Goal: Task Accomplishment & Management: Manage account settings

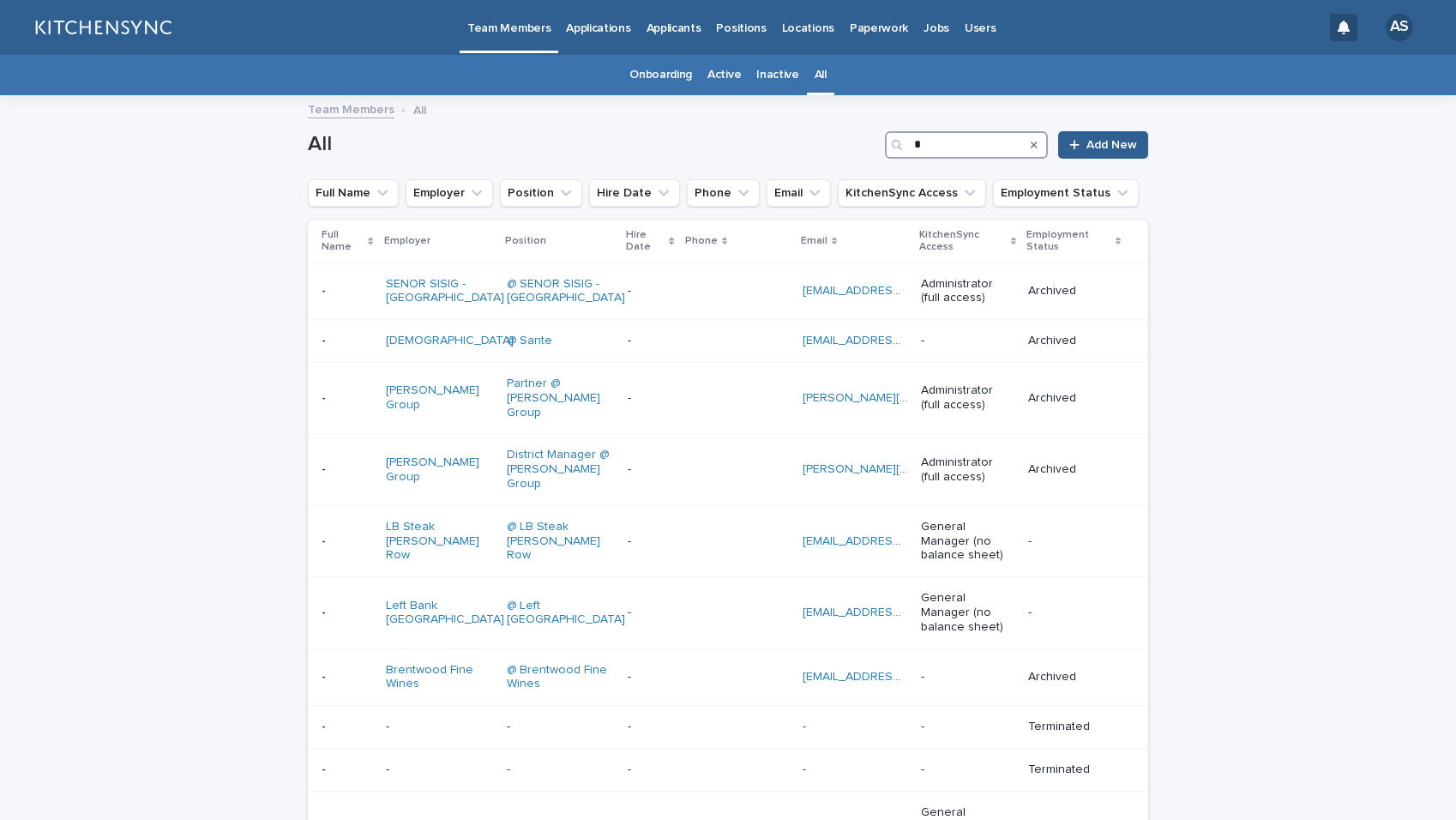
click at [938, 143] on input "*" at bounding box center [966, 145] width 163 height 27
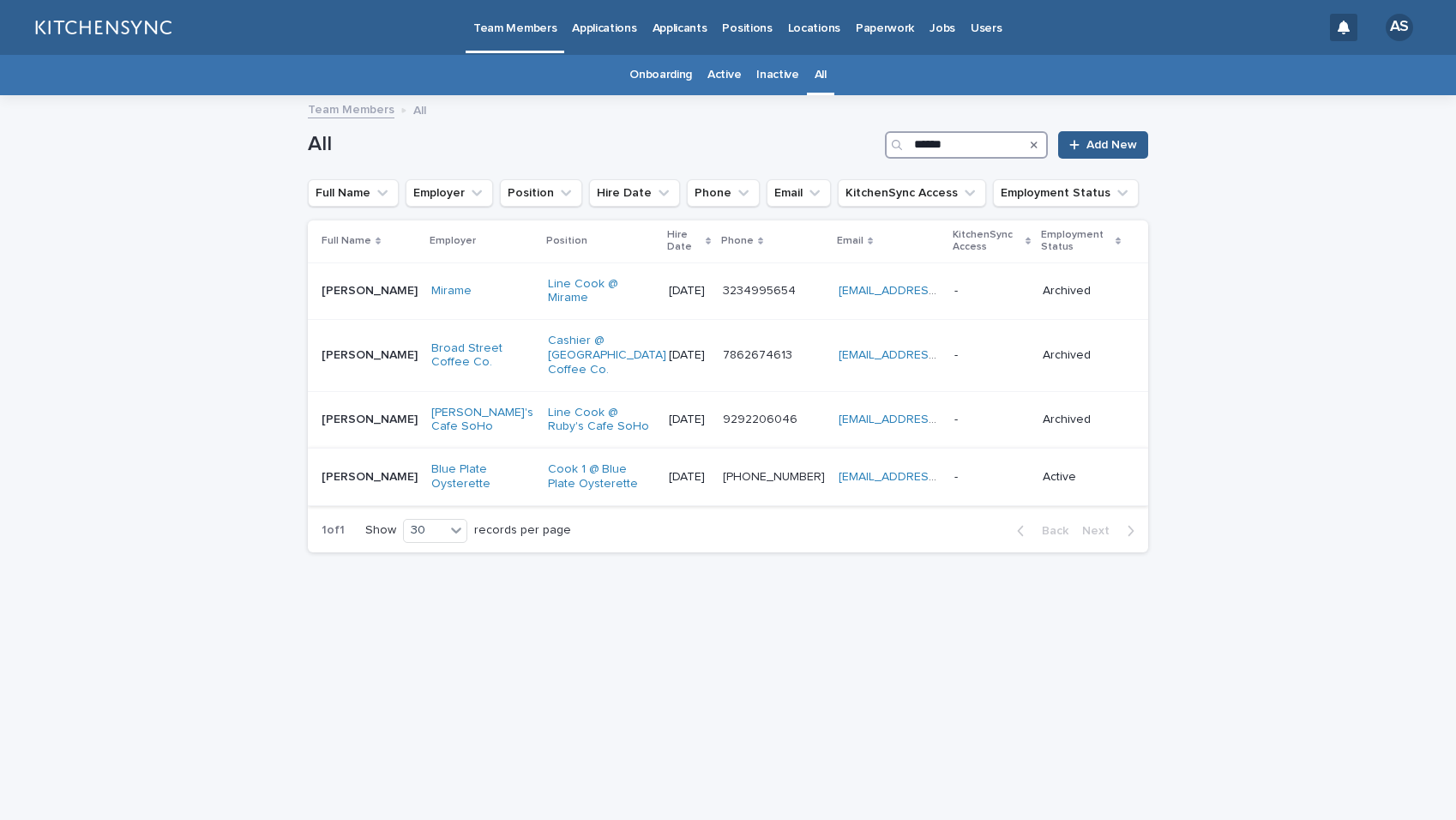
type input "******"
click at [370, 481] on td "[PERSON_NAME] [PERSON_NAME]" at bounding box center [366, 478] width 117 height 58
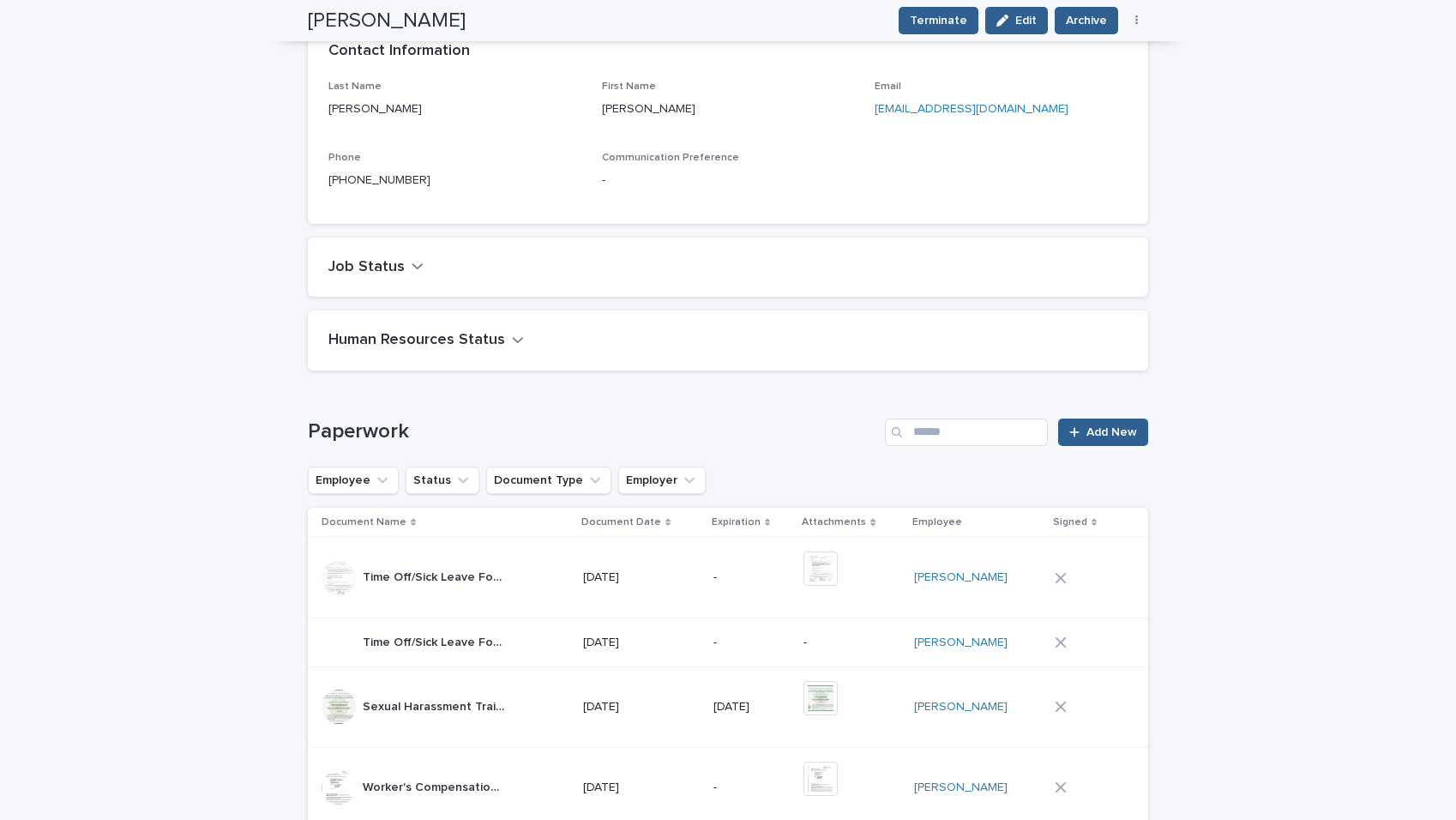
scroll to position [326, 0]
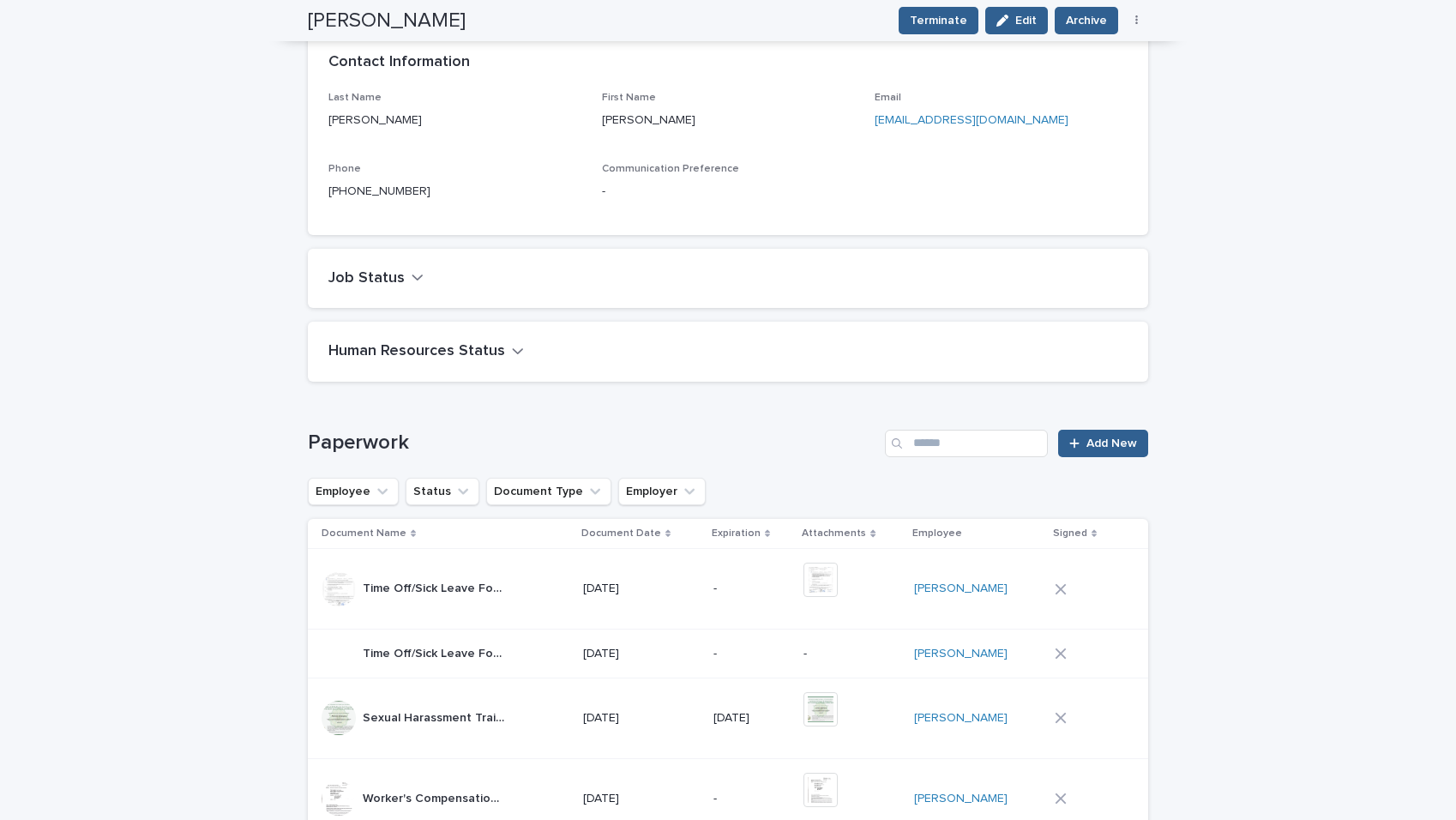
click at [1093, 461] on div "Paperwork Add New Employee Status Document Type Employer Document Name Document…" at bounding box center [728, 762] width 841 height 665
click at [1079, 435] on link "Add New" at bounding box center [1103, 443] width 90 height 27
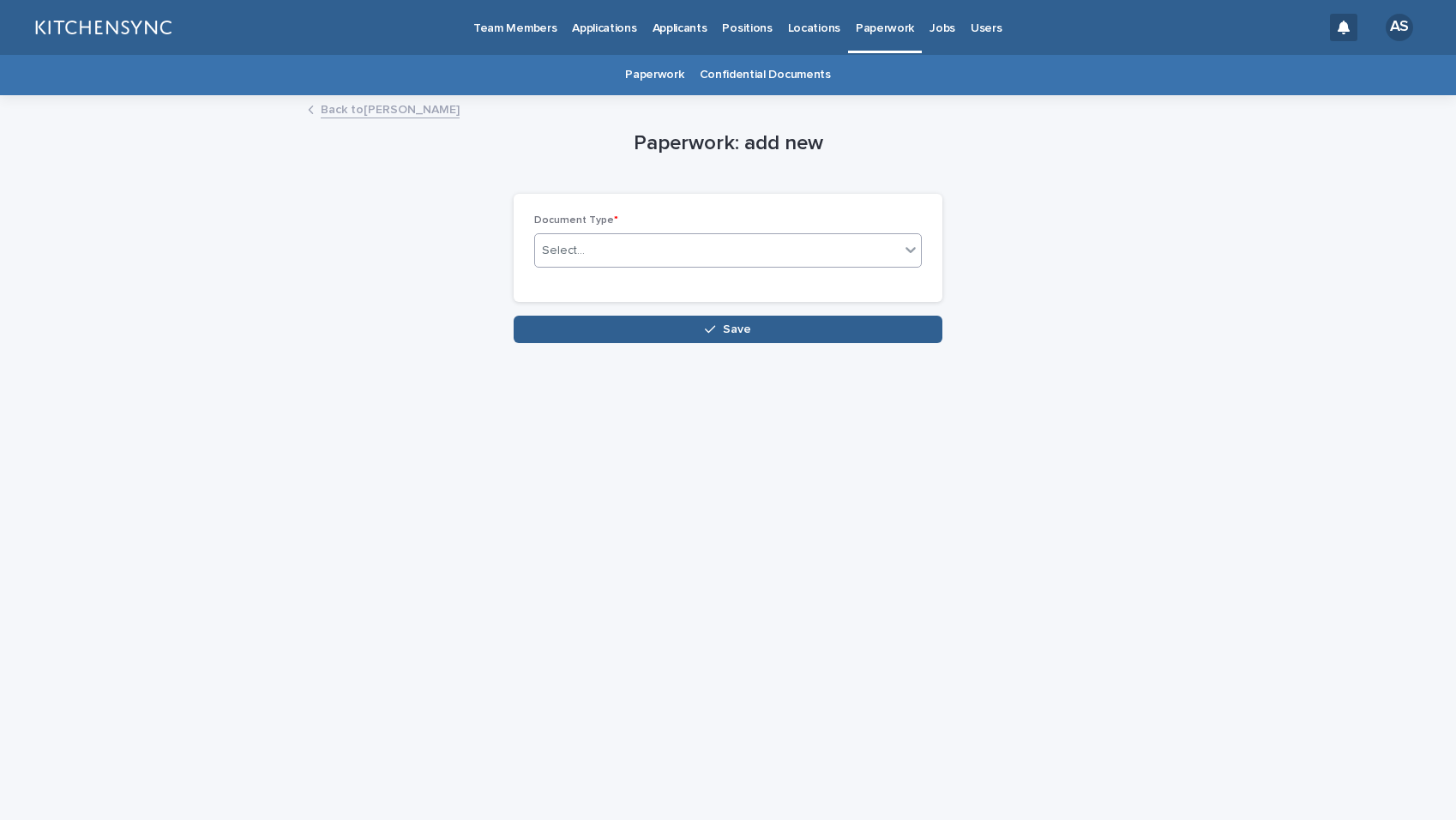
click at [810, 244] on div "Select..." at bounding box center [717, 250] width 365 height 28
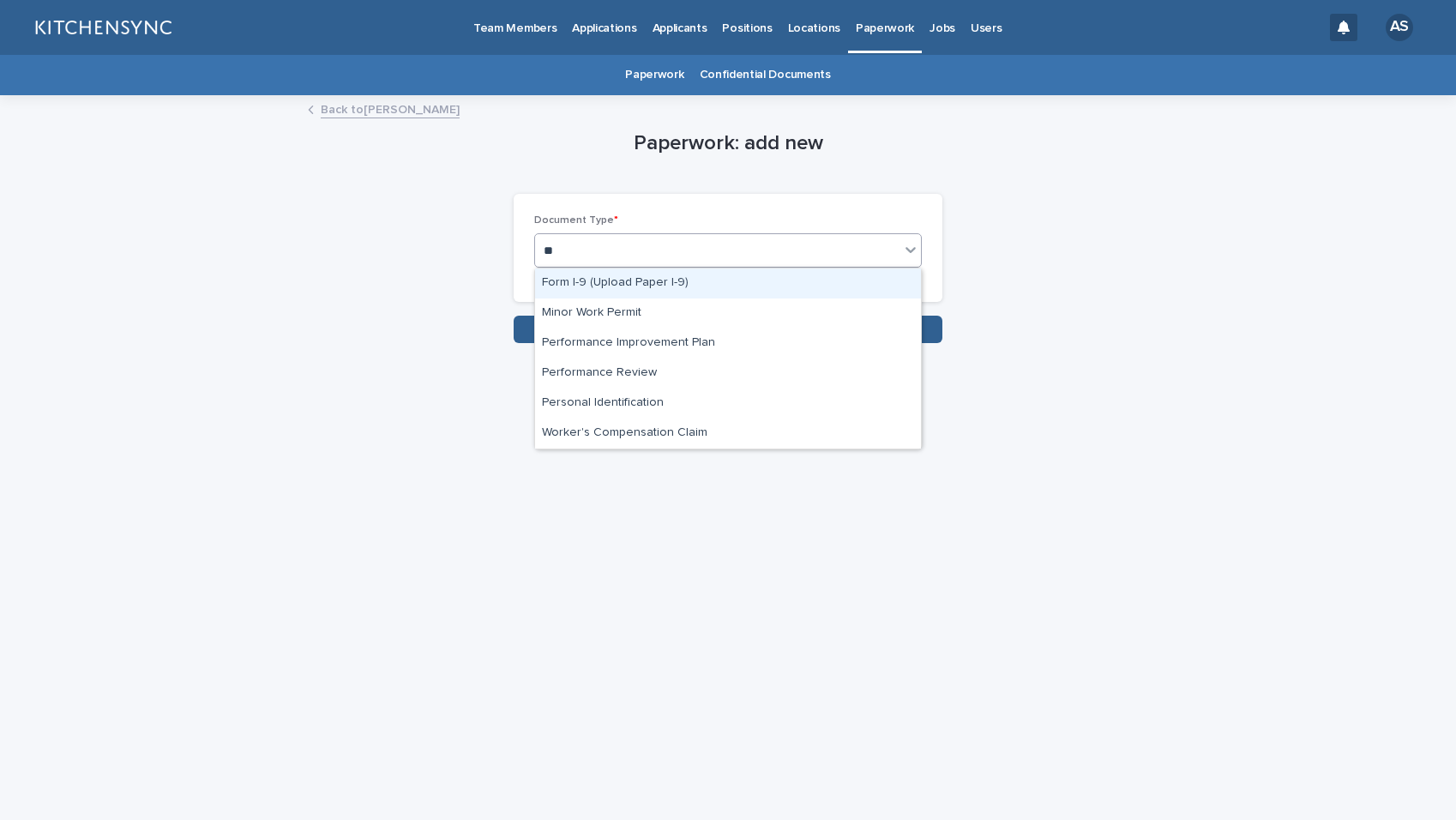
type input "*"
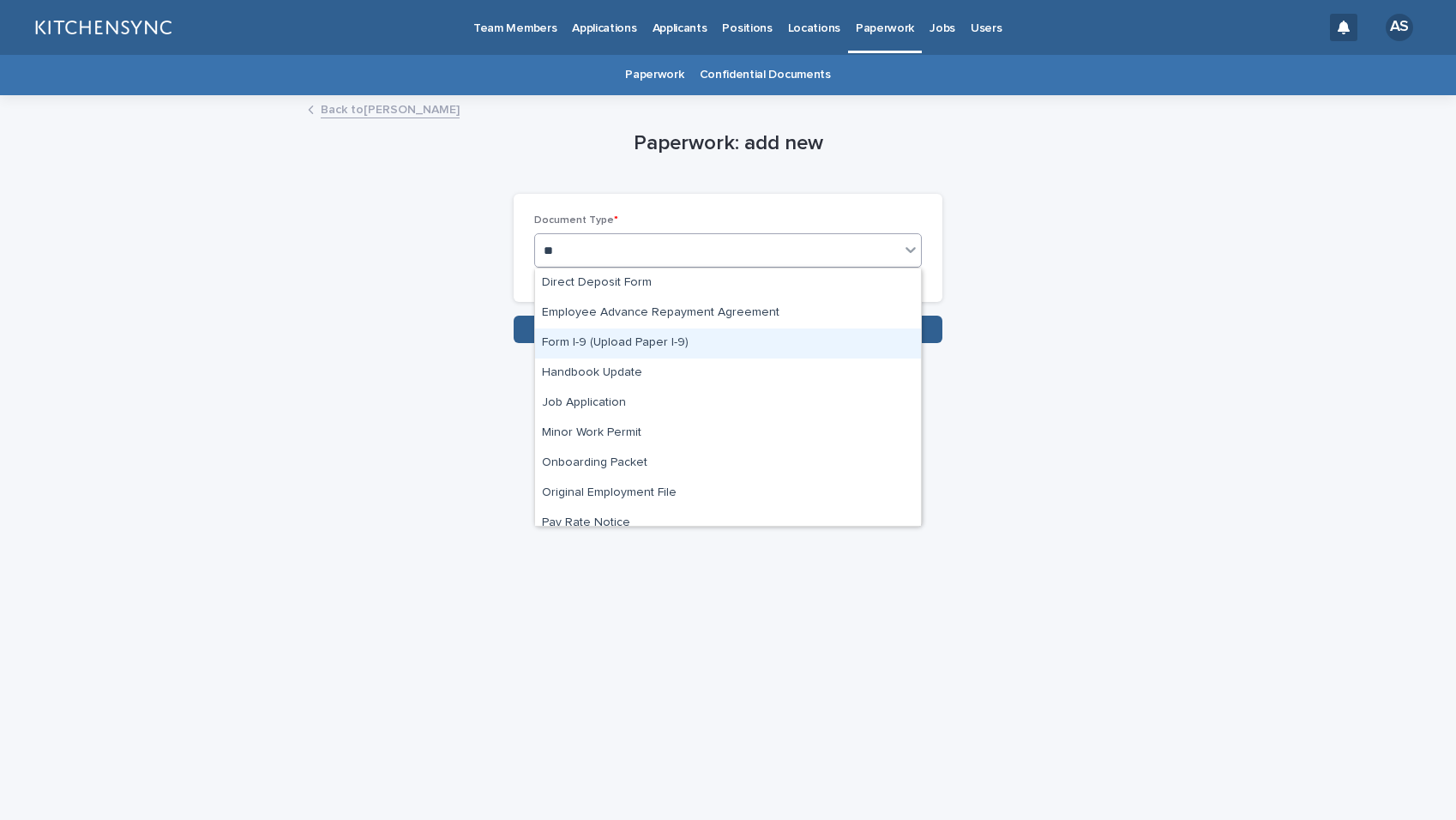
type input "***"
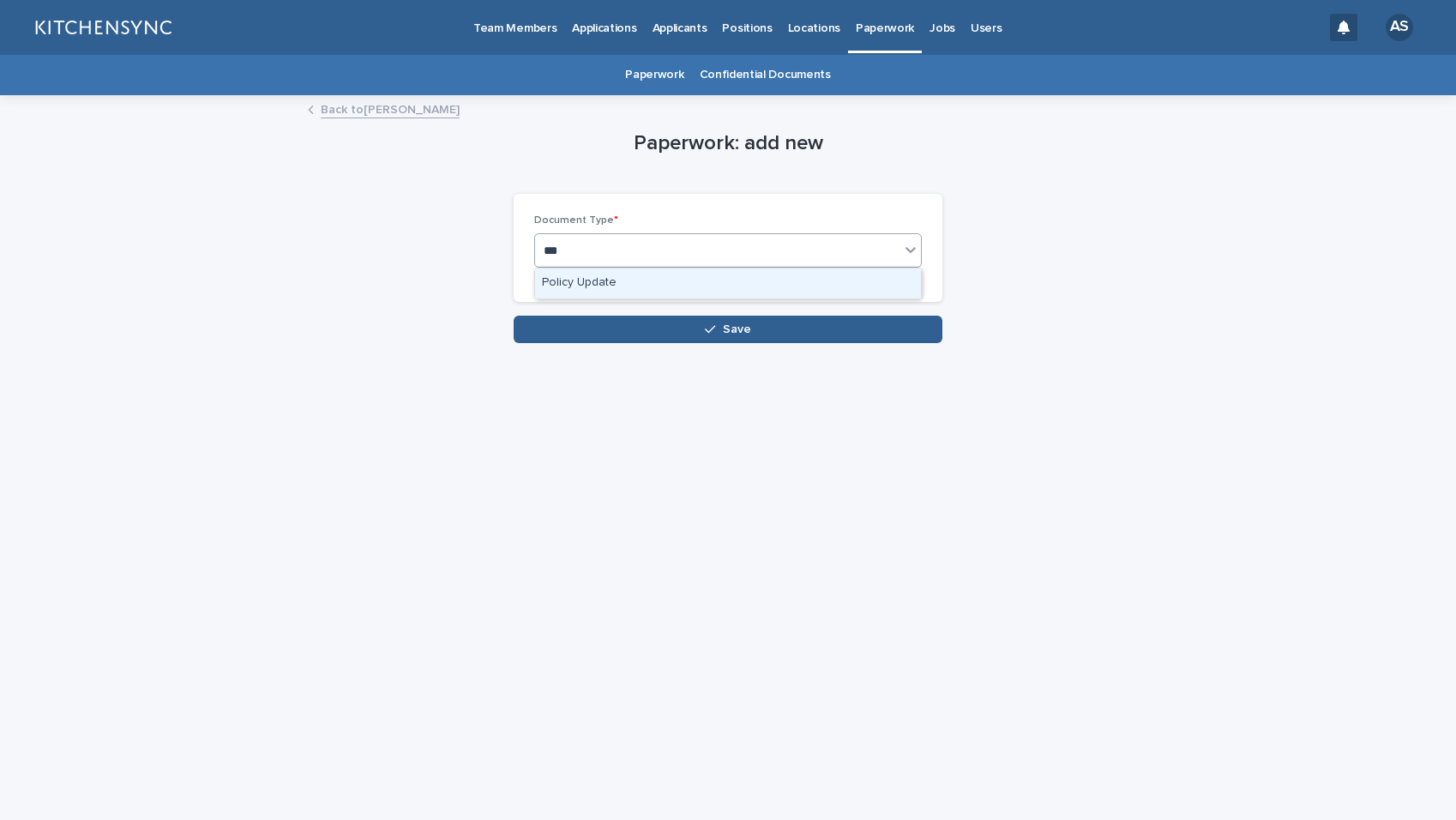
click at [712, 286] on div "Policy Update" at bounding box center [728, 283] width 386 height 30
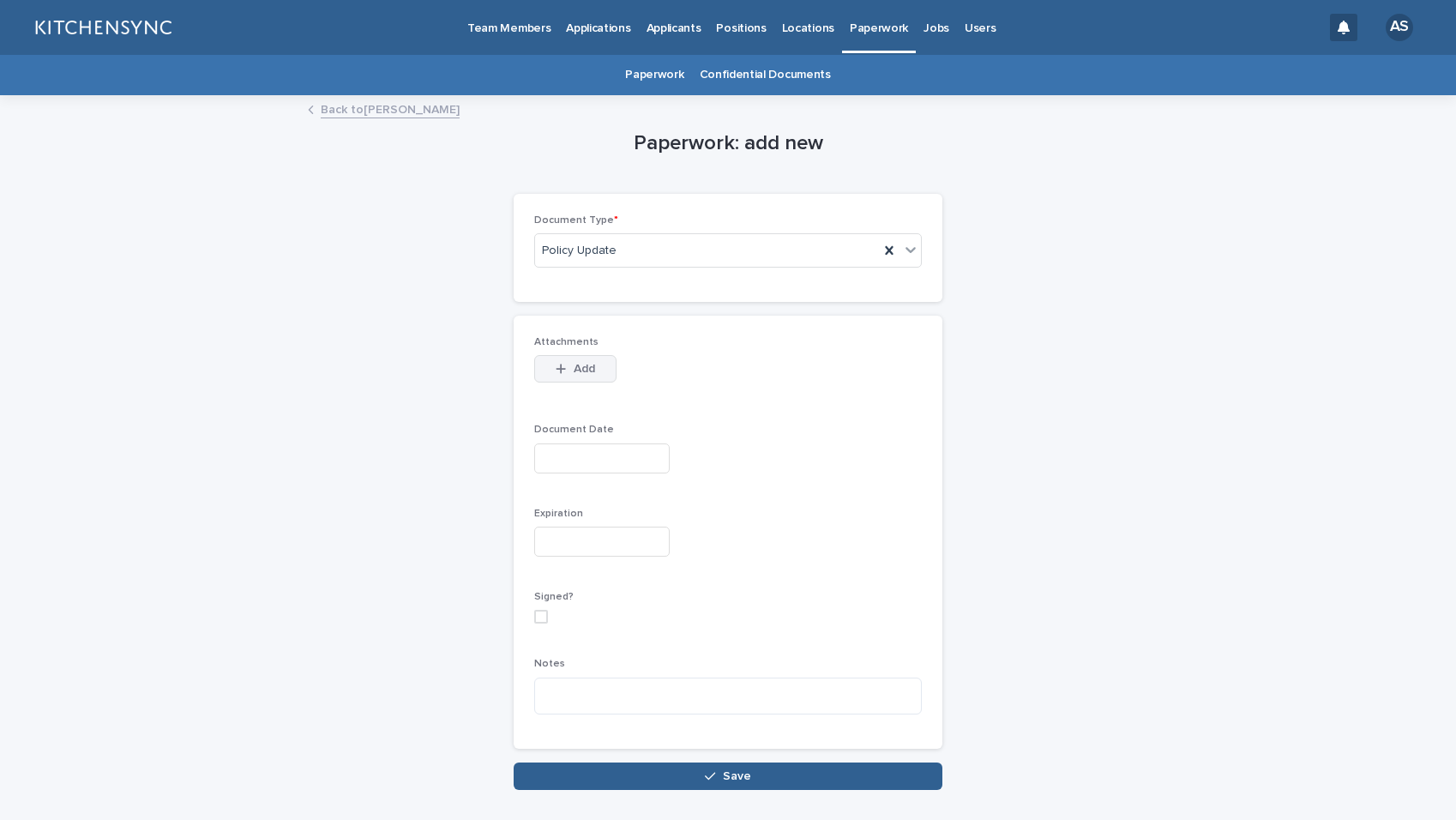
click at [574, 373] on span "Add" at bounding box center [584, 369] width 21 height 12
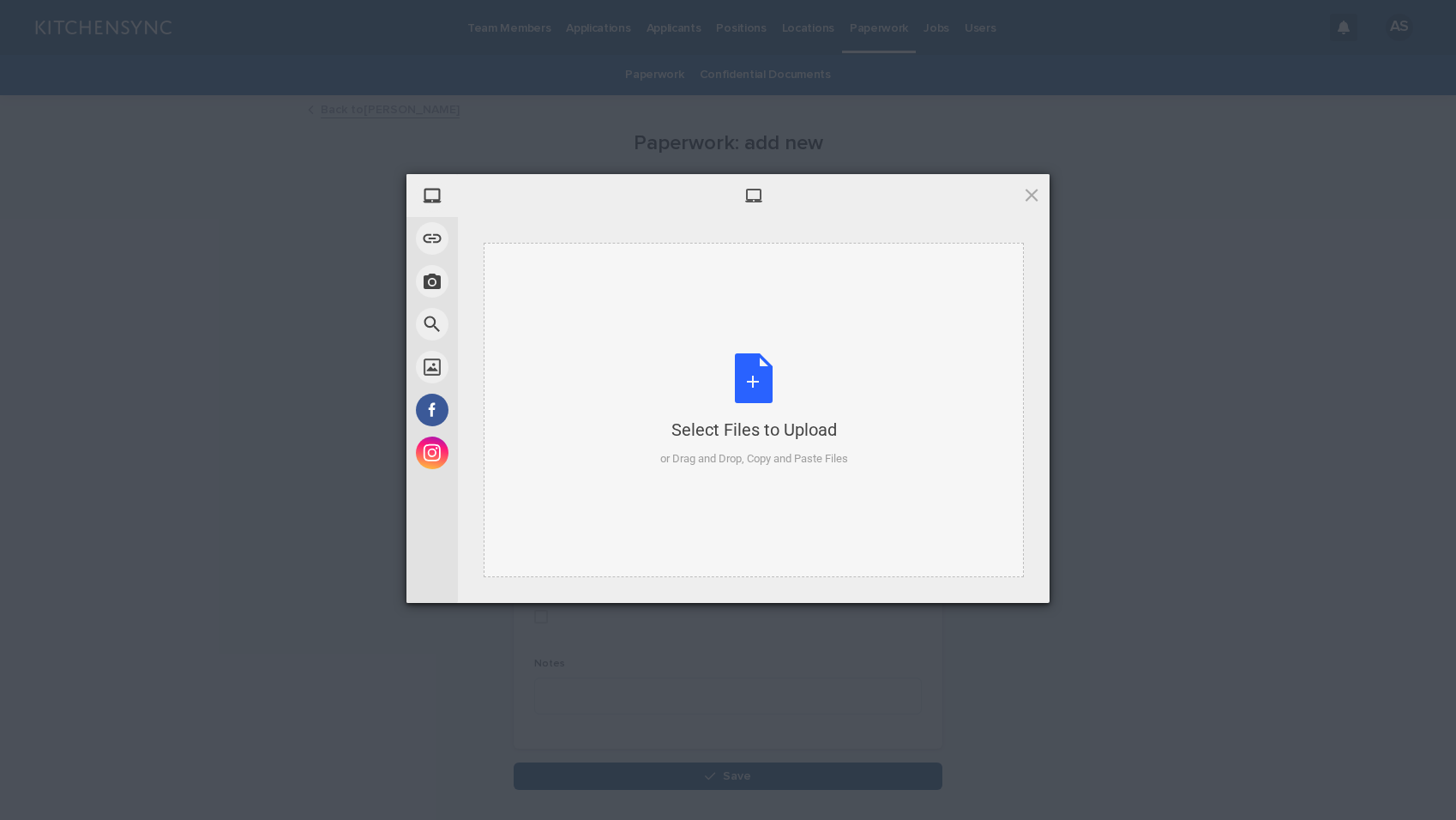
click at [740, 386] on div "Select Files to Upload or Drag and Drop, Copy and Paste Files" at bounding box center [754, 410] width 188 height 114
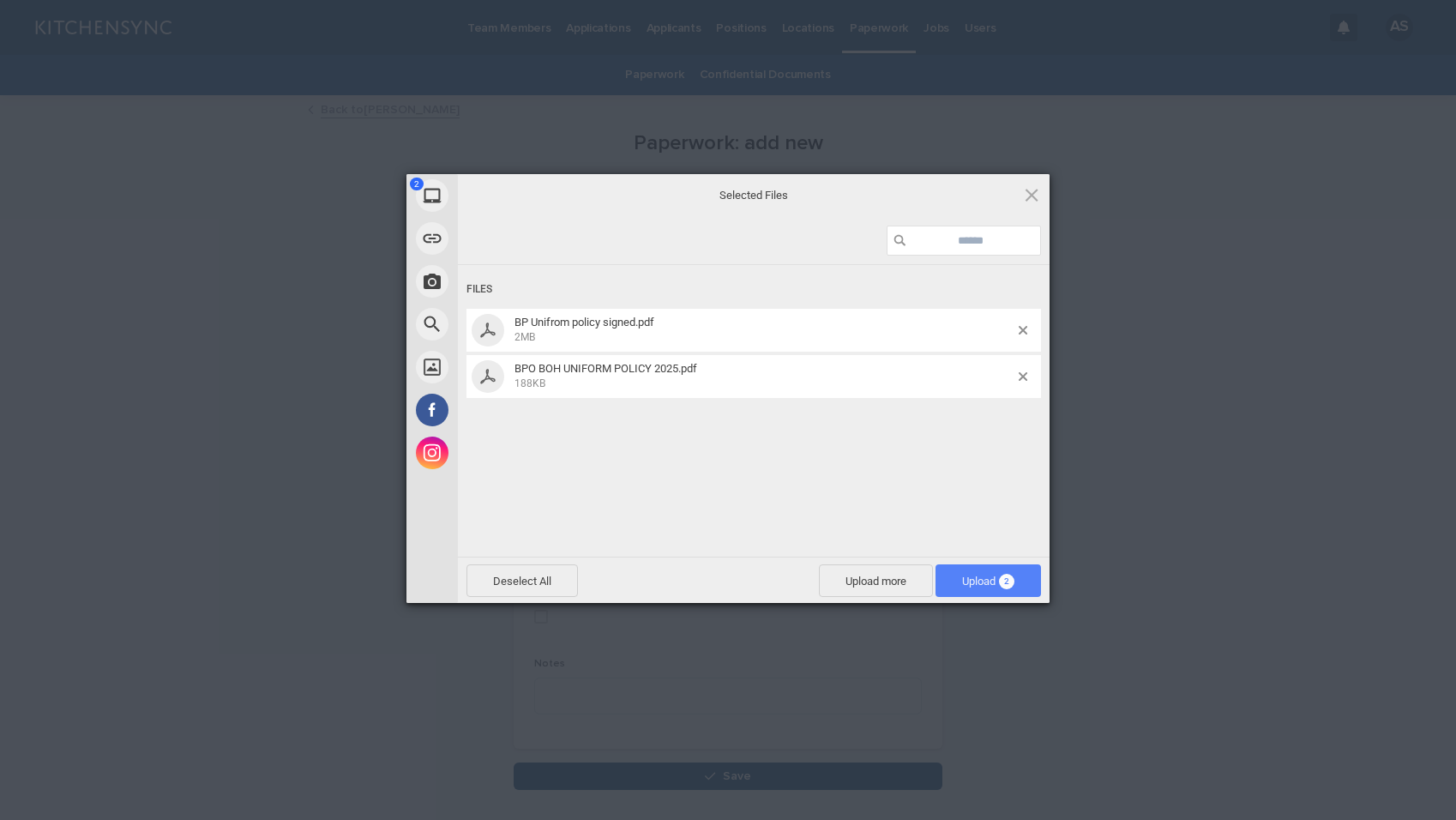
click at [988, 571] on span "Upload 2" at bounding box center [988, 581] width 105 height 33
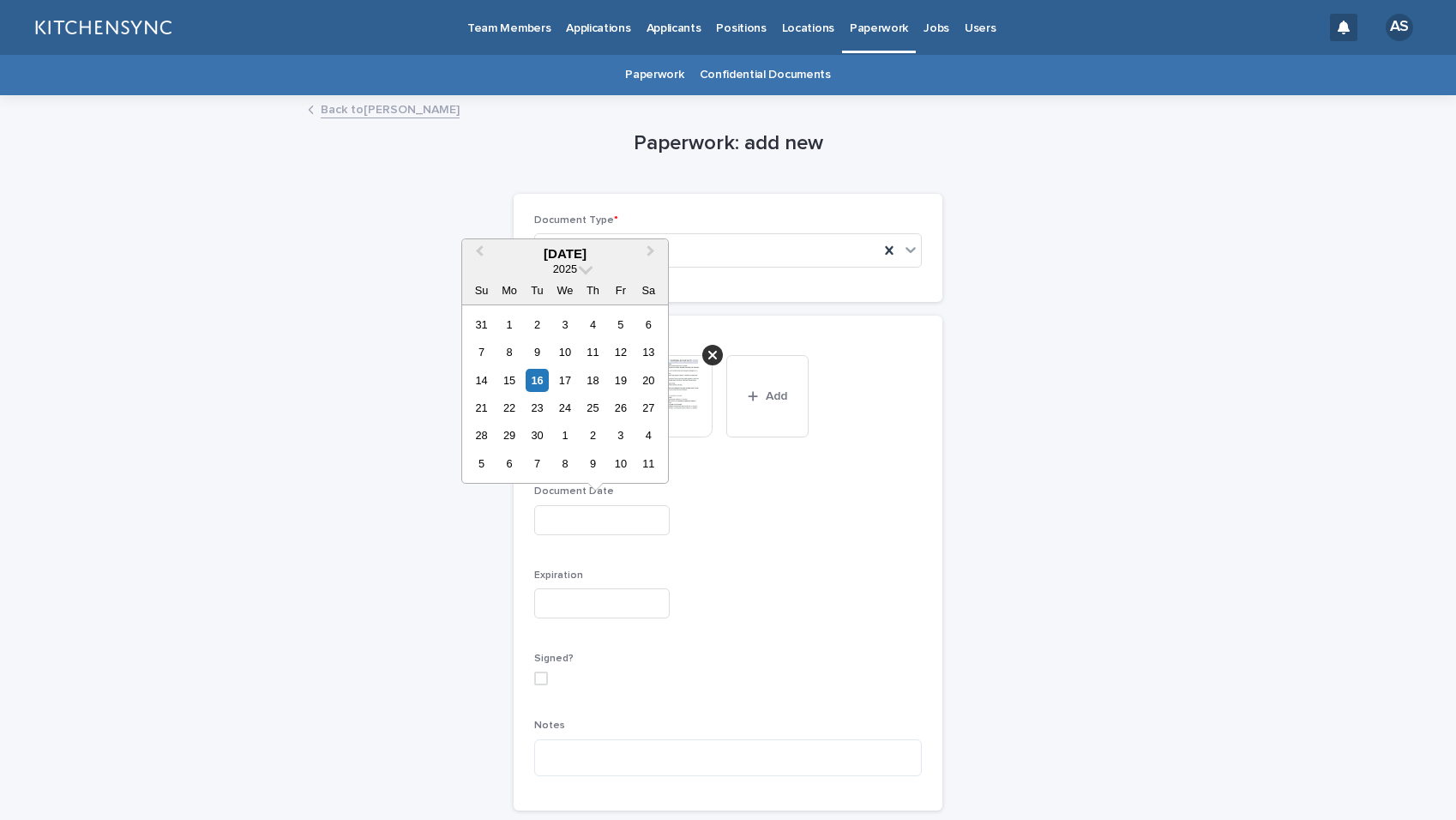
click at [652, 526] on input "text" at bounding box center [602, 520] width 135 height 30
click at [532, 382] on div "16" at bounding box center [538, 381] width 23 height 23
type input "**********"
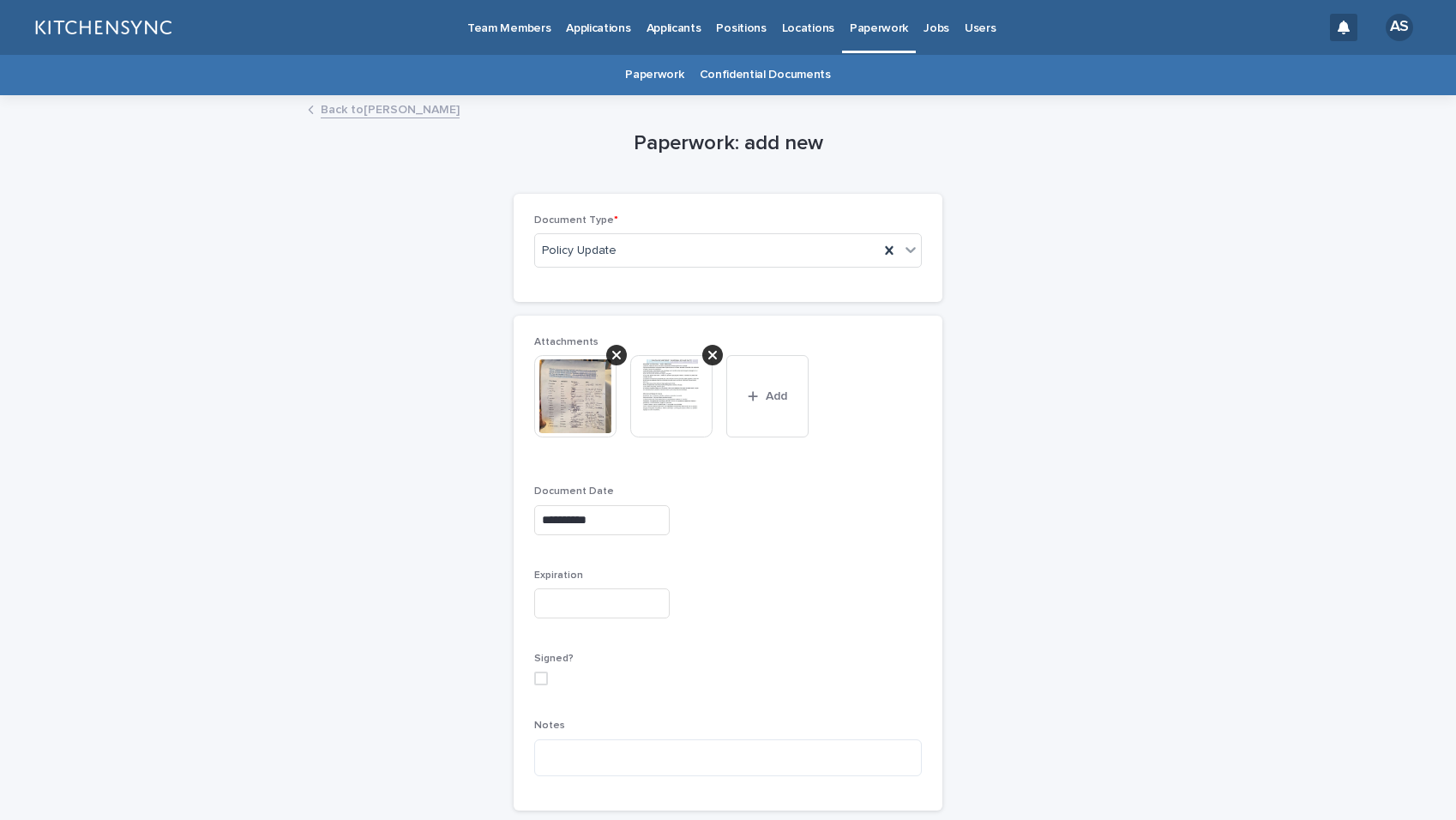
click at [795, 573] on p "Expiration" at bounding box center [728, 576] width 388 height 12
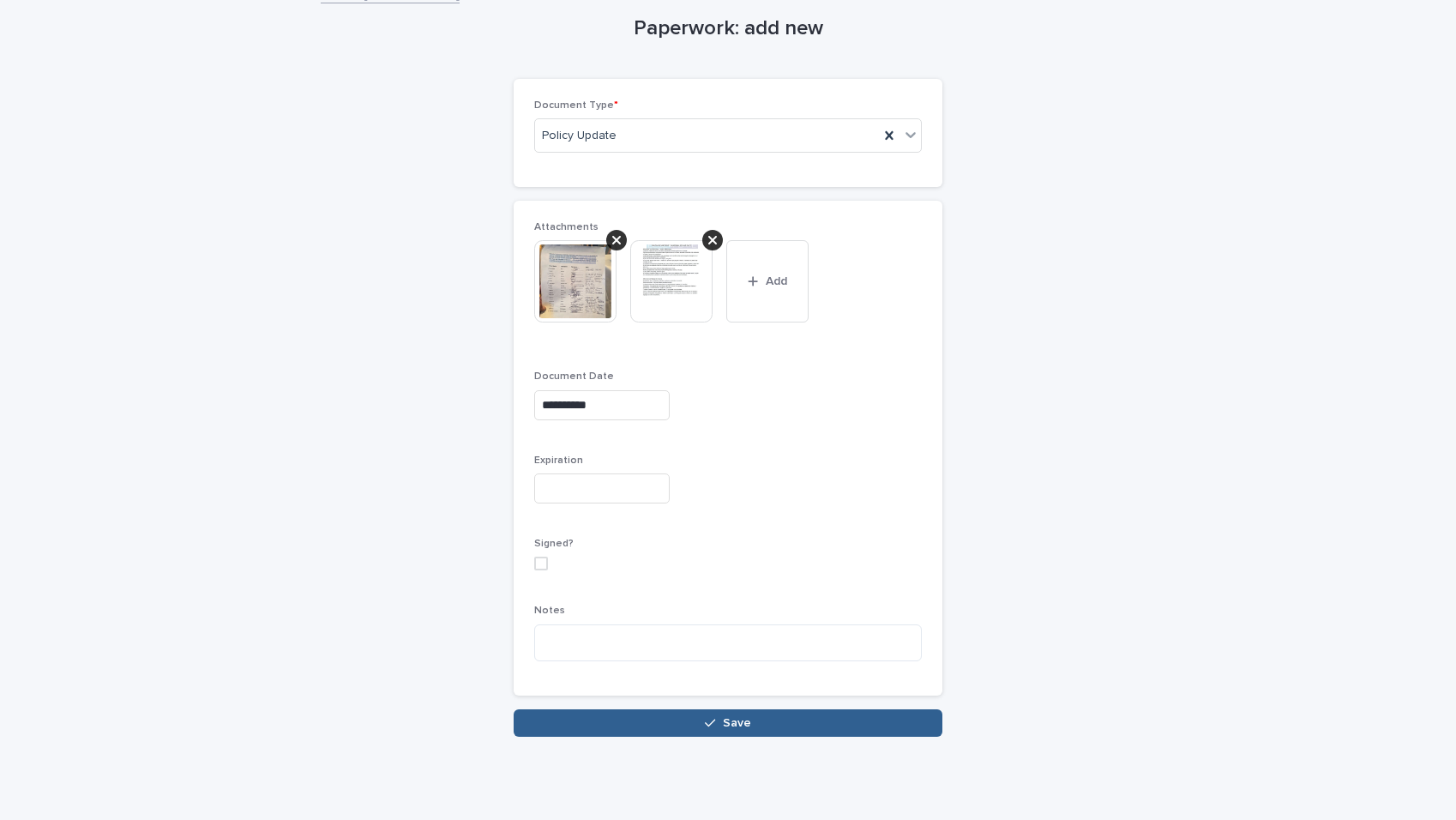
scroll to position [118, 0]
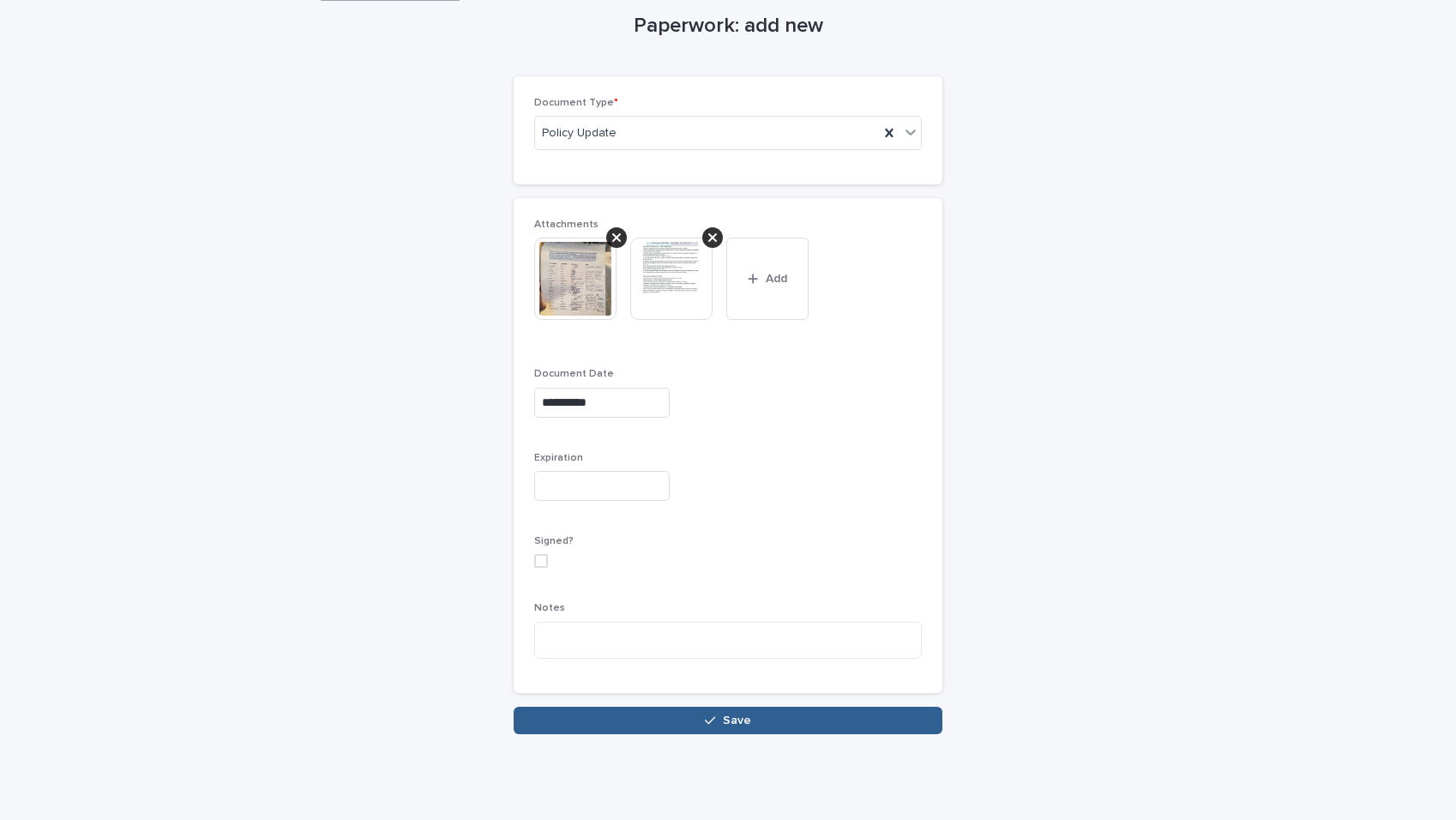
click at [798, 721] on button "Save" at bounding box center [728, 721] width 429 height 27
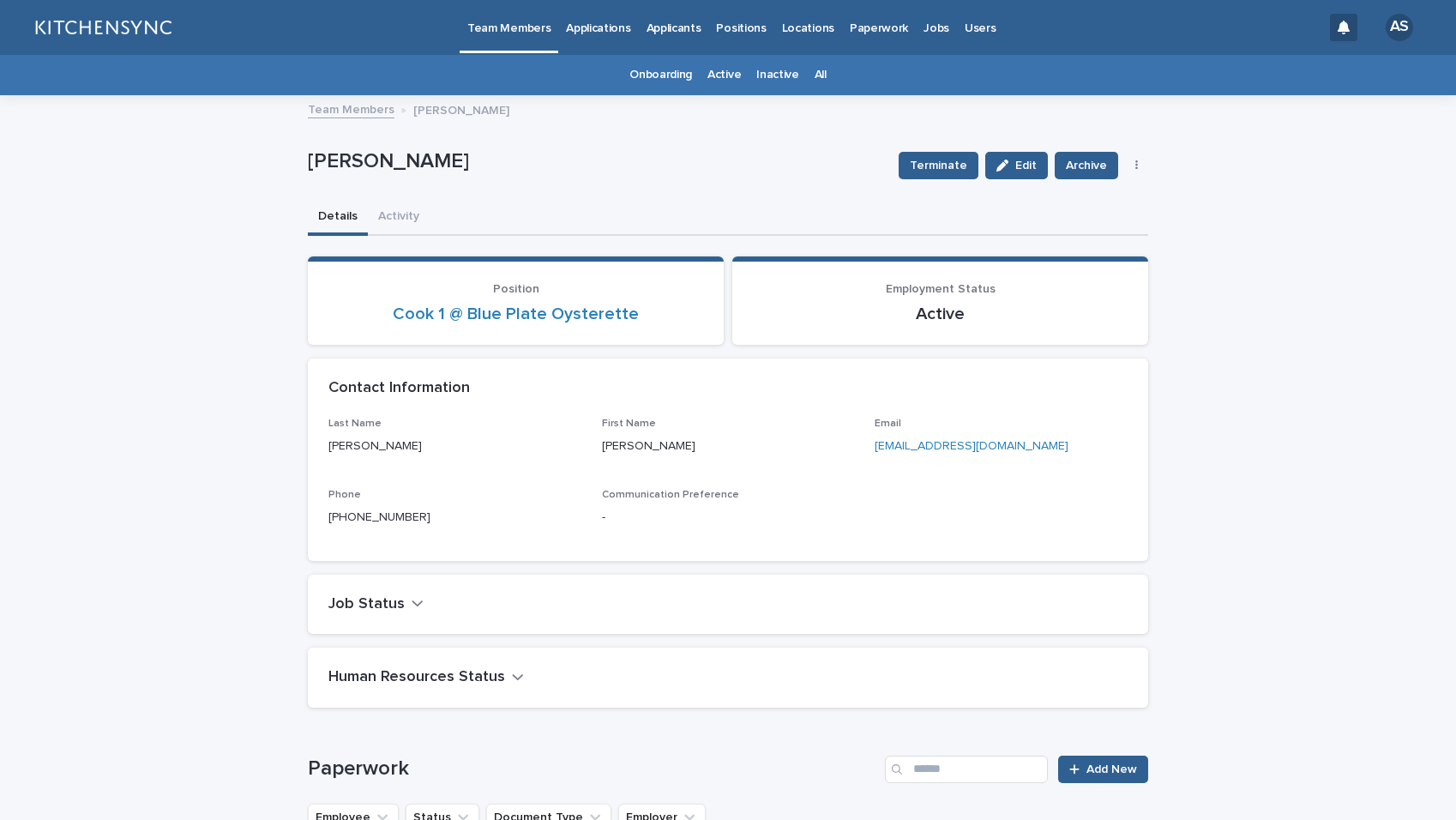
click at [815, 76] on link "All" at bounding box center [821, 75] width 12 height 41
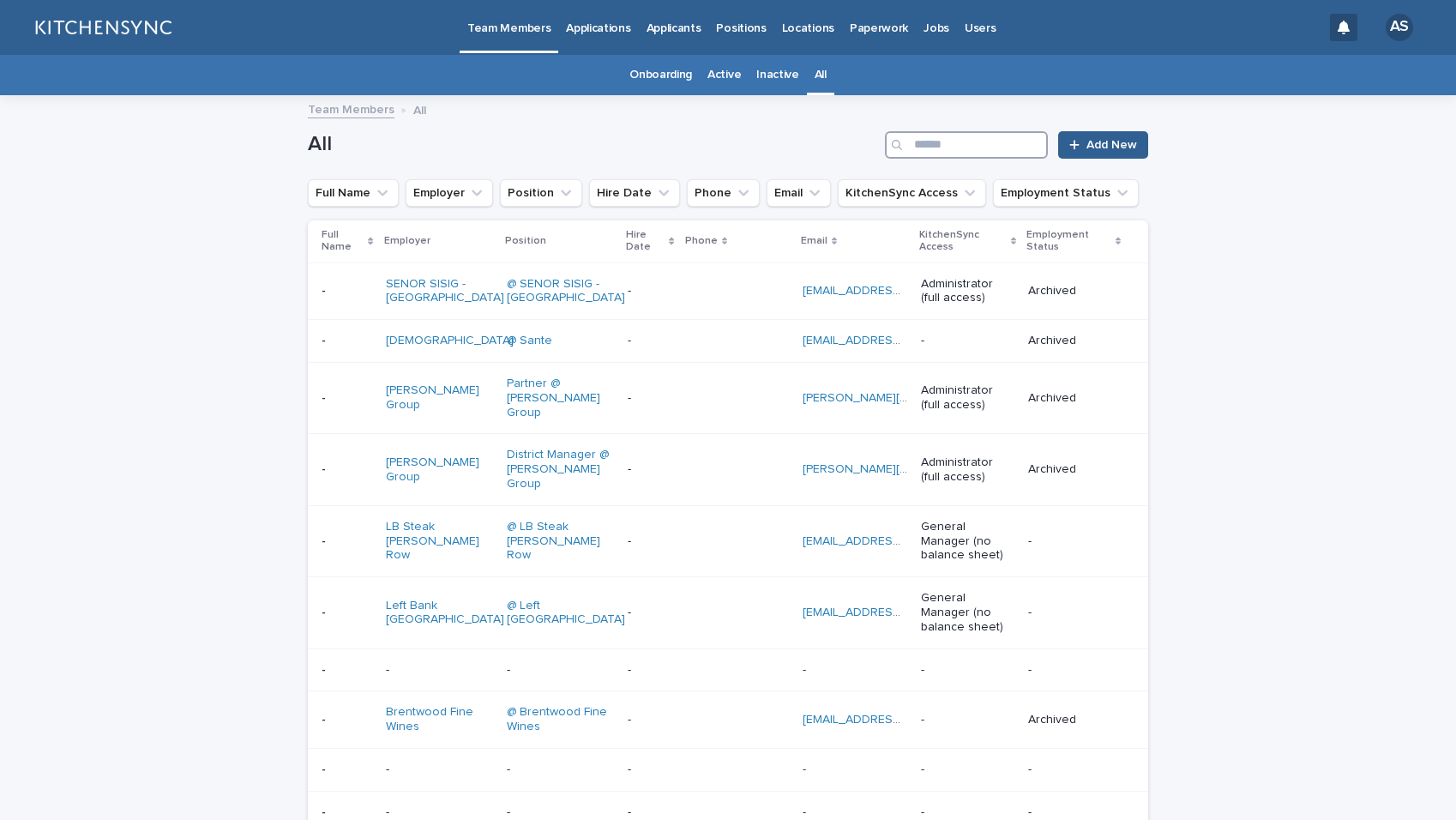
click at [940, 148] on input "Search" at bounding box center [966, 145] width 163 height 27
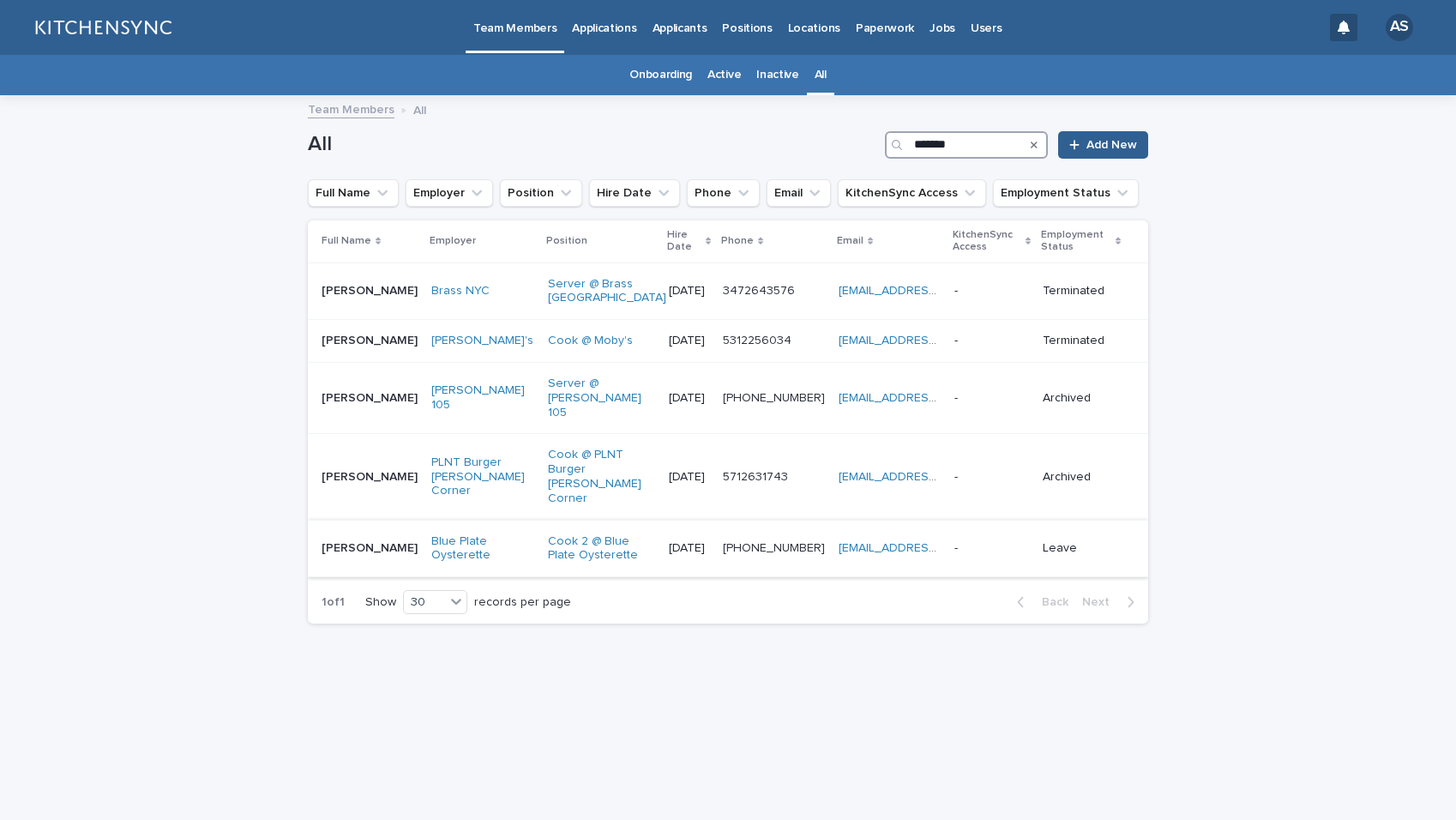
type input "*******"
click at [385, 536] on td "[PERSON_NAME] [PERSON_NAME]" at bounding box center [366, 549] width 117 height 58
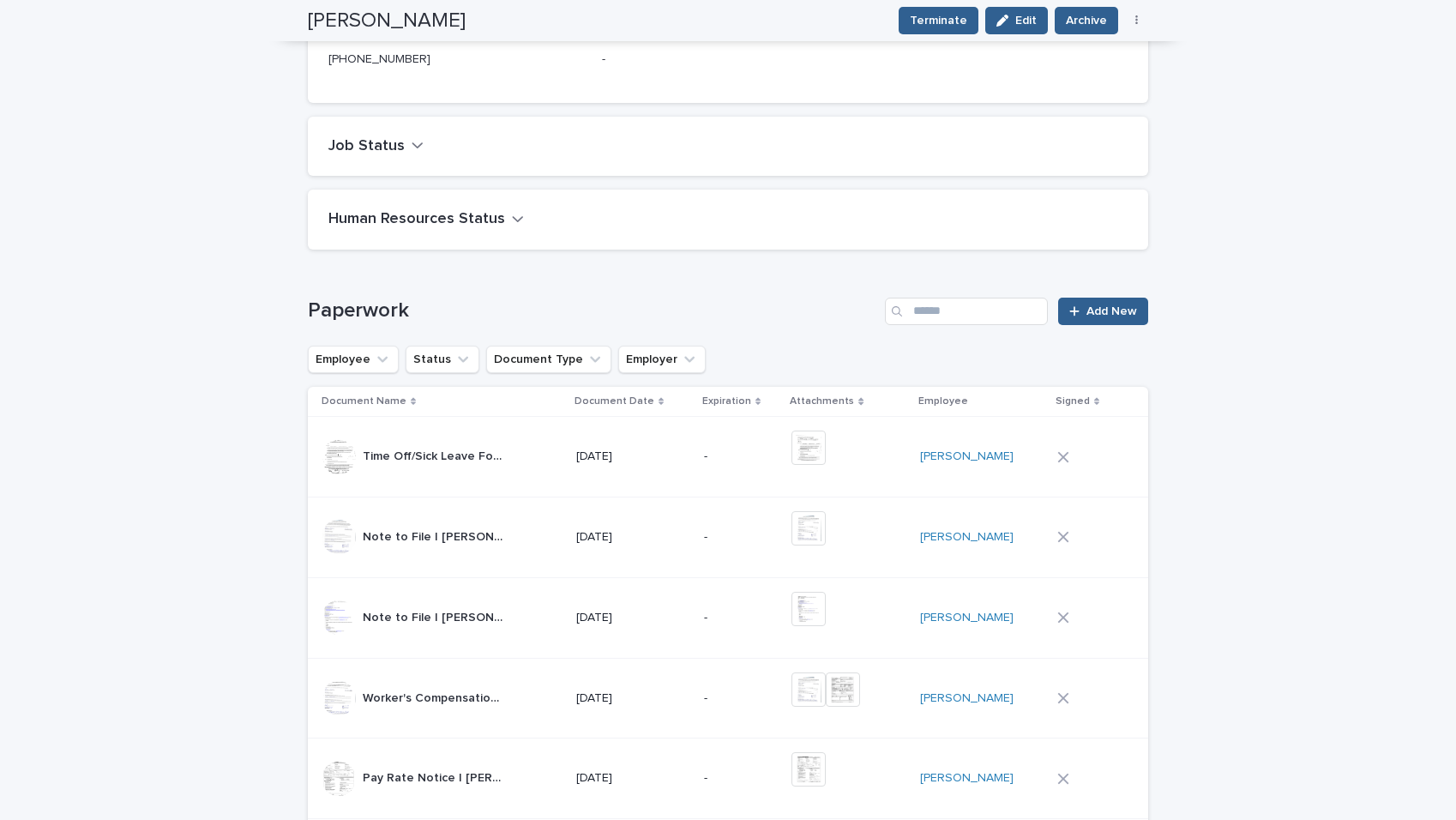
scroll to position [230, 0]
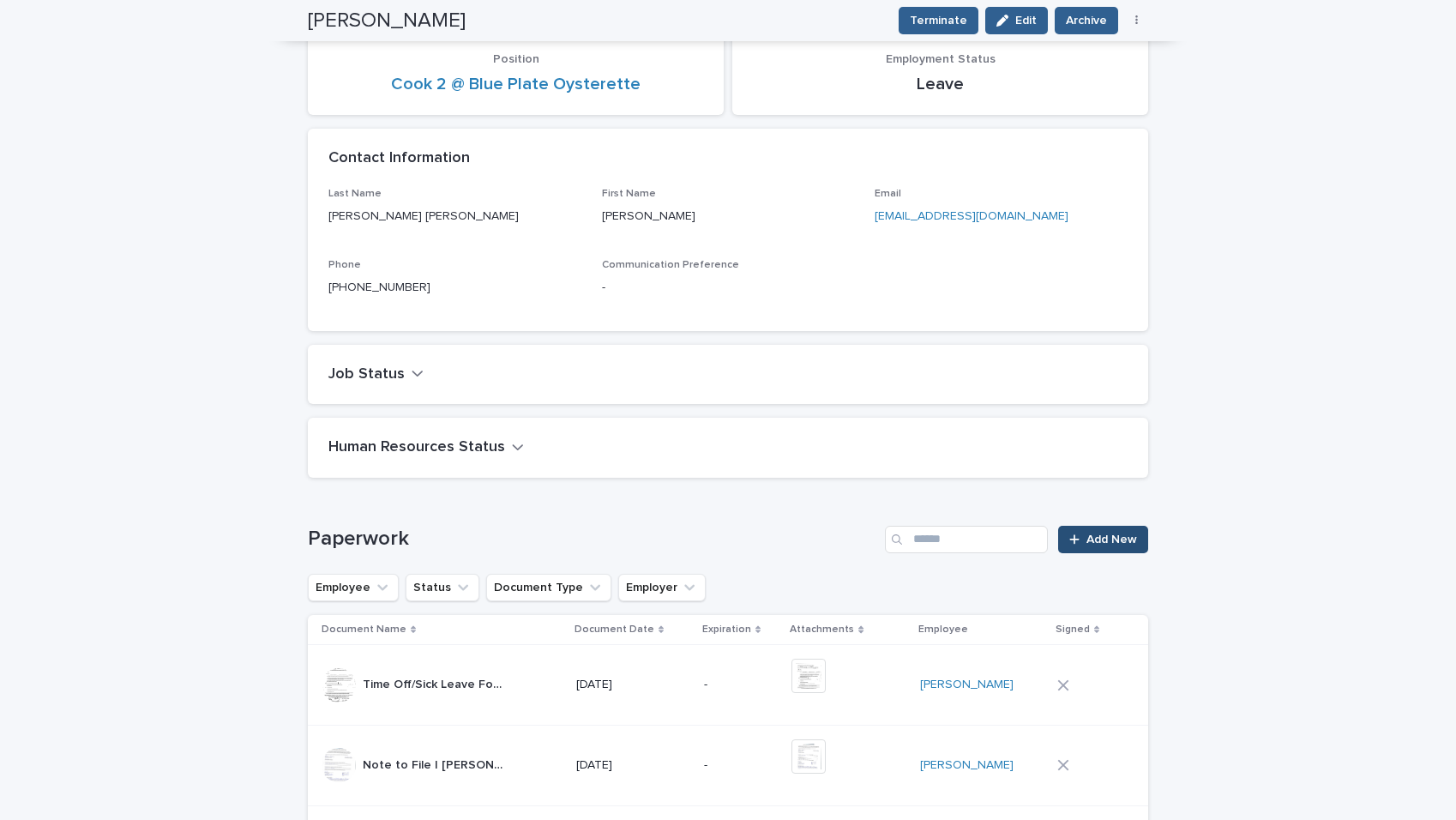
click at [1125, 544] on span "Add New" at bounding box center [1111, 540] width 50 height 12
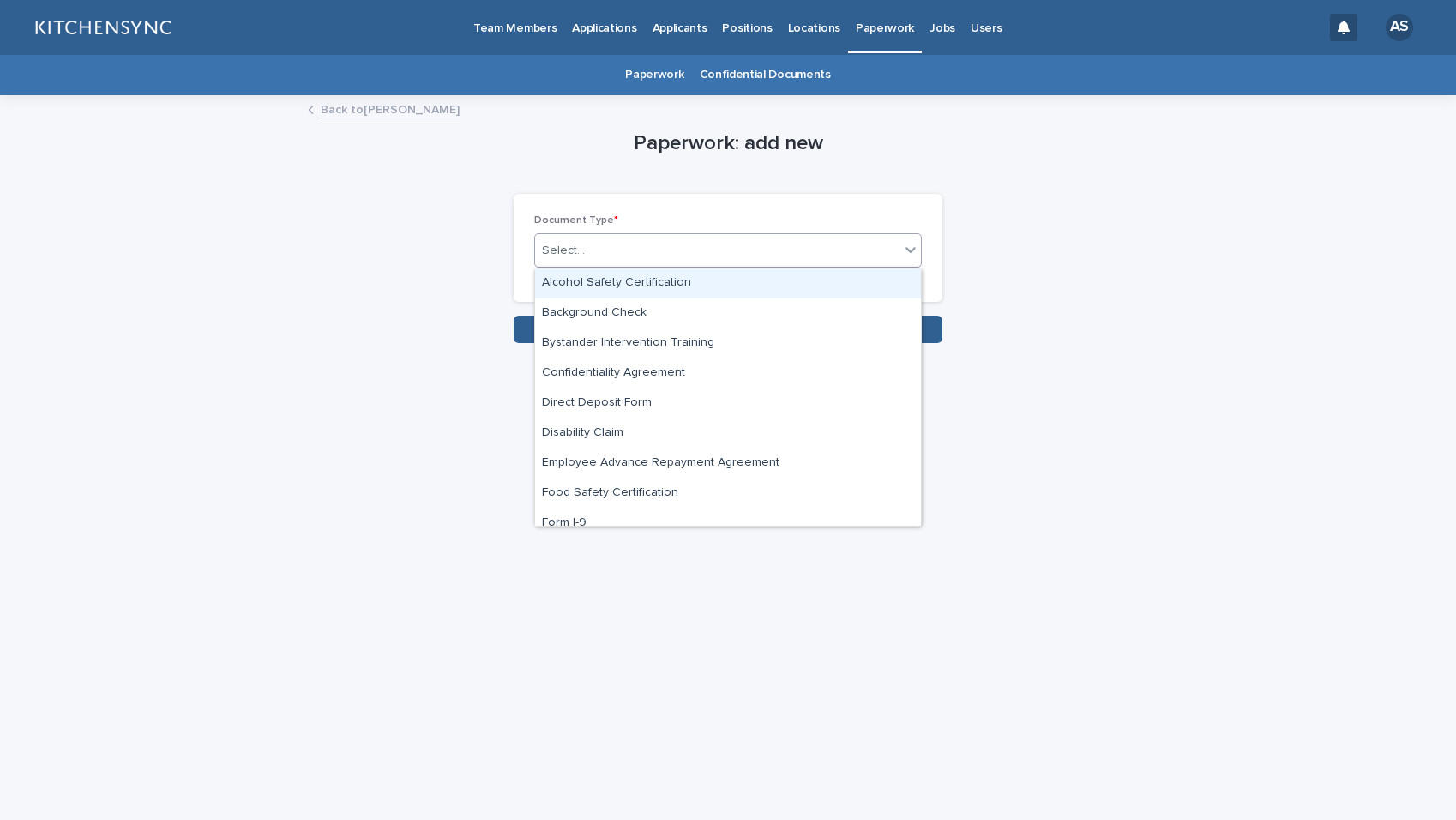
click at [767, 254] on div "Select..." at bounding box center [717, 250] width 365 height 28
type input "*"
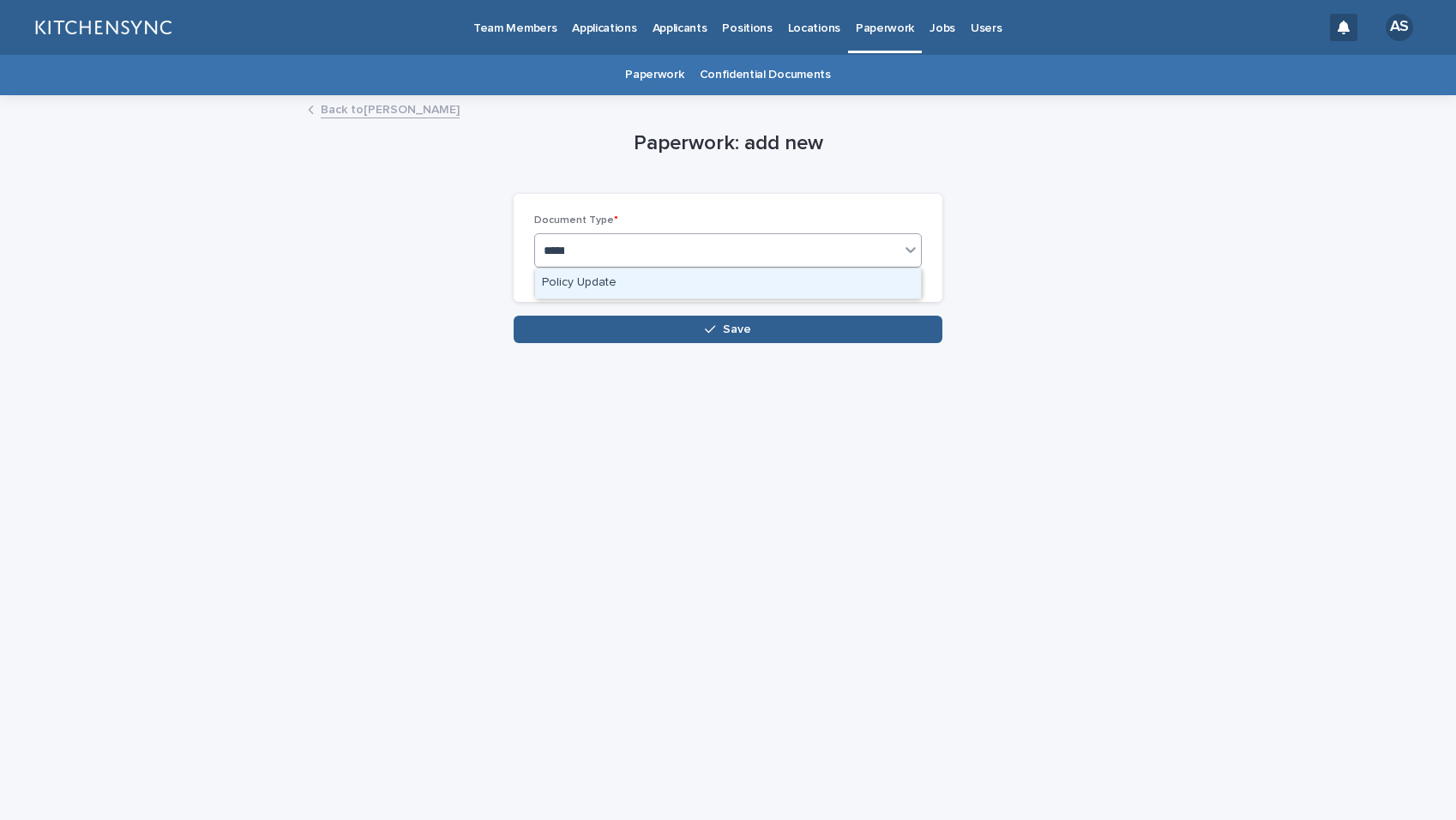
type input "******"
click at [710, 282] on div "Policy Update" at bounding box center [728, 283] width 386 height 30
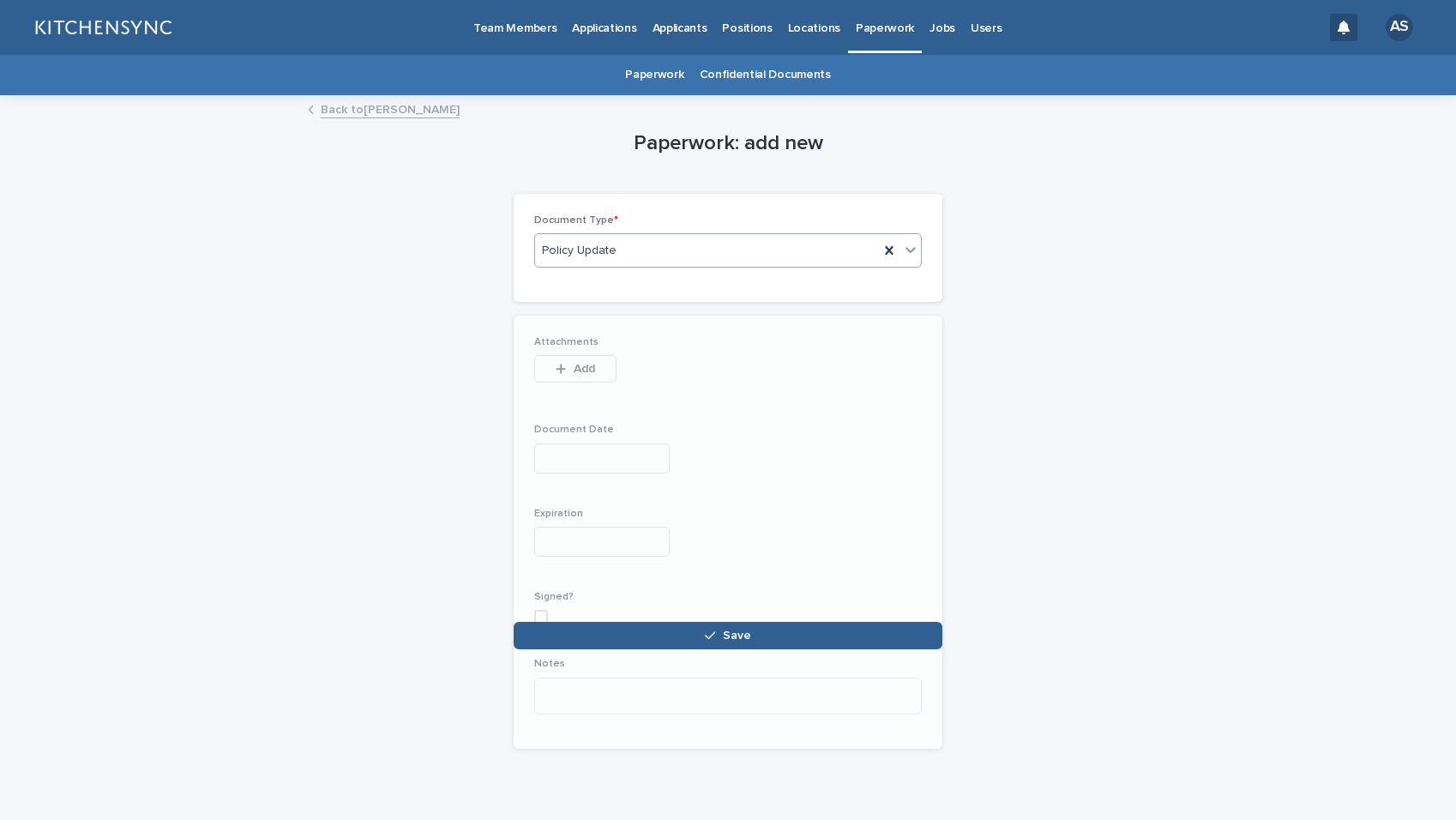
click at [708, 332] on div "Attachments This file cannot be opened Download File Add Document Date Expirati…" at bounding box center [728, 532] width 429 height 434
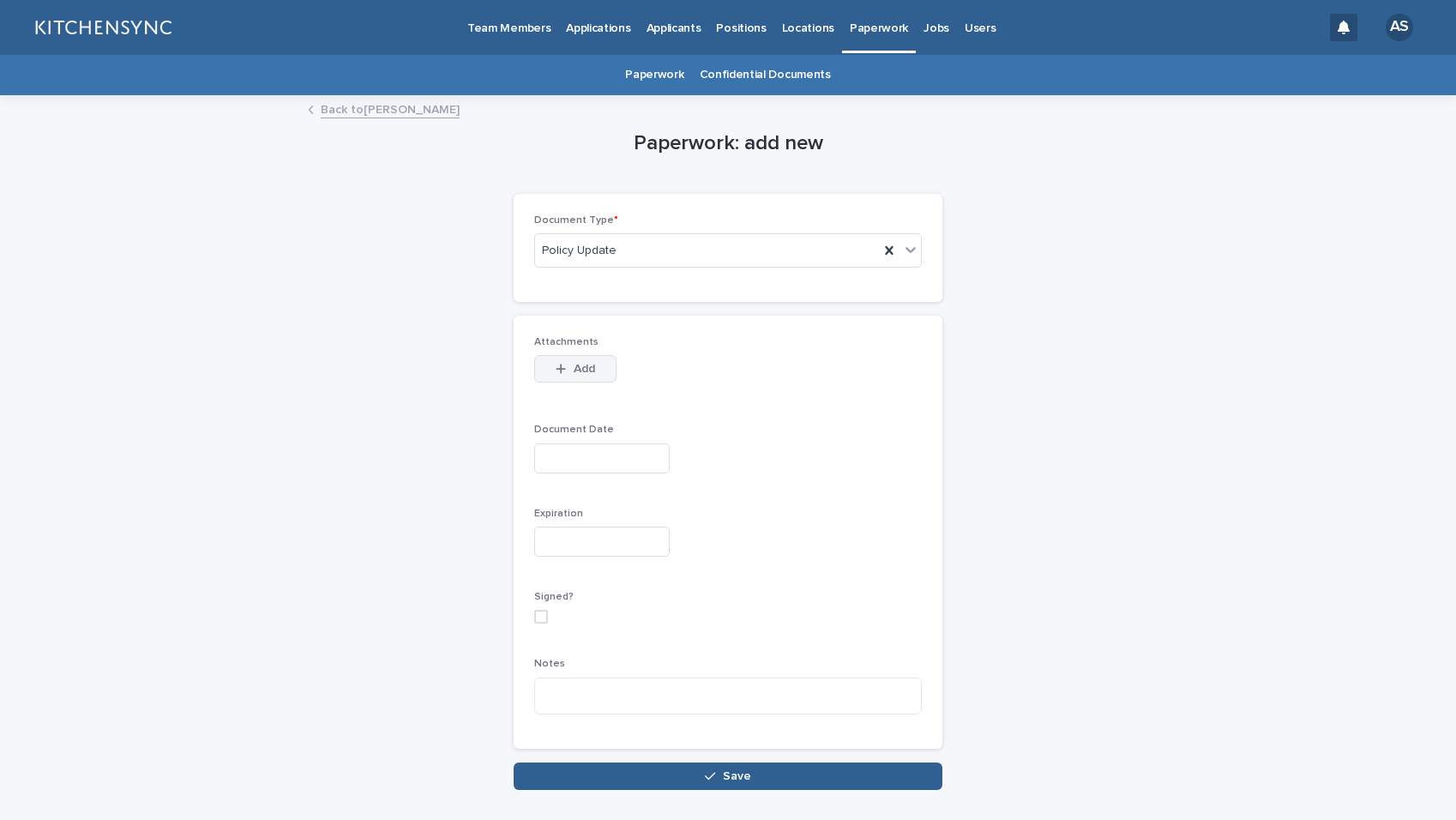
click at [578, 365] on span "Add" at bounding box center [584, 369] width 21 height 12
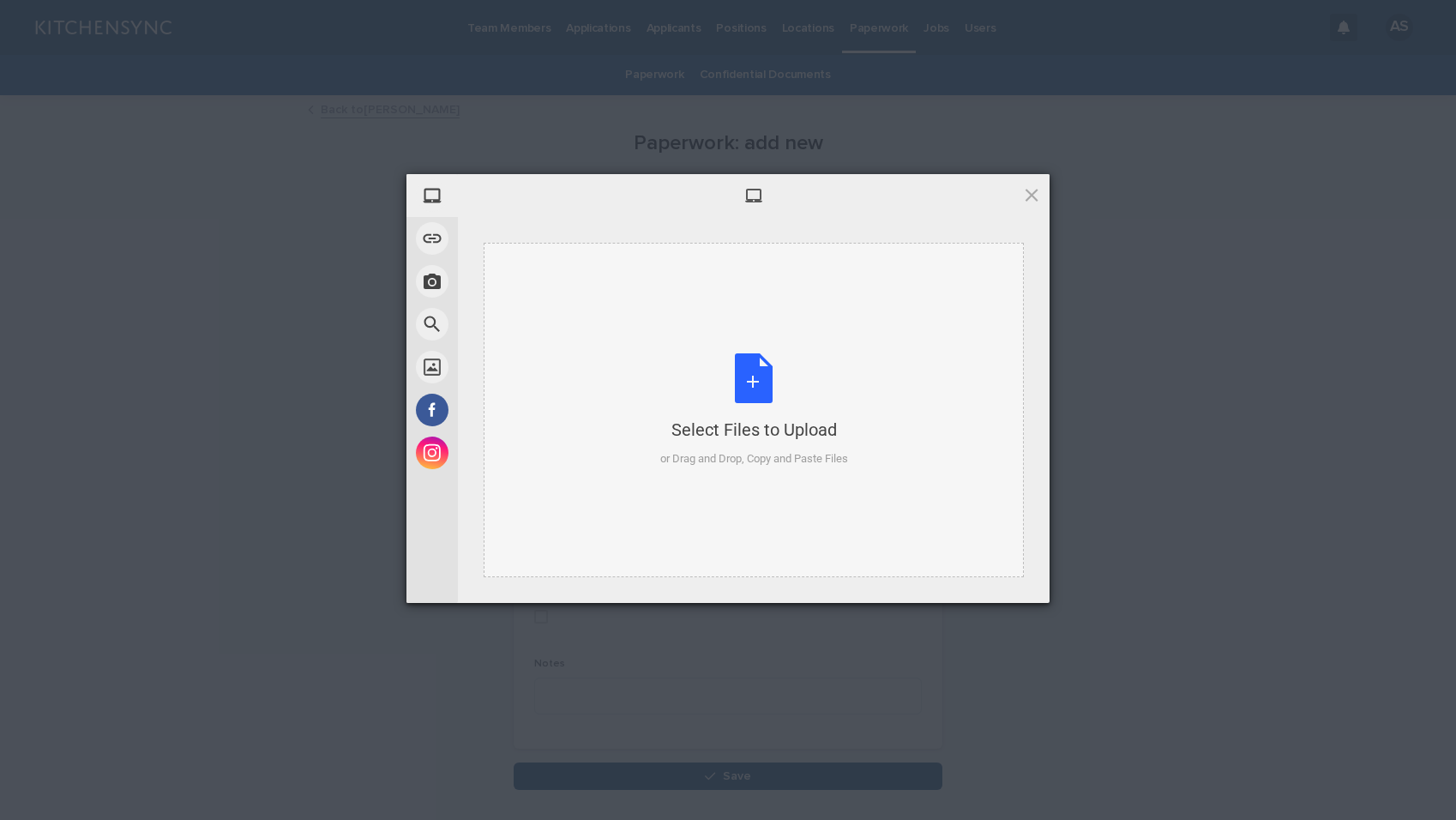
click at [727, 382] on div "Select Files to Upload or Drag and Drop, Copy and Paste Files" at bounding box center [754, 410] width 188 height 114
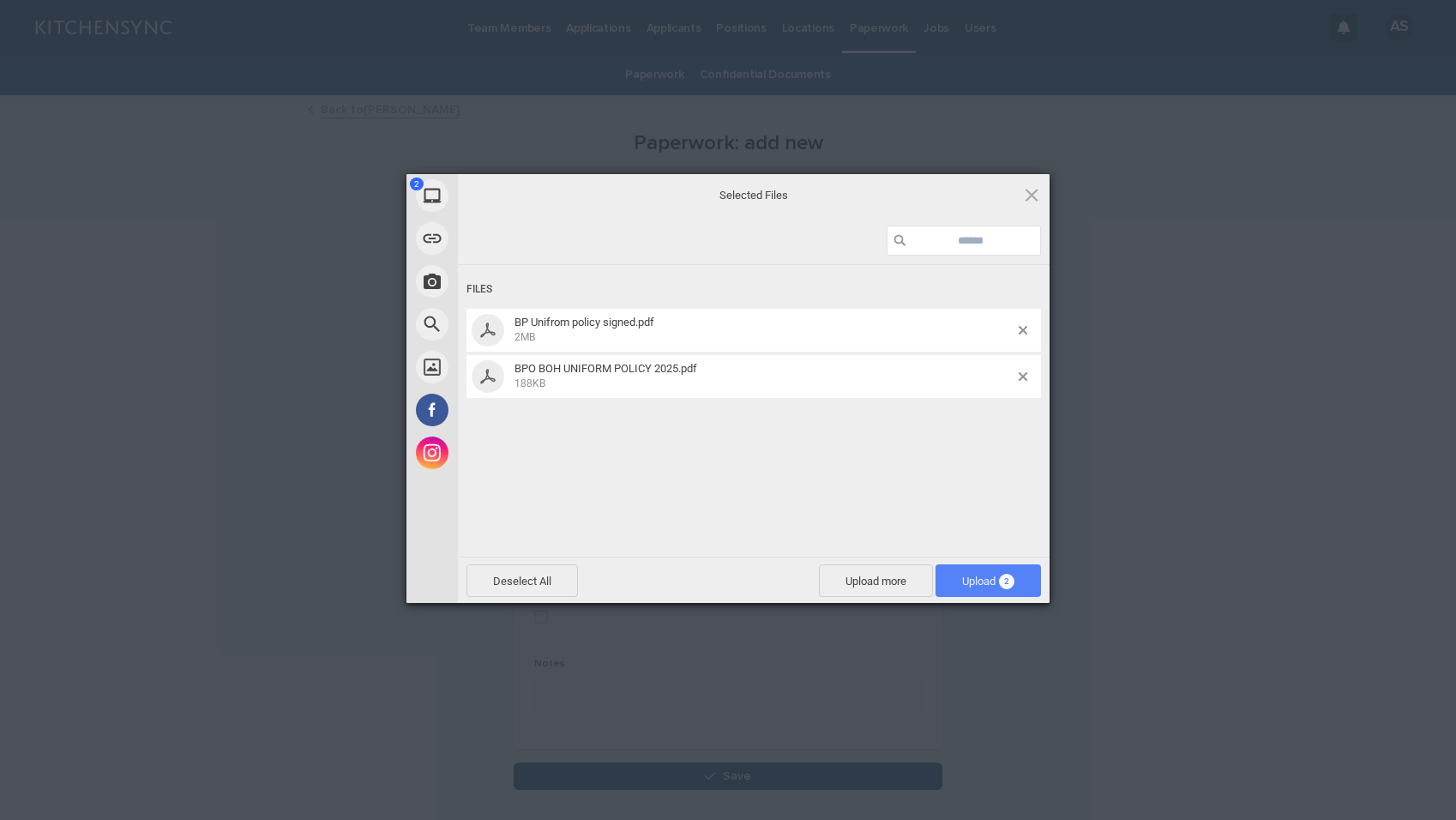
click at [990, 575] on span "Upload 2" at bounding box center [989, 580] width 52 height 13
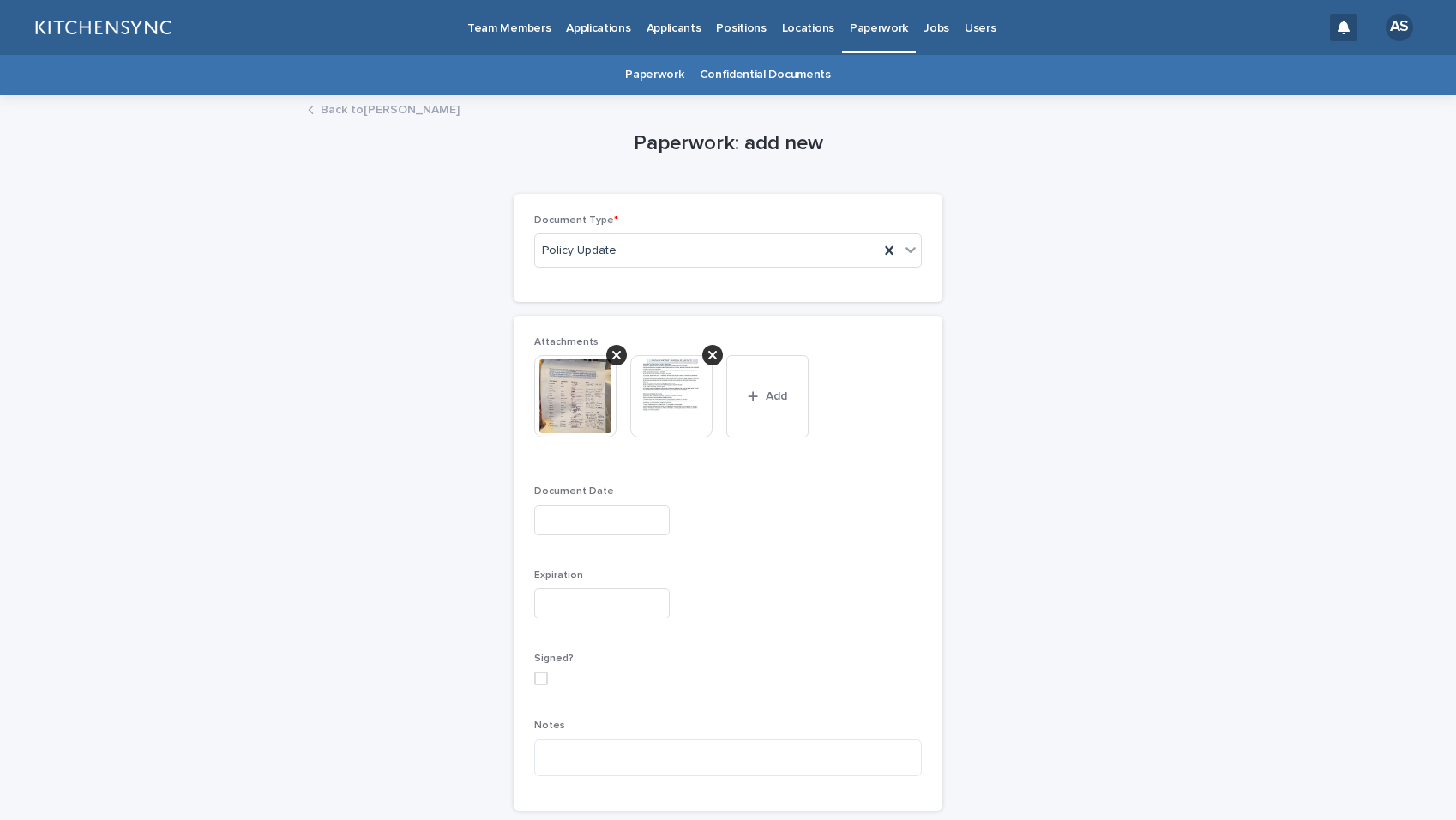
click at [601, 523] on input "text" at bounding box center [602, 520] width 135 height 30
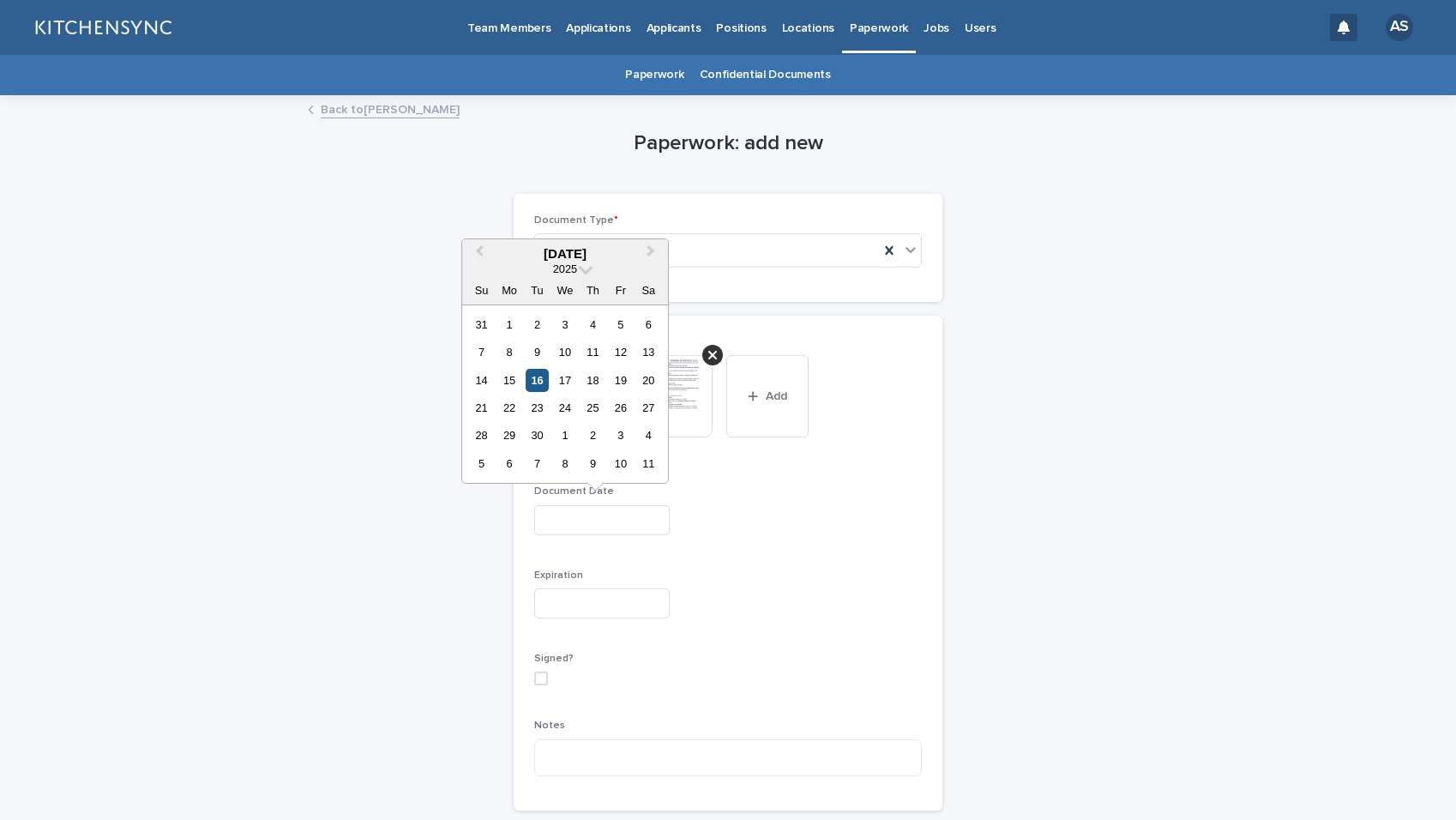
click at [544, 374] on div "16" at bounding box center [538, 381] width 23 height 23
type input "**********"
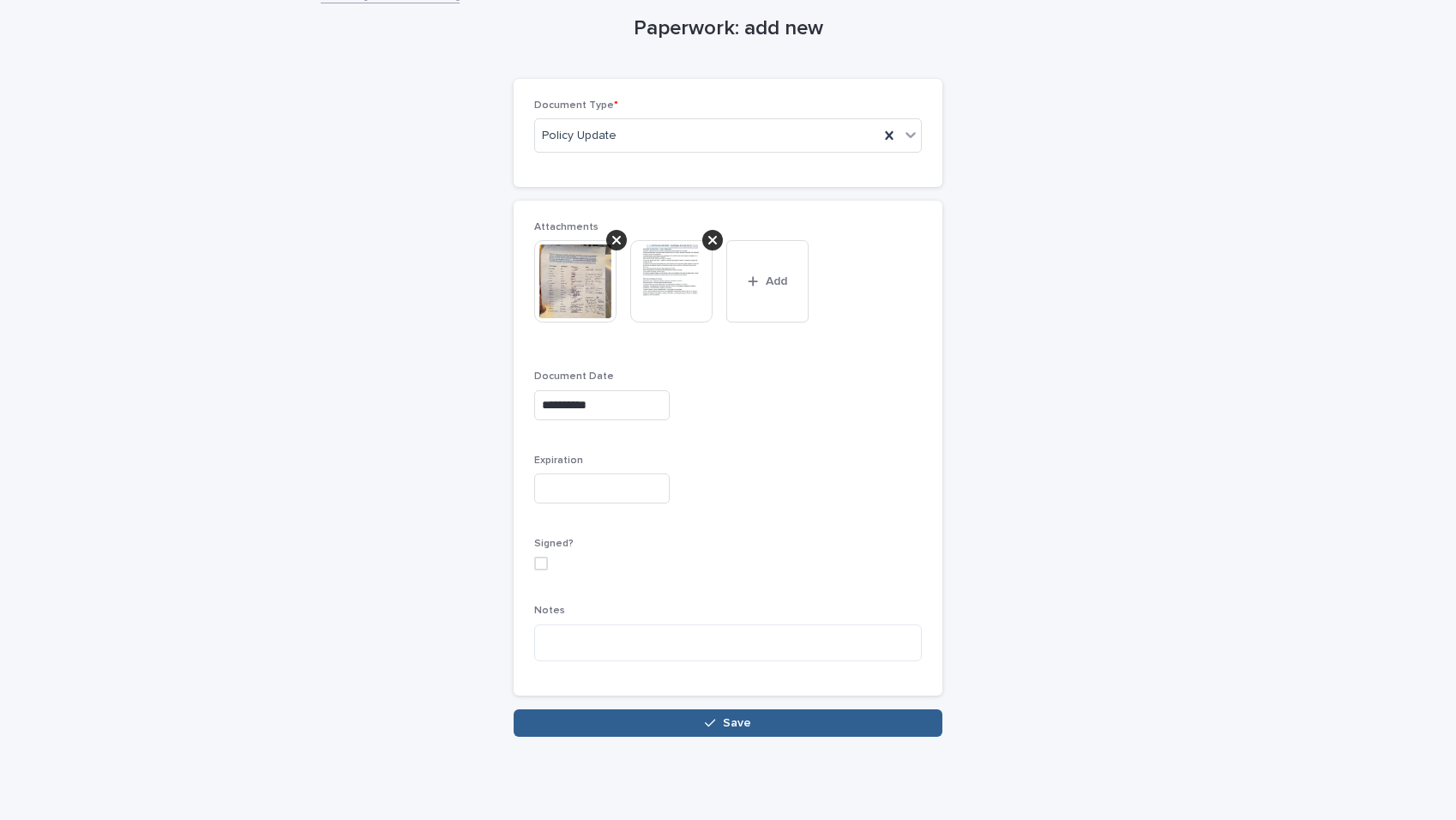
scroll to position [118, 0]
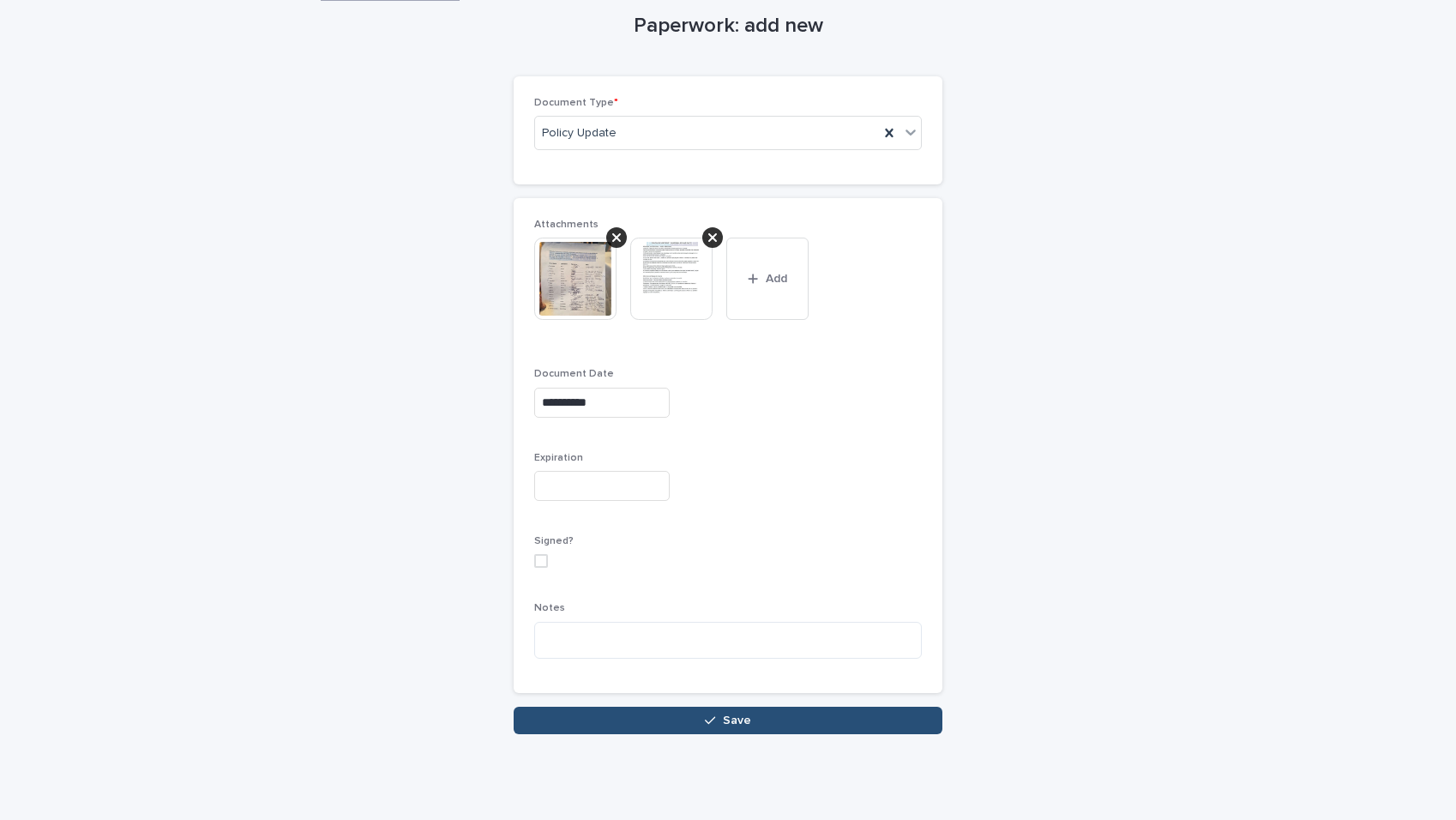
click at [804, 721] on button "Save" at bounding box center [728, 721] width 429 height 27
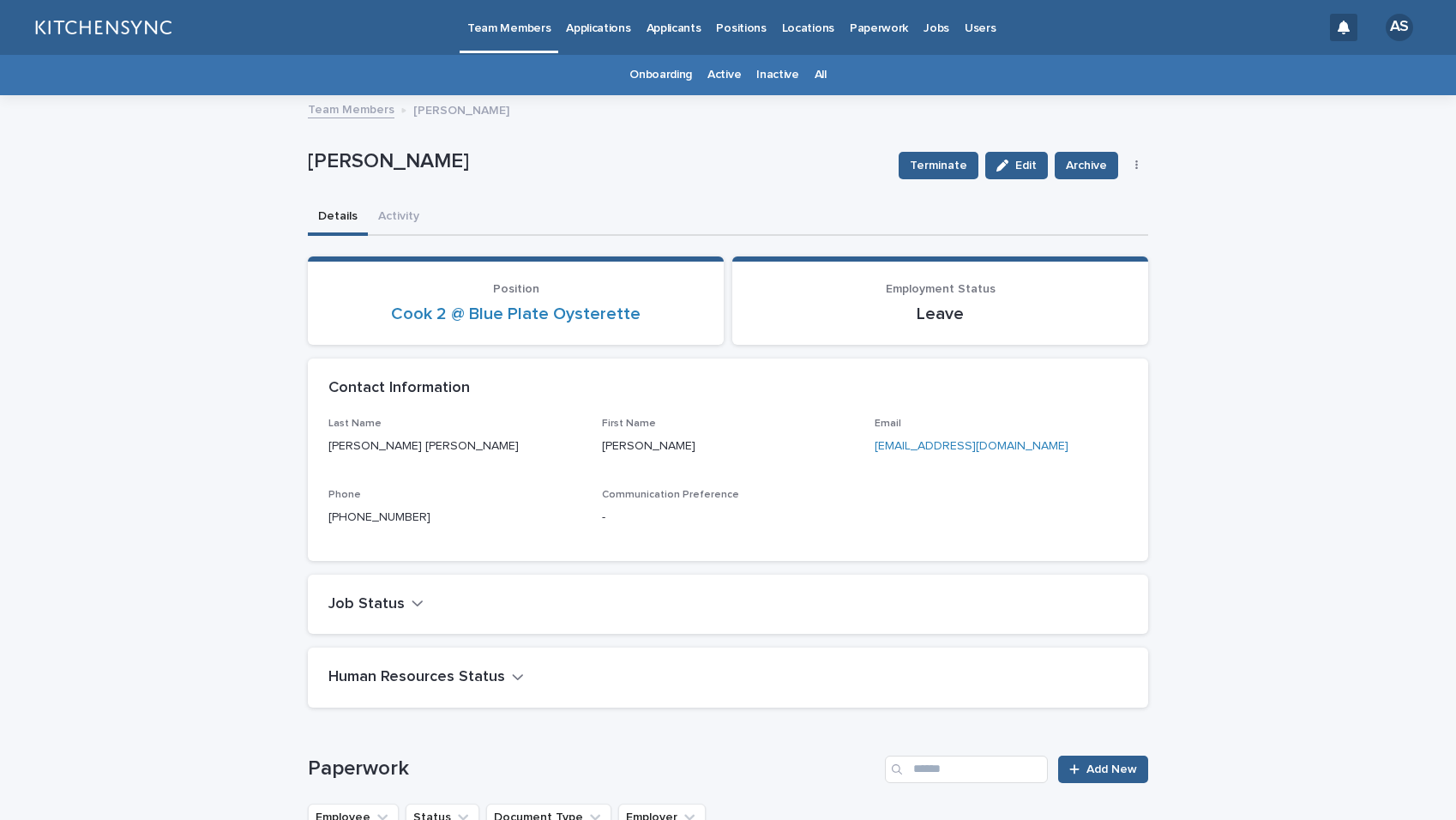
click at [815, 77] on link "All" at bounding box center [821, 75] width 12 height 41
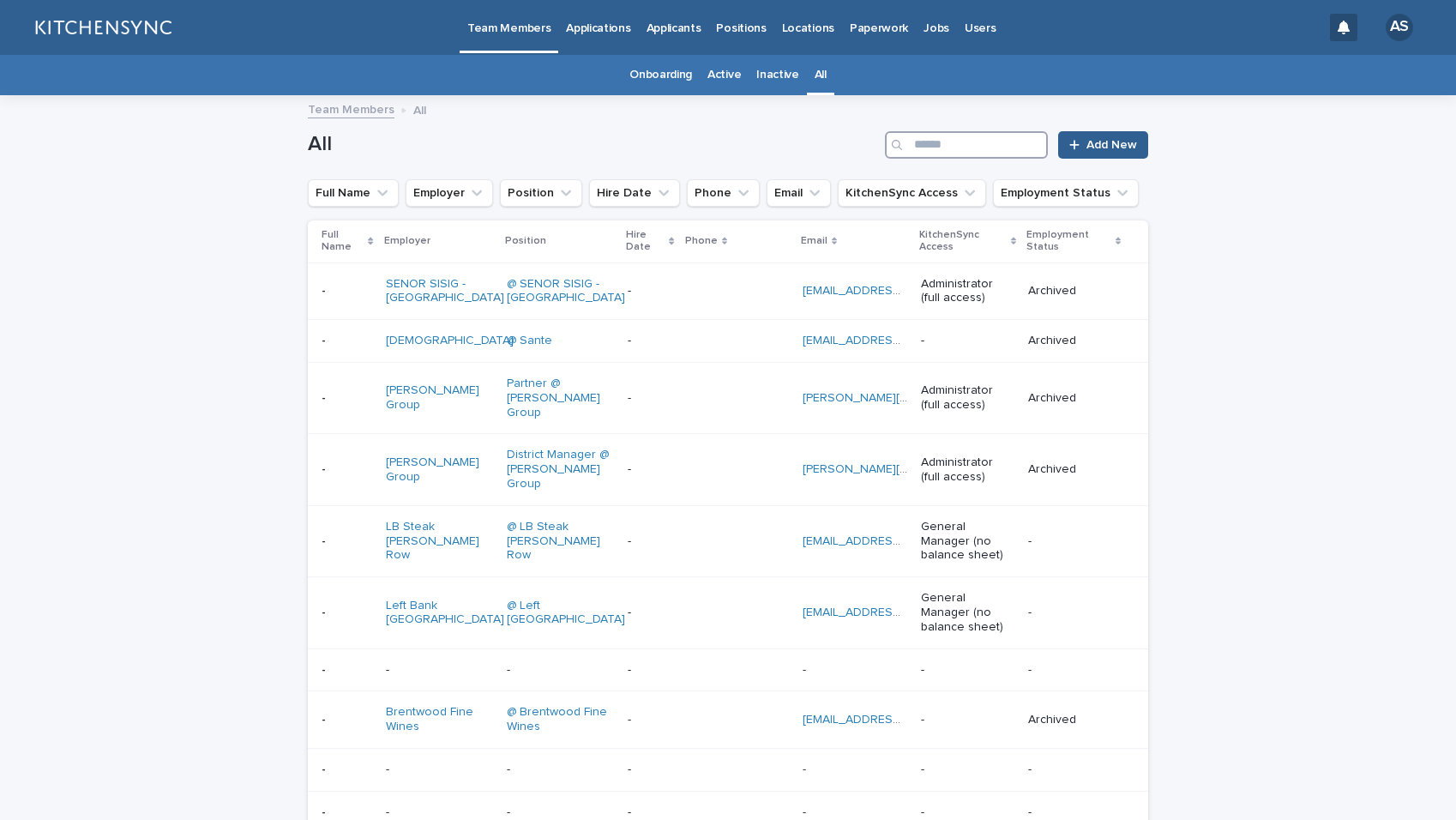
click at [933, 142] on input "Search" at bounding box center [966, 145] width 163 height 27
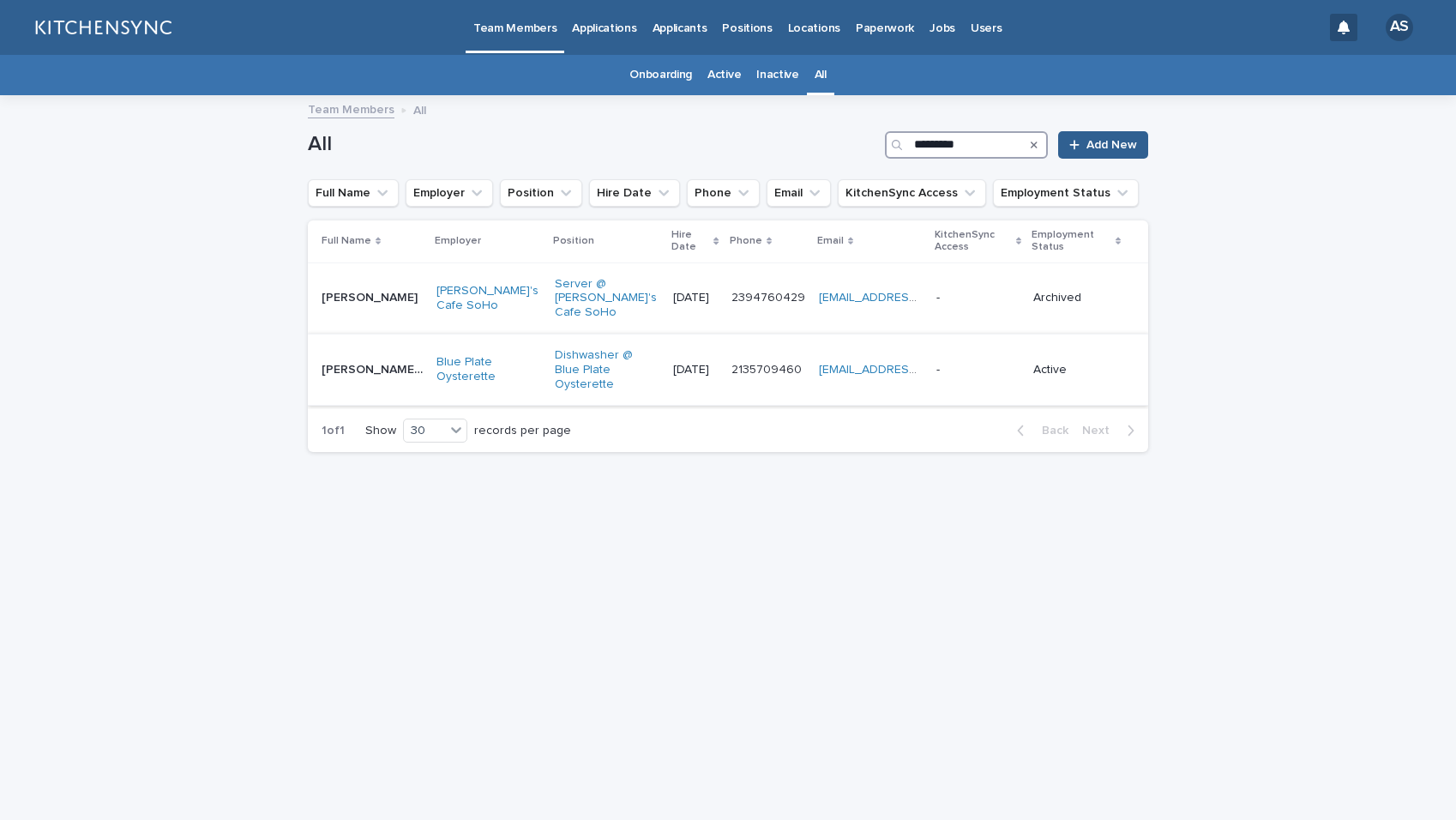
type input "*********"
click at [362, 370] on td "[PERSON_NAME] [PERSON_NAME] [PERSON_NAME]" at bounding box center [369, 370] width 122 height 71
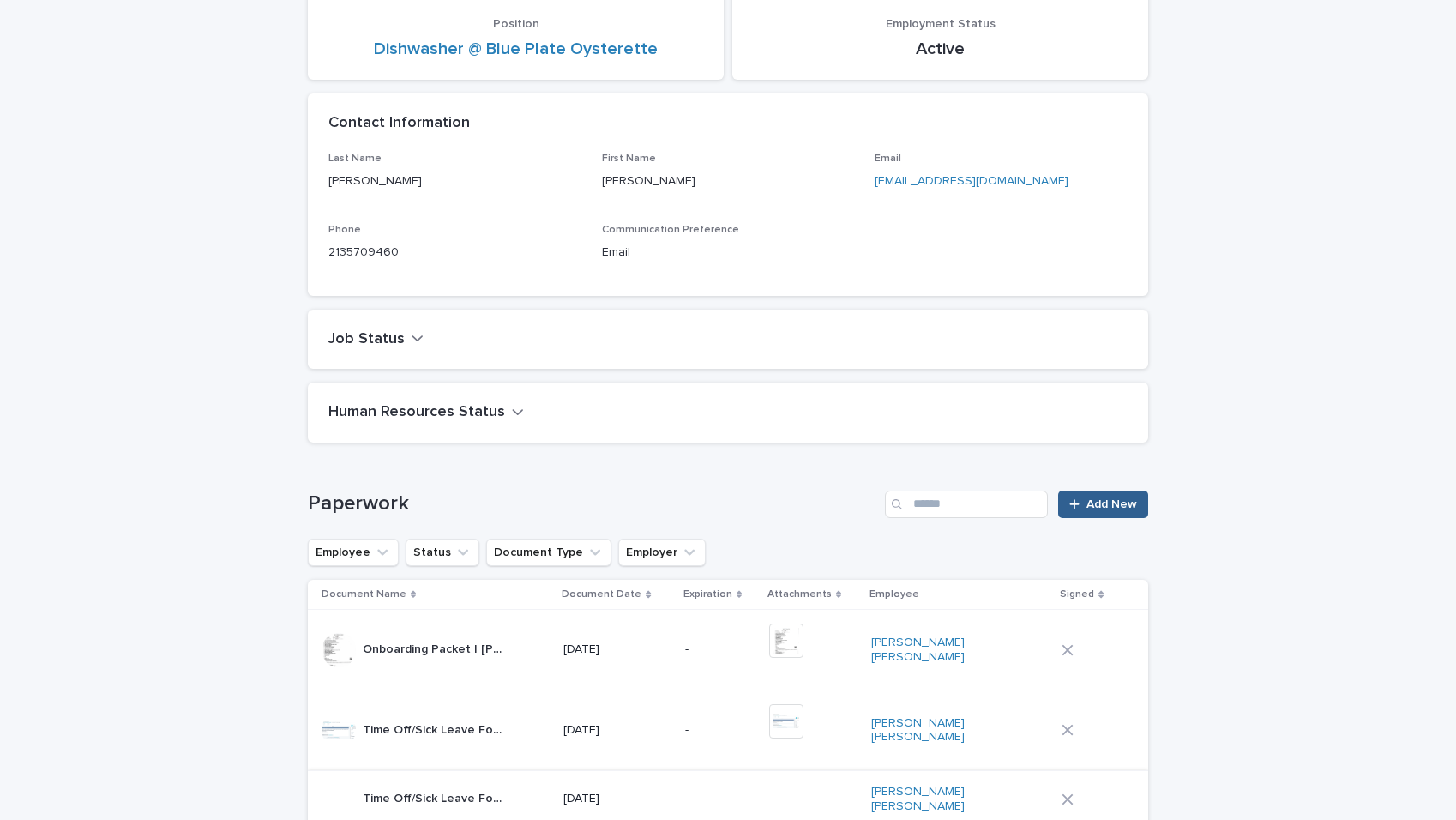
scroll to position [551, 0]
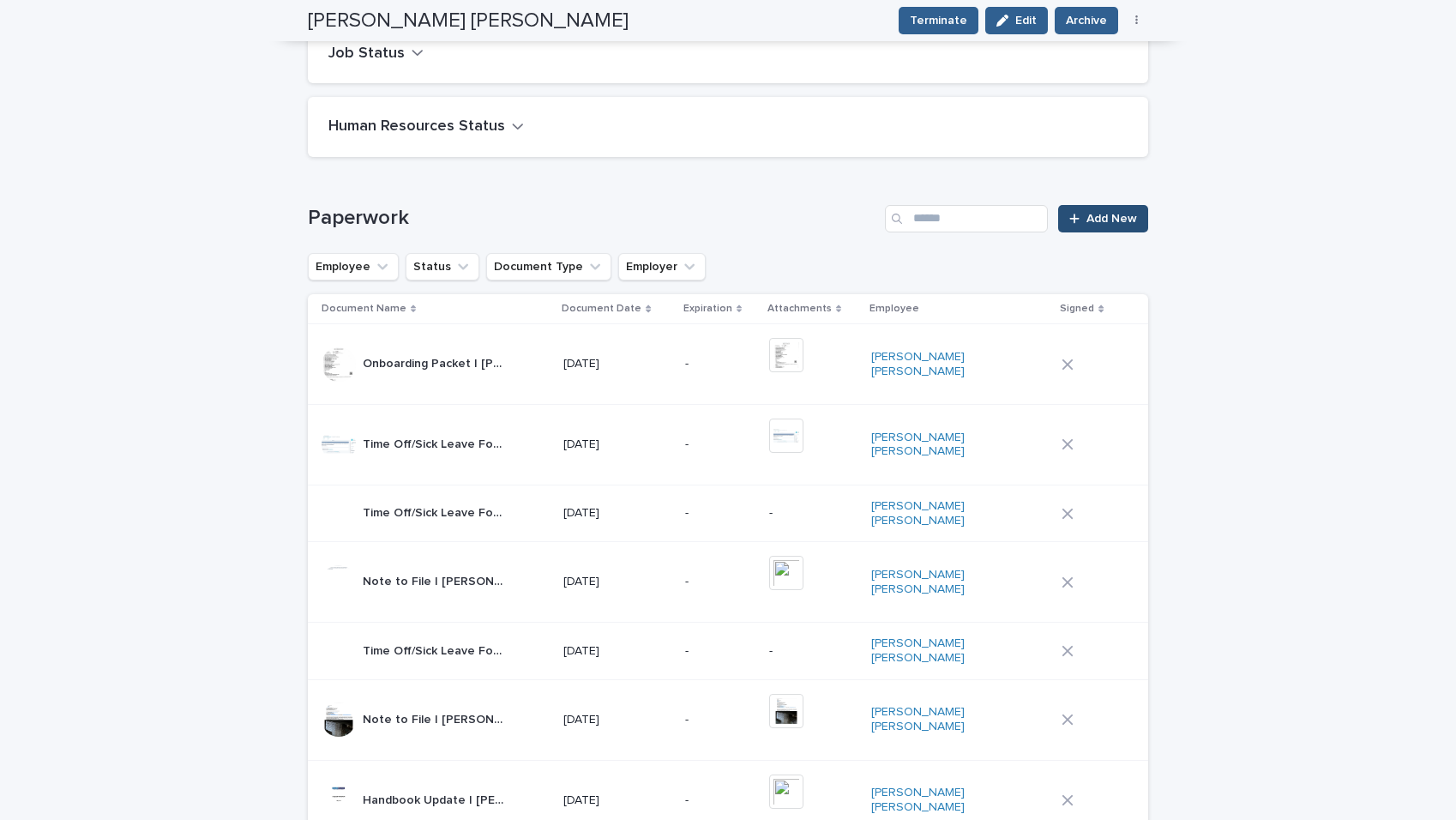
click at [1131, 229] on link "Add New" at bounding box center [1103, 218] width 90 height 27
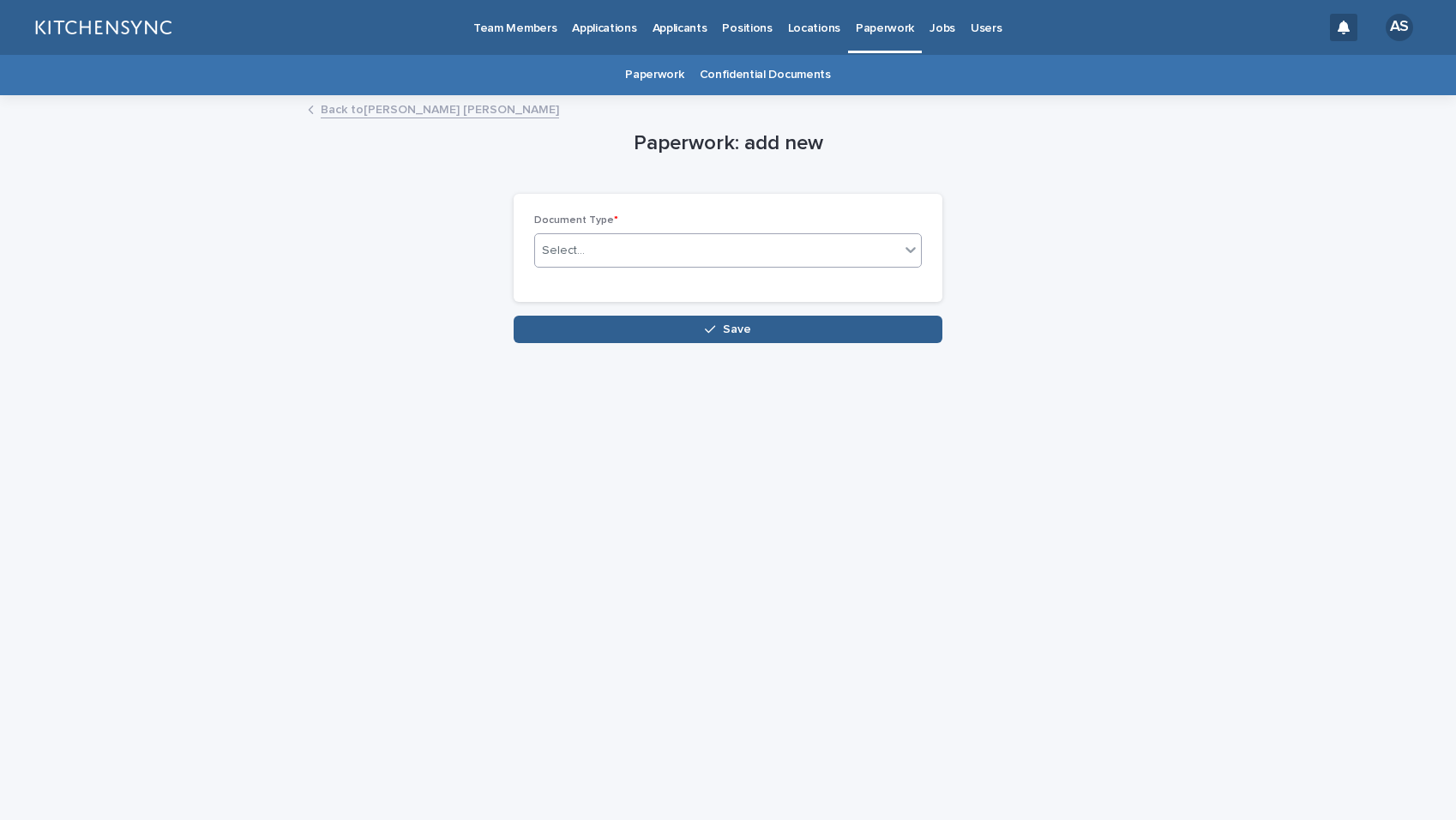
click at [719, 260] on div "Select..." at bounding box center [717, 250] width 365 height 28
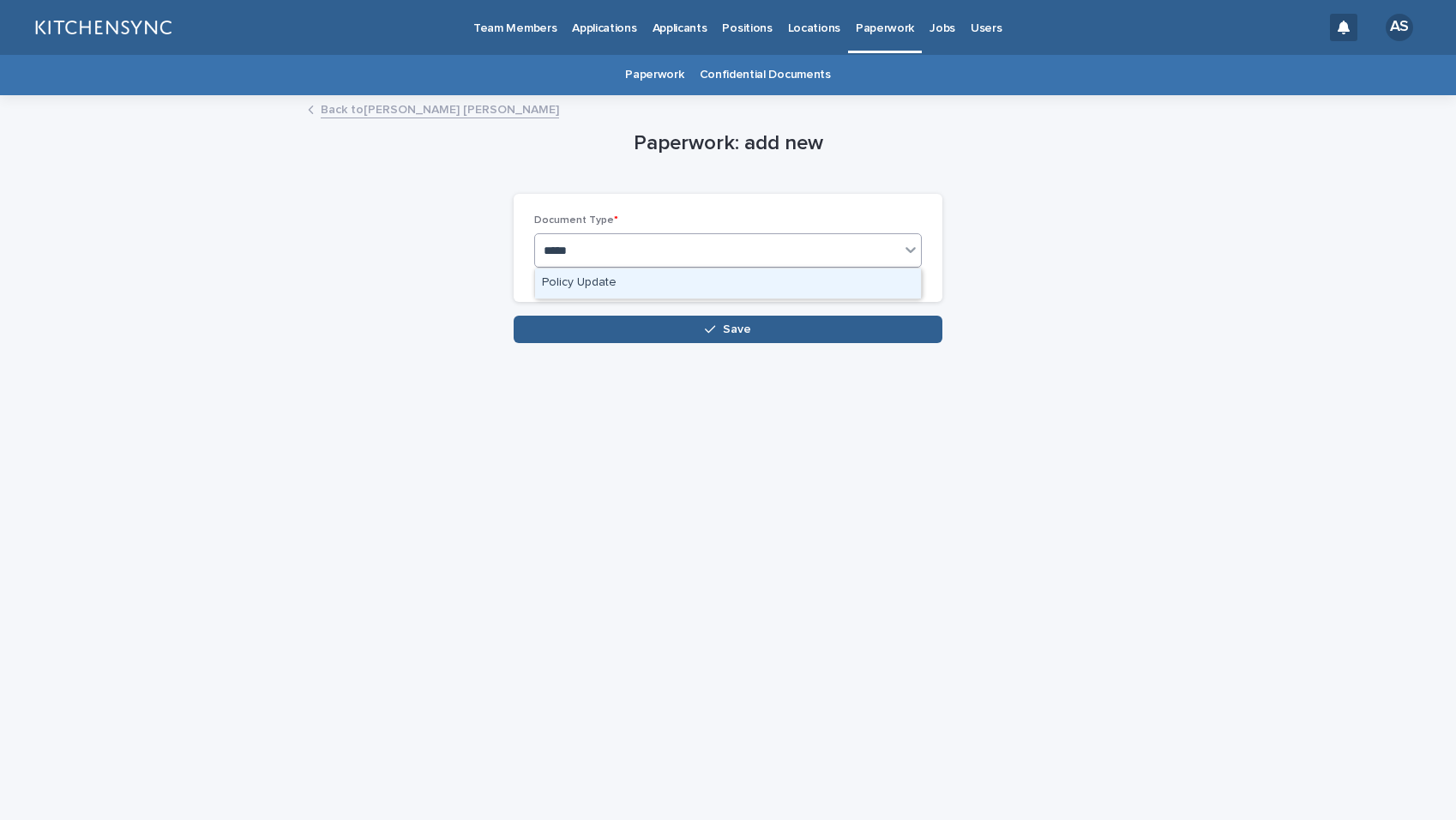
type input "******"
click at [686, 284] on div "Policy Update" at bounding box center [728, 283] width 386 height 30
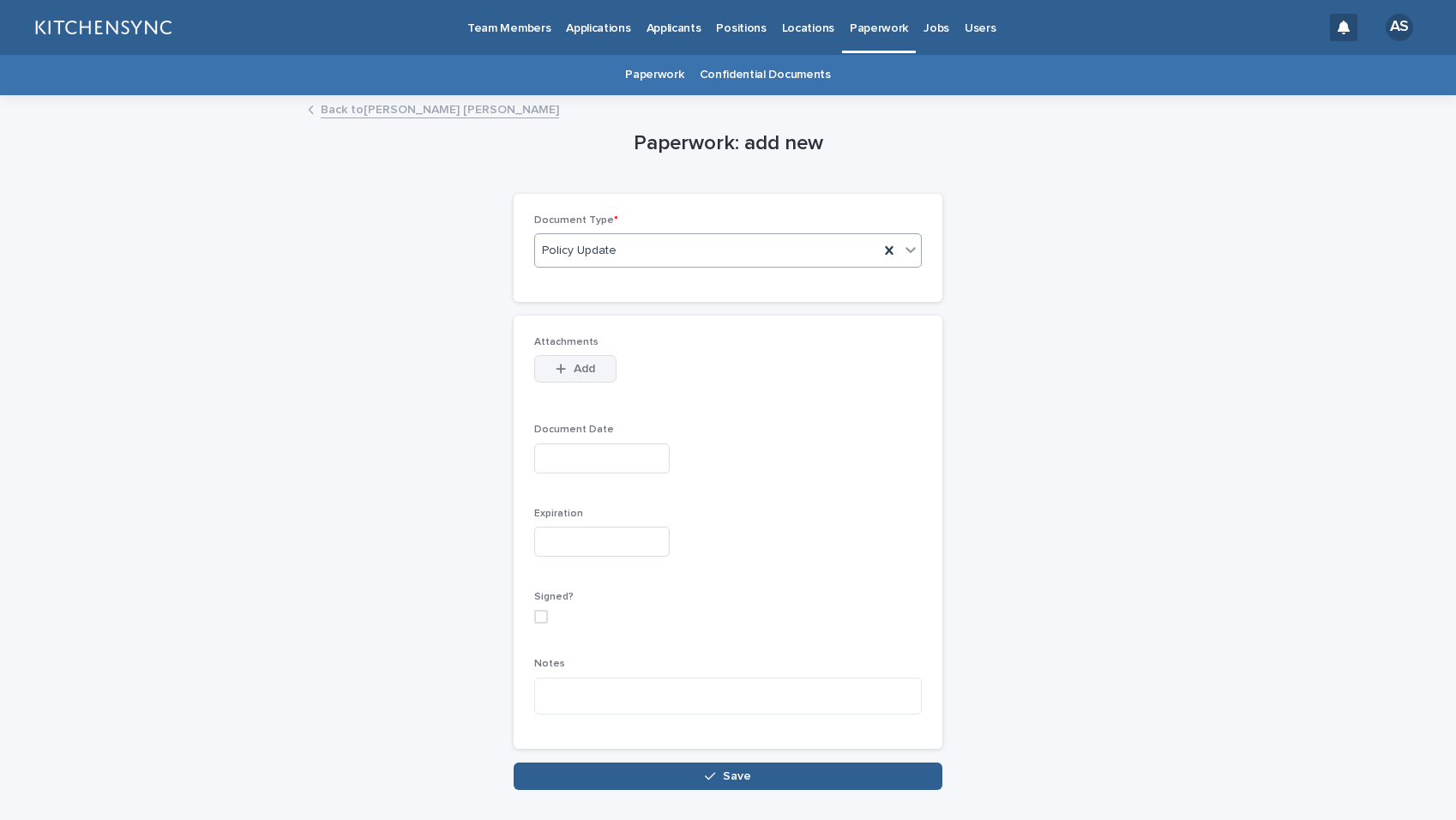
click at [582, 363] on span "Add" at bounding box center [584, 369] width 21 height 12
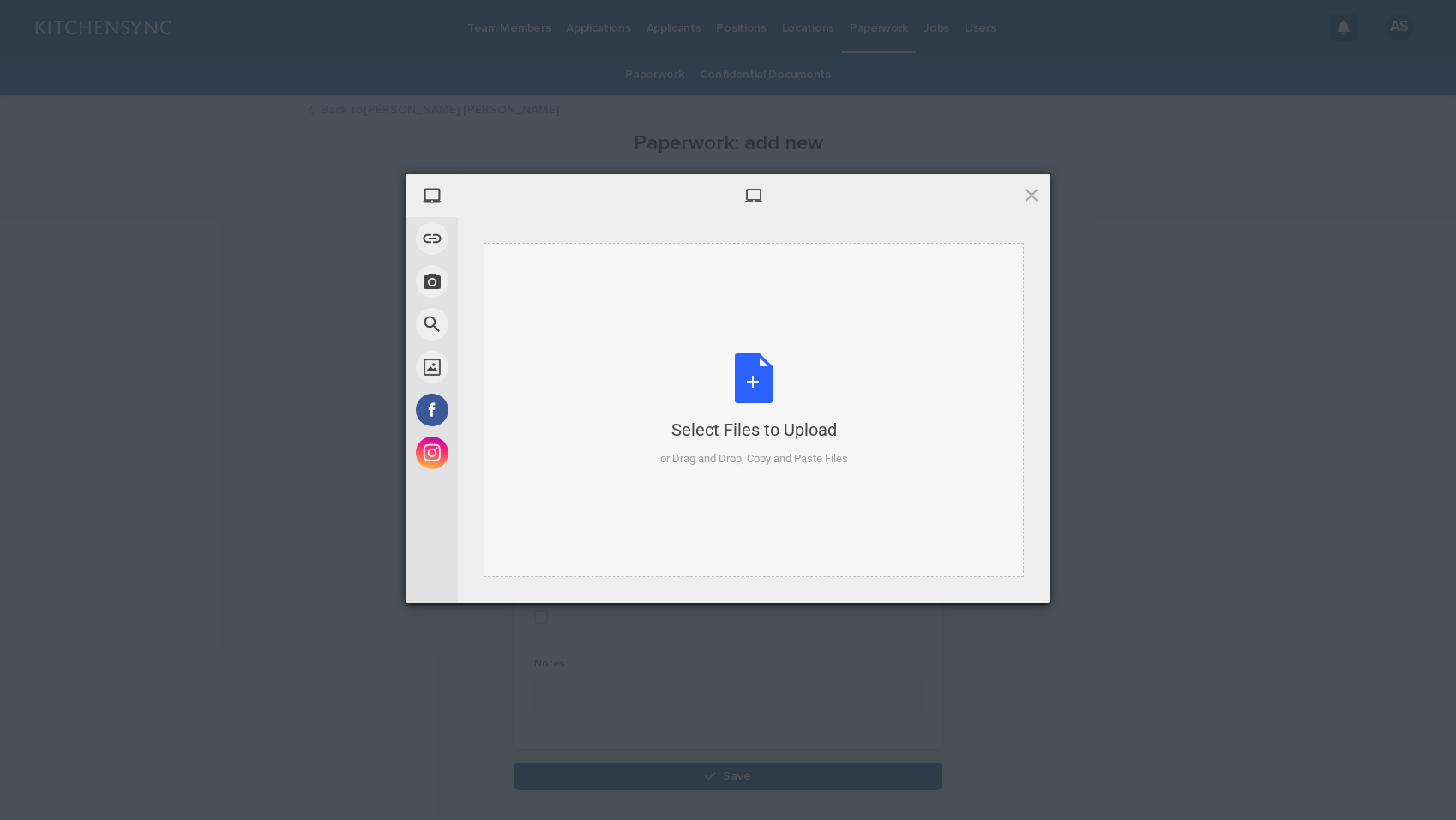
click at [773, 389] on div "Select Files to Upload or Drag and Drop, Copy and Paste Files" at bounding box center [754, 410] width 188 height 114
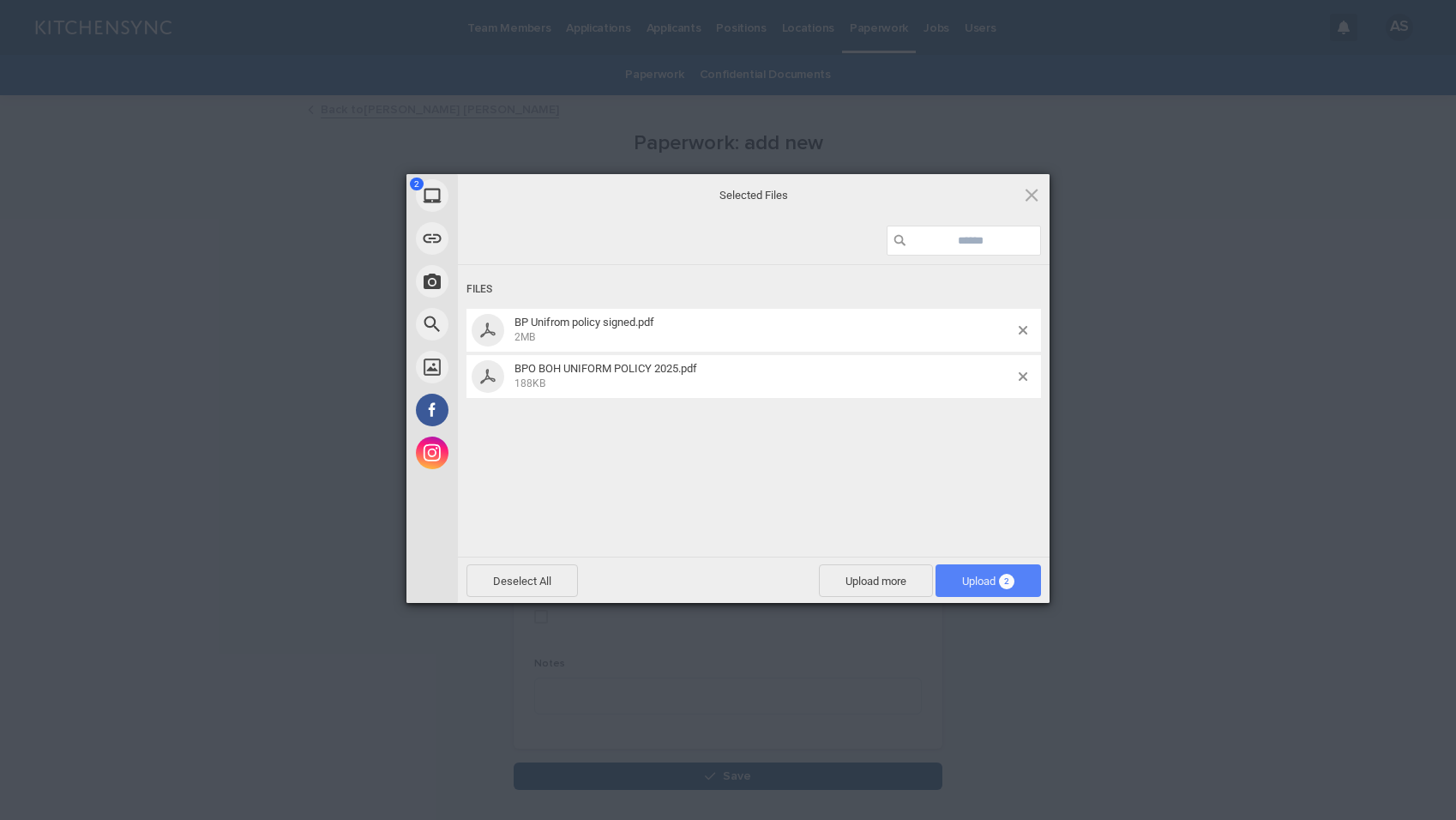
click at [976, 575] on span "Upload 2" at bounding box center [989, 580] width 52 height 13
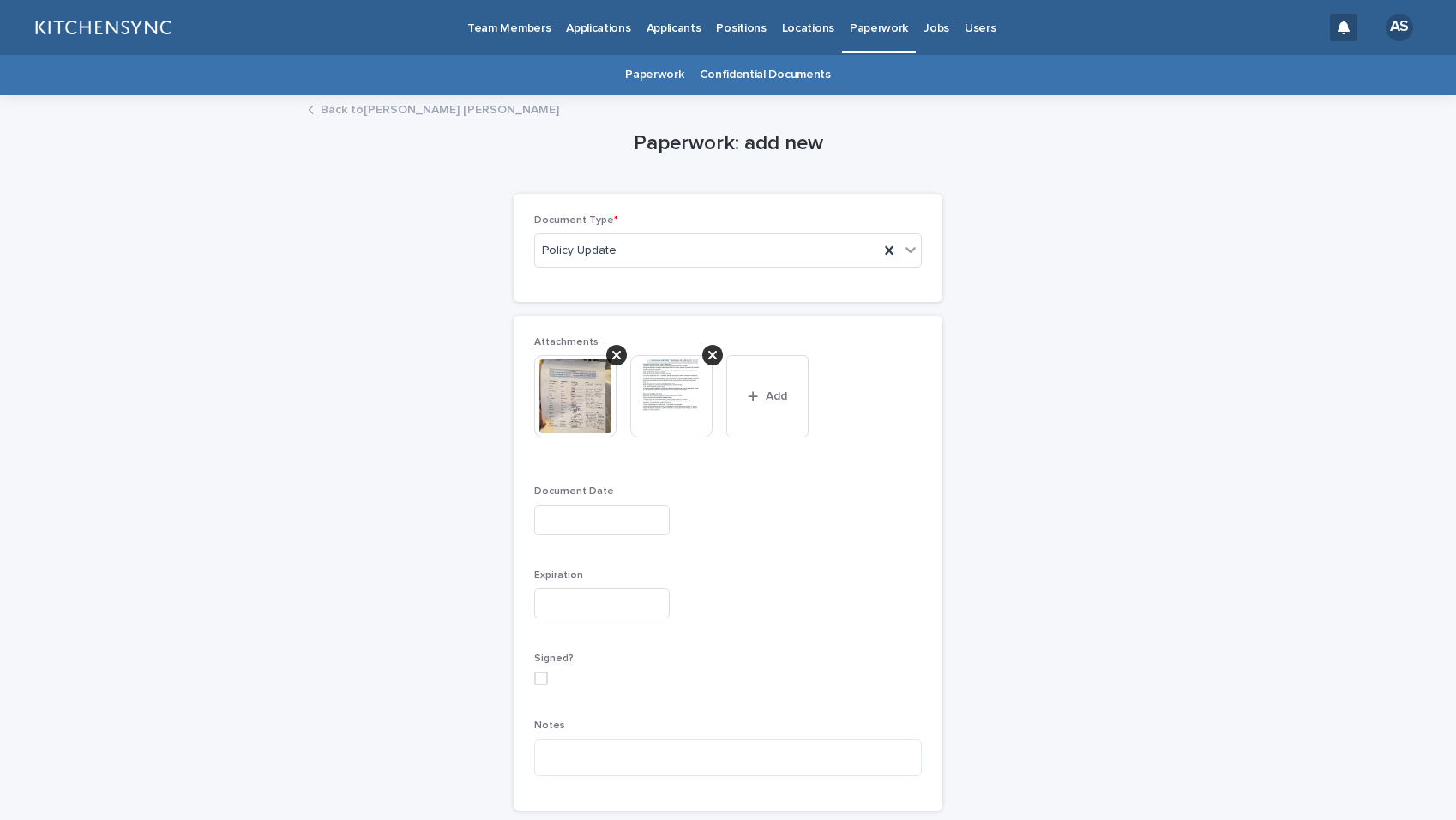
click at [579, 515] on input "text" at bounding box center [602, 520] width 135 height 30
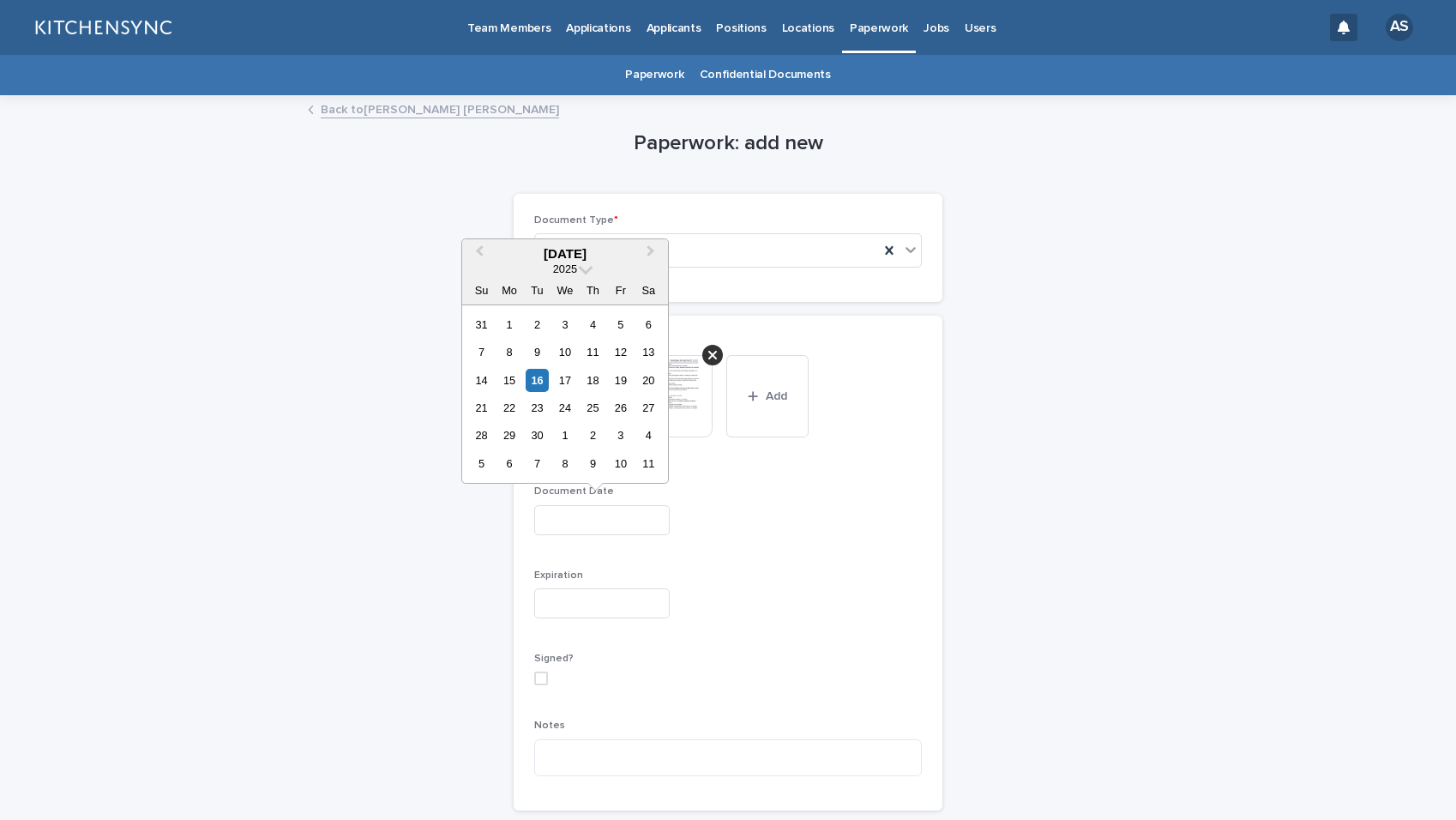
click at [542, 388] on div "16" at bounding box center [538, 381] width 23 height 23
type input "**********"
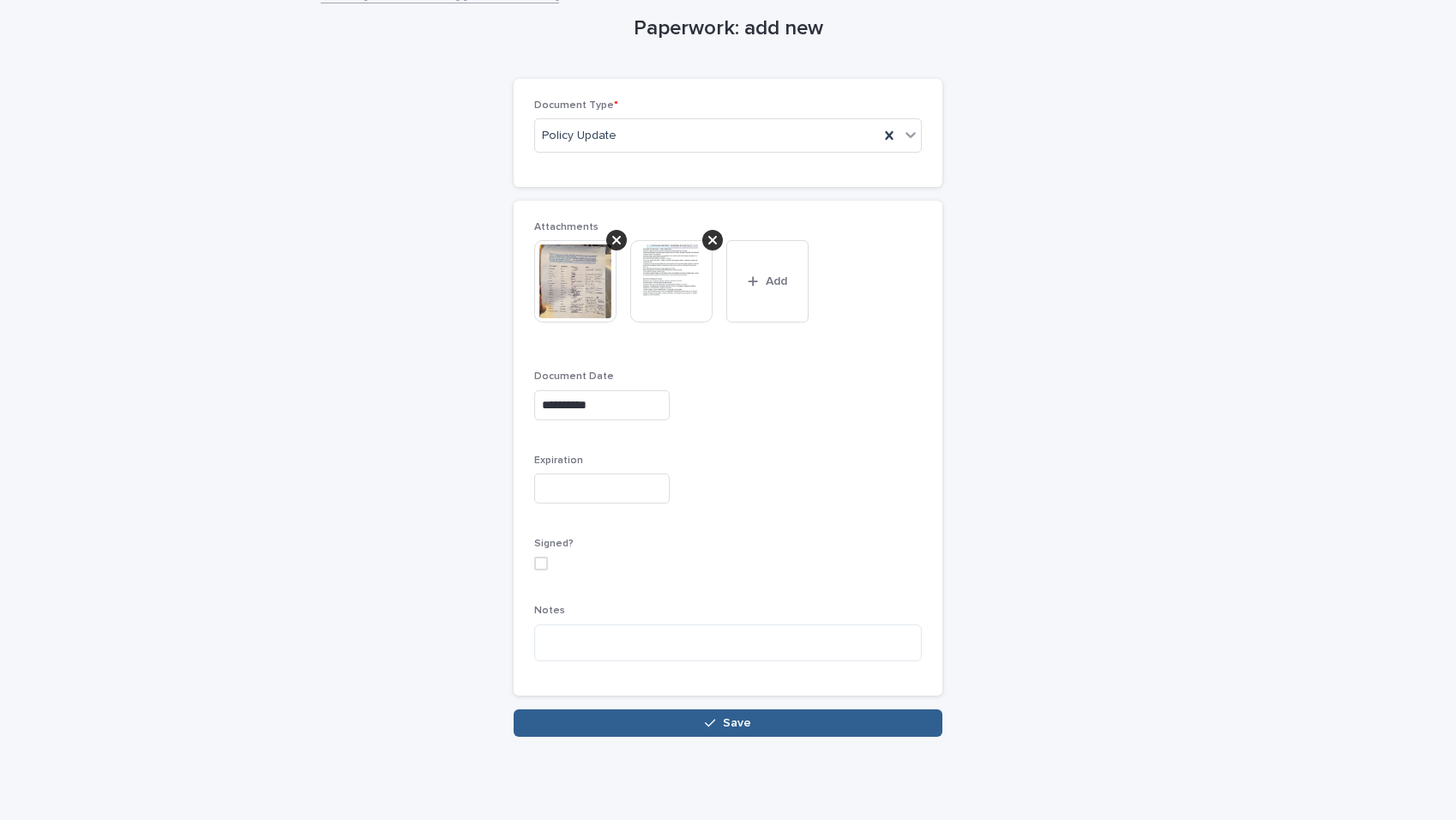
scroll to position [118, 0]
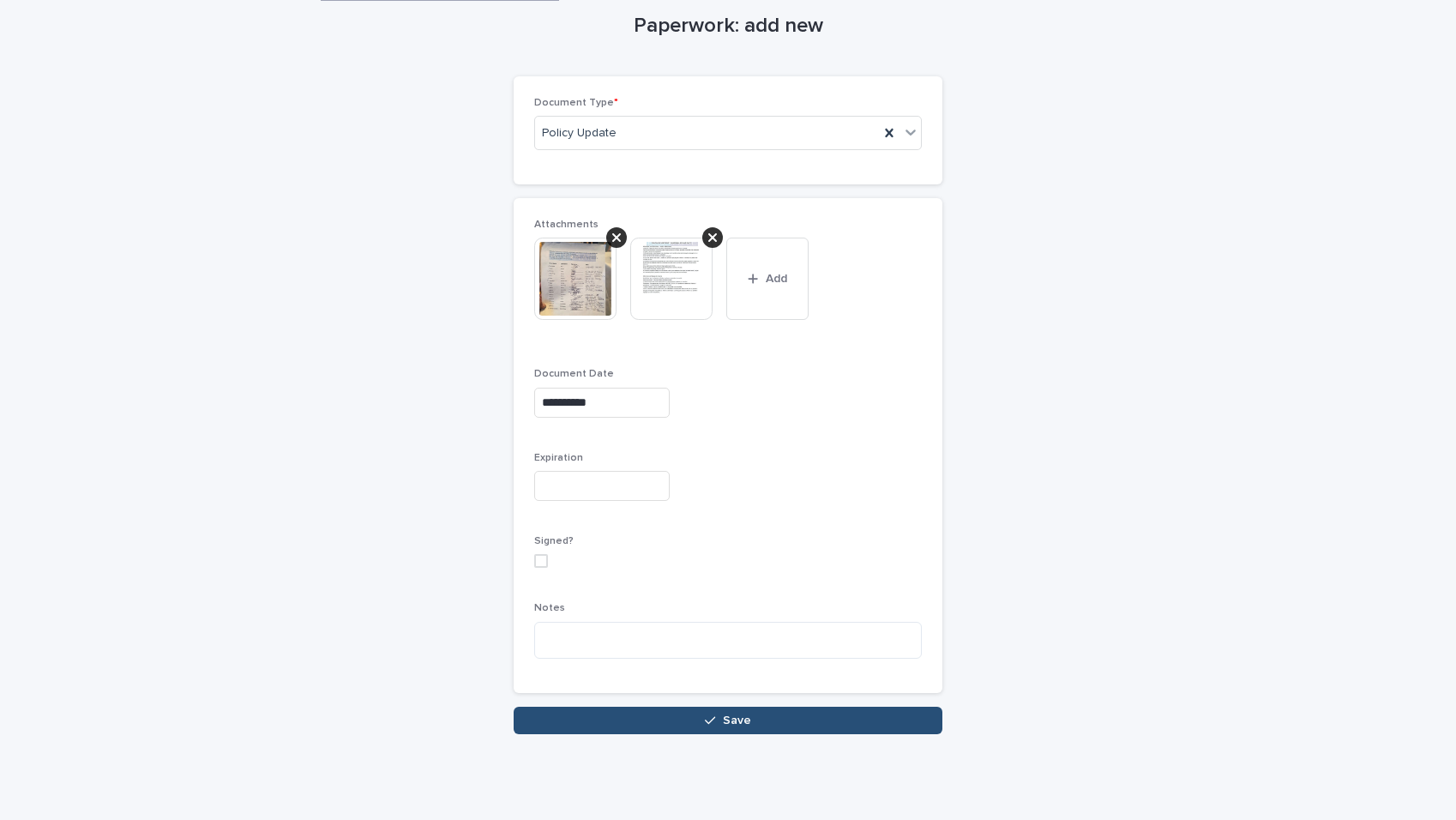
click at [827, 729] on button "Save" at bounding box center [728, 721] width 429 height 27
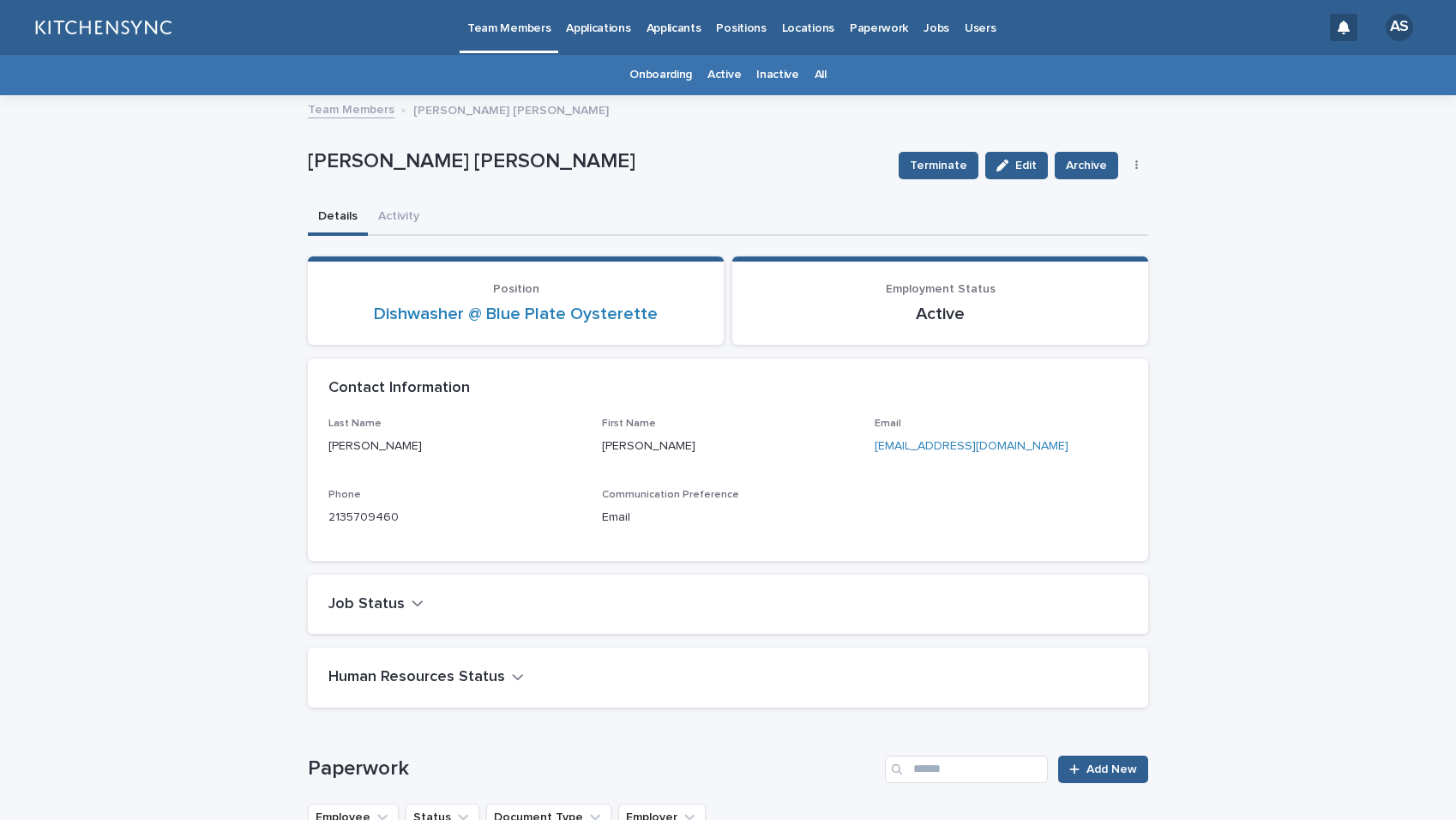
click at [815, 80] on link "All" at bounding box center [821, 75] width 12 height 41
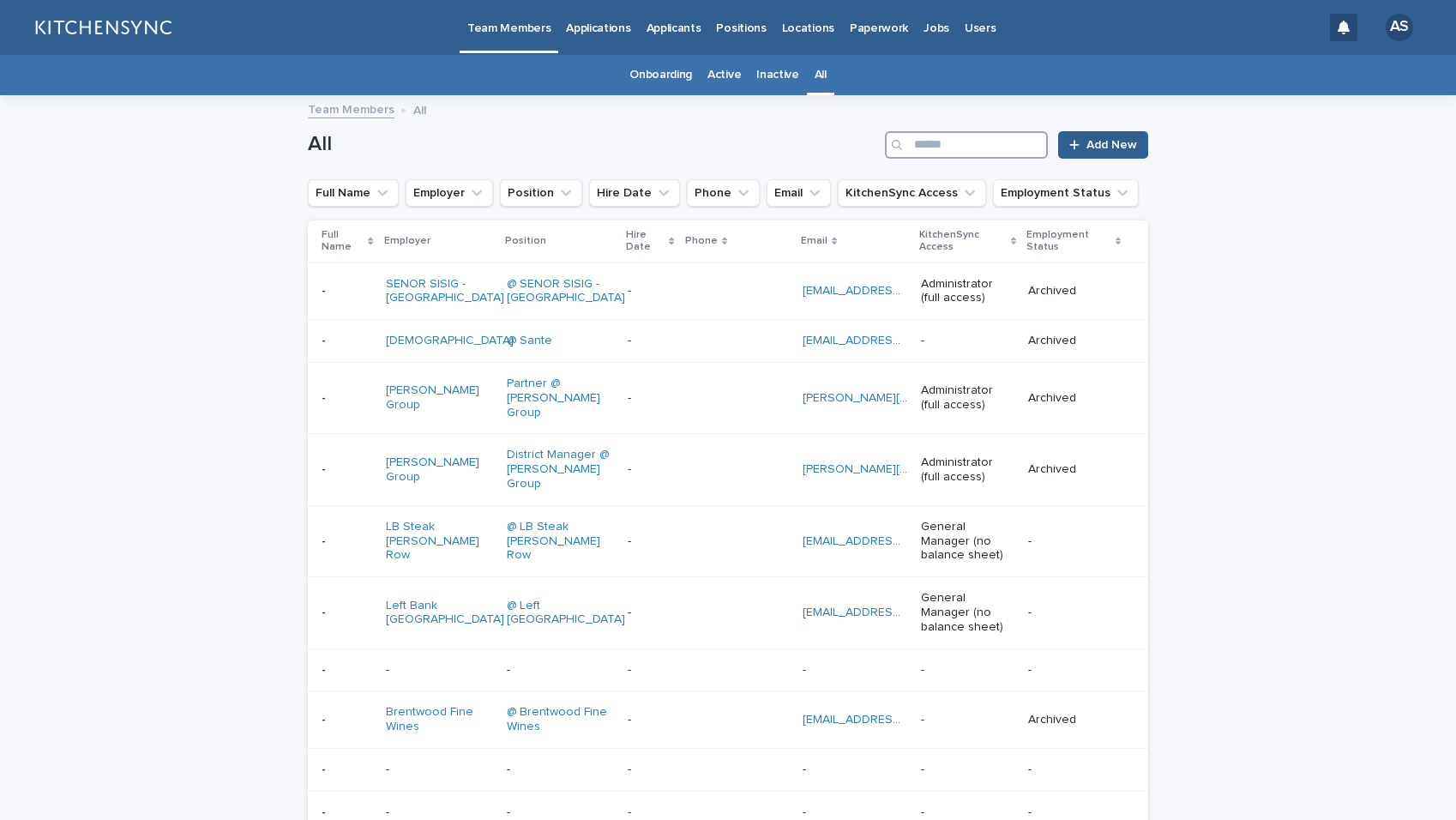
click at [943, 153] on input "Search" at bounding box center [966, 145] width 163 height 27
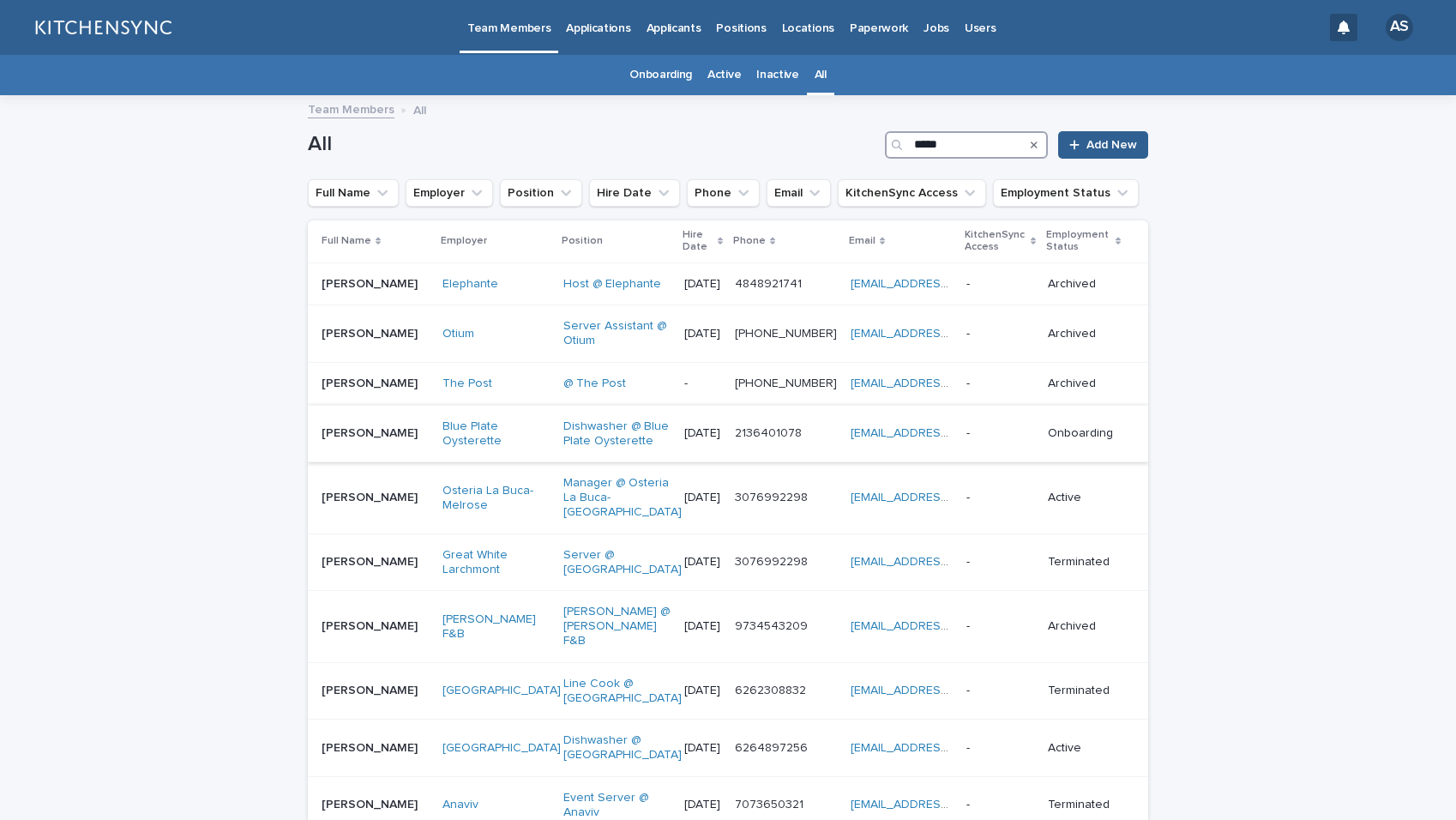
type input "*****"
click at [381, 463] on td "[PERSON_NAME] [PERSON_NAME]" at bounding box center [372, 434] width 127 height 58
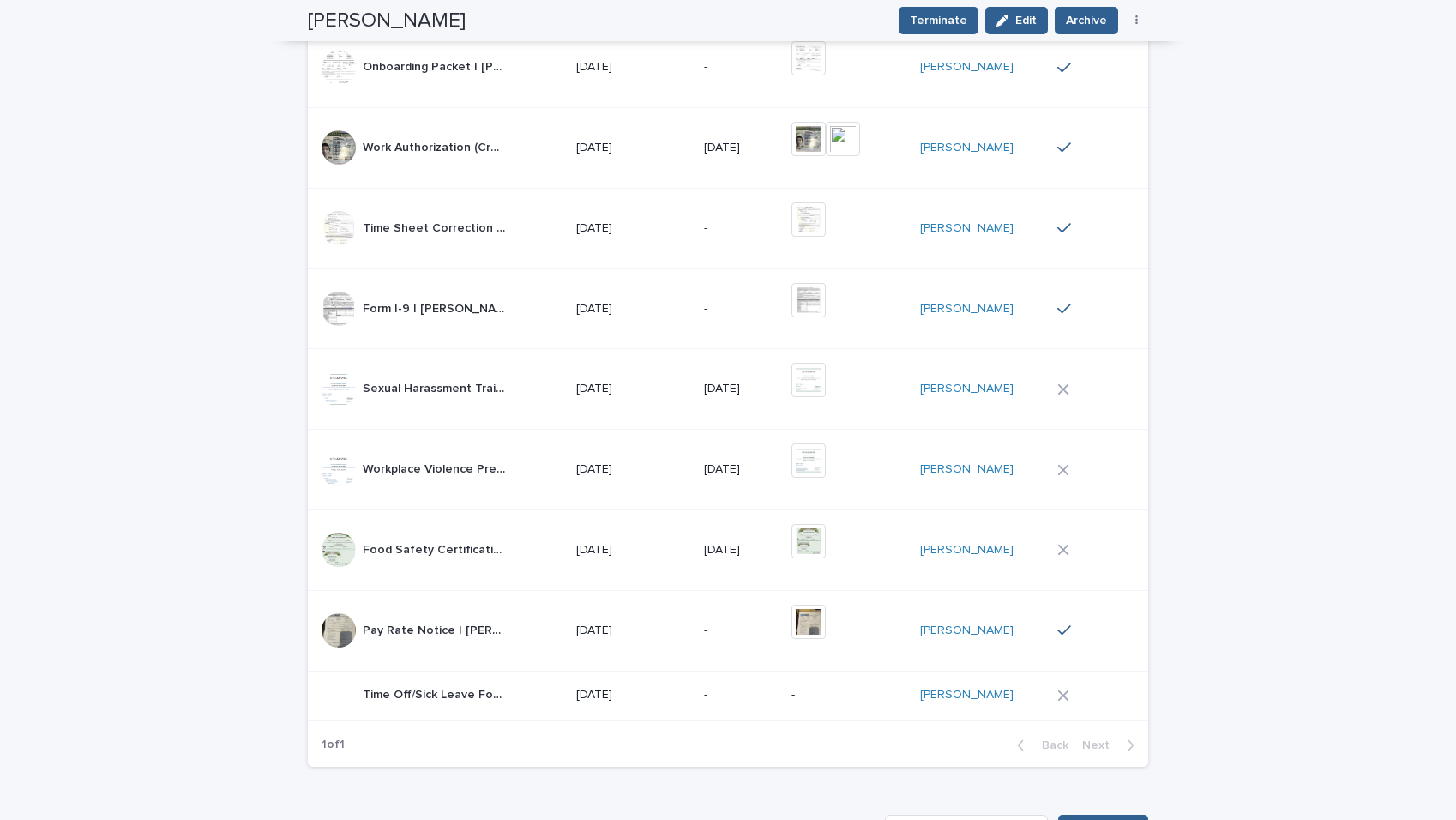
scroll to position [892, 0]
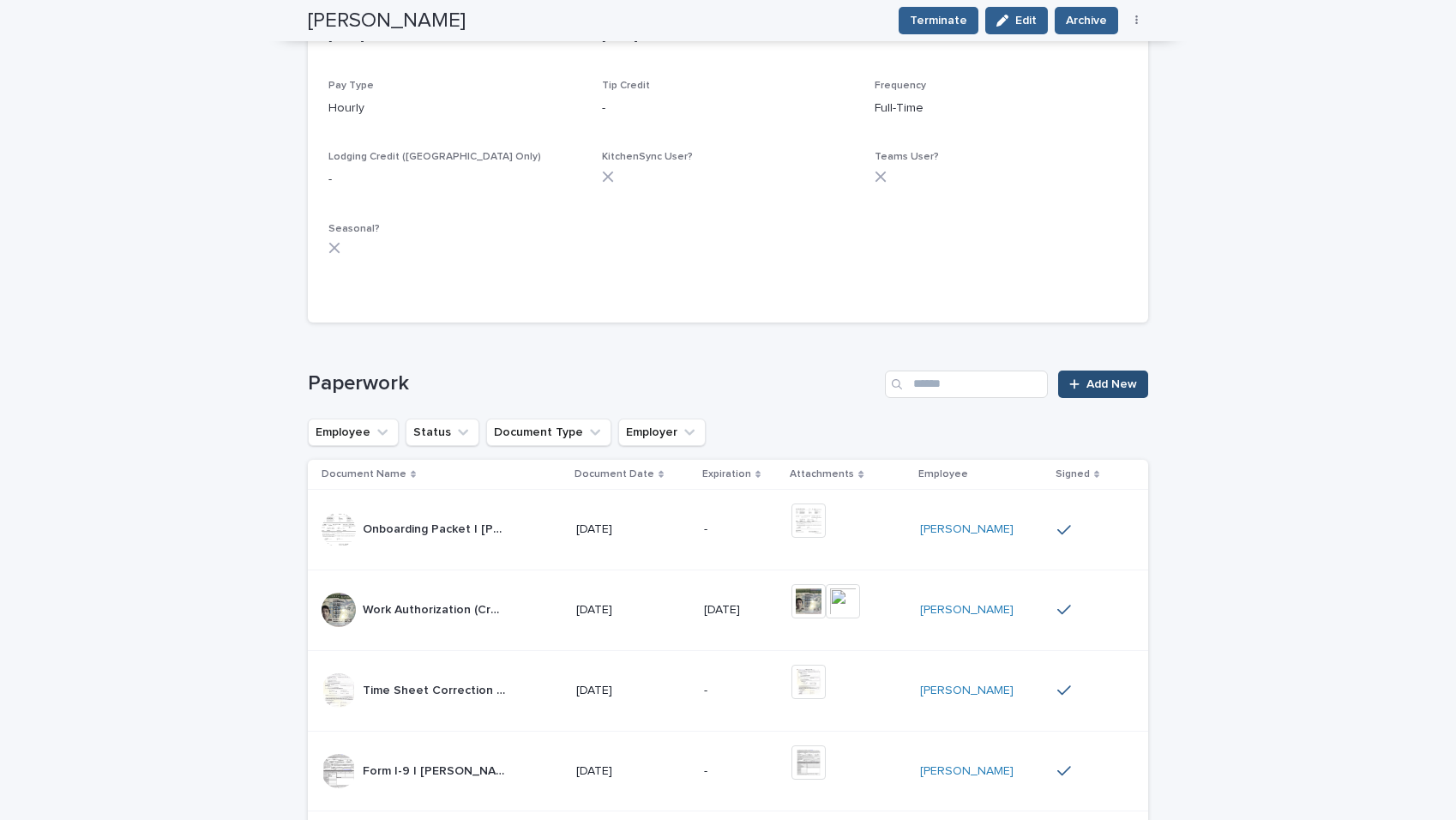
click at [1106, 379] on span "Add New" at bounding box center [1111, 384] width 50 height 12
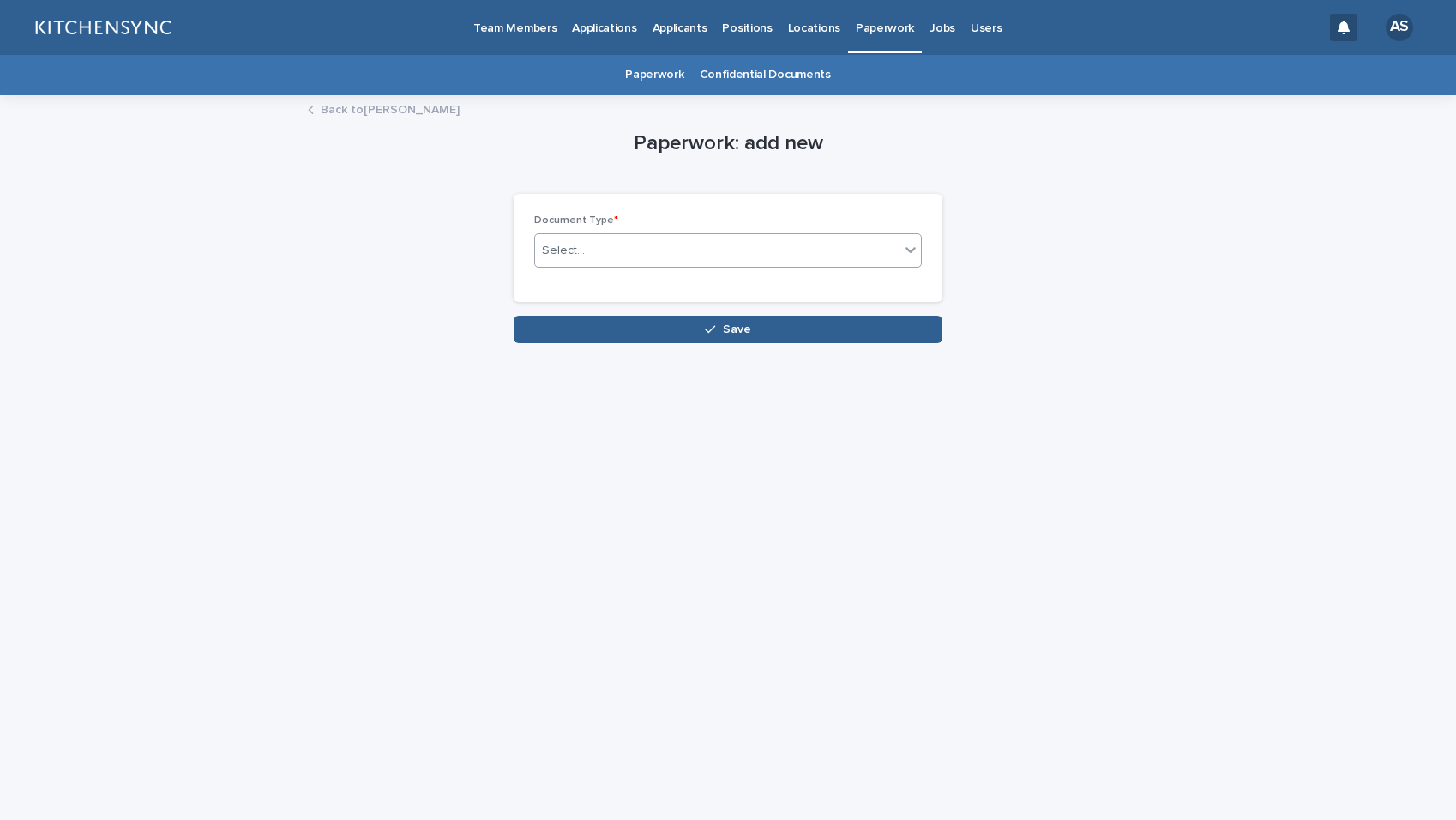
click at [710, 252] on div "Select..." at bounding box center [717, 250] width 365 height 28
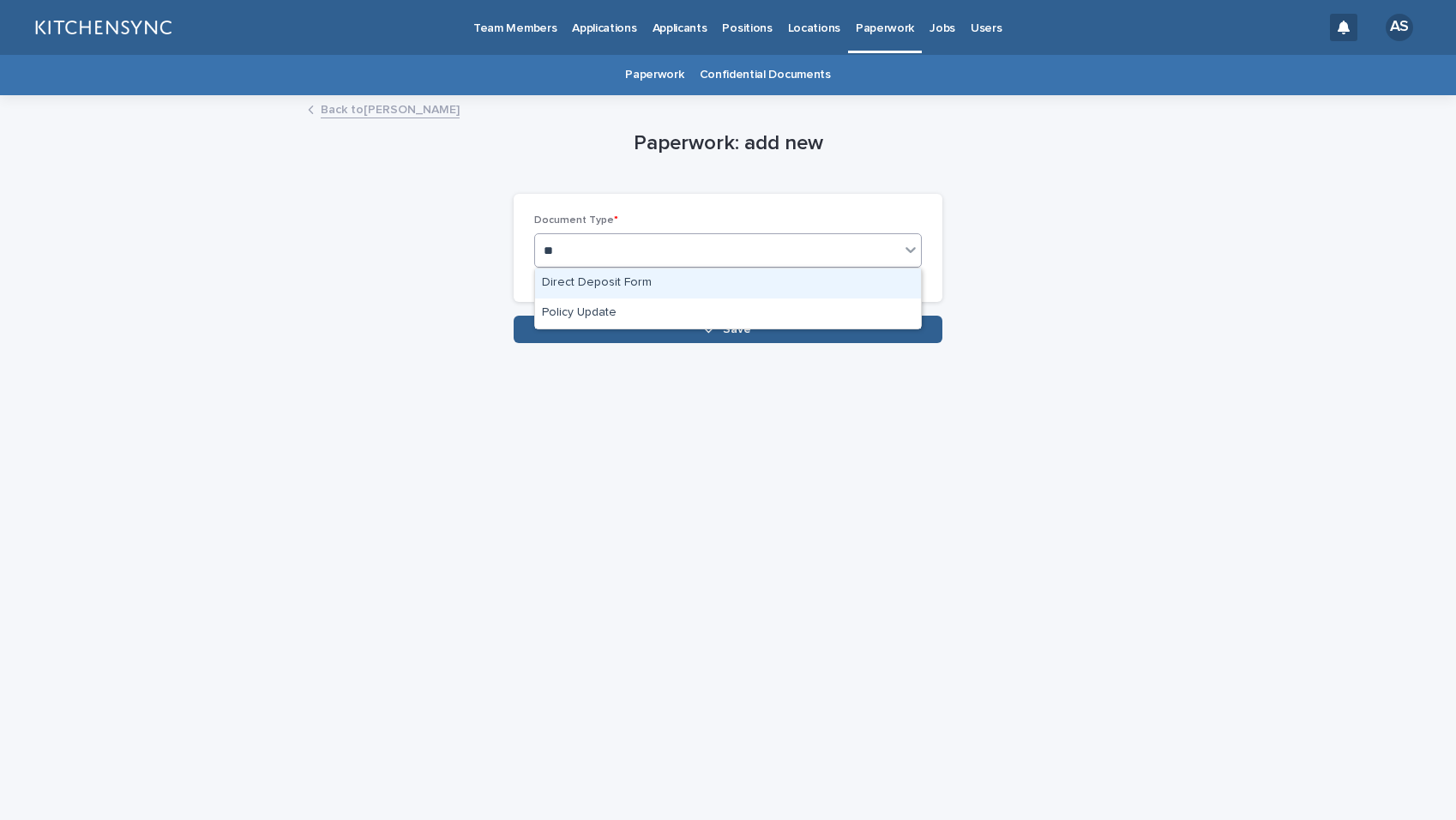
type input "***"
click at [677, 280] on div "Policy Update" at bounding box center [728, 283] width 386 height 30
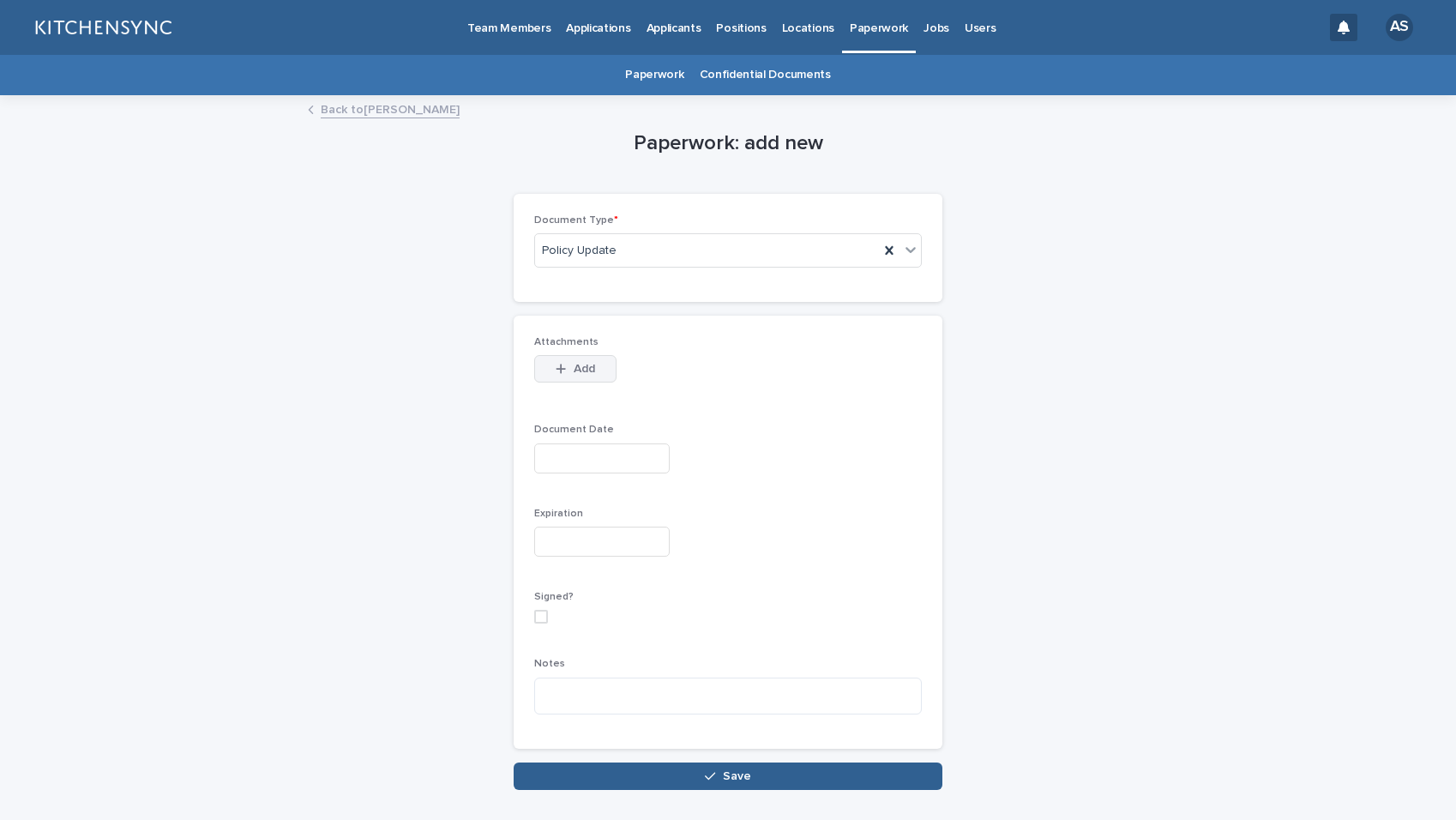
click at [585, 368] on span "Add" at bounding box center [584, 369] width 21 height 12
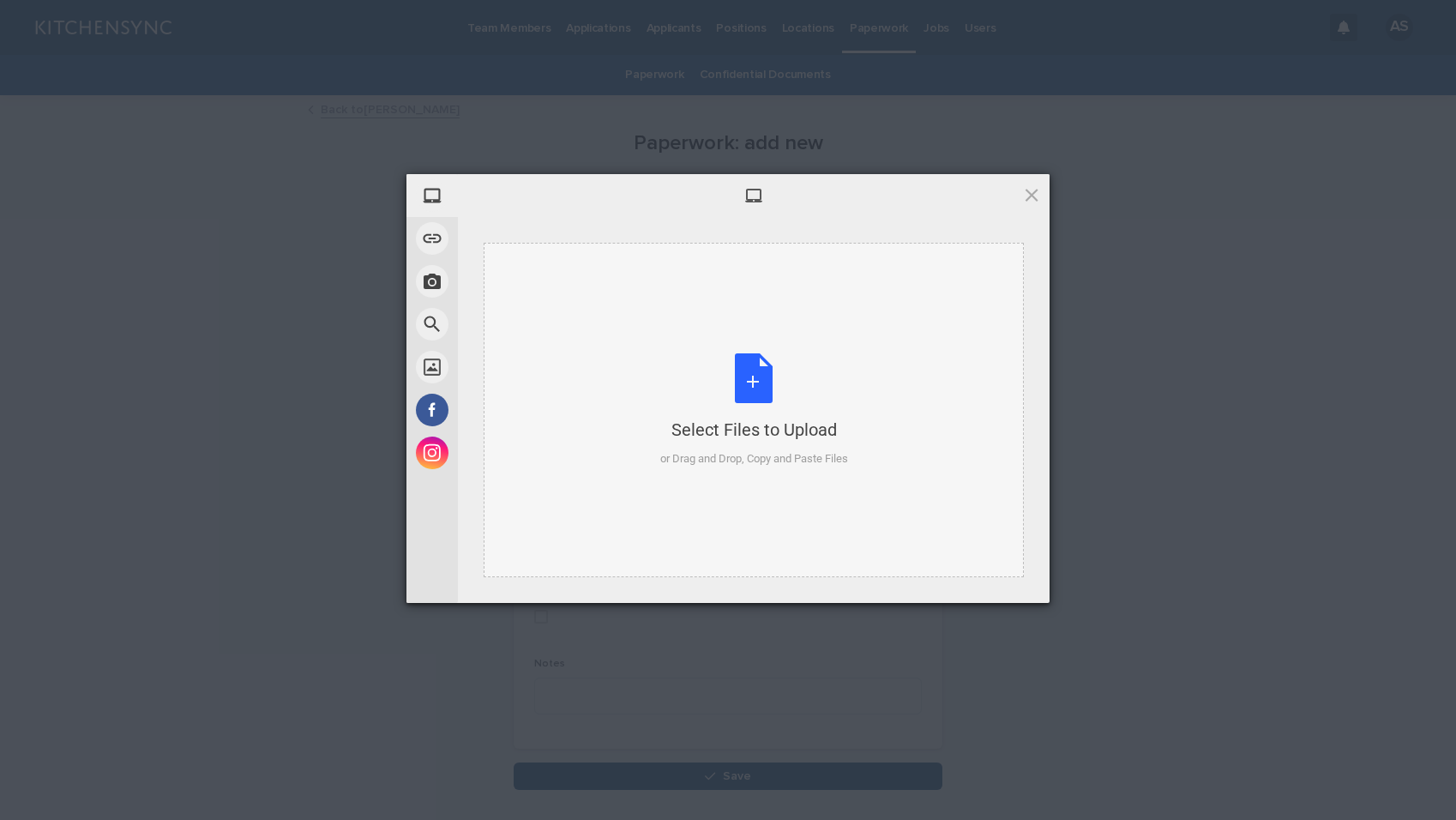
click at [764, 373] on div "Select Files to Upload or Drag and Drop, Copy and Paste Files" at bounding box center [754, 410] width 188 height 114
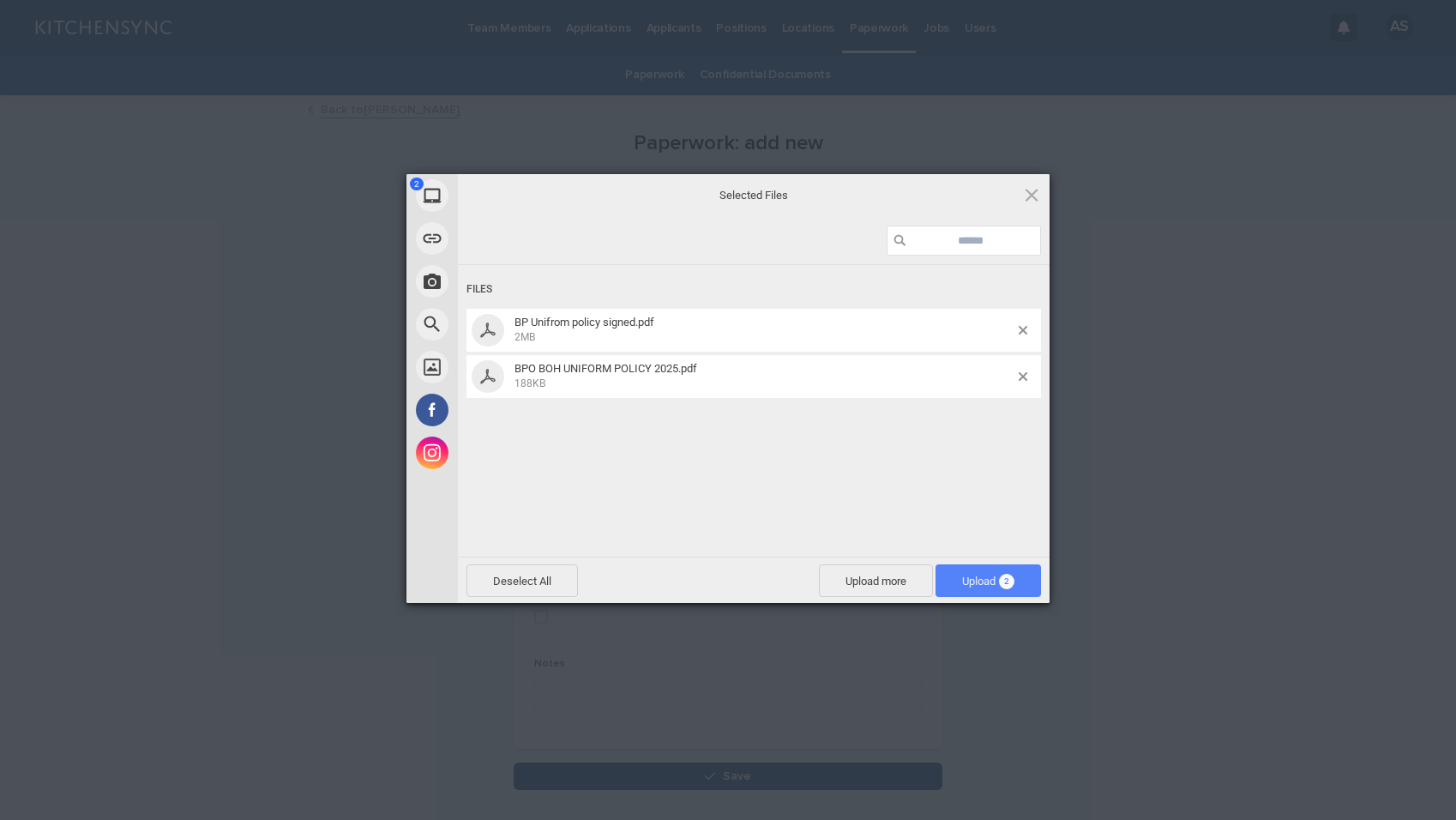
click at [972, 587] on span "Upload 2" at bounding box center [989, 580] width 52 height 13
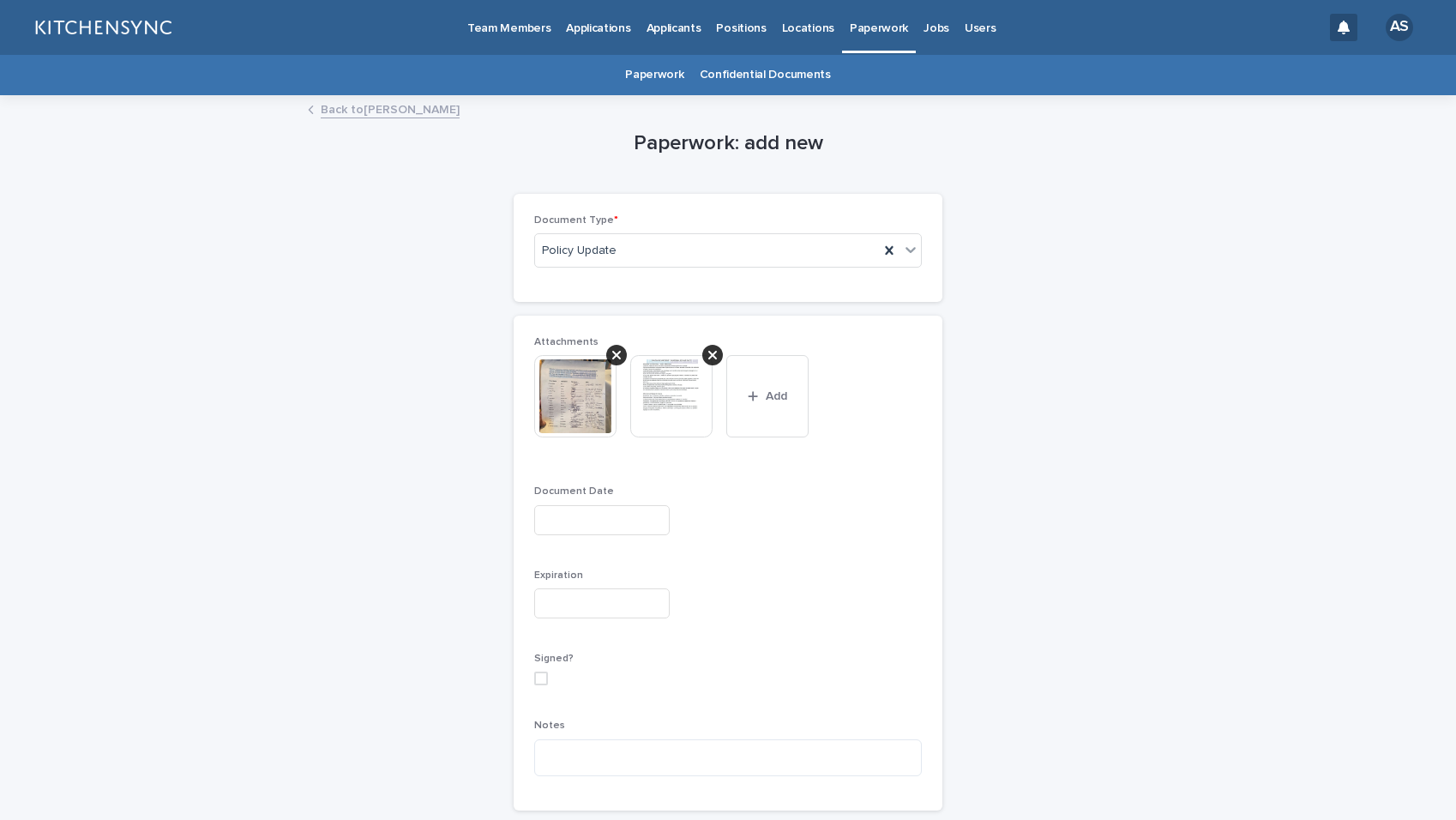
click at [621, 515] on input "text" at bounding box center [602, 520] width 135 height 30
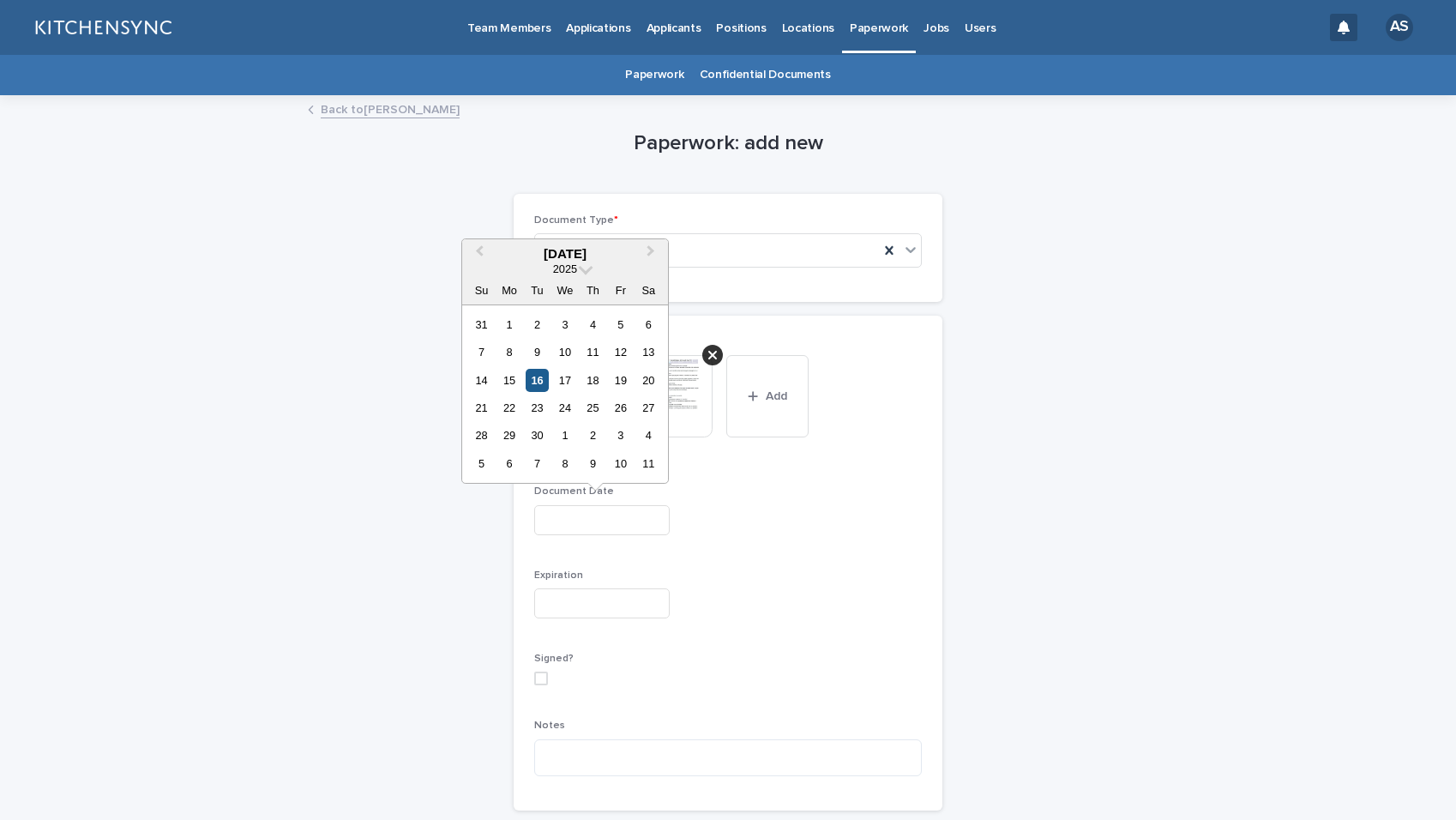
click at [537, 381] on div "16" at bounding box center [538, 381] width 23 height 23
type input "**********"
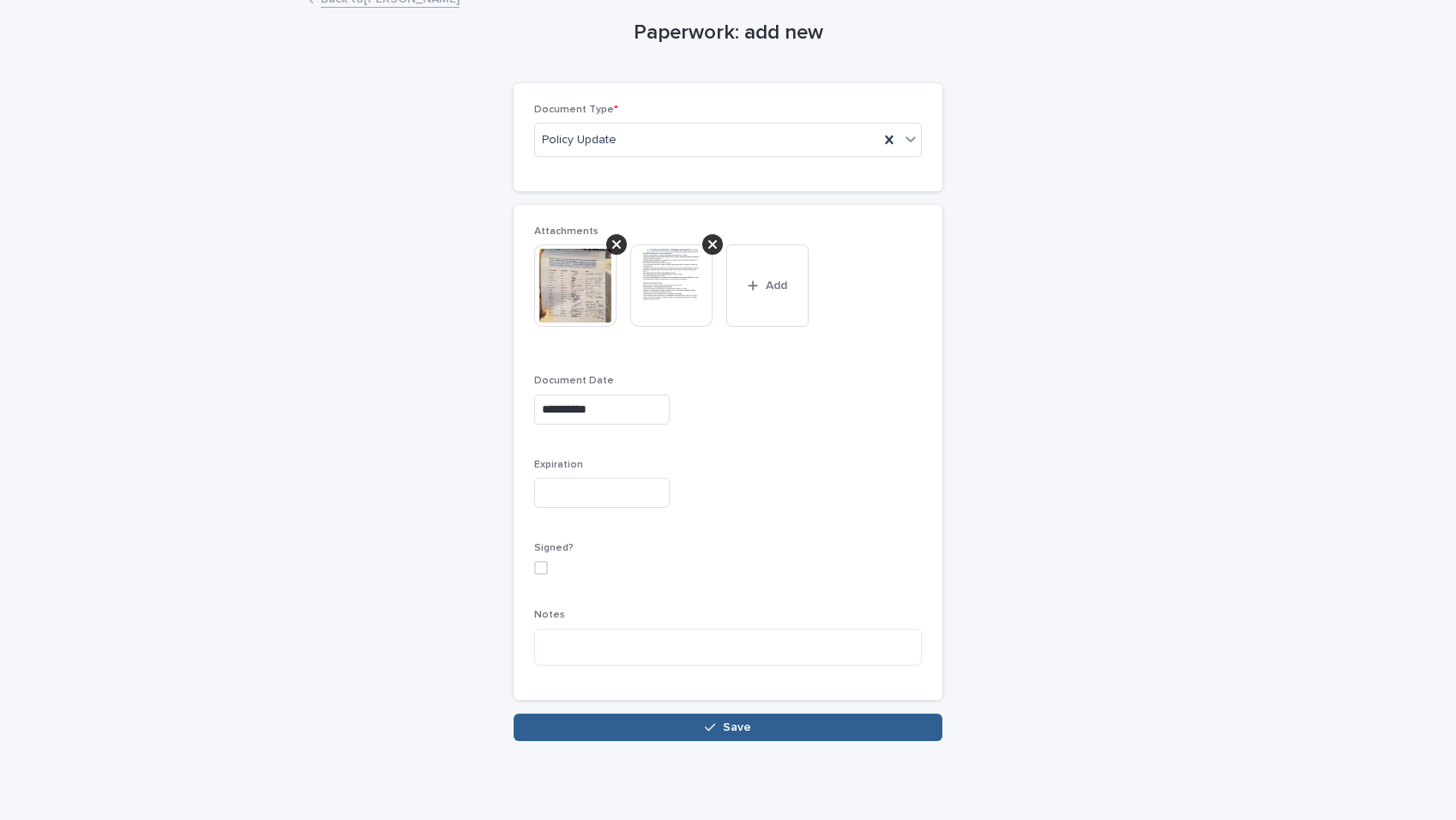
scroll to position [118, 0]
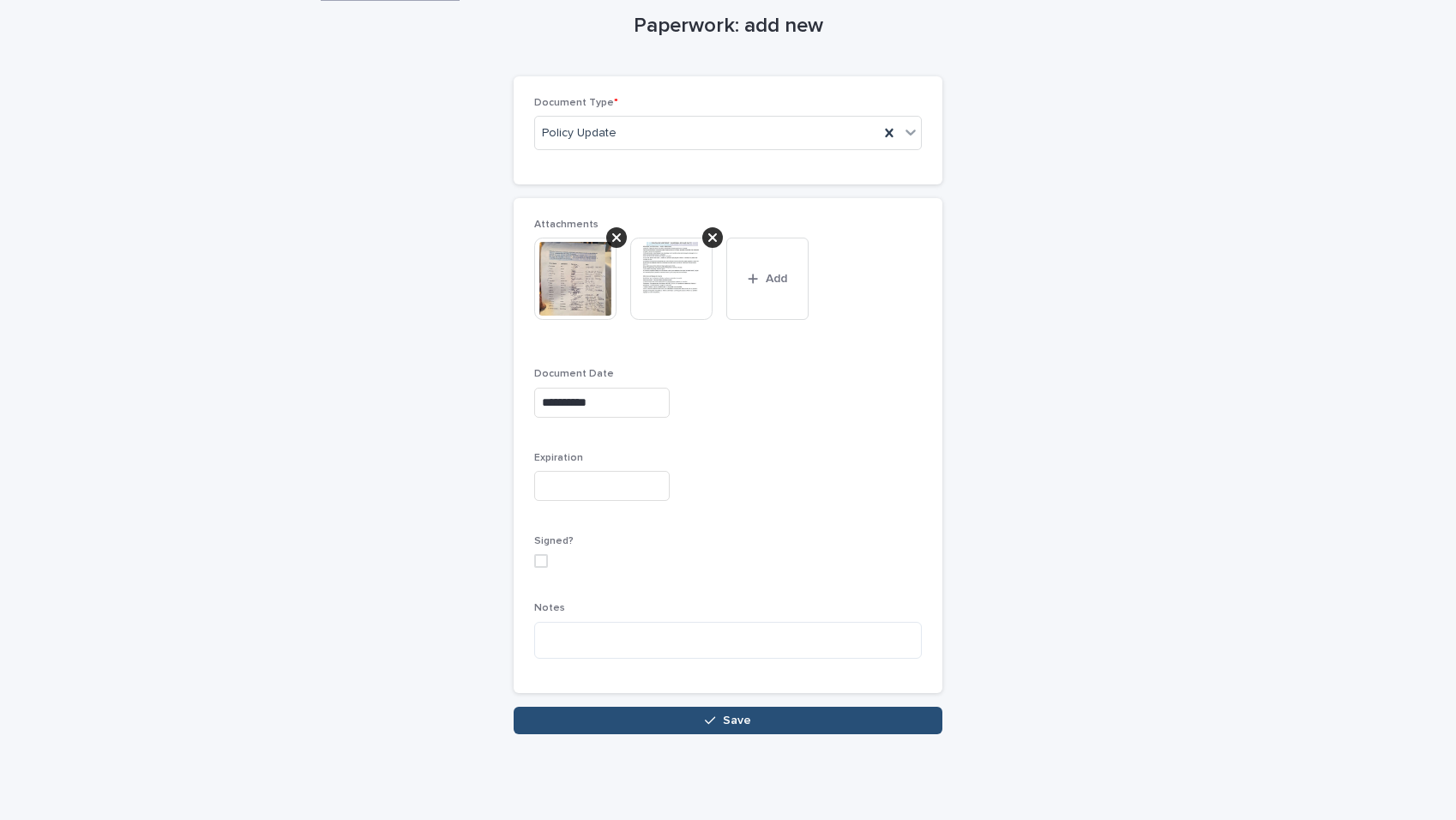
click at [810, 725] on button "Save" at bounding box center [728, 721] width 429 height 27
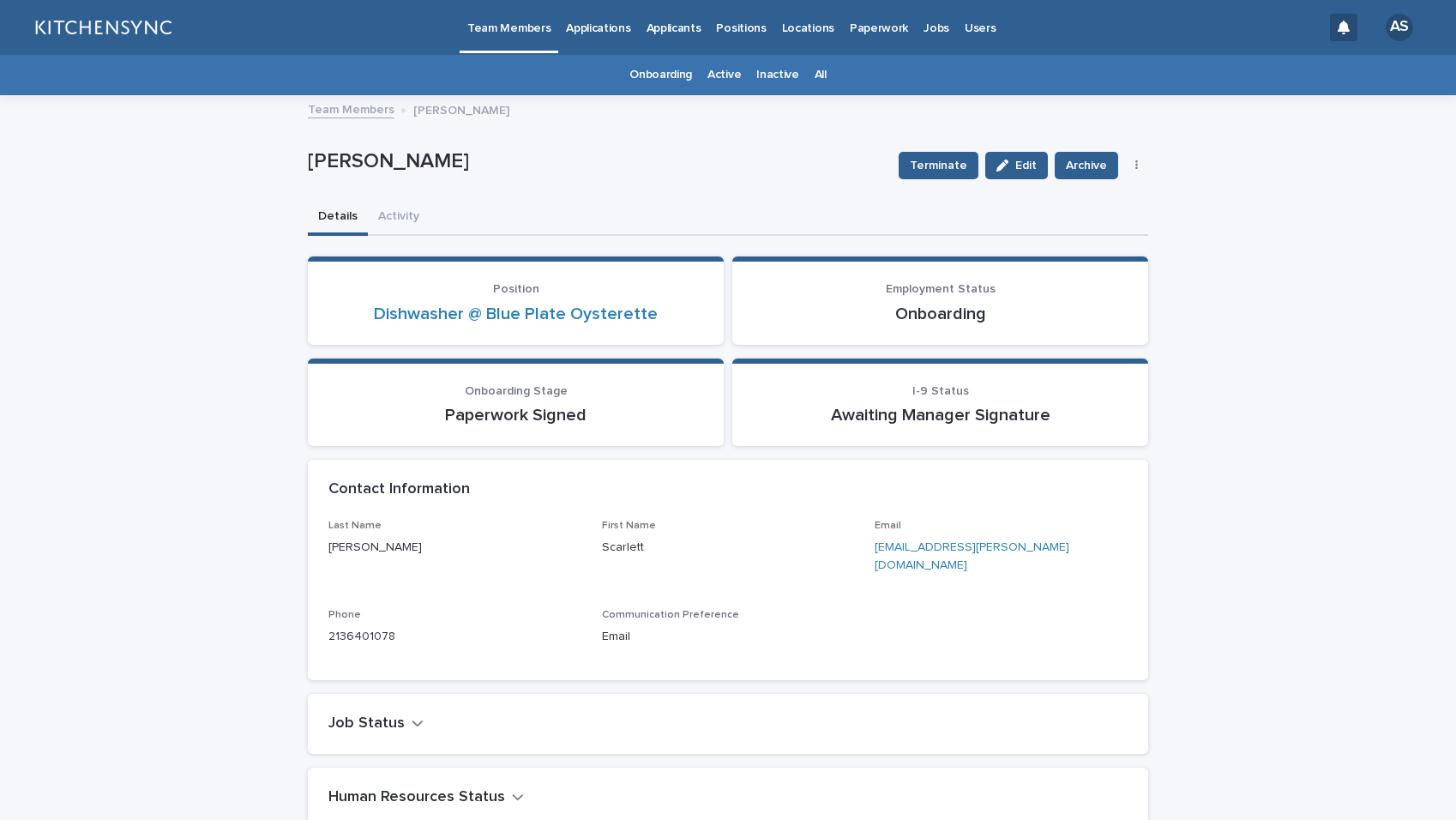
click at [815, 66] on link "All" at bounding box center [821, 75] width 12 height 41
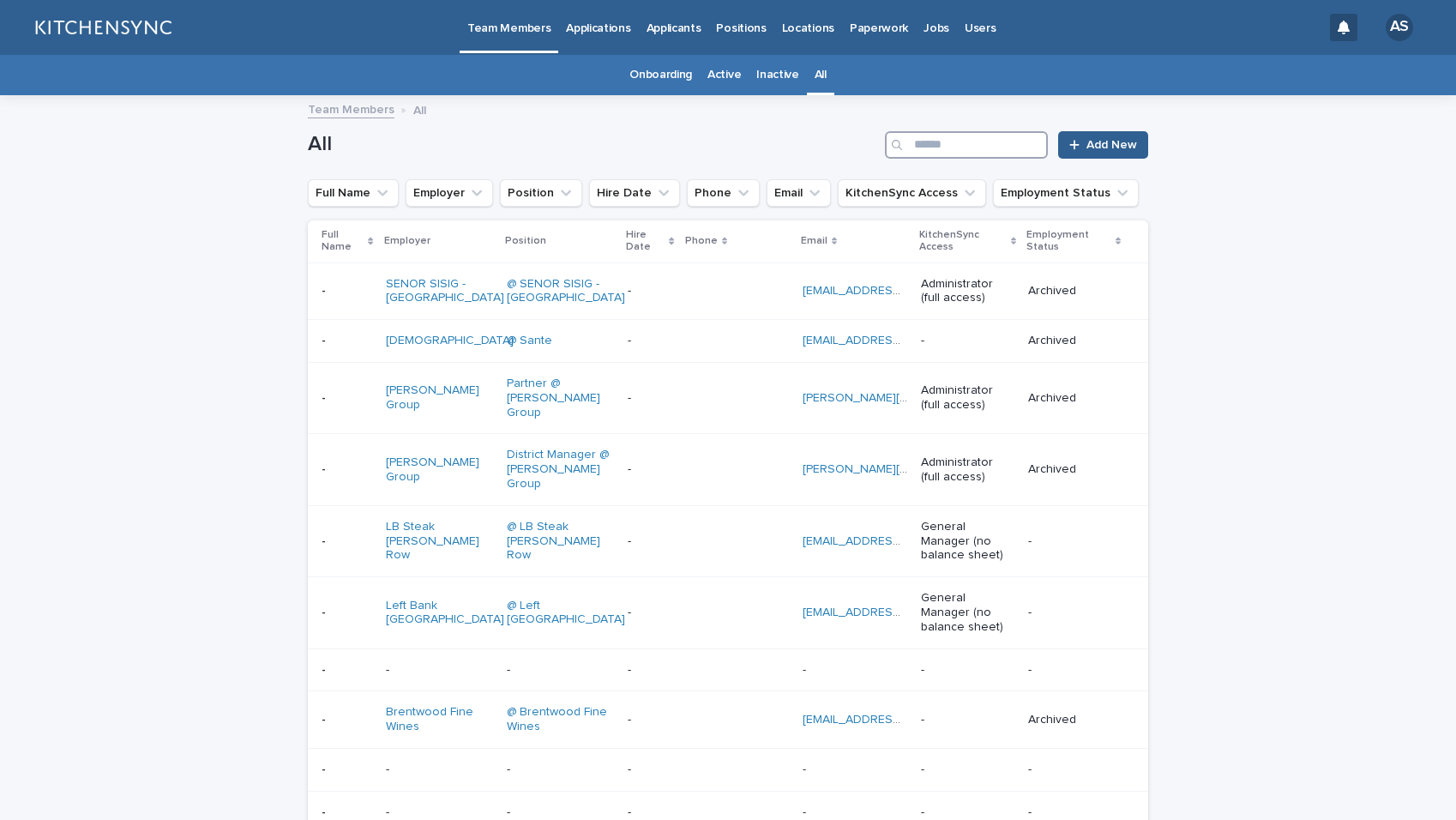
click at [933, 151] on input "Search" at bounding box center [966, 145] width 163 height 27
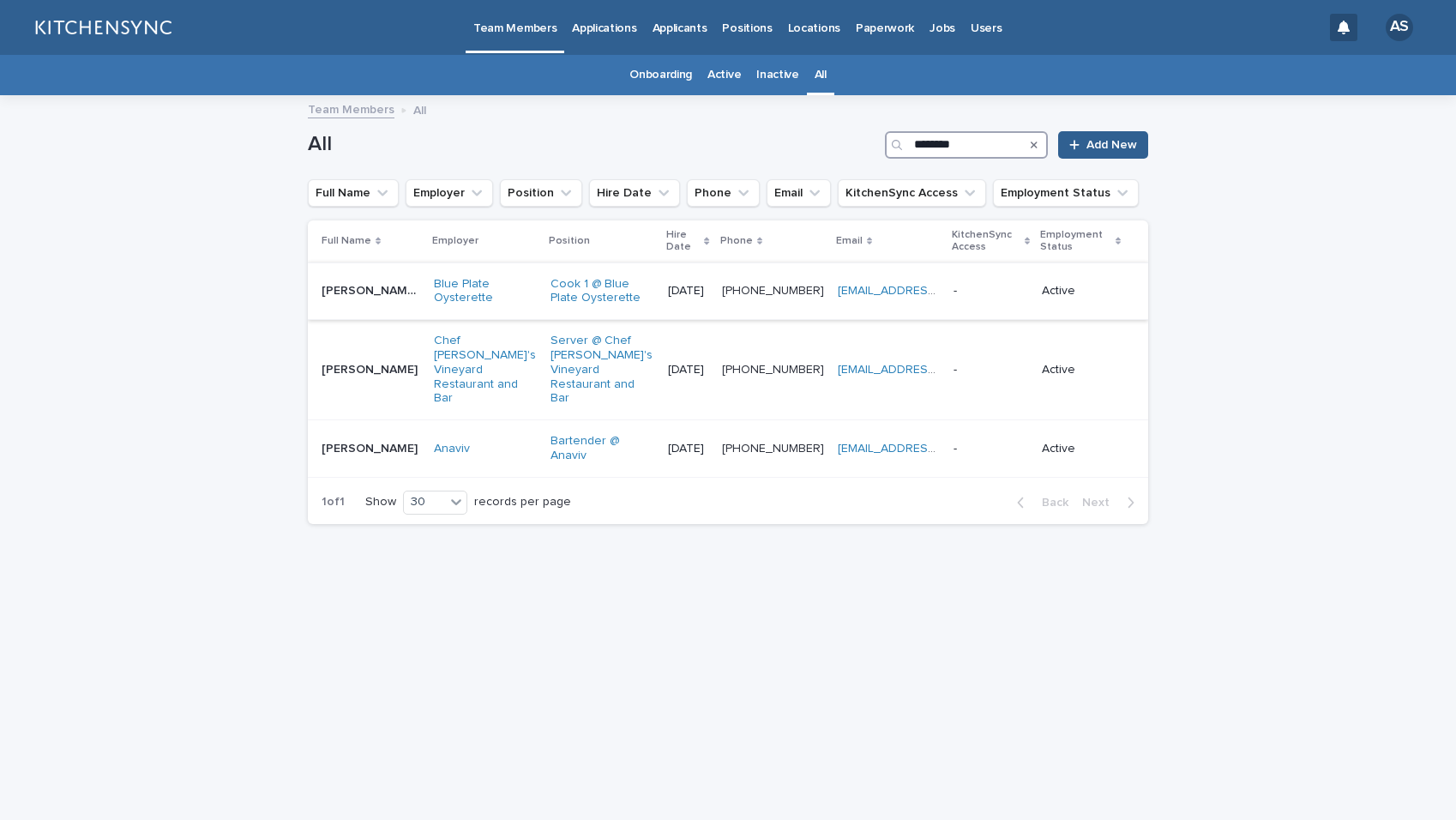
type input "********"
click at [376, 309] on td "[PERSON_NAME] [PERSON_NAME] [PERSON_NAME] [PERSON_NAME]" at bounding box center [367, 292] width 119 height 58
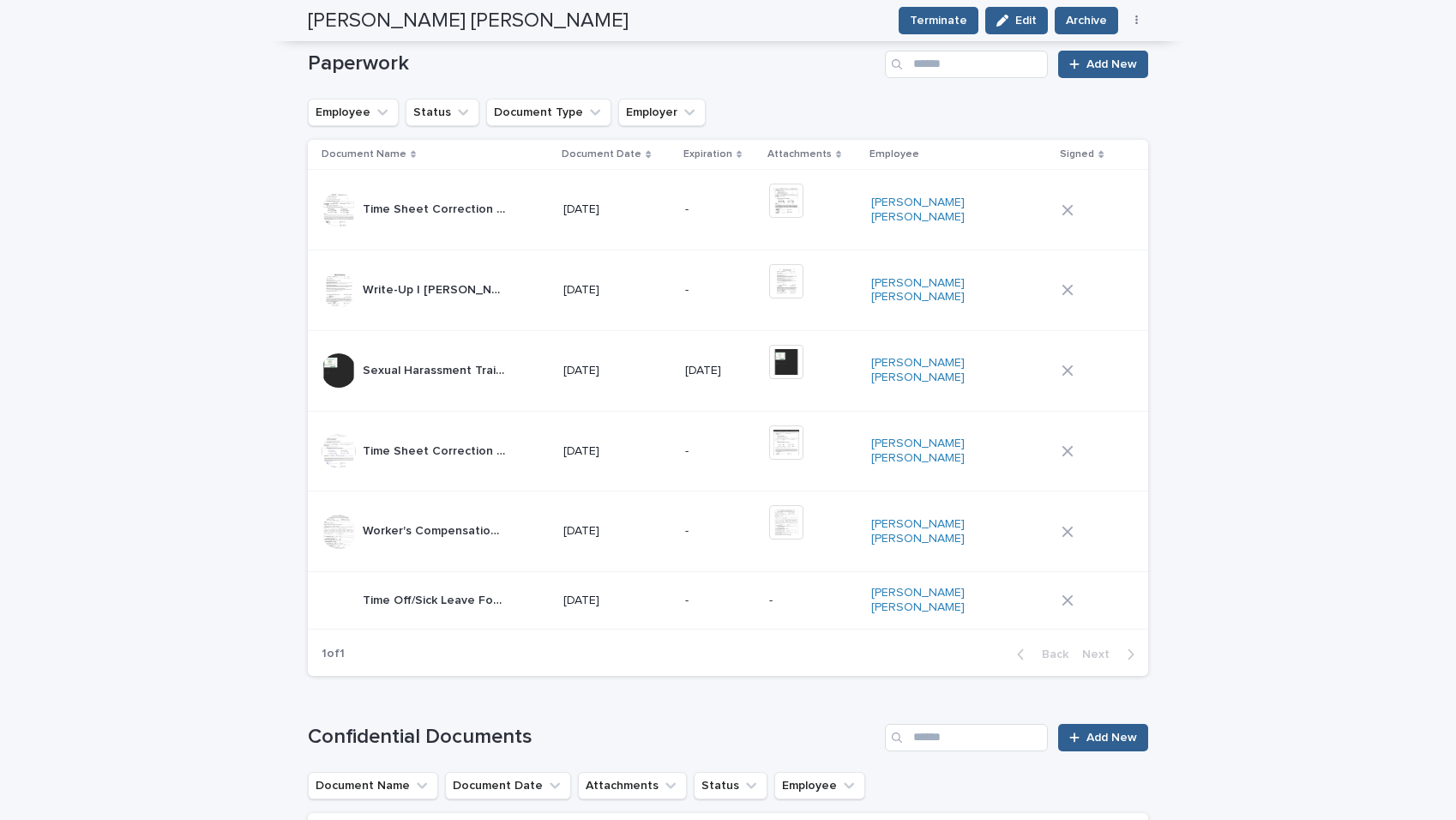
scroll to position [693, 0]
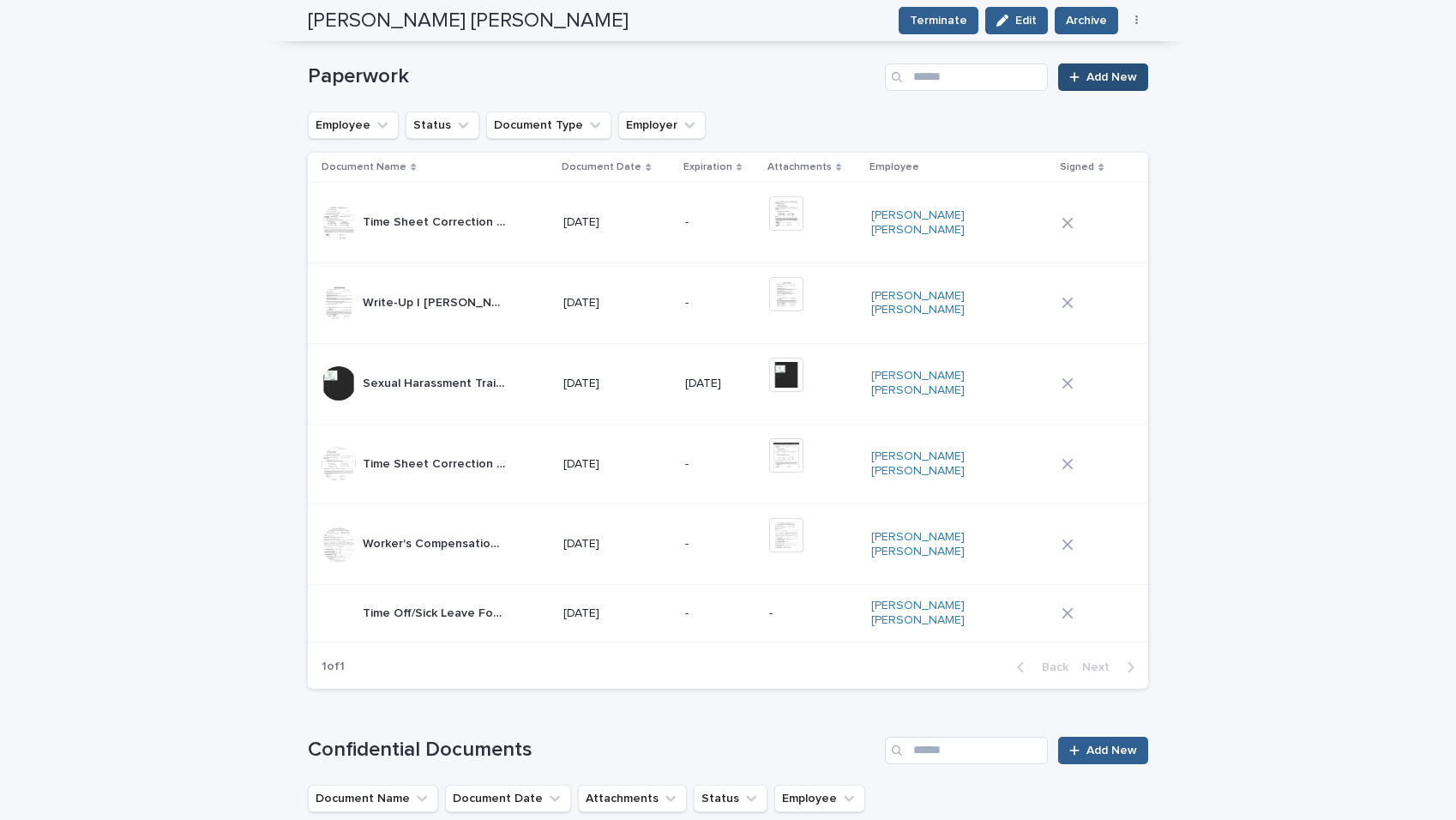
click at [1103, 73] on span "Add New" at bounding box center [1111, 77] width 50 height 12
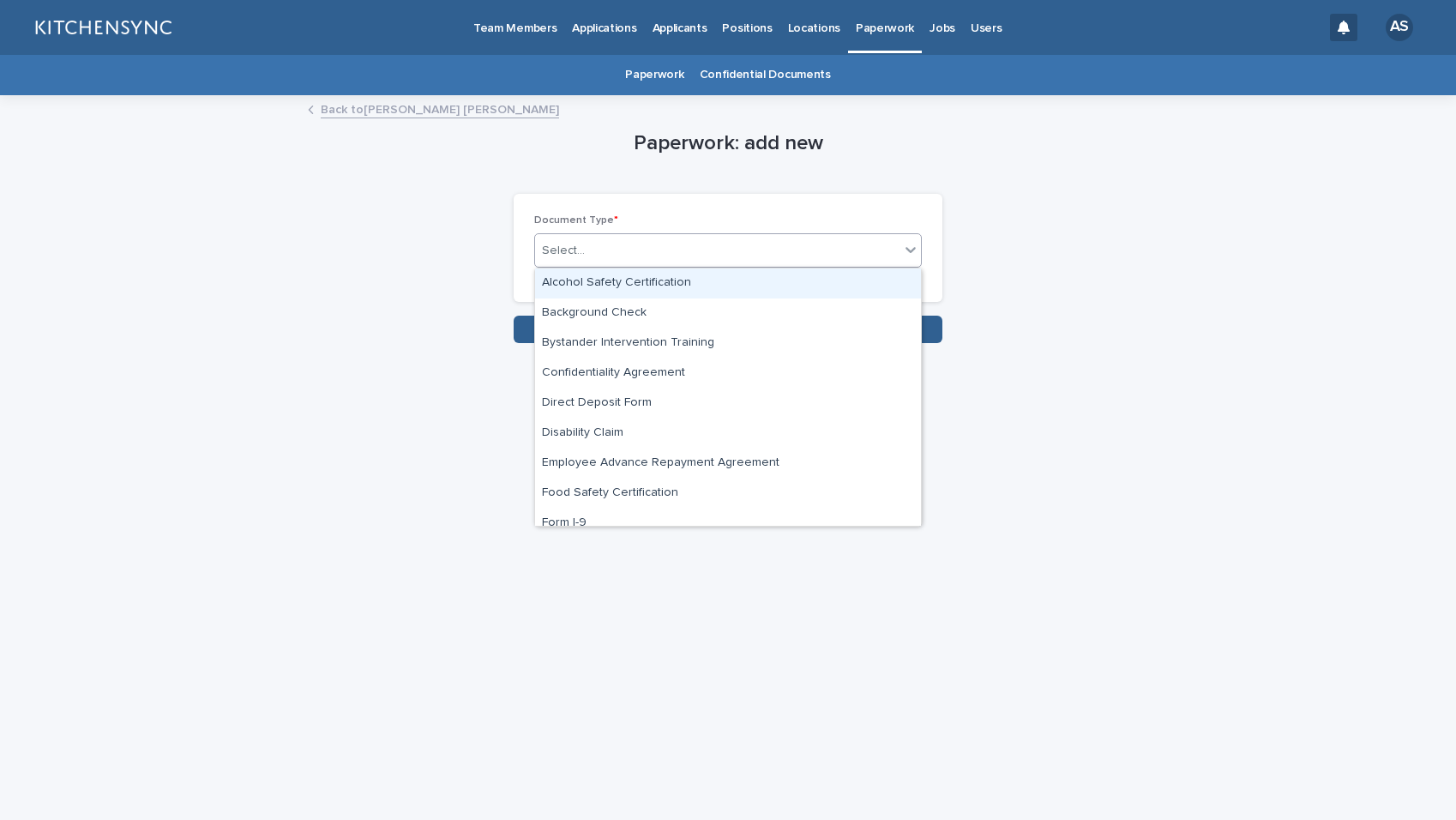
click at [759, 266] on div "Select..." at bounding box center [728, 251] width 388 height 35
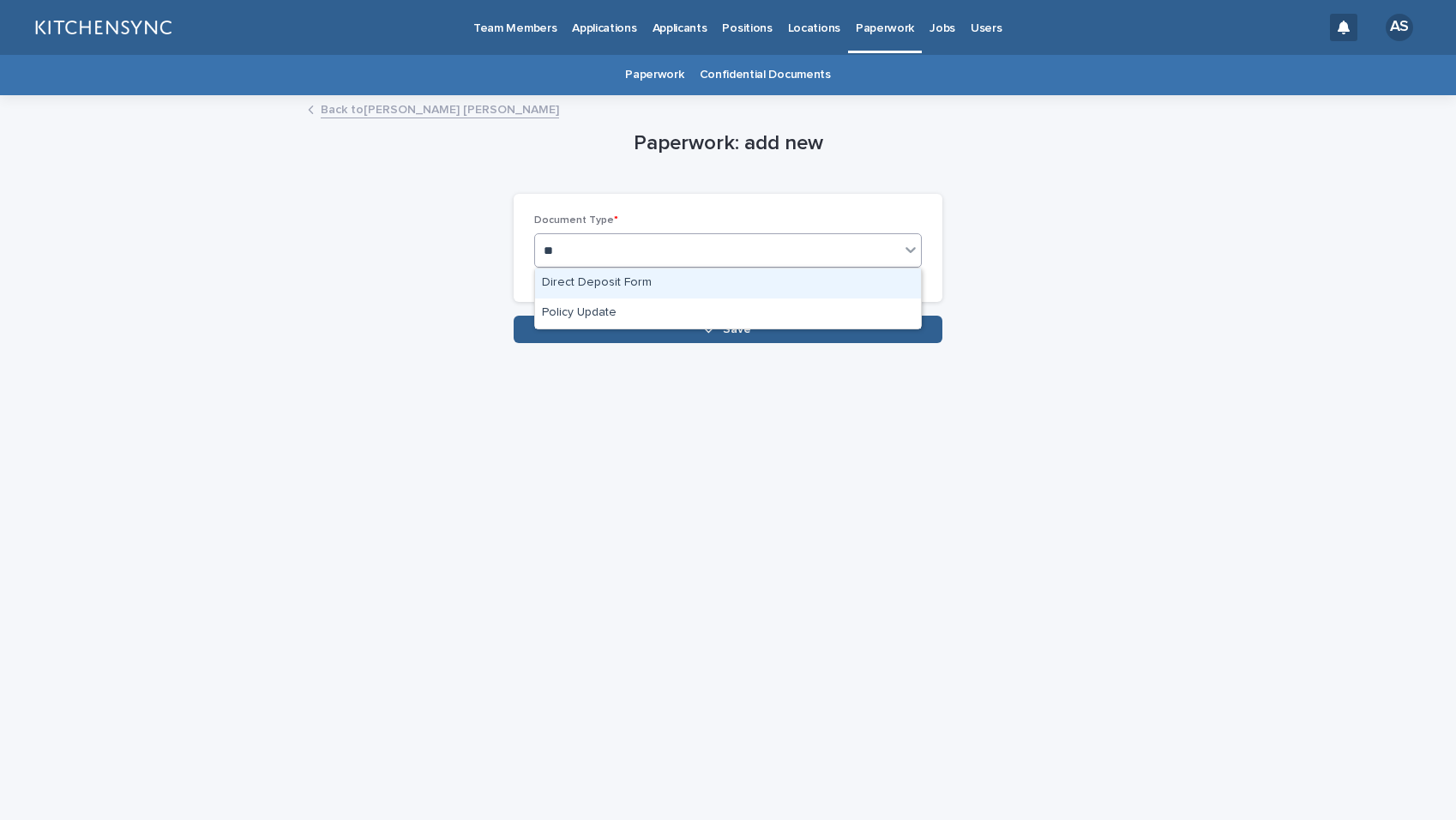
type input "***"
click at [722, 295] on div "Policy Update" at bounding box center [728, 283] width 386 height 30
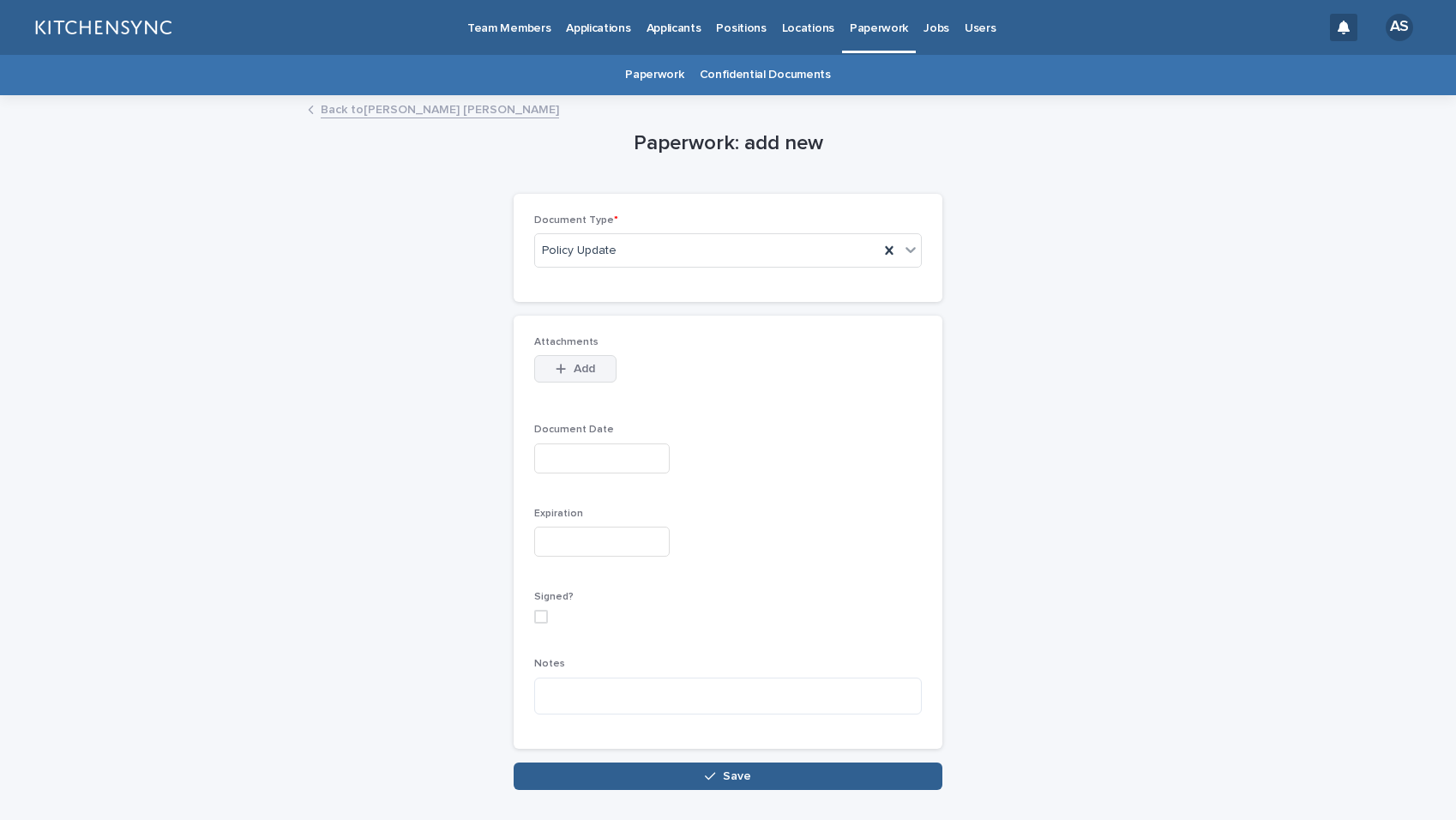
click at [585, 372] on span "Add" at bounding box center [584, 369] width 21 height 12
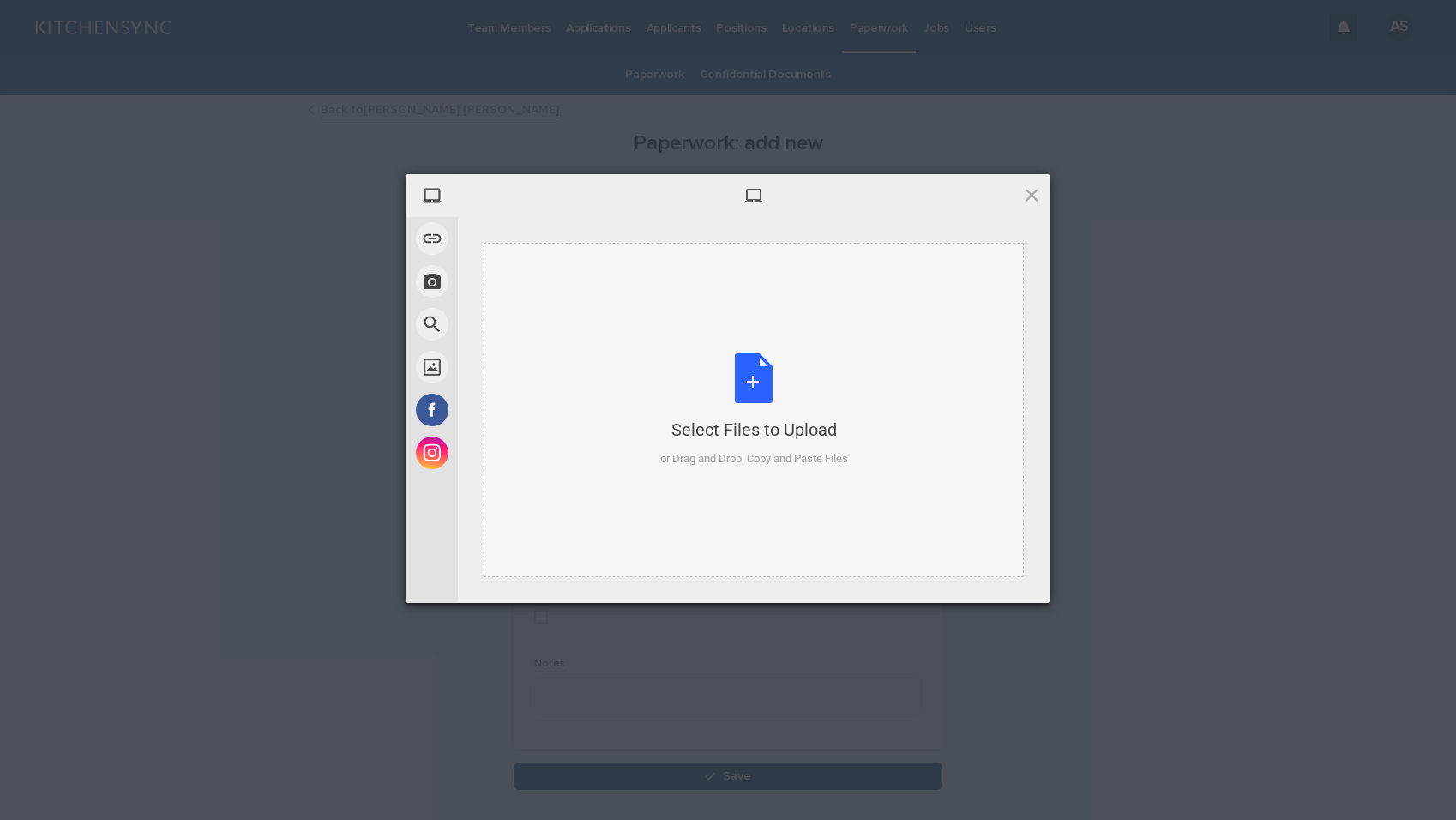
click at [740, 369] on div "Select Files to Upload or Drag and Drop, Copy and Paste Files" at bounding box center [754, 410] width 188 height 114
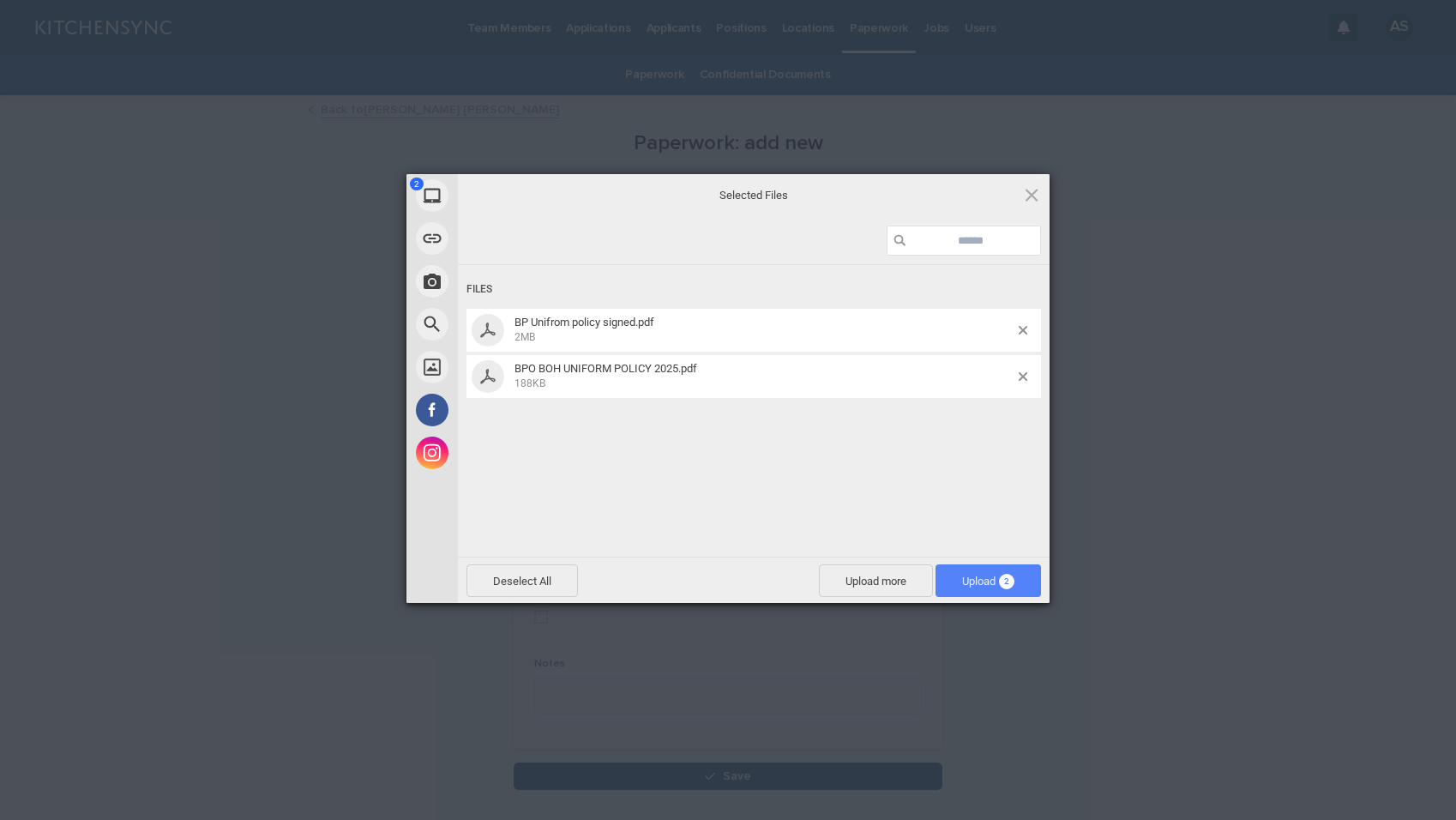
click at [997, 580] on span "Upload 2" at bounding box center [989, 580] width 52 height 13
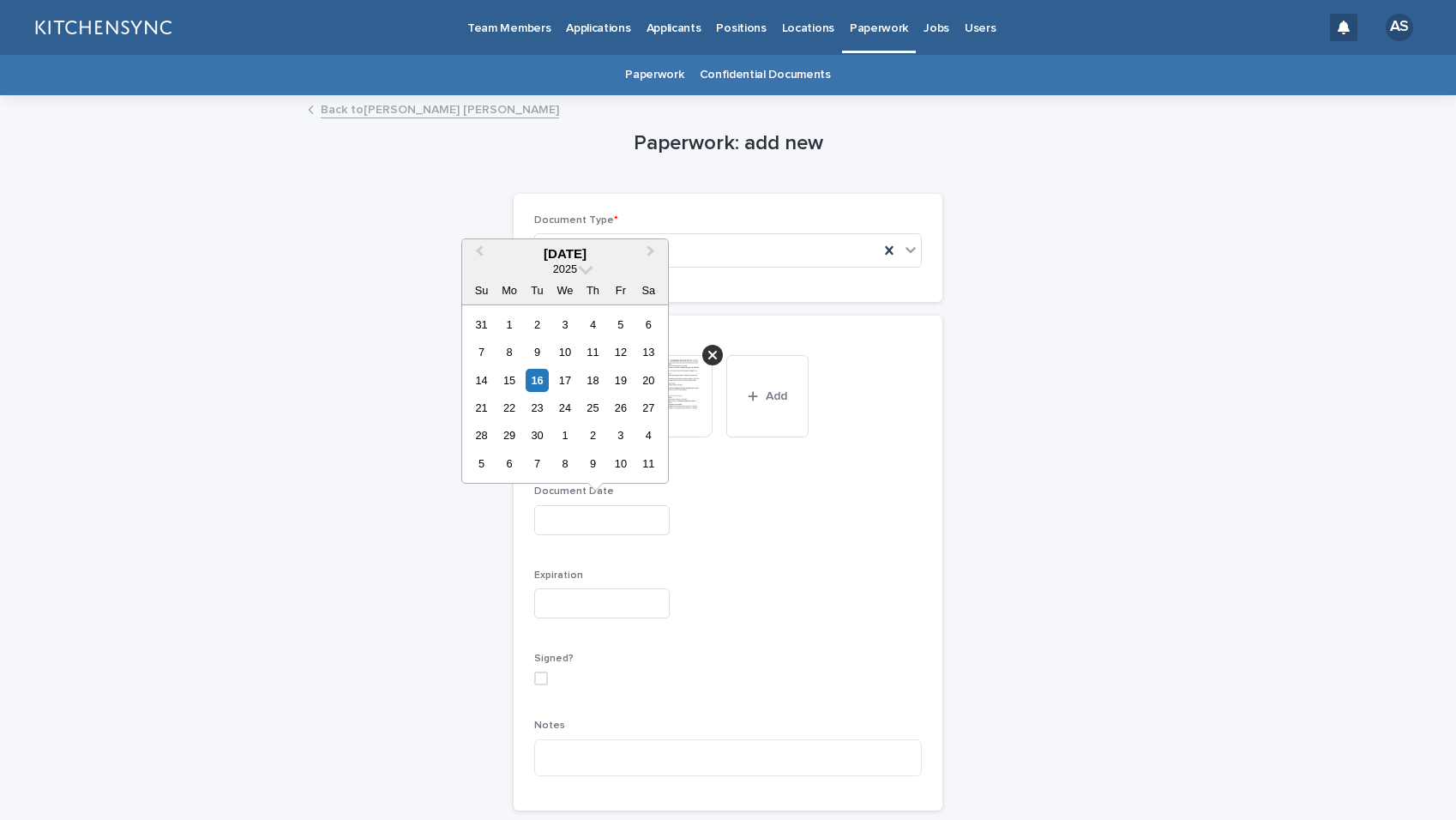
click at [602, 516] on input "text" at bounding box center [602, 520] width 135 height 30
click at [532, 380] on div "16" at bounding box center [538, 381] width 23 height 23
type input "**********"
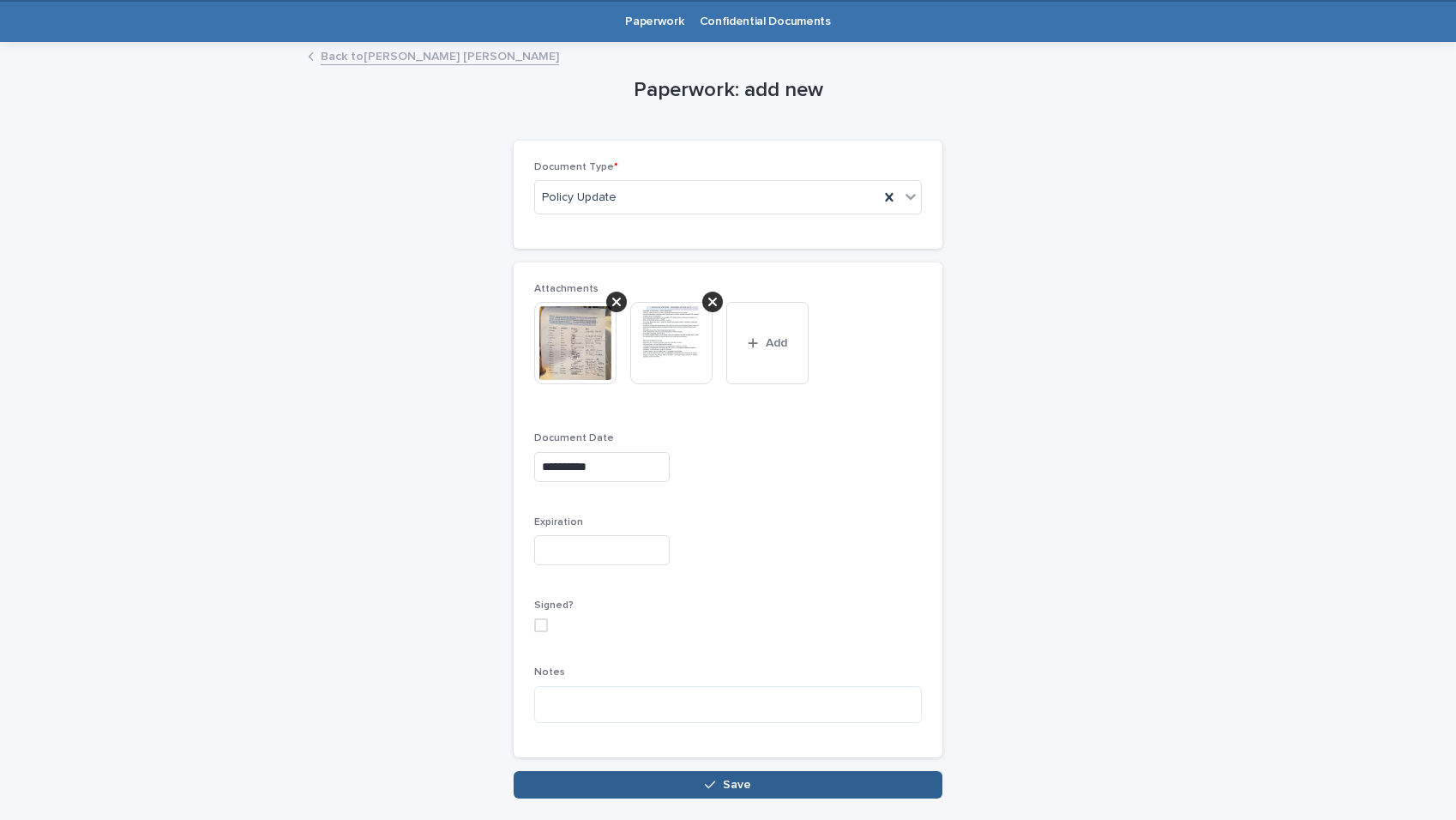
scroll to position [118, 0]
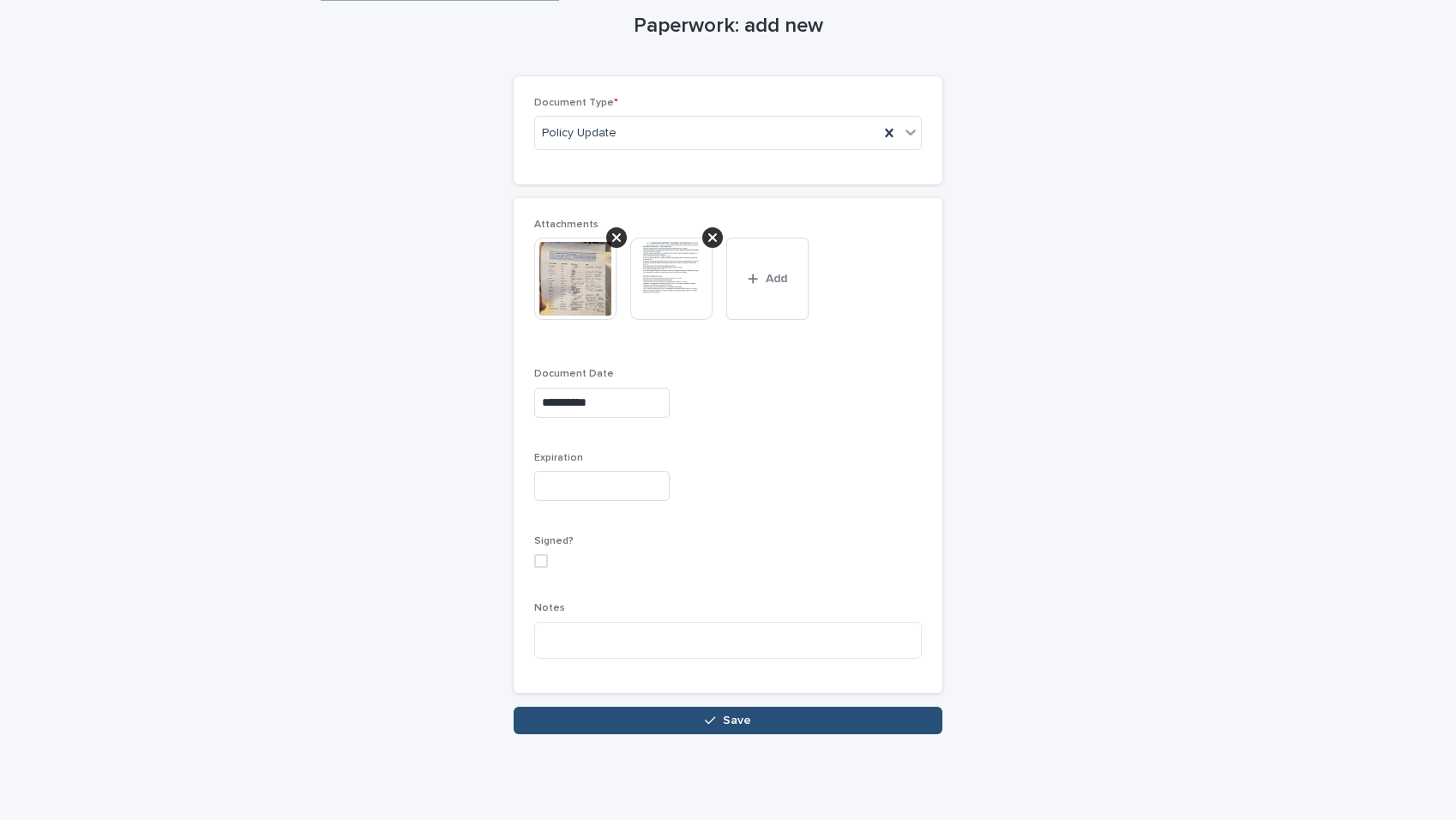
click at [723, 719] on span "Save" at bounding box center [737, 721] width 28 height 12
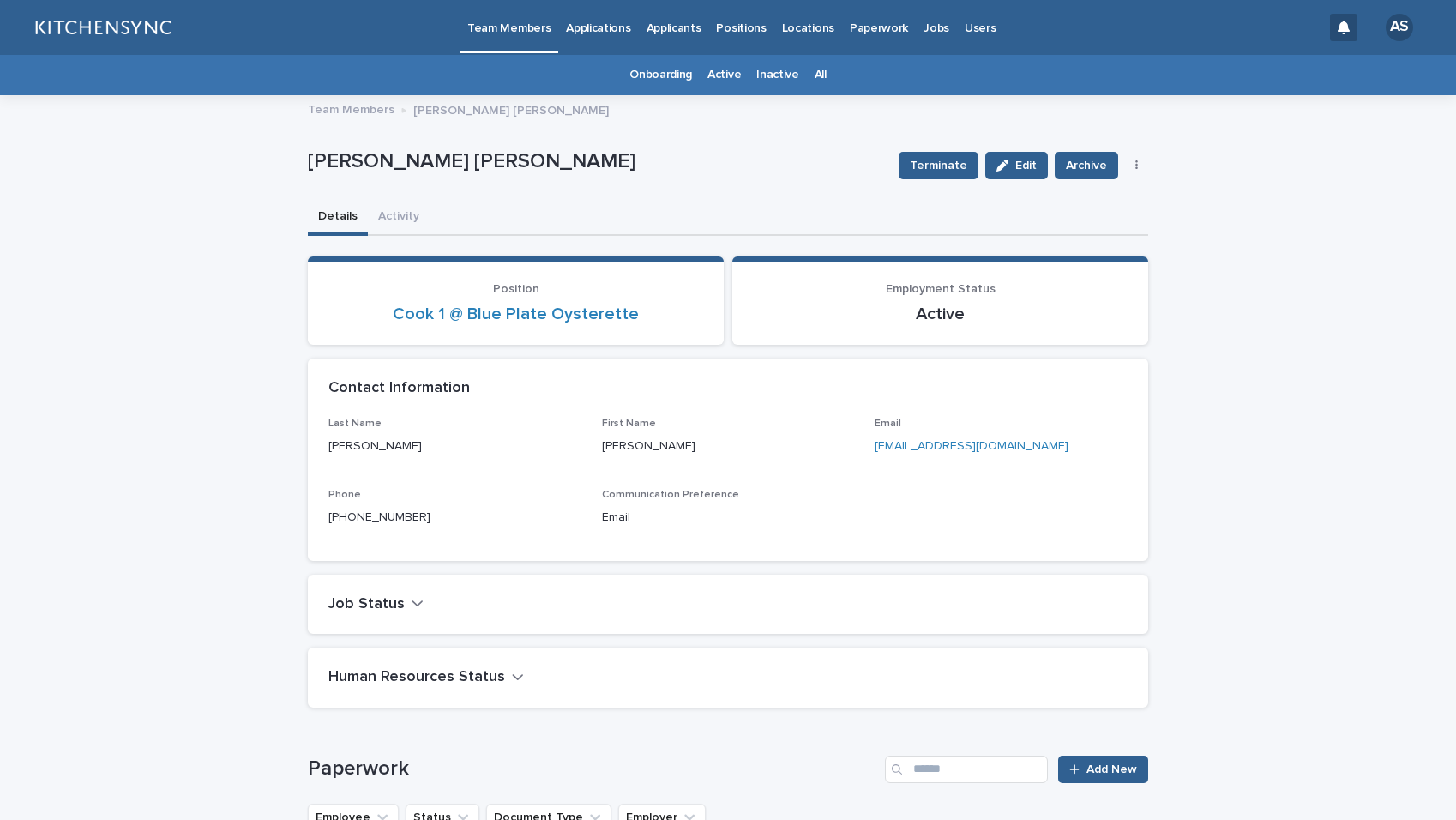
click at [815, 75] on link "All" at bounding box center [821, 75] width 12 height 41
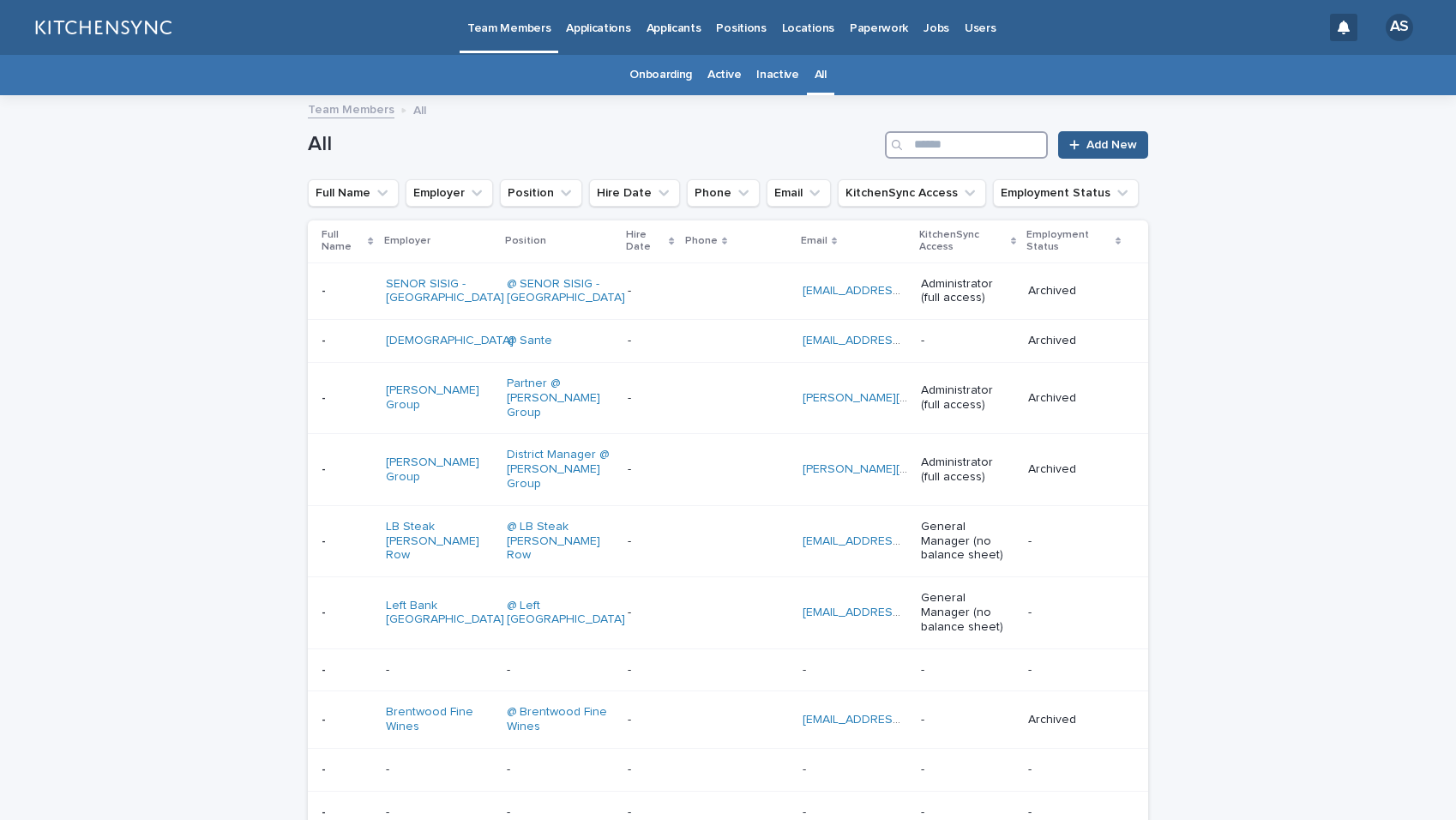
click at [962, 134] on input "Search" at bounding box center [966, 145] width 163 height 27
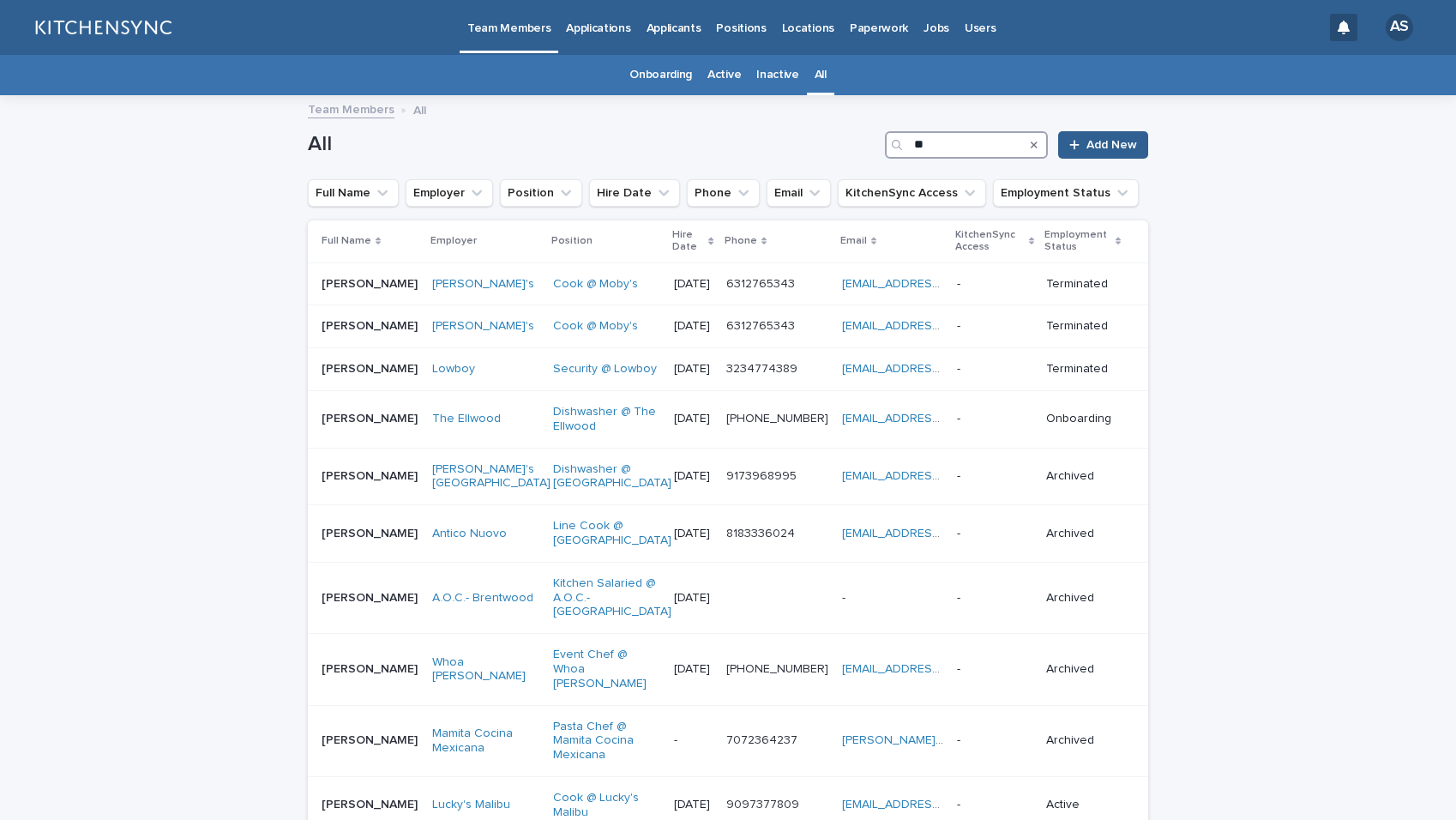
type input "*"
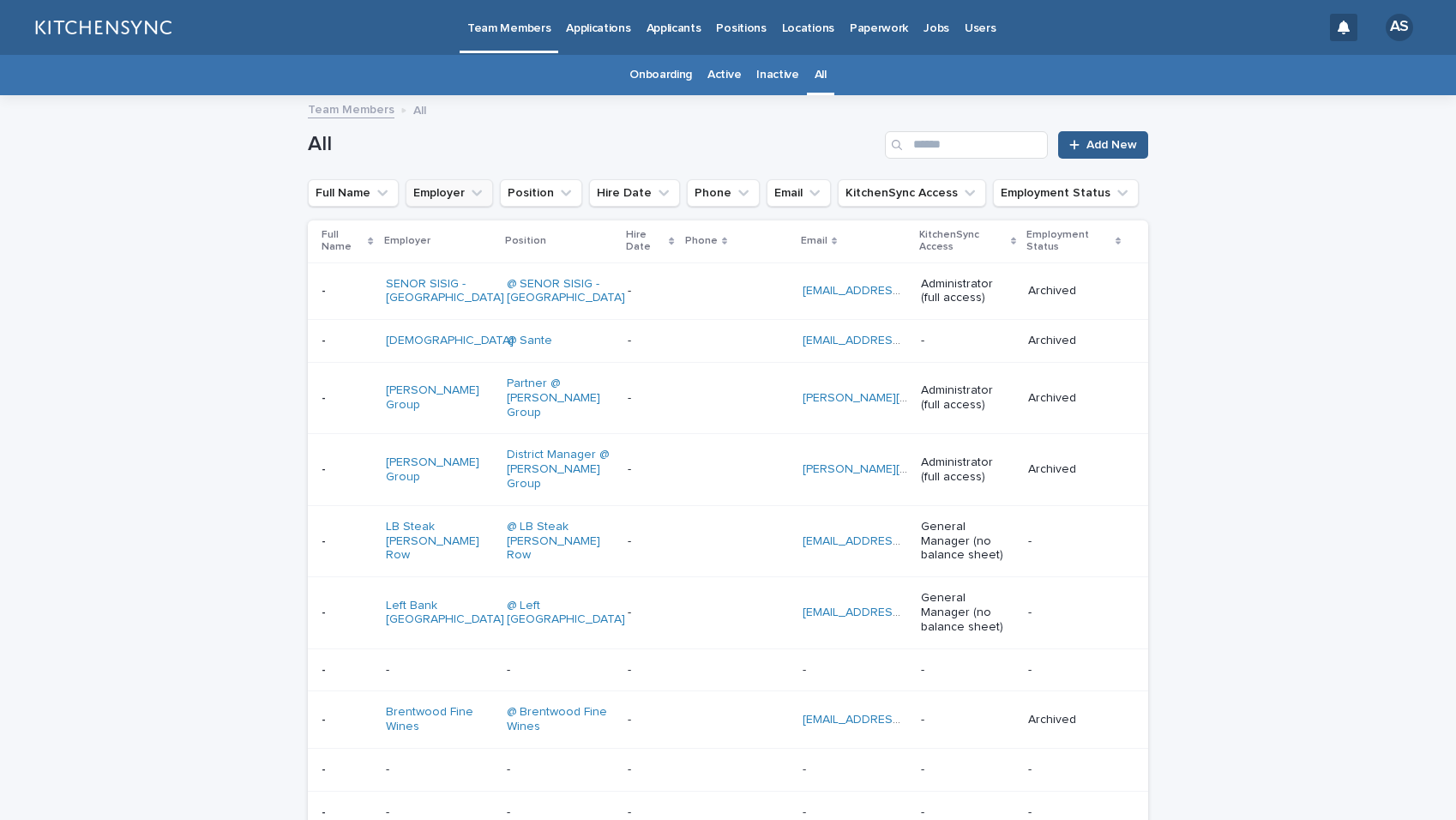
click at [445, 198] on button "Employer" at bounding box center [449, 193] width 88 height 27
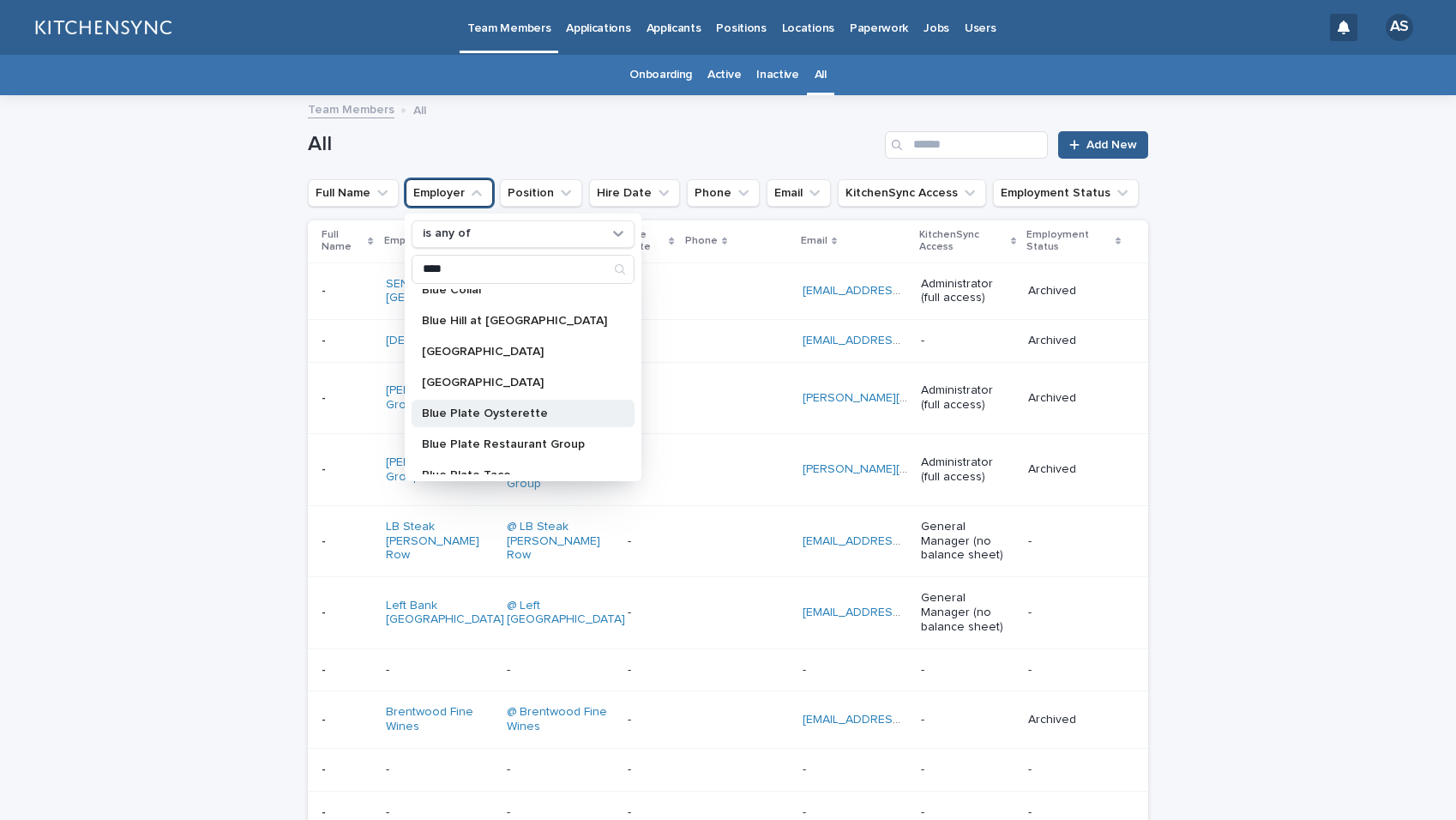
scroll to position [27, 0]
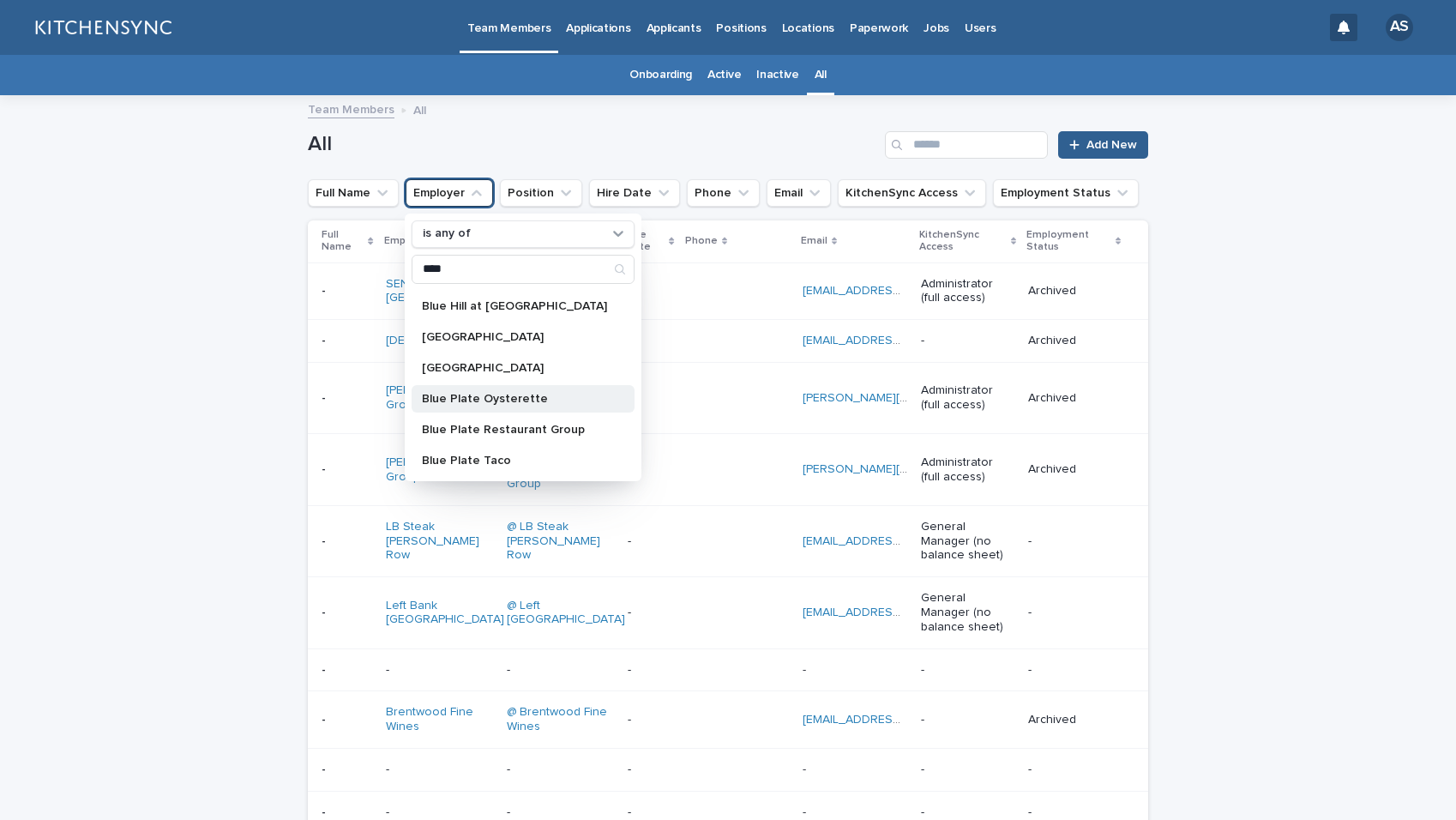
type input "****"
click at [488, 401] on p "Blue Plate Oysterette" at bounding box center [515, 399] width 185 height 12
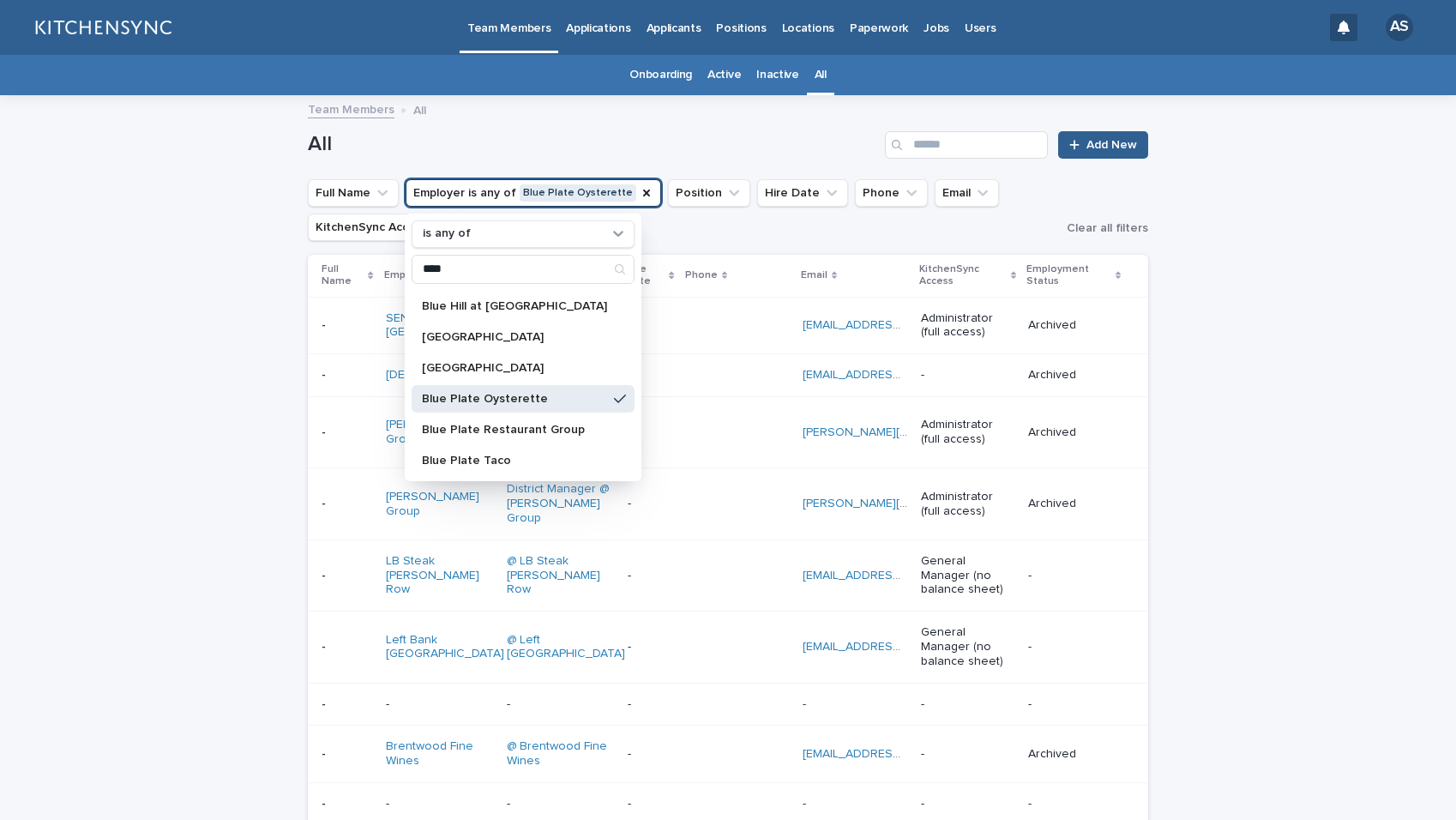
click at [562, 131] on div "All Add New" at bounding box center [728, 145] width 841 height 27
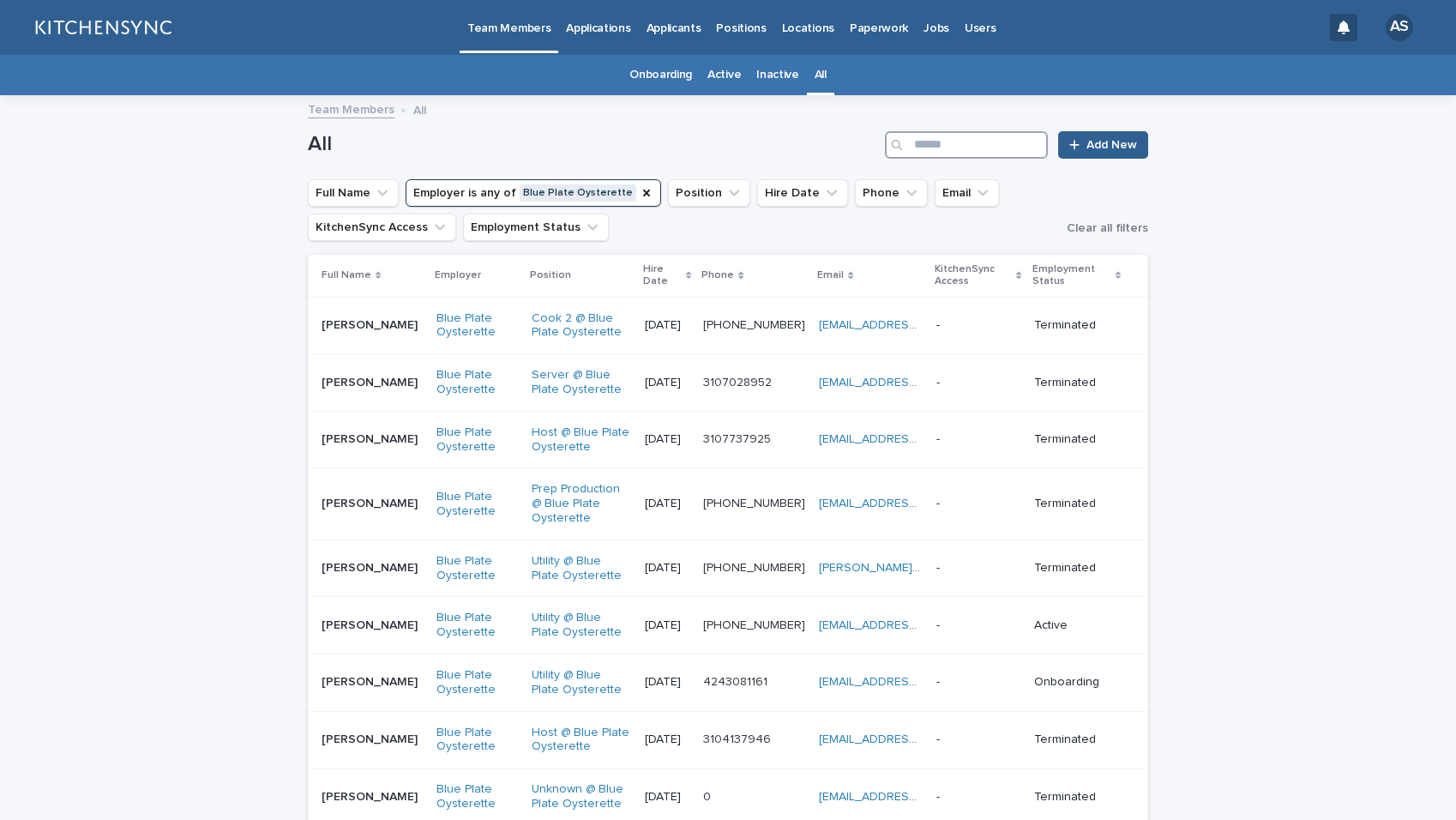
click at [954, 143] on input "Search" at bounding box center [966, 145] width 163 height 27
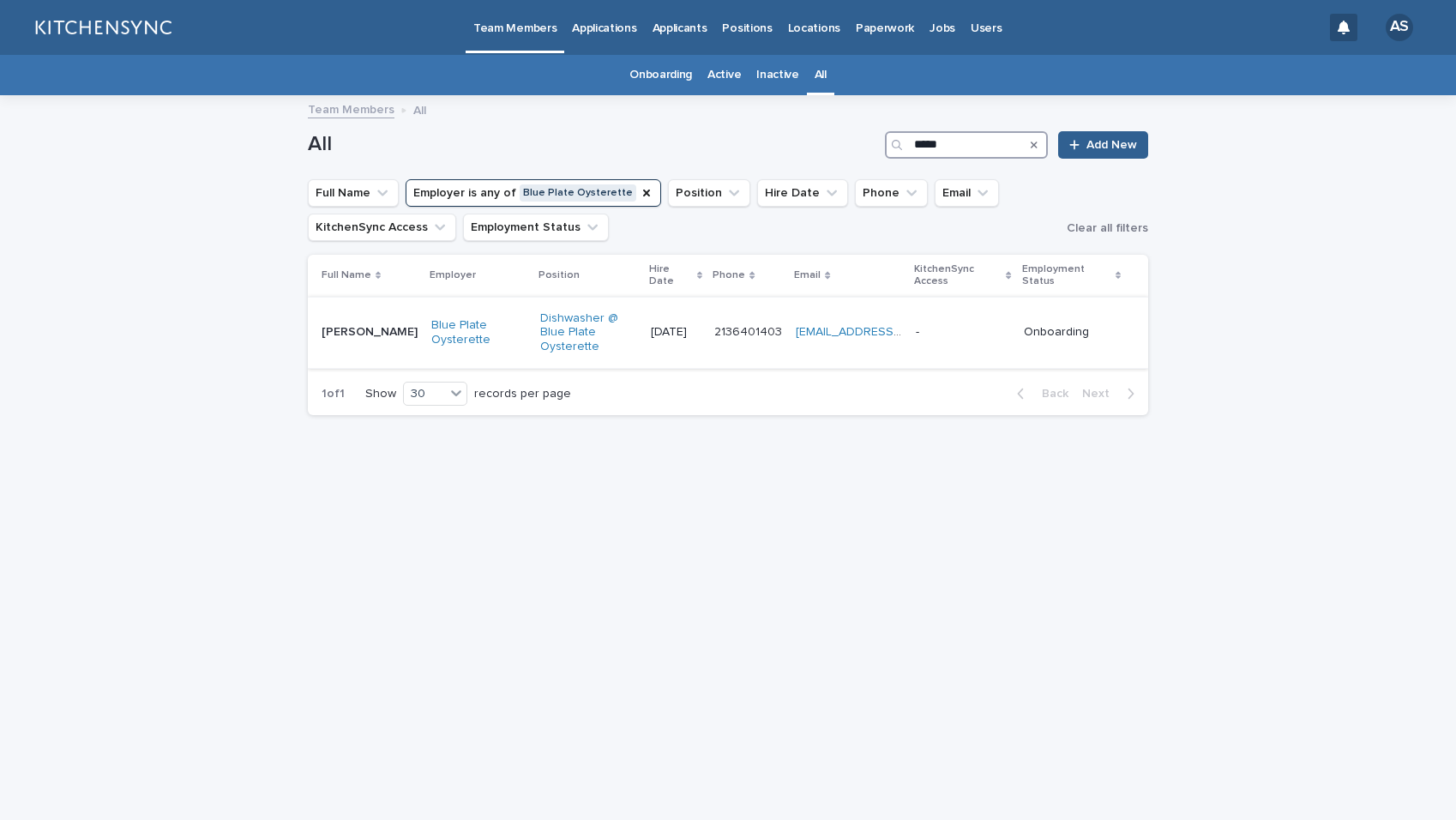
type input "*****"
click at [378, 335] on div "[PERSON_NAME] [PERSON_NAME]" at bounding box center [369, 332] width 96 height 28
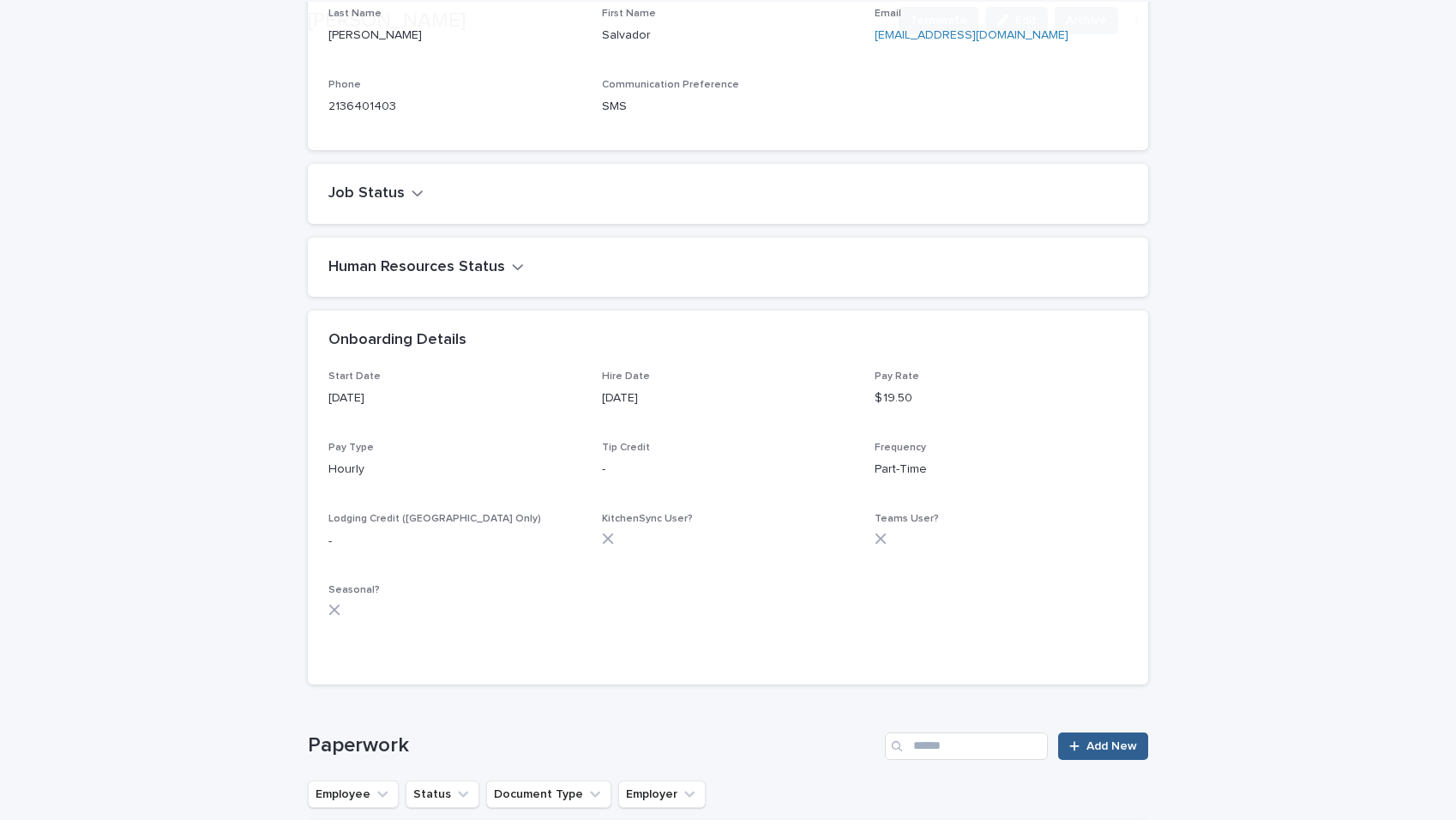
scroll to position [721, 0]
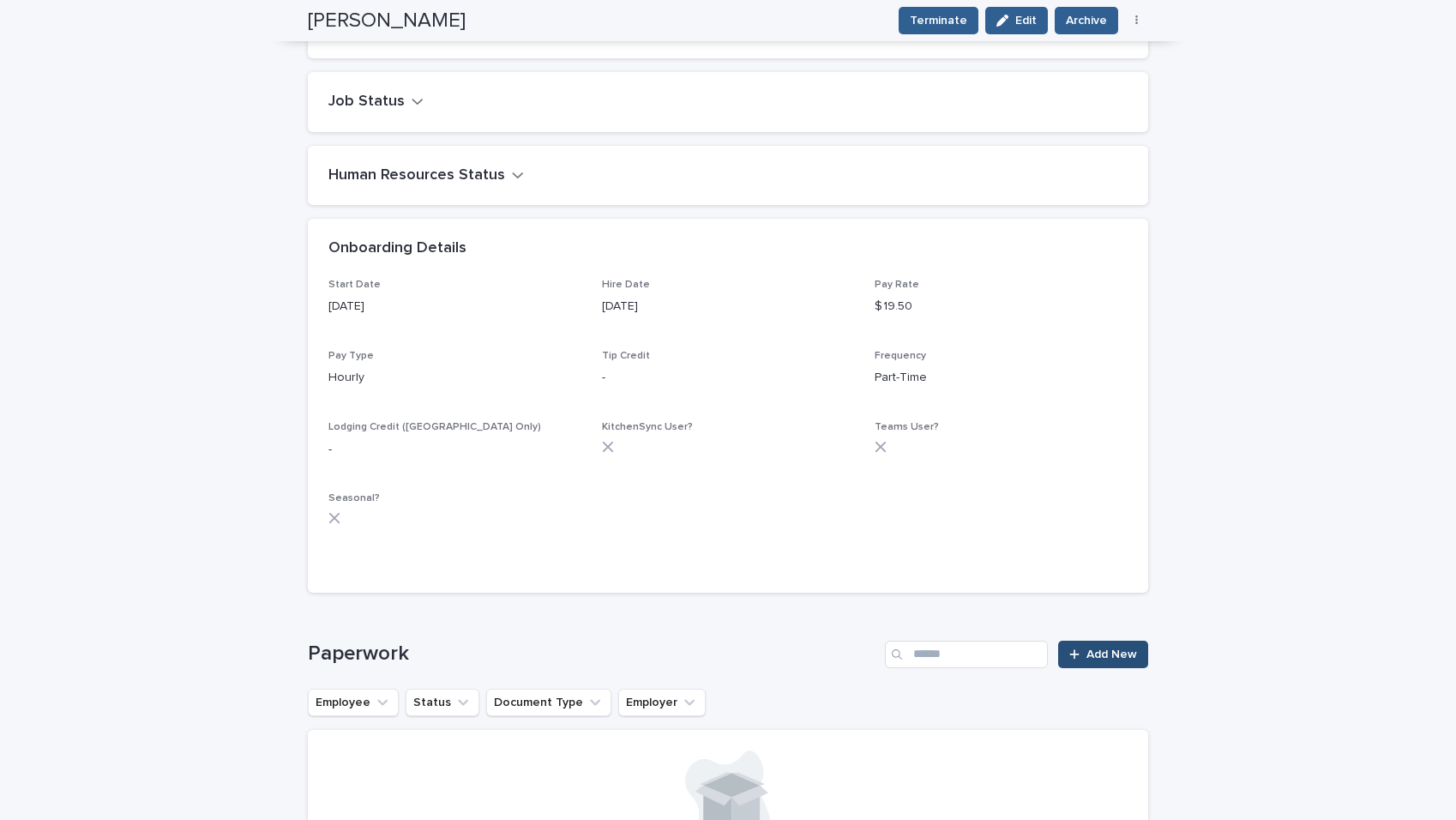
click at [1121, 650] on span "Add New" at bounding box center [1111, 655] width 50 height 12
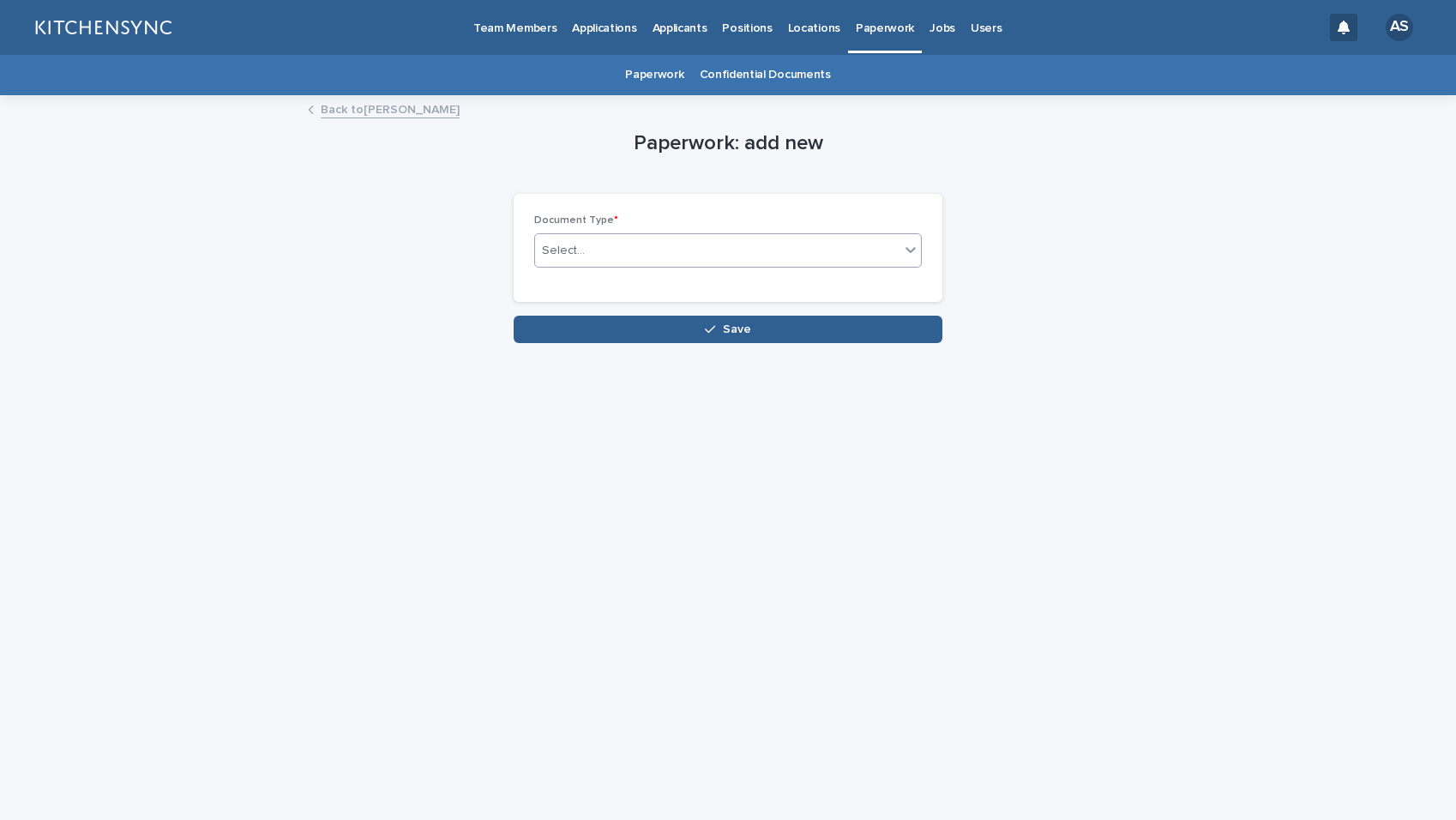
click at [846, 259] on div "Select..." at bounding box center [717, 250] width 365 height 28
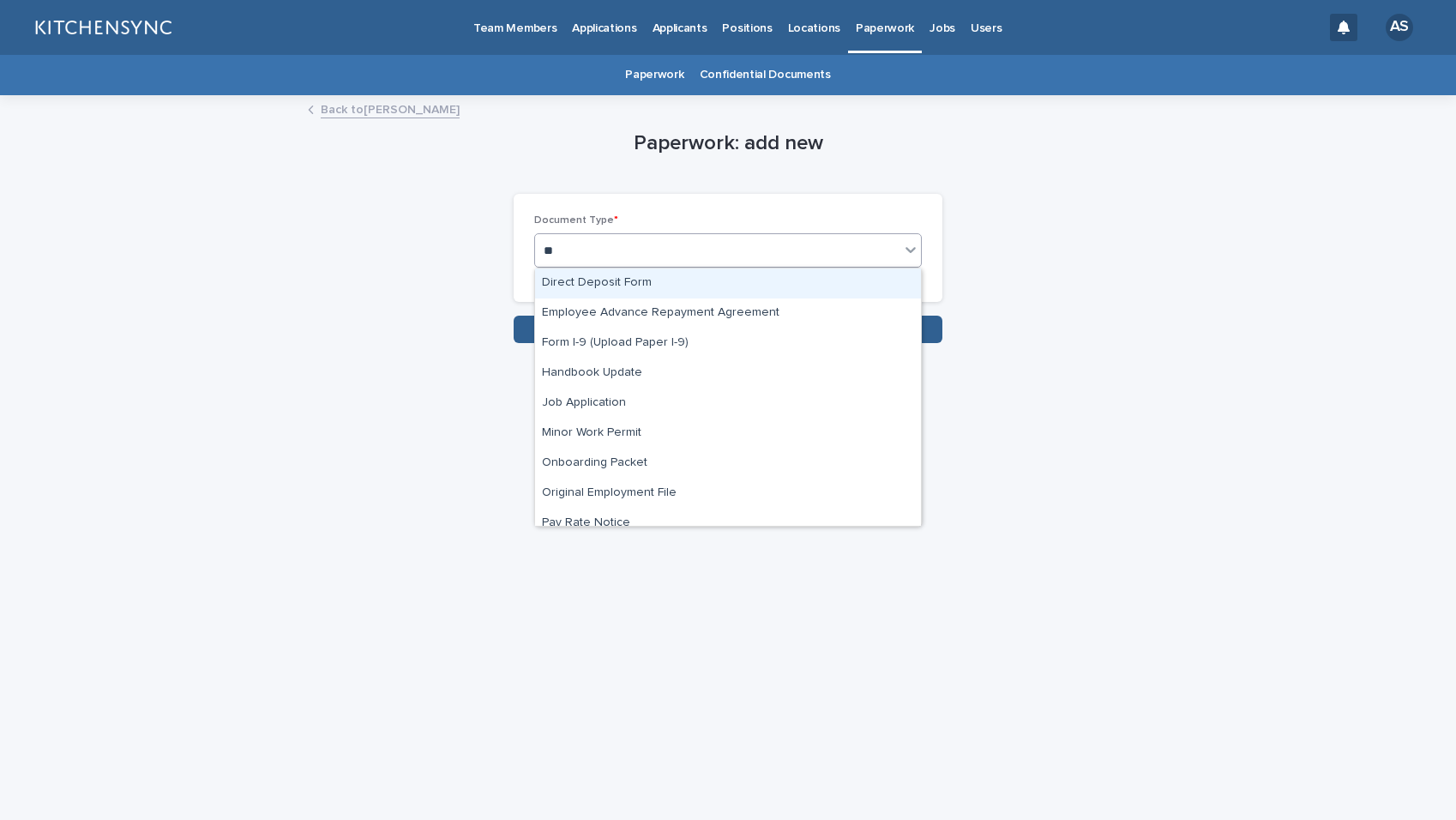
type input "***"
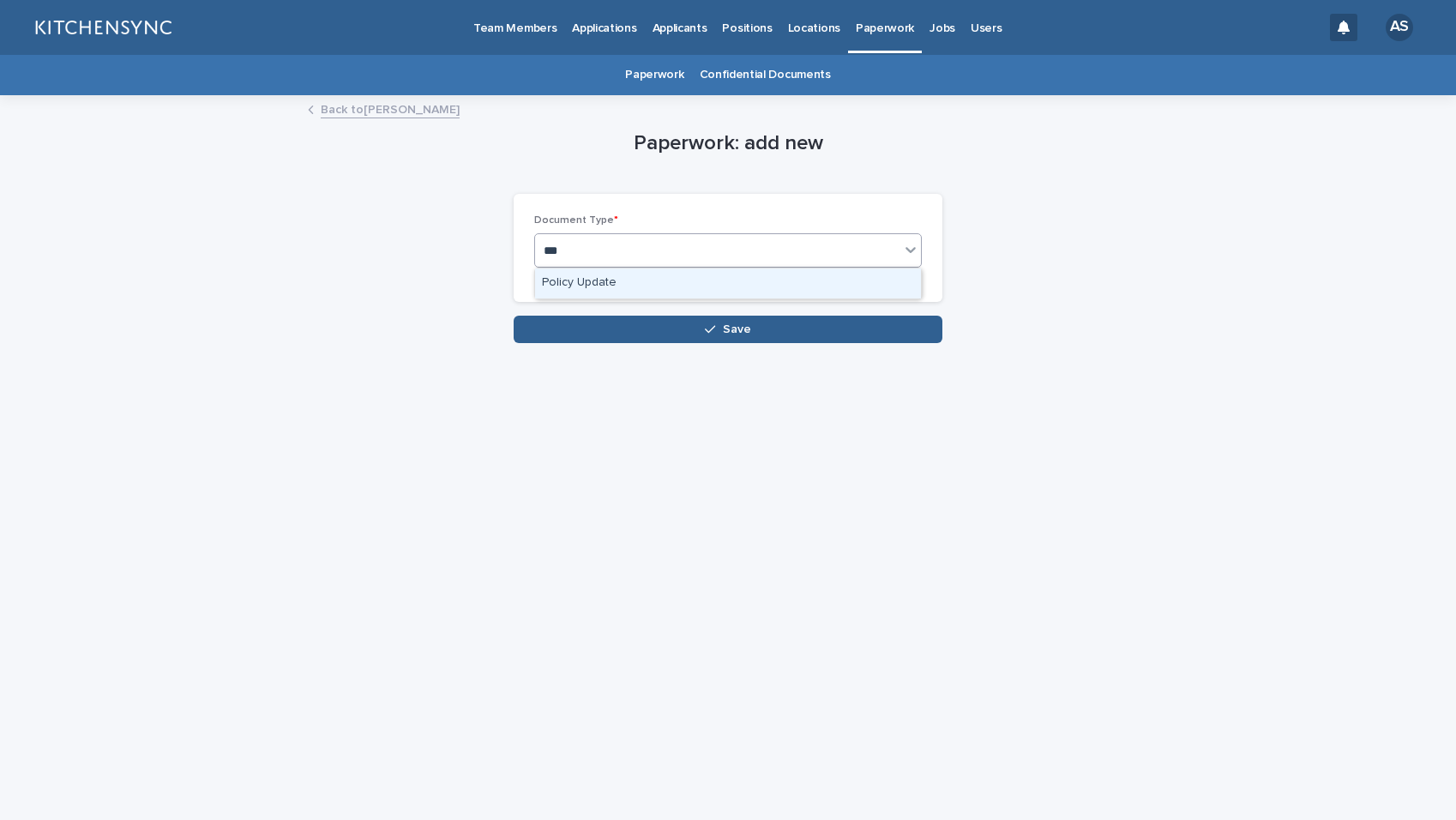
click at [657, 290] on div "Policy Update" at bounding box center [728, 283] width 386 height 30
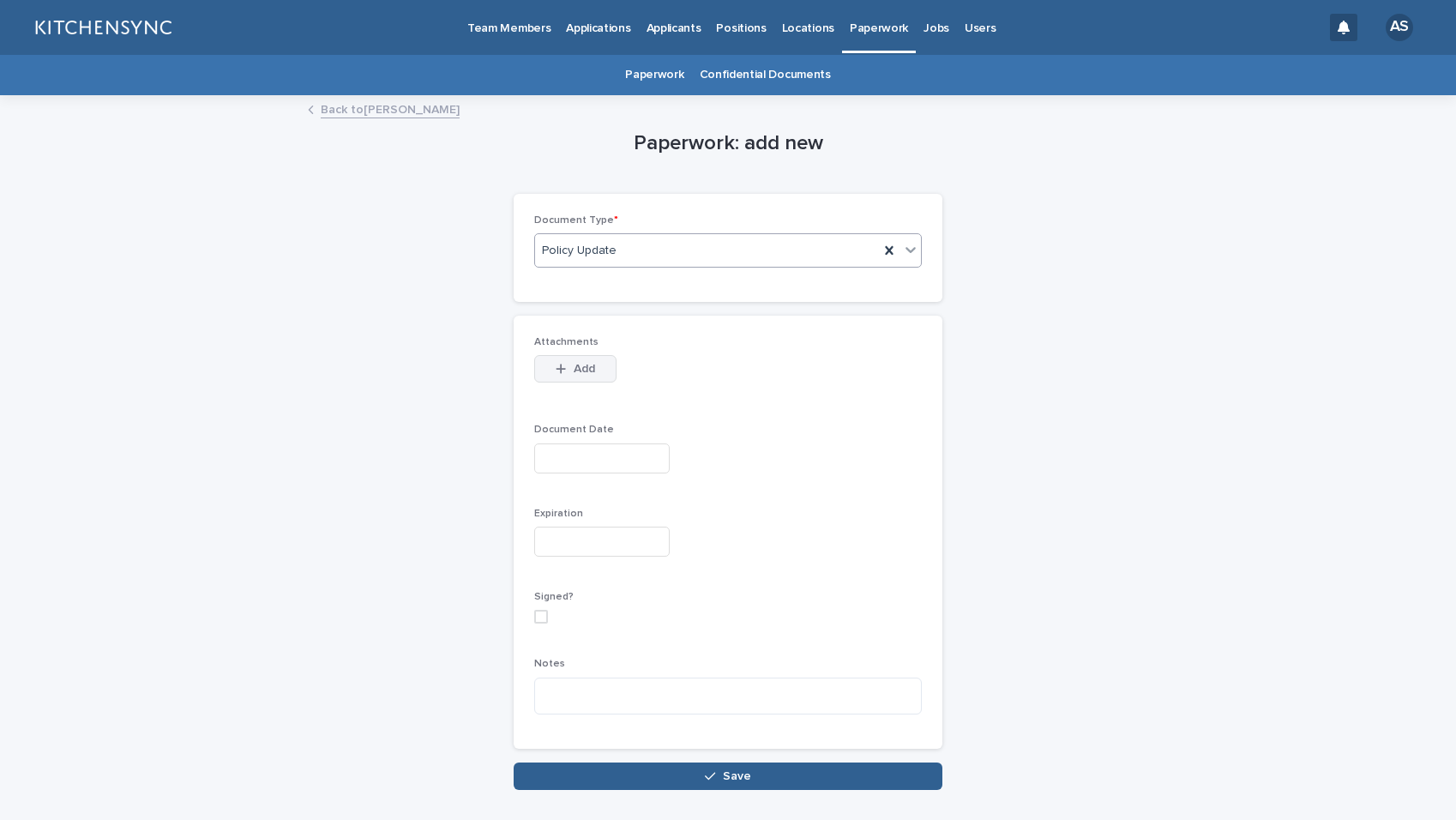
click at [574, 374] on span "Add" at bounding box center [584, 369] width 21 height 12
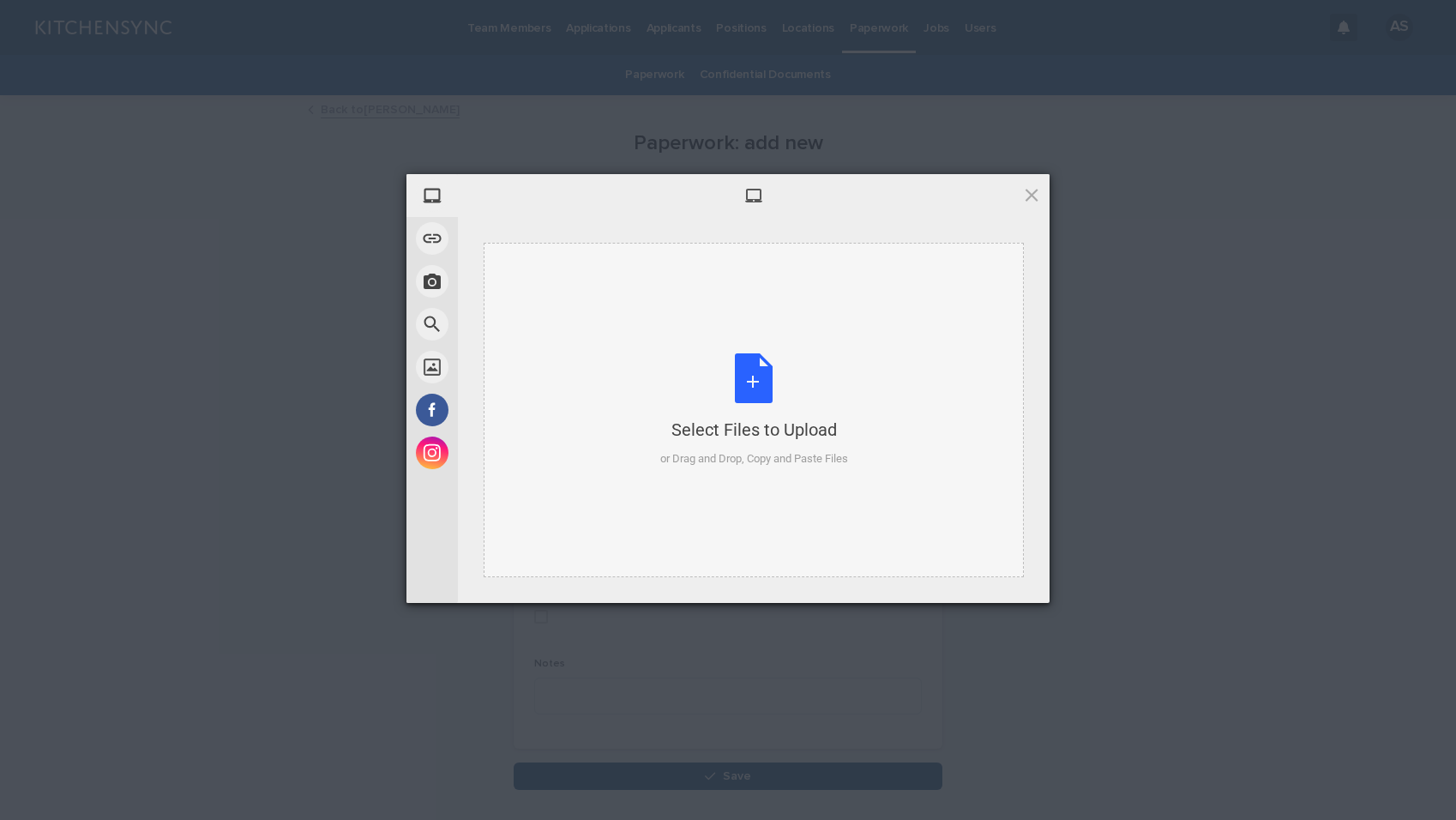
click at [739, 384] on div "Select Files to Upload or Drag and Drop, Copy and Paste Files" at bounding box center [754, 410] width 188 height 114
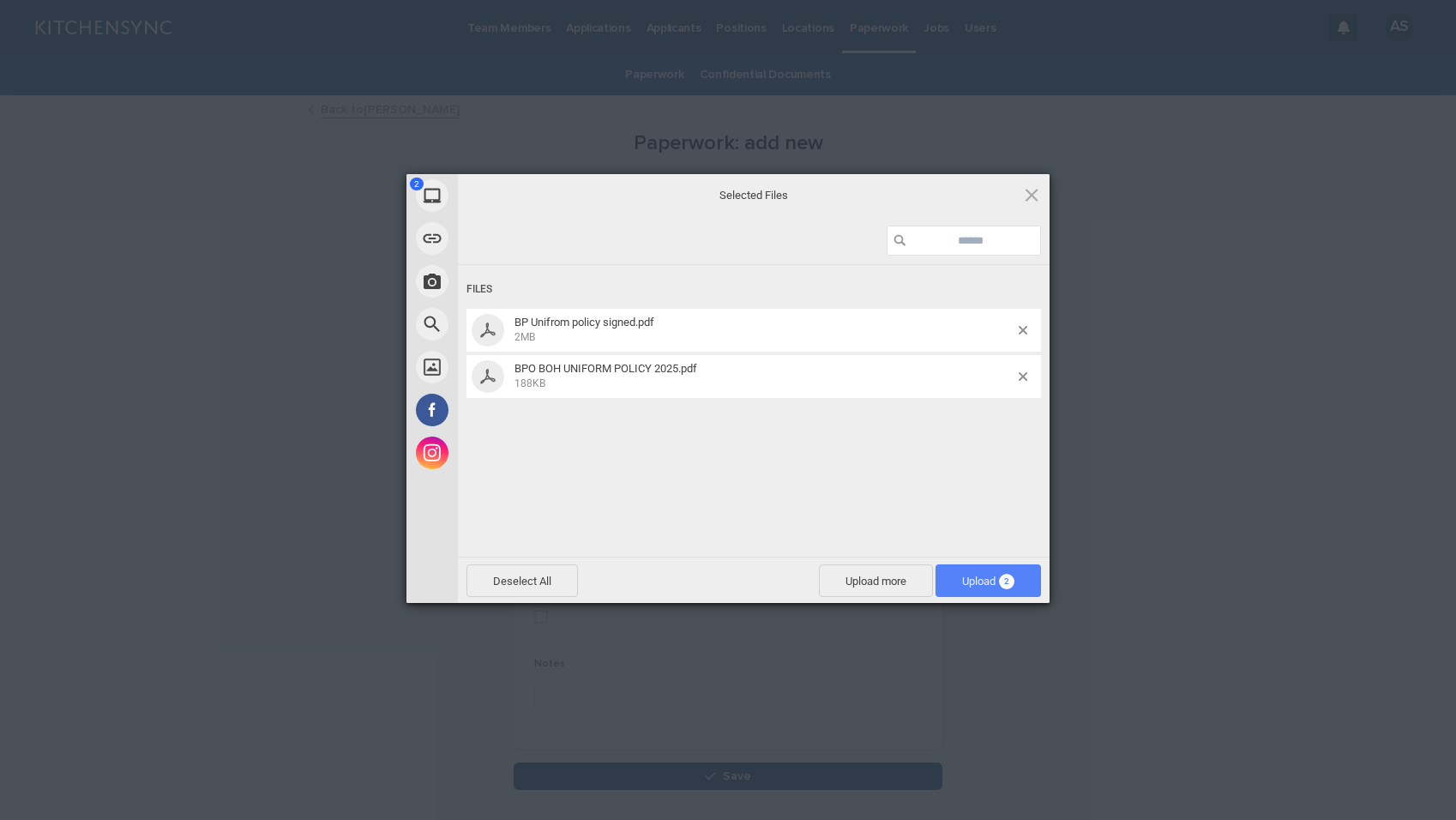
click at [1002, 582] on span "2" at bounding box center [1007, 581] width 15 height 15
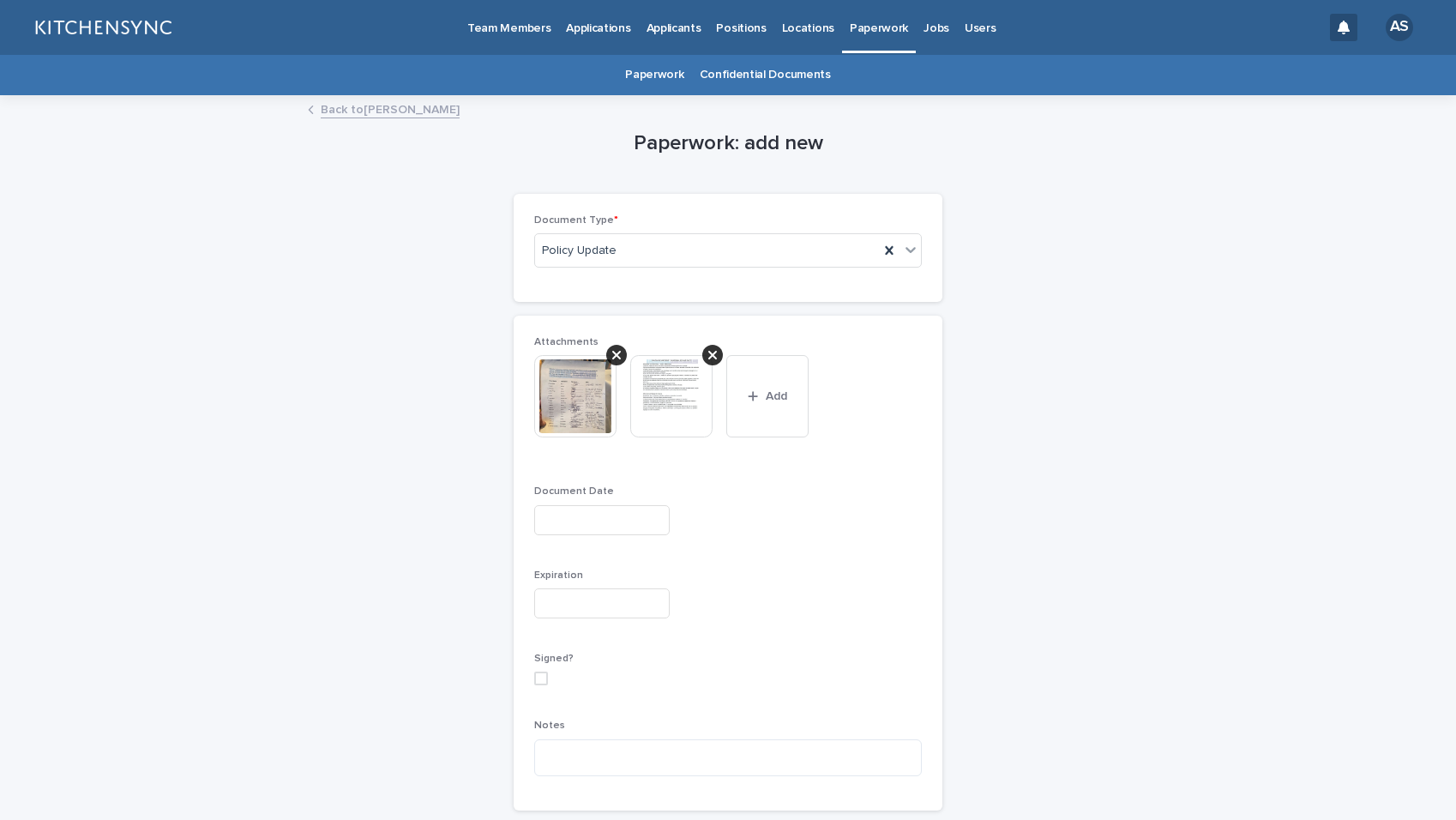
click at [595, 513] on input "text" at bounding box center [602, 520] width 135 height 30
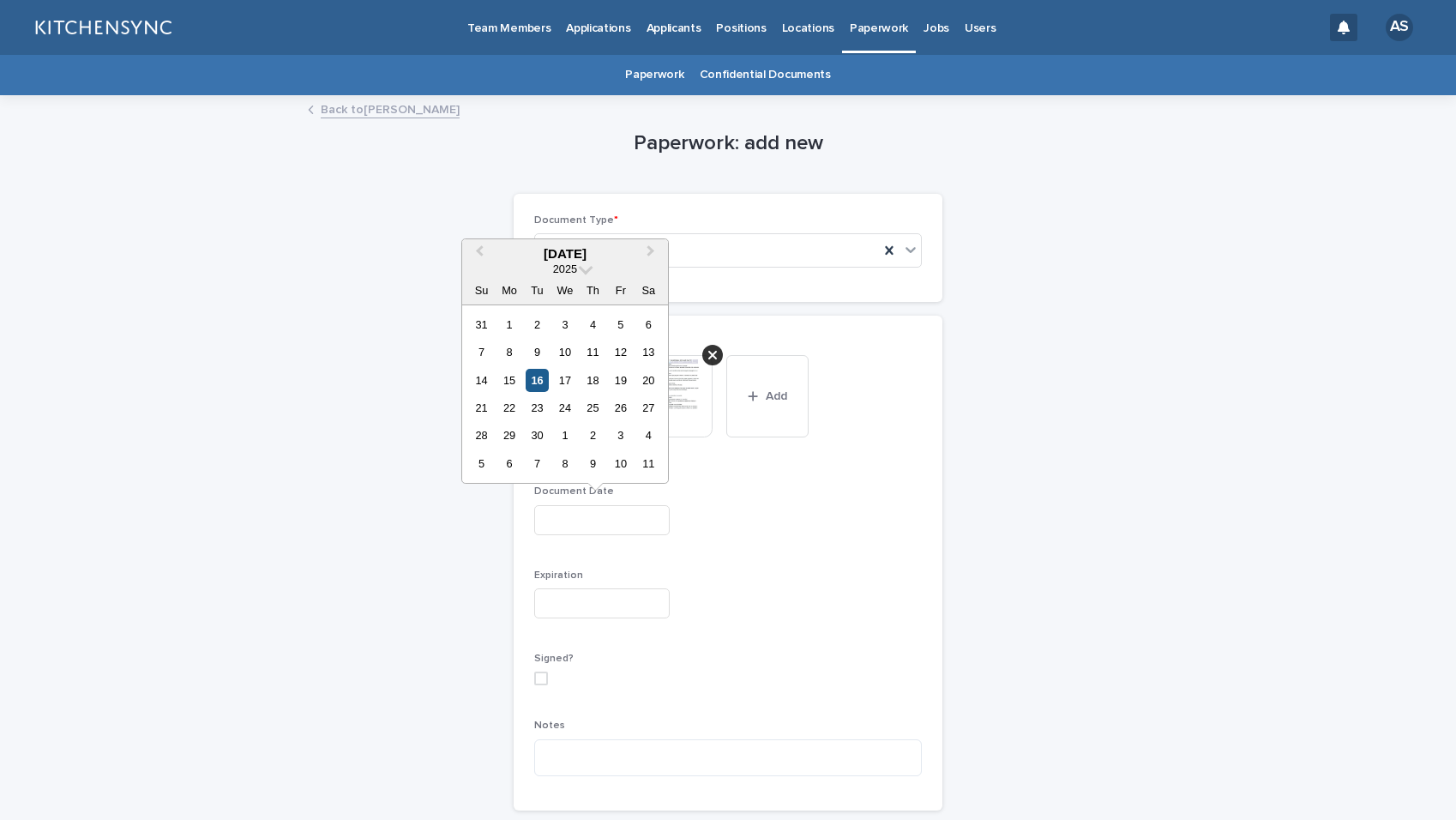
click at [537, 388] on div "16" at bounding box center [538, 381] width 23 height 23
type input "**********"
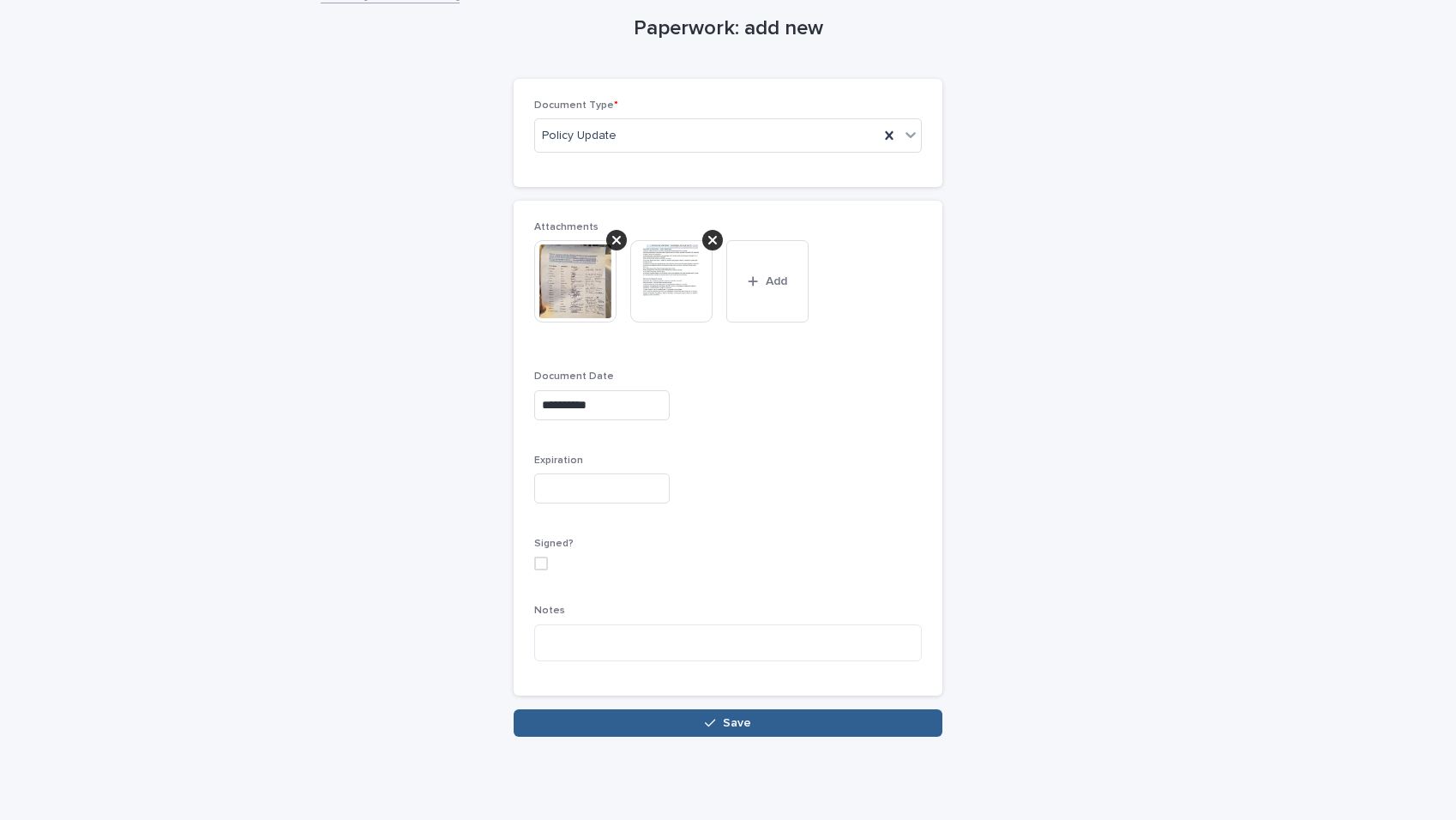
scroll to position [118, 0]
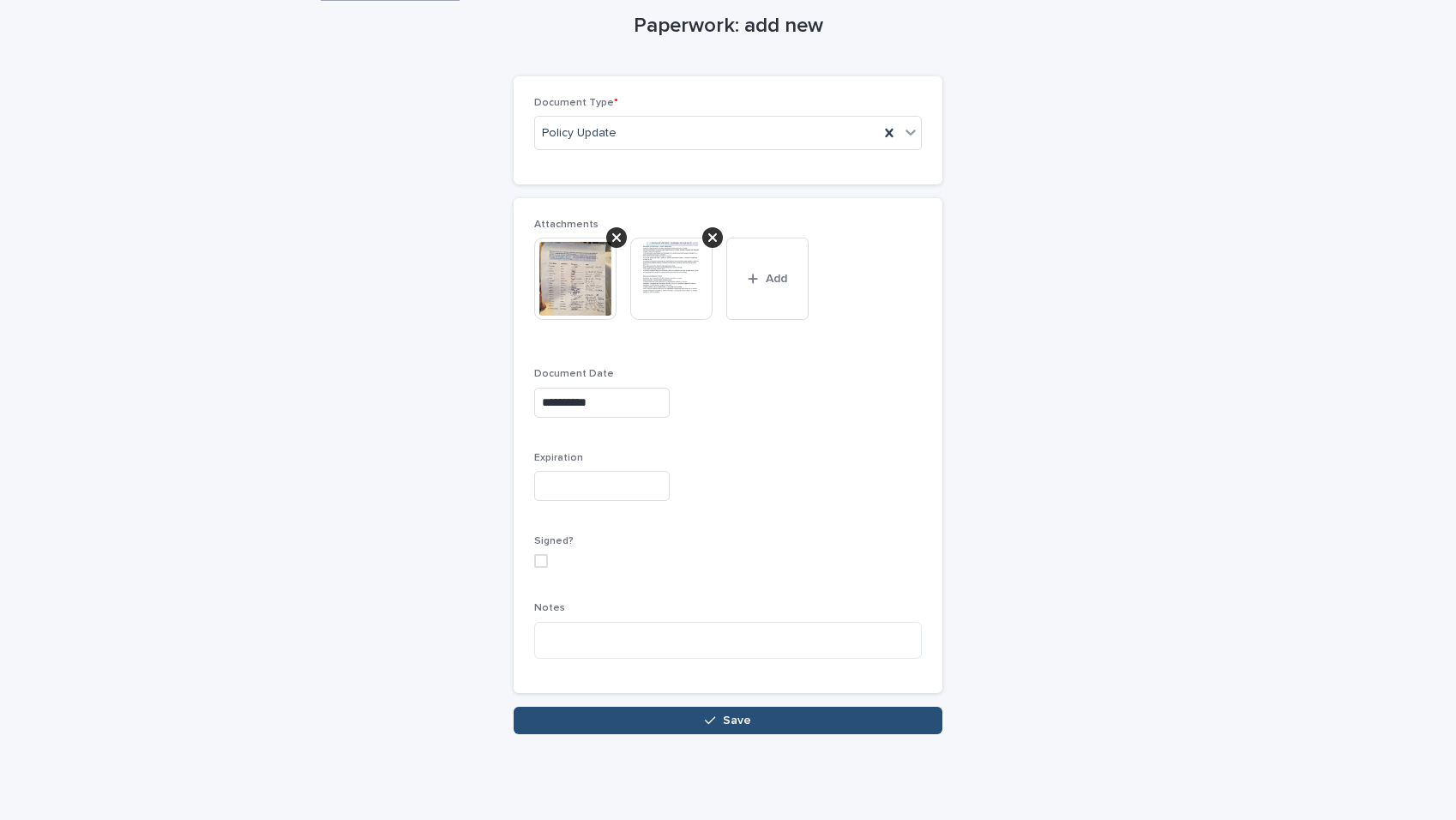
click at [807, 724] on button "Save" at bounding box center [728, 721] width 429 height 27
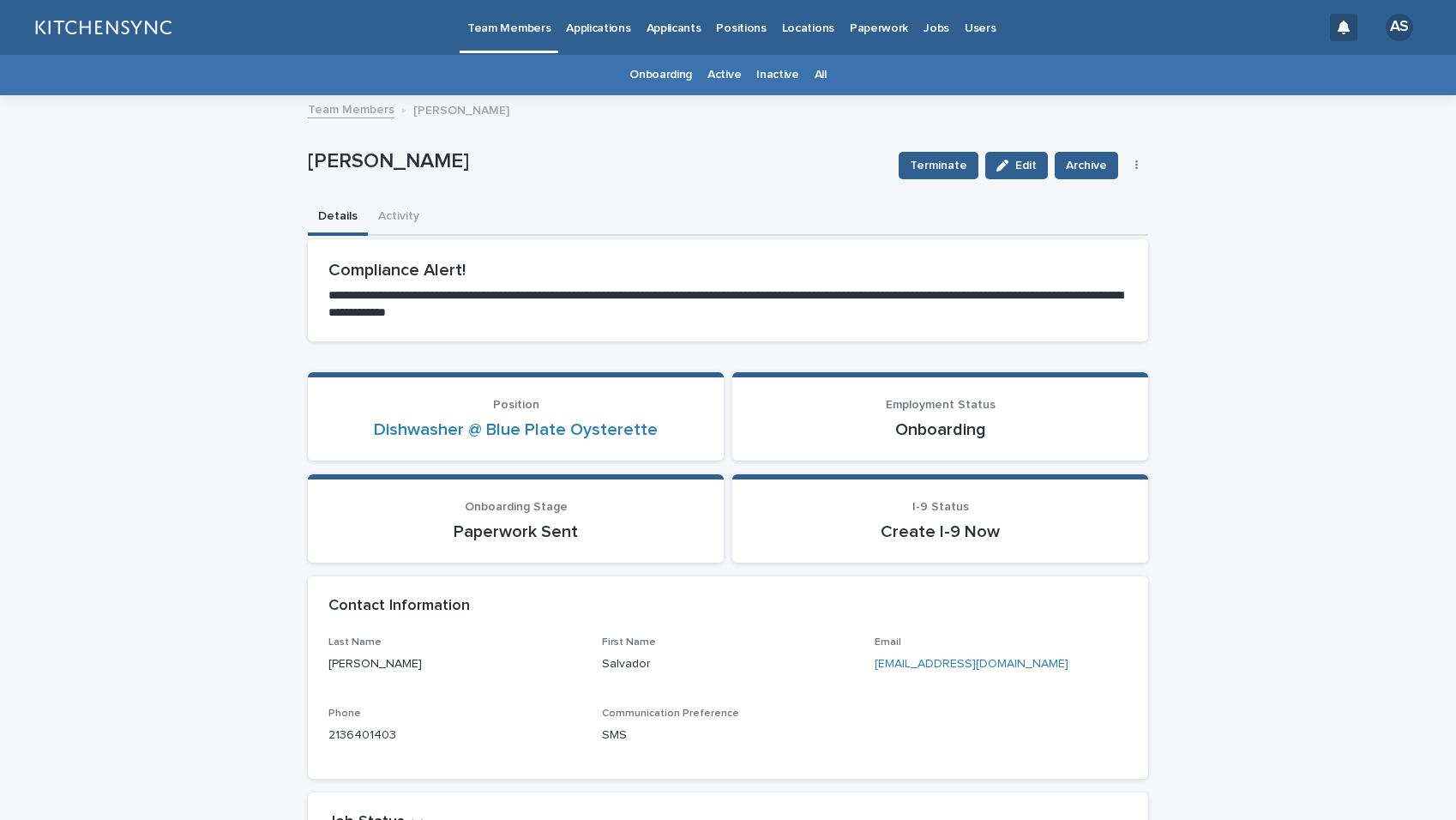
click at [815, 74] on link "All" at bounding box center [821, 75] width 12 height 41
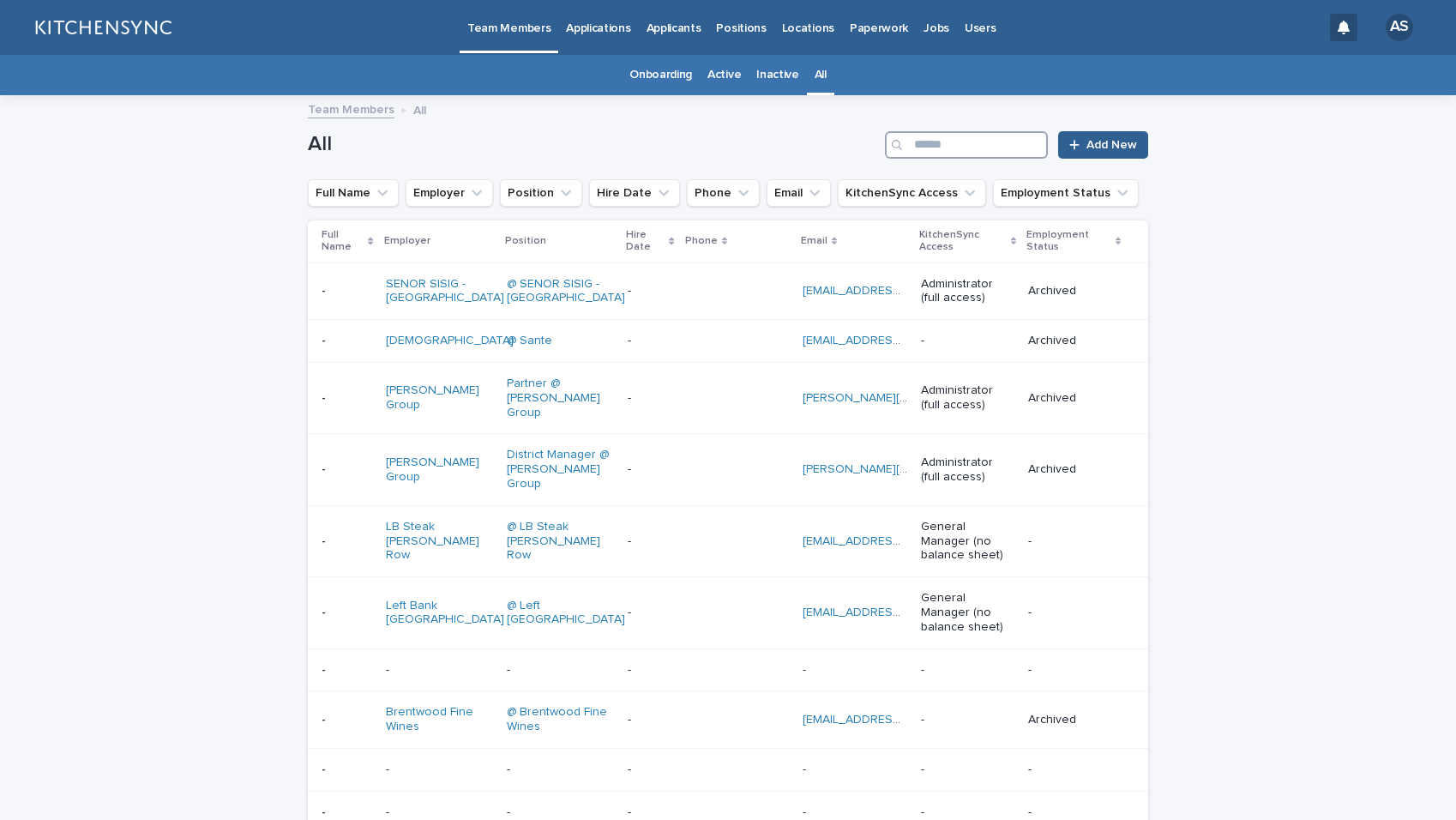
click at [950, 150] on input "Search" at bounding box center [966, 145] width 163 height 27
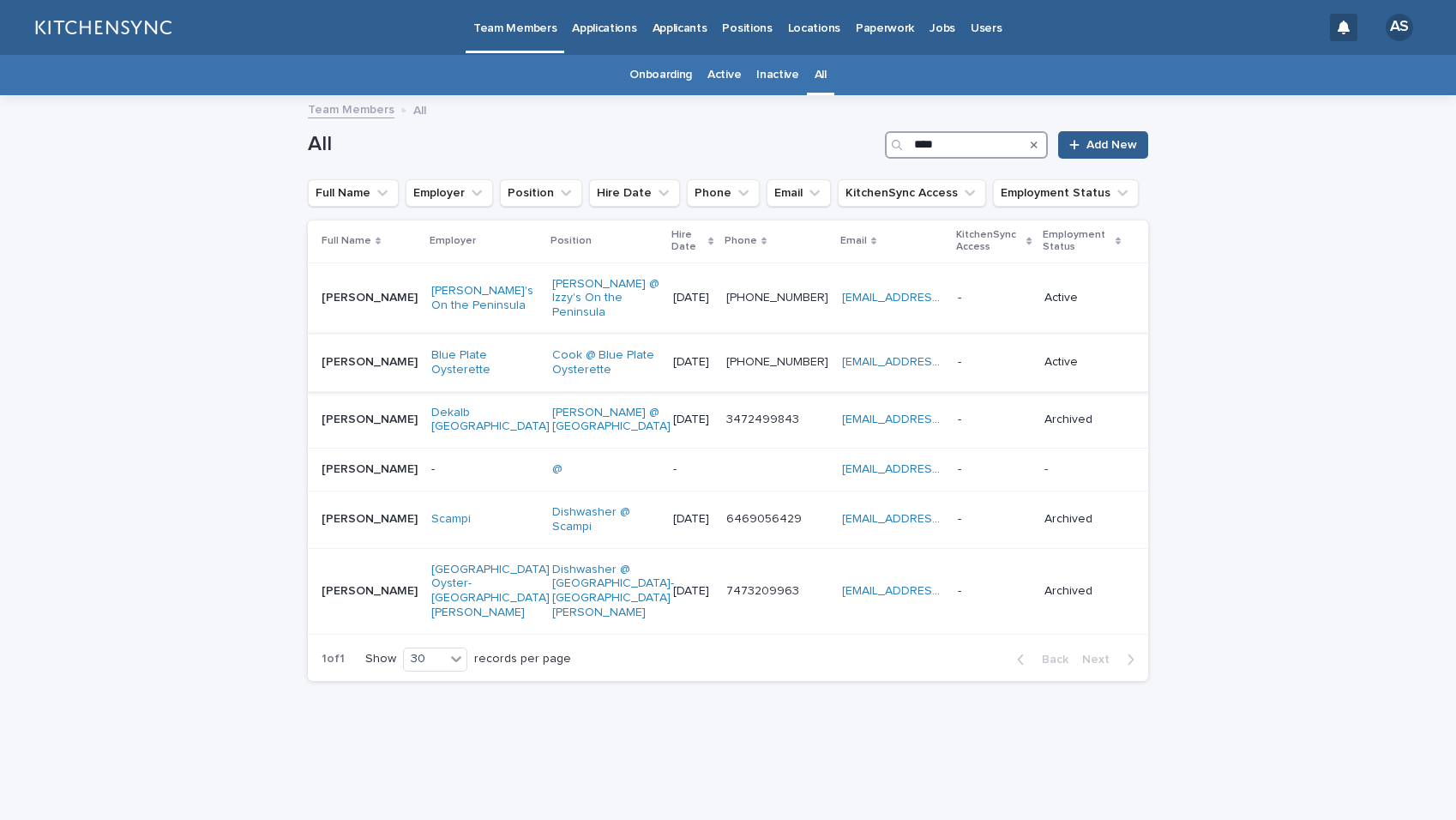
type input "****"
click at [346, 361] on div "[PERSON_NAME] [PERSON_NAME]" at bounding box center [369, 362] width 96 height 28
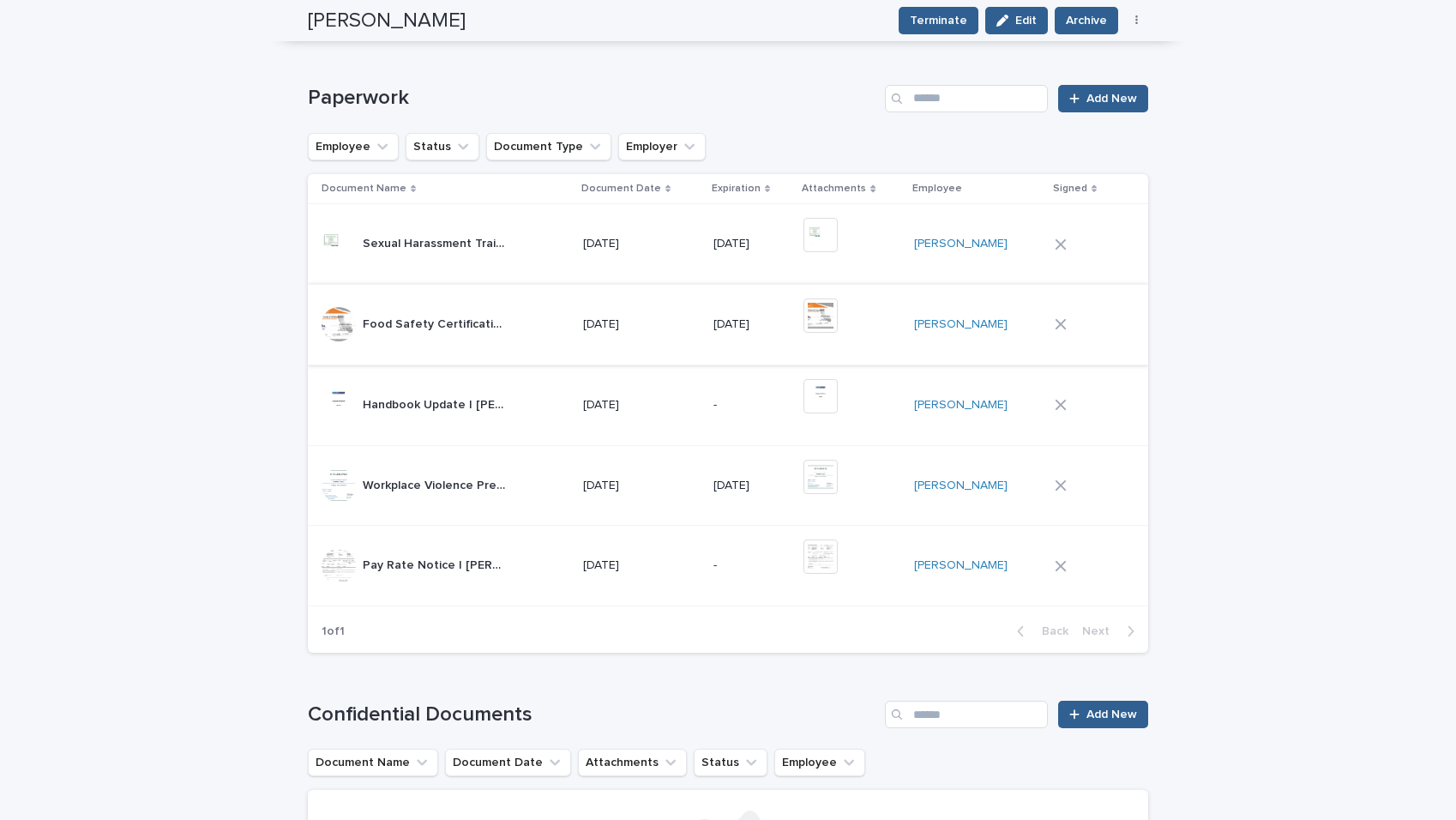
scroll to position [683, 0]
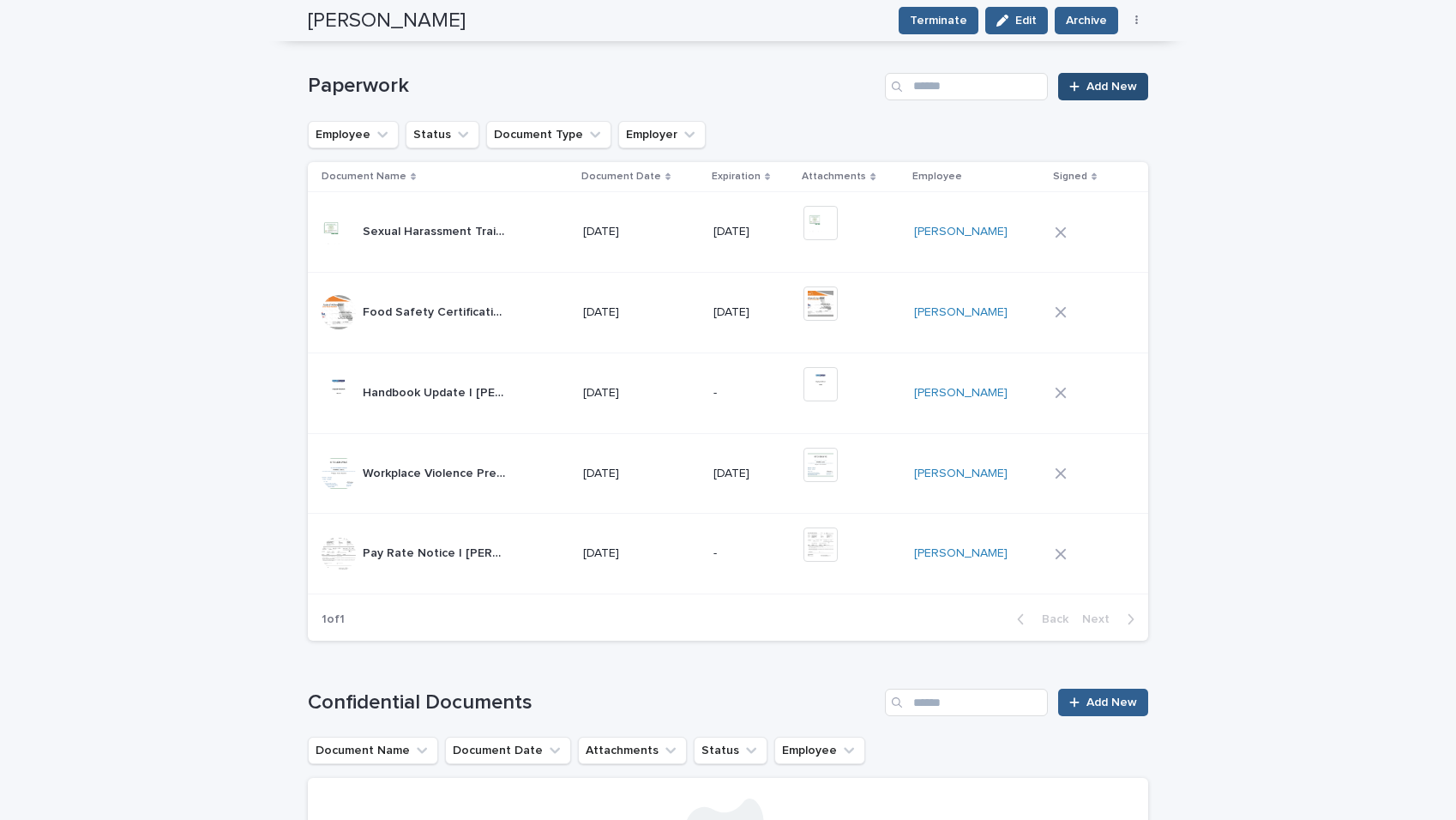
click at [1089, 88] on span "Add New" at bounding box center [1111, 87] width 50 height 12
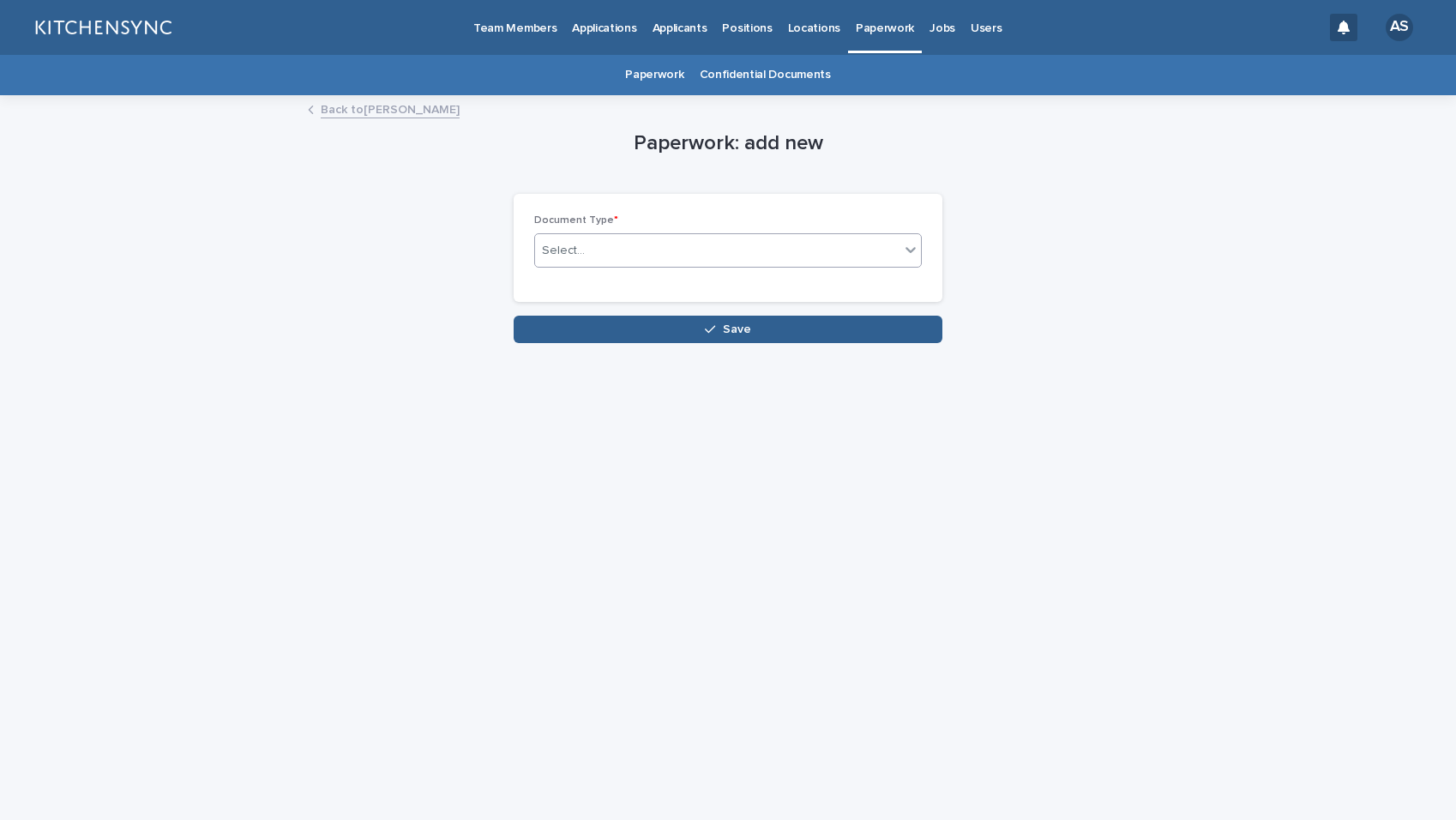
click at [757, 262] on div "Select..." at bounding box center [717, 250] width 365 height 28
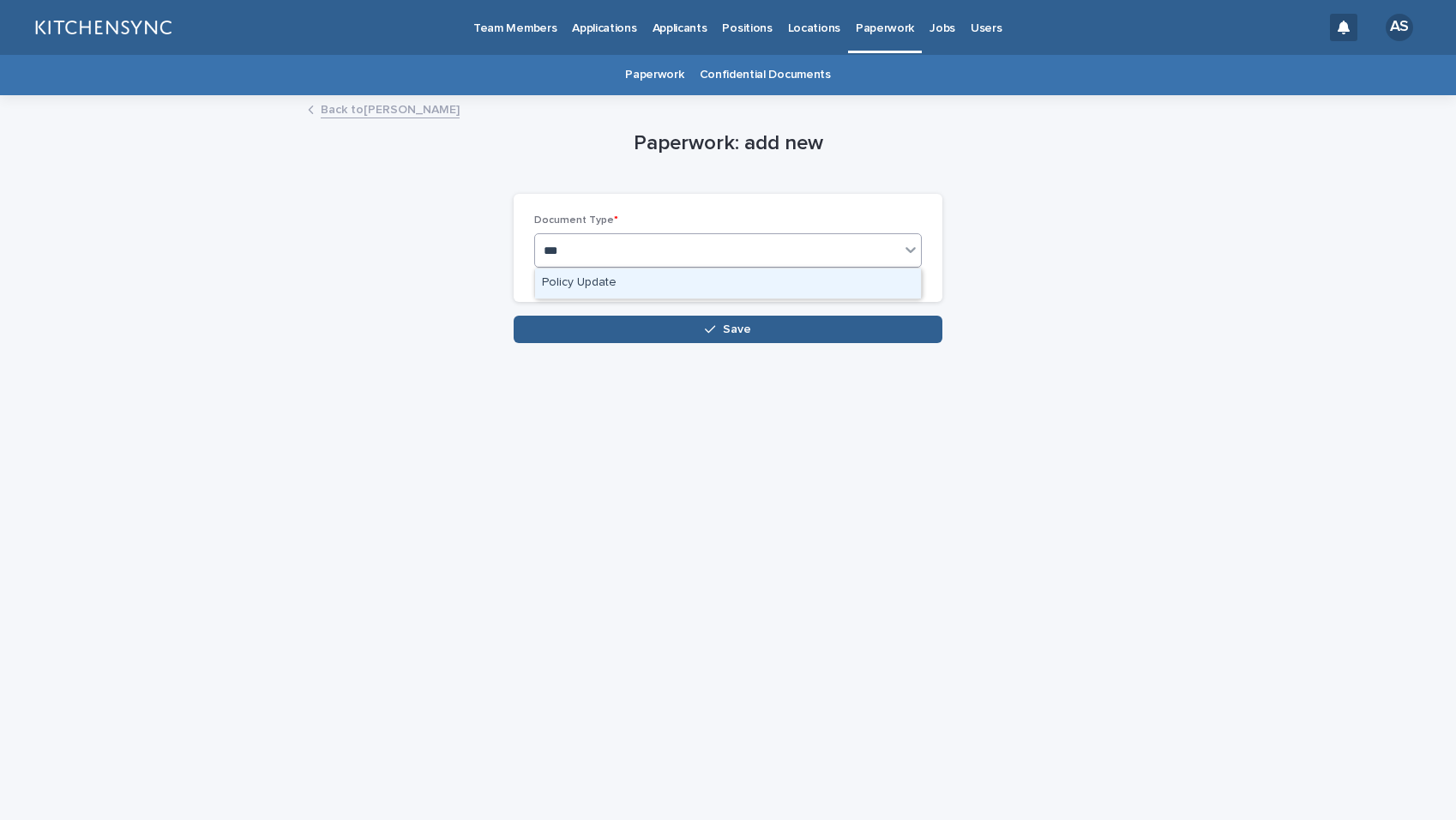
type input "****"
click at [733, 288] on div "Policy Update" at bounding box center [728, 283] width 386 height 30
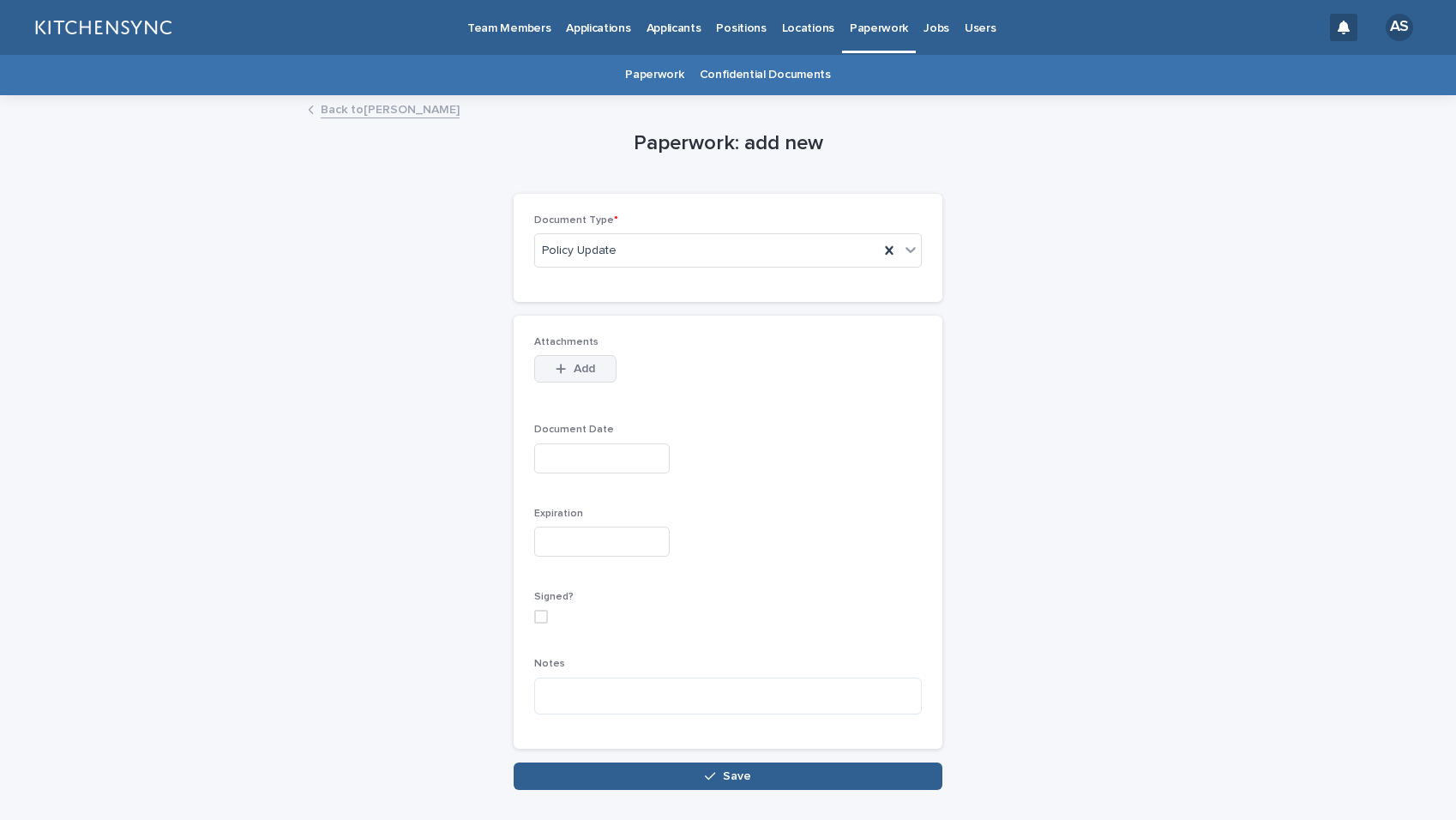
click at [565, 367] on div "button" at bounding box center [565, 369] width 17 height 12
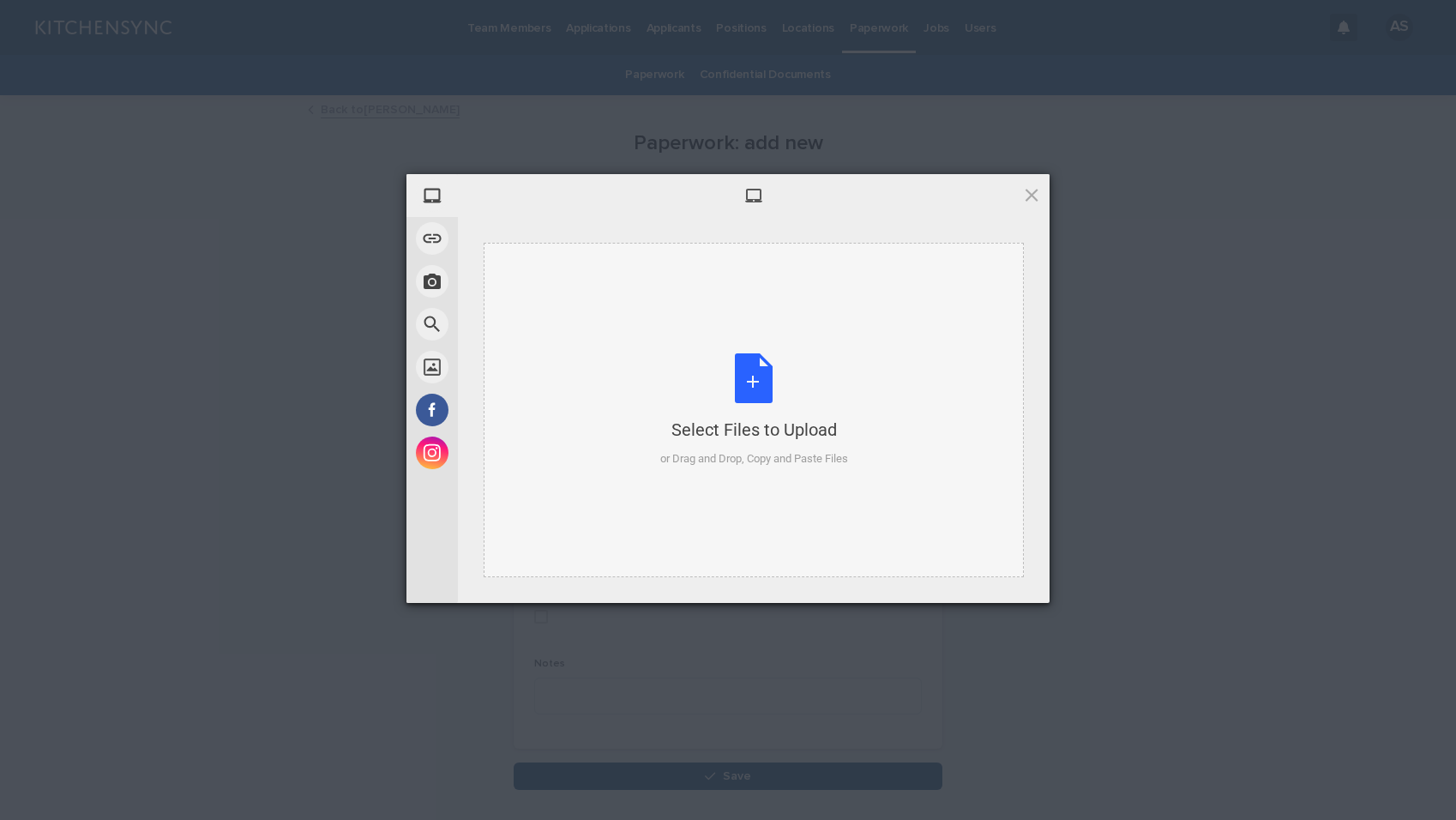
click at [745, 387] on div "Select Files to Upload or Drag and Drop, Copy and Paste Files" at bounding box center [754, 410] width 188 height 114
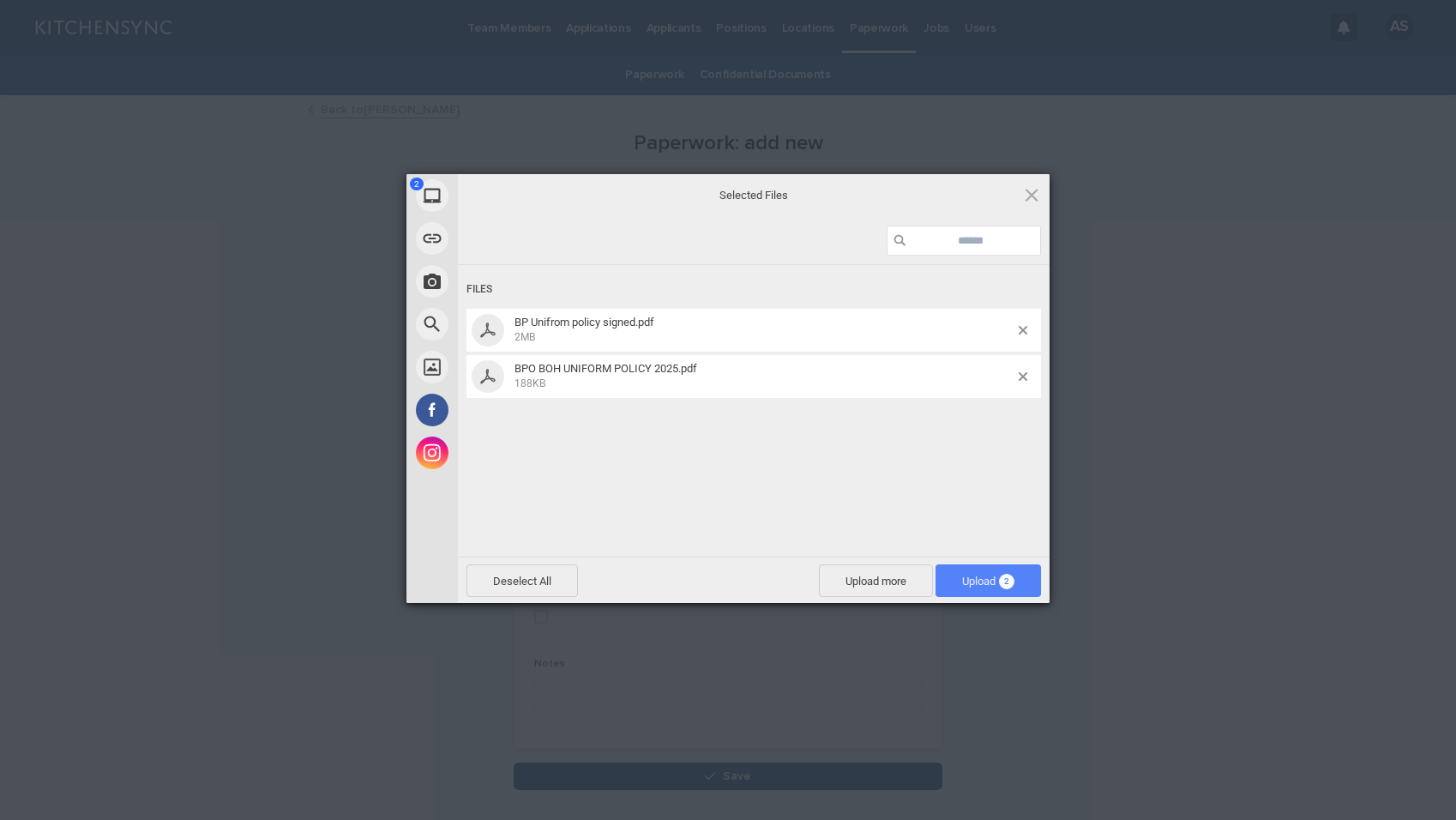
click at [991, 580] on span "Upload 2" at bounding box center [989, 580] width 52 height 13
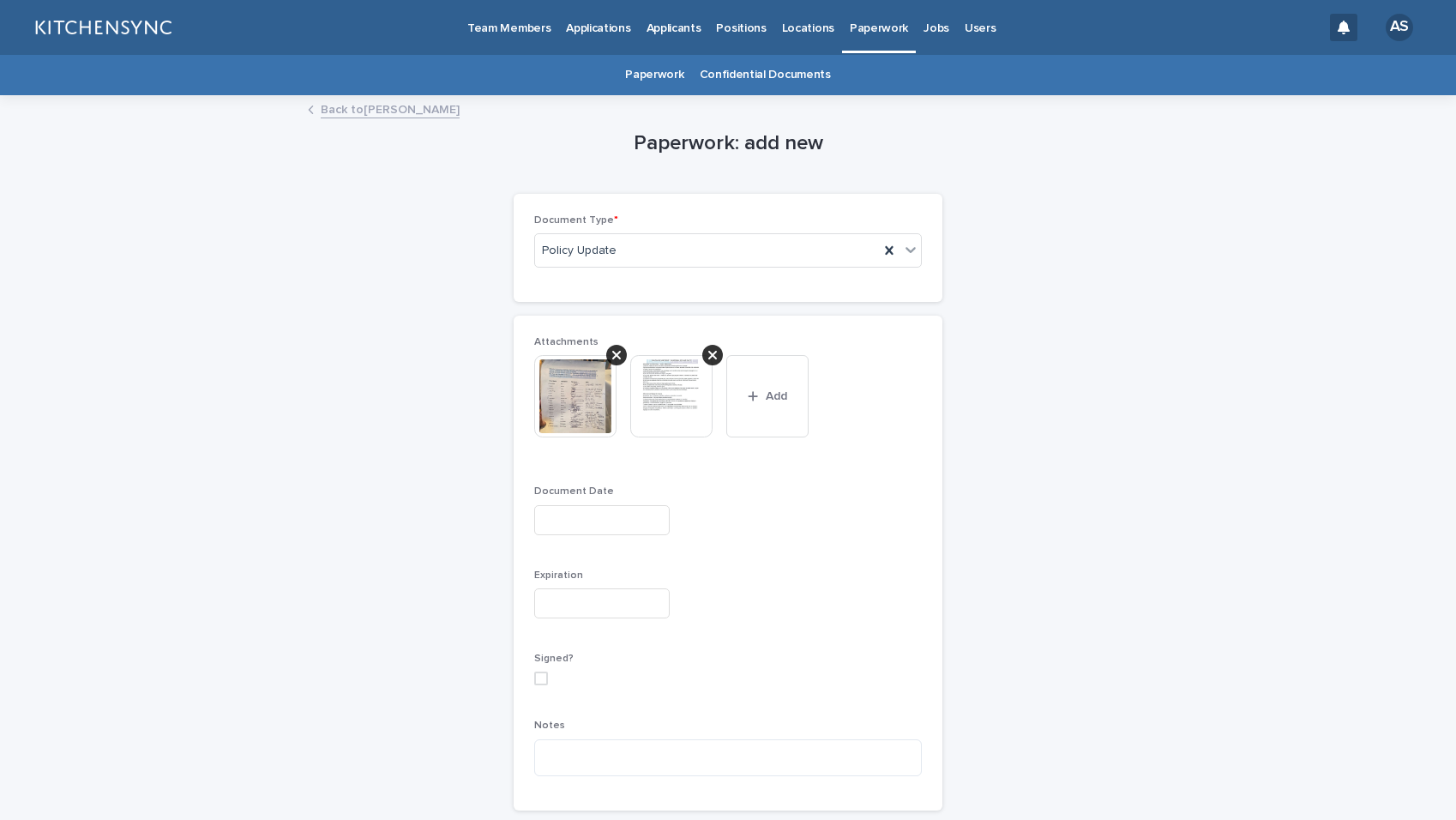
click at [583, 508] on input "text" at bounding box center [602, 520] width 135 height 30
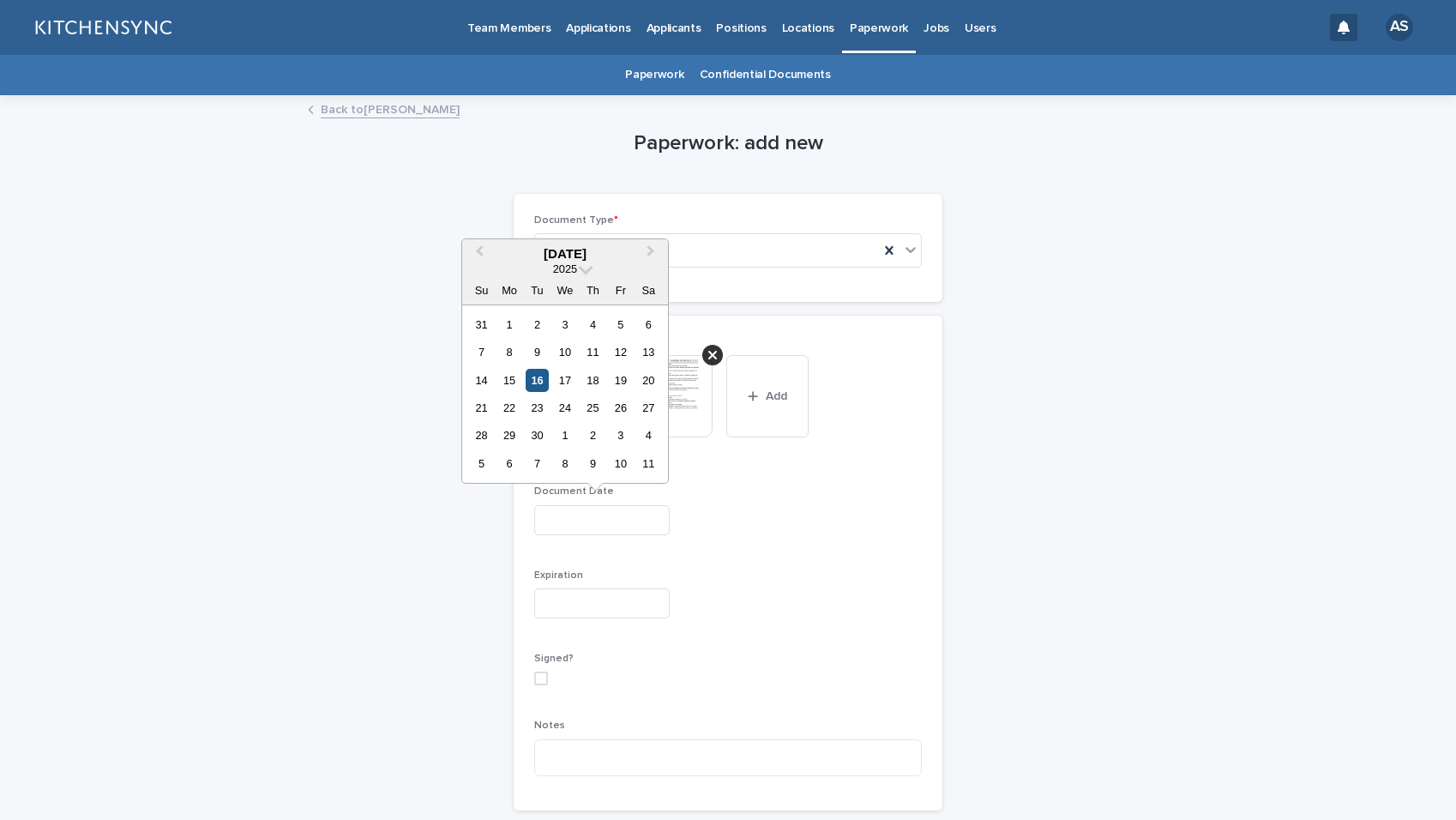
click at [539, 383] on div "16" at bounding box center [538, 381] width 23 height 23
type input "**********"
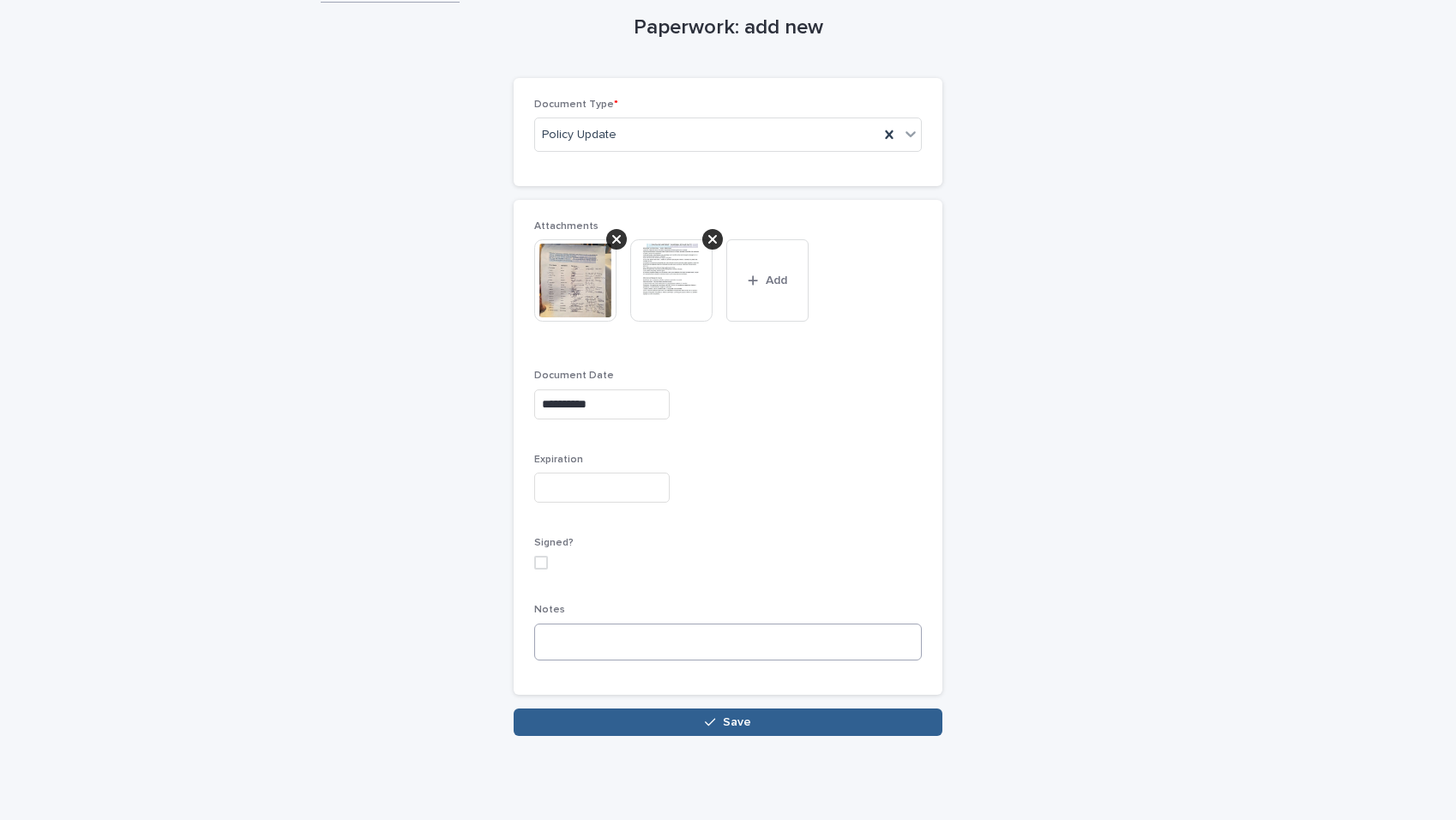
scroll to position [118, 0]
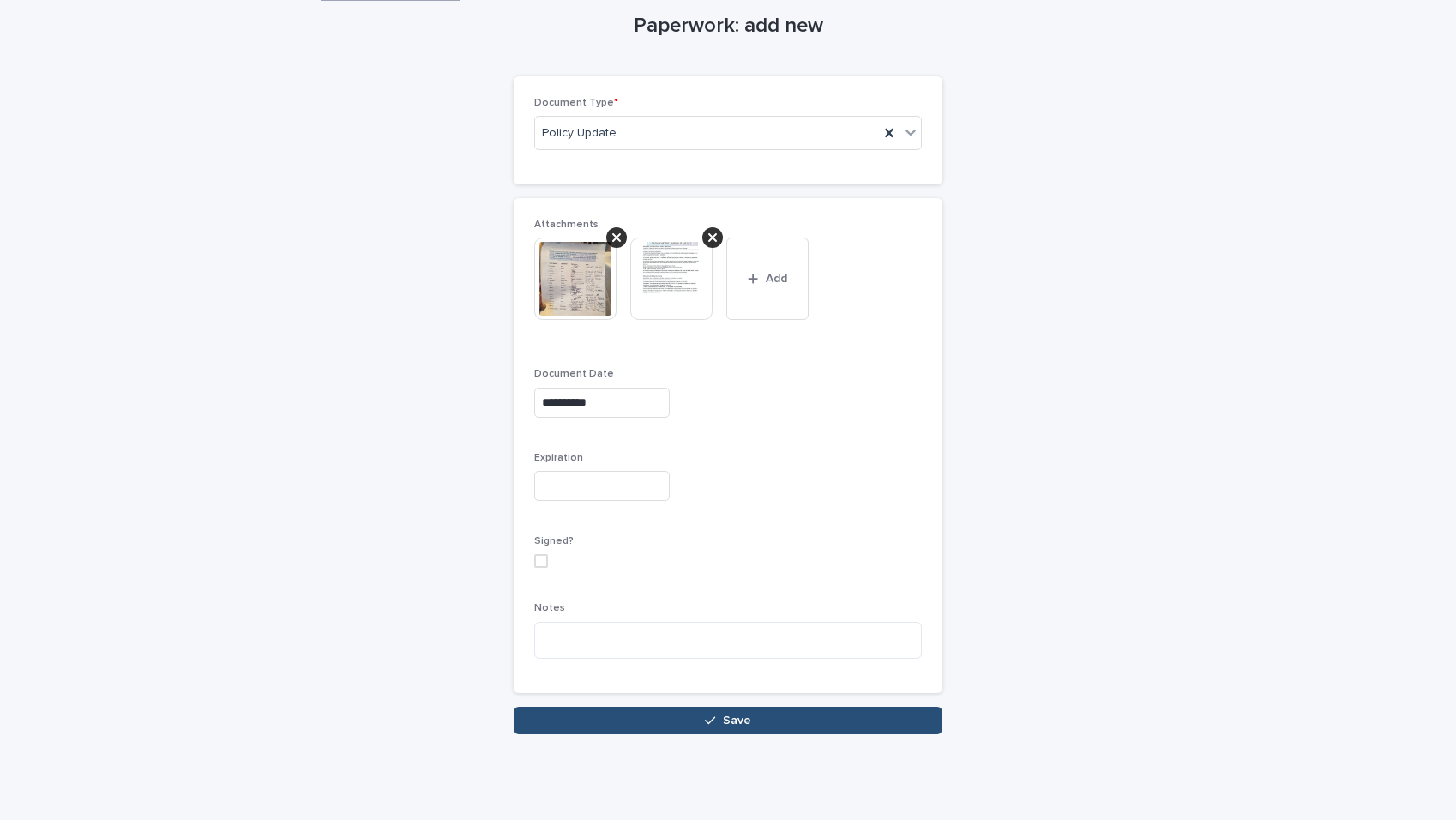
click at [782, 713] on button "Save" at bounding box center [728, 721] width 429 height 27
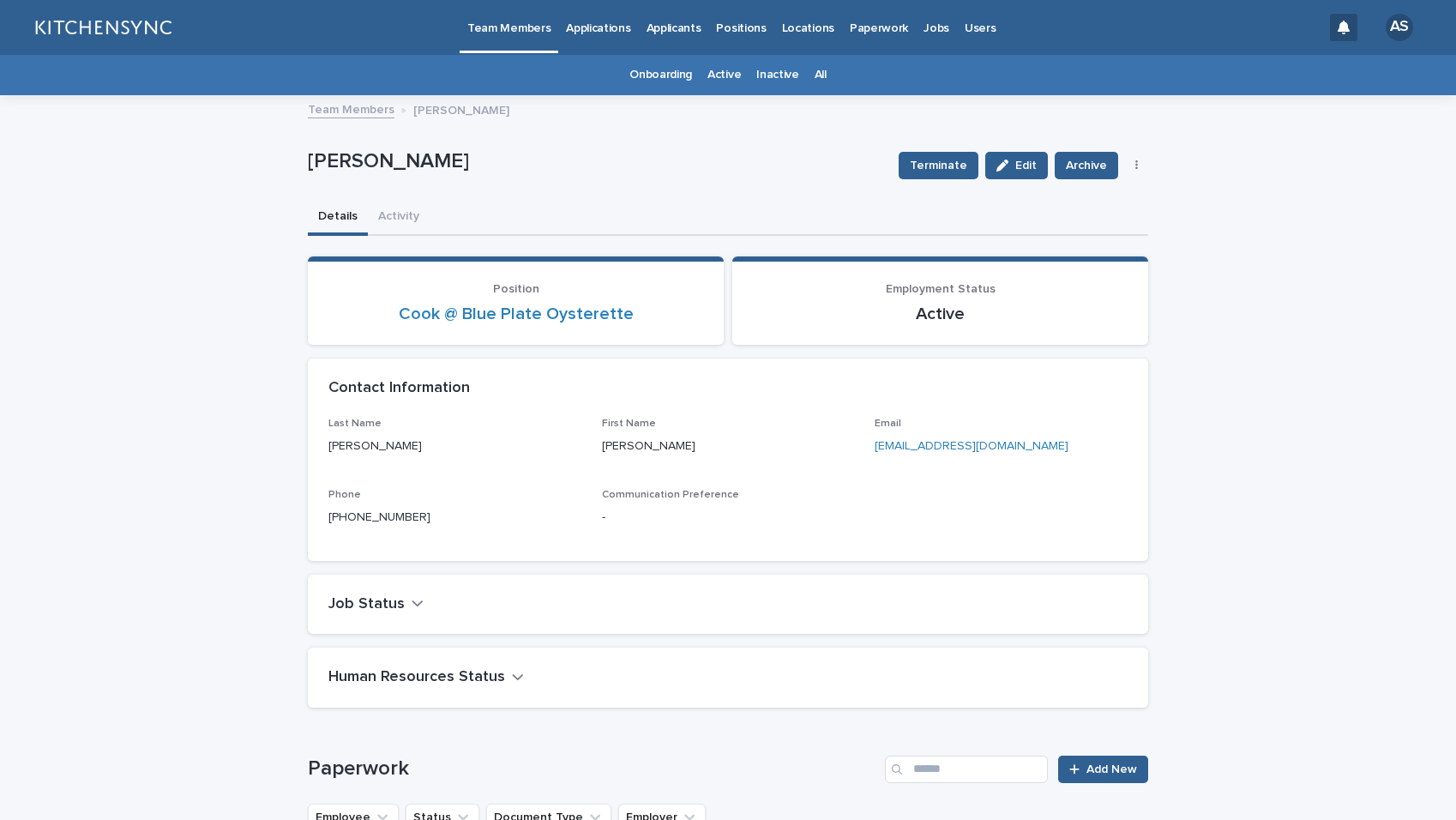
click at [815, 79] on link "All" at bounding box center [821, 75] width 12 height 41
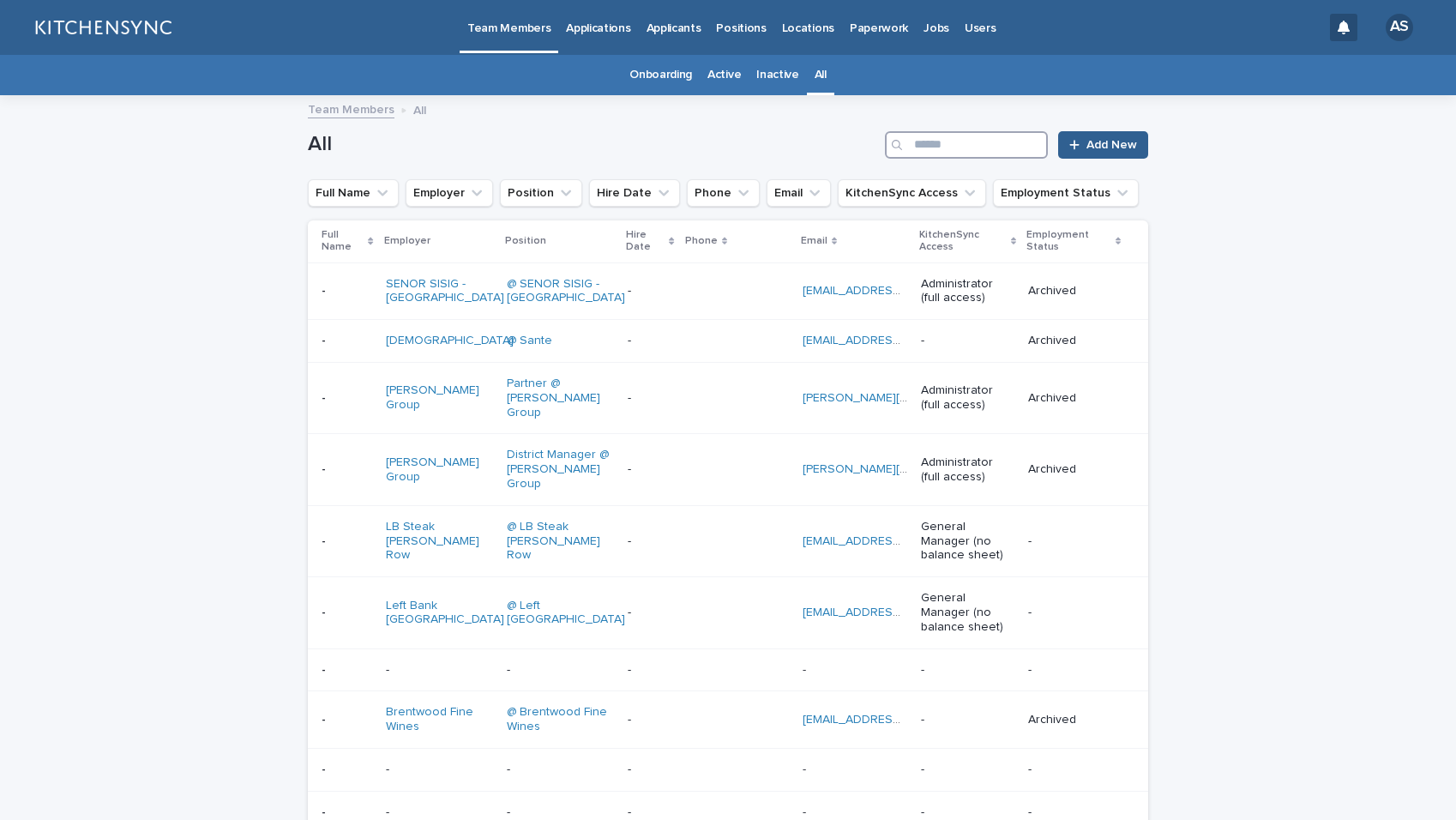
click at [1004, 148] on input "Search" at bounding box center [966, 145] width 163 height 27
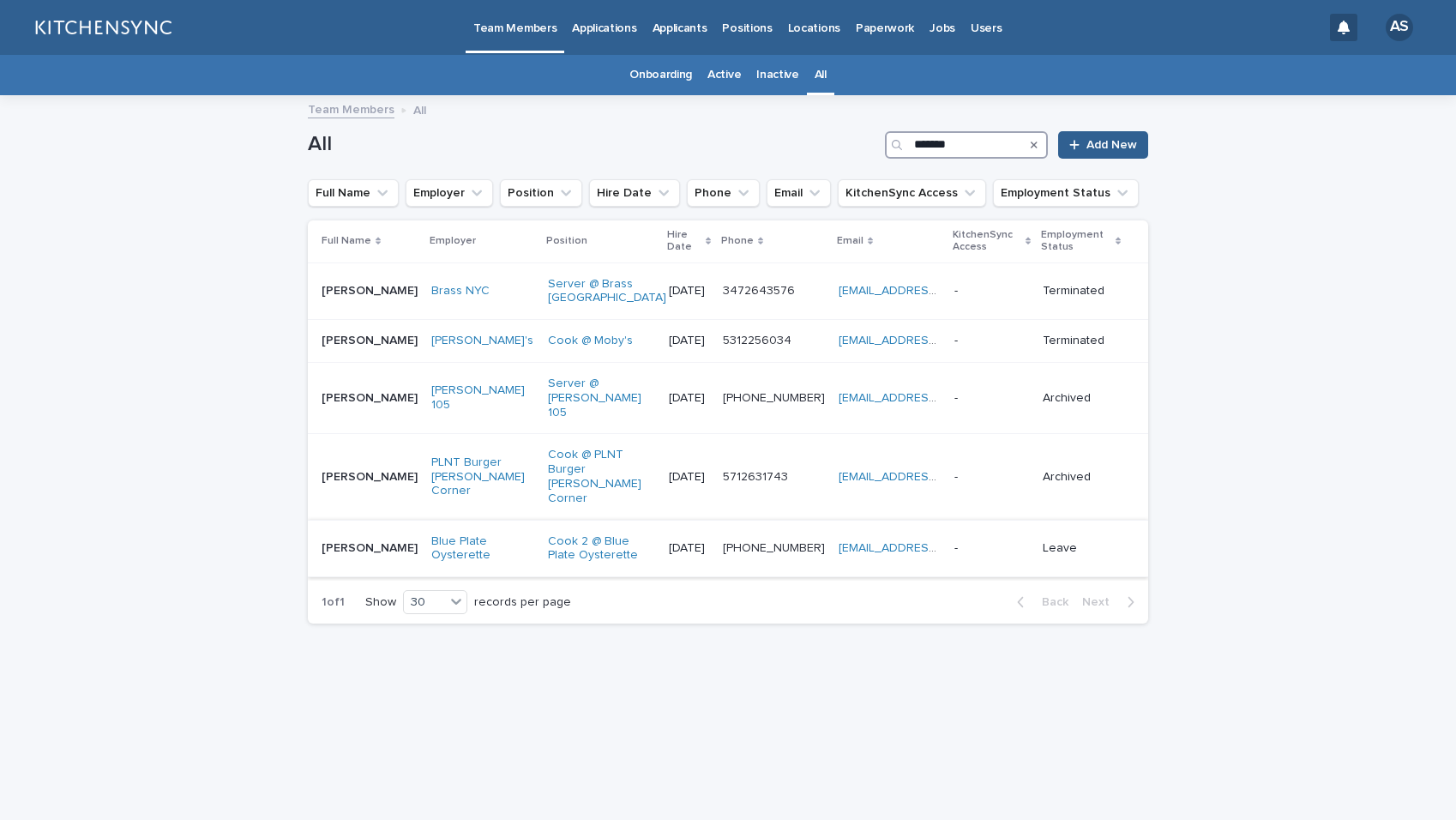
type input "*******"
click at [377, 538] on td "[PERSON_NAME] [PERSON_NAME]" at bounding box center [366, 549] width 117 height 58
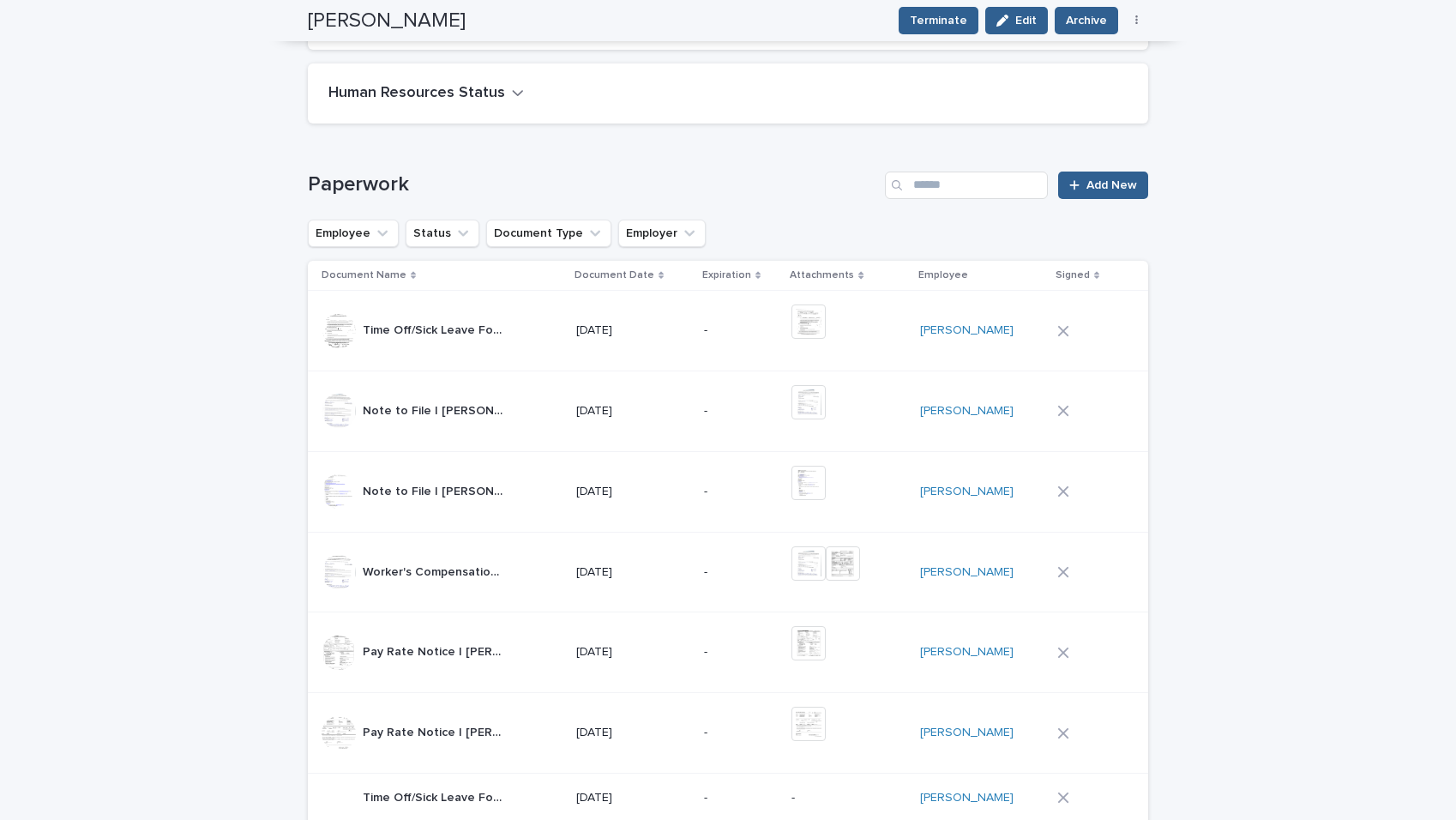
scroll to position [913, 0]
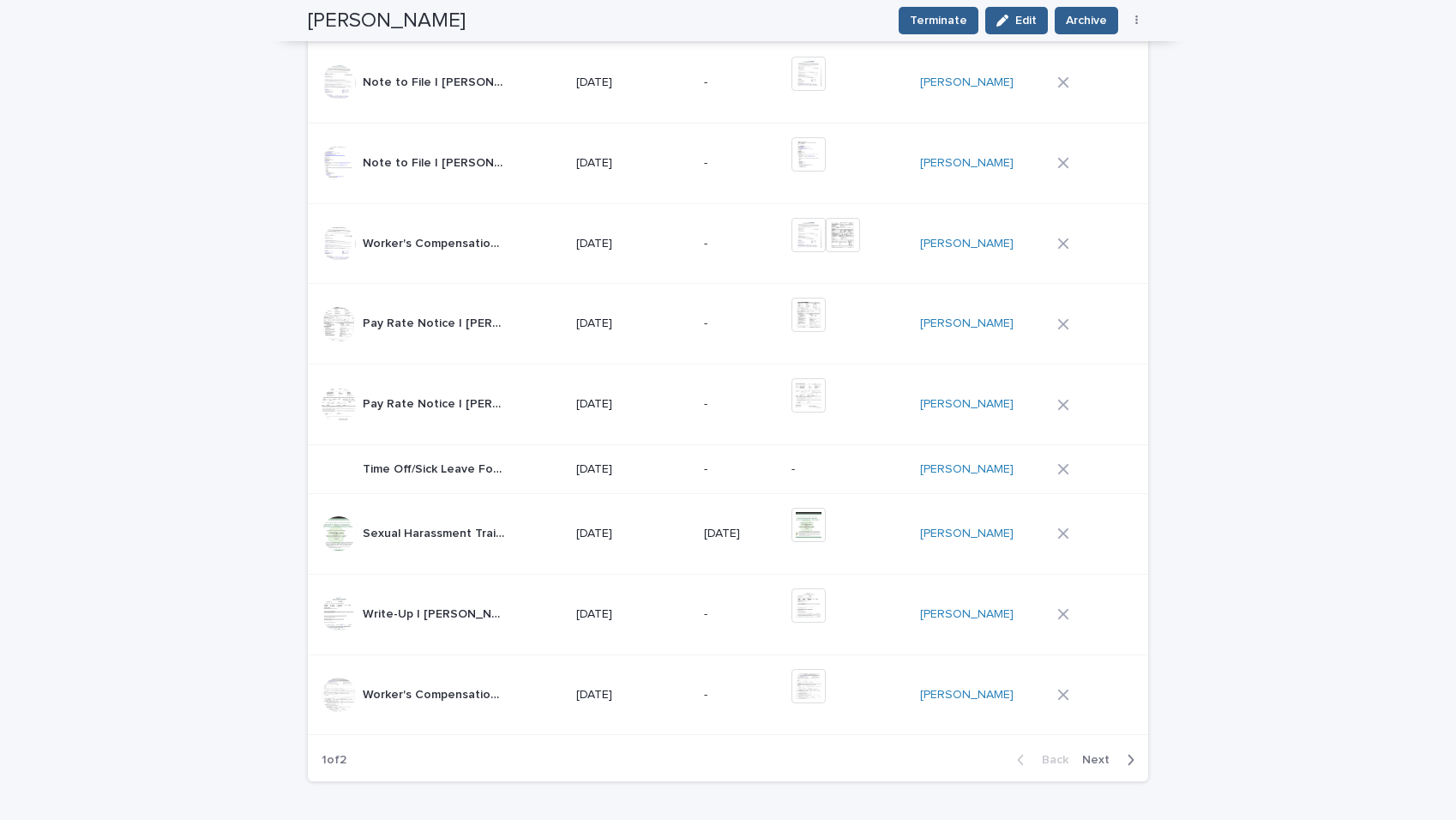
click at [1094, 763] on span "Next" at bounding box center [1101, 760] width 38 height 12
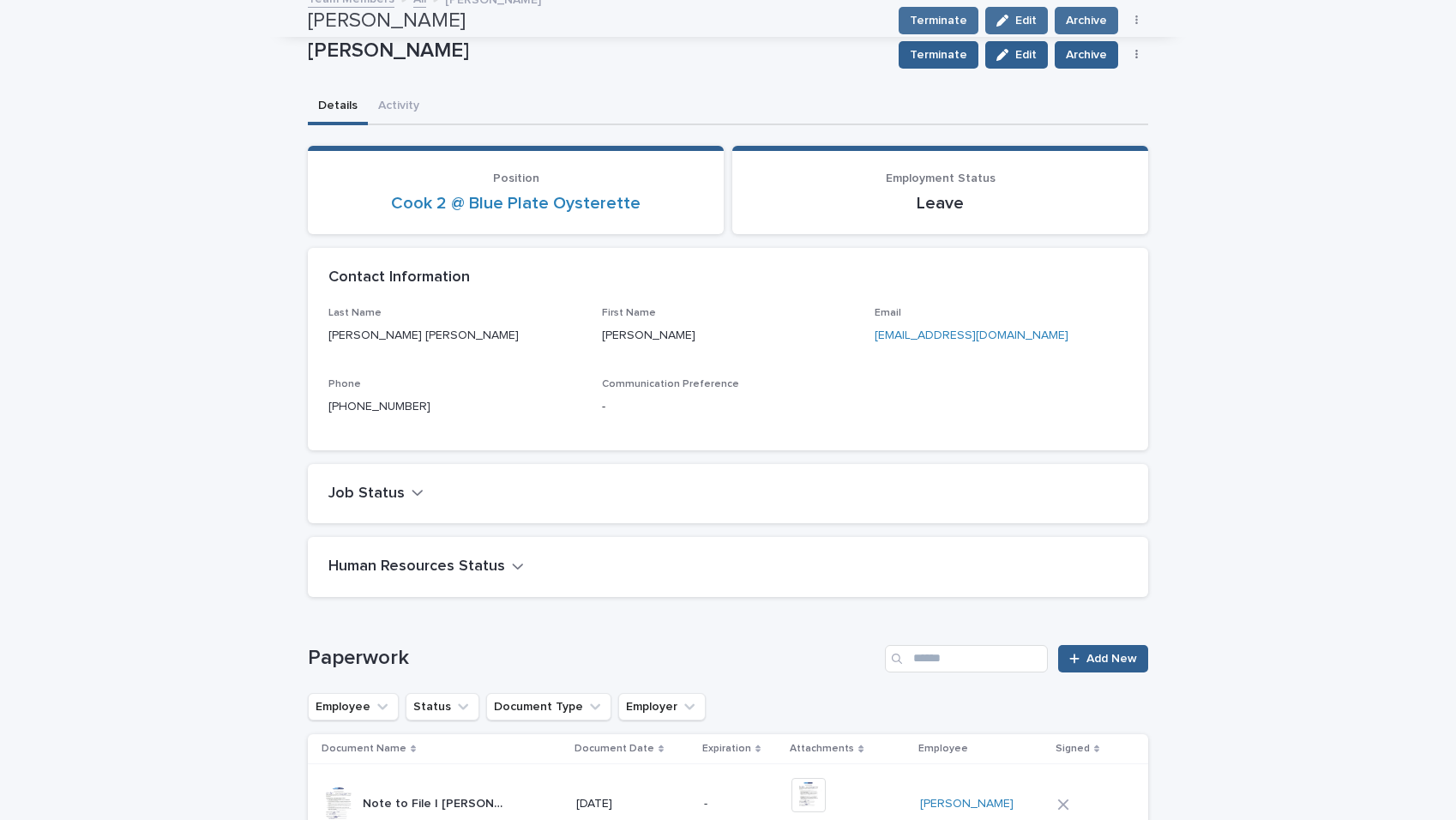
scroll to position [0, 0]
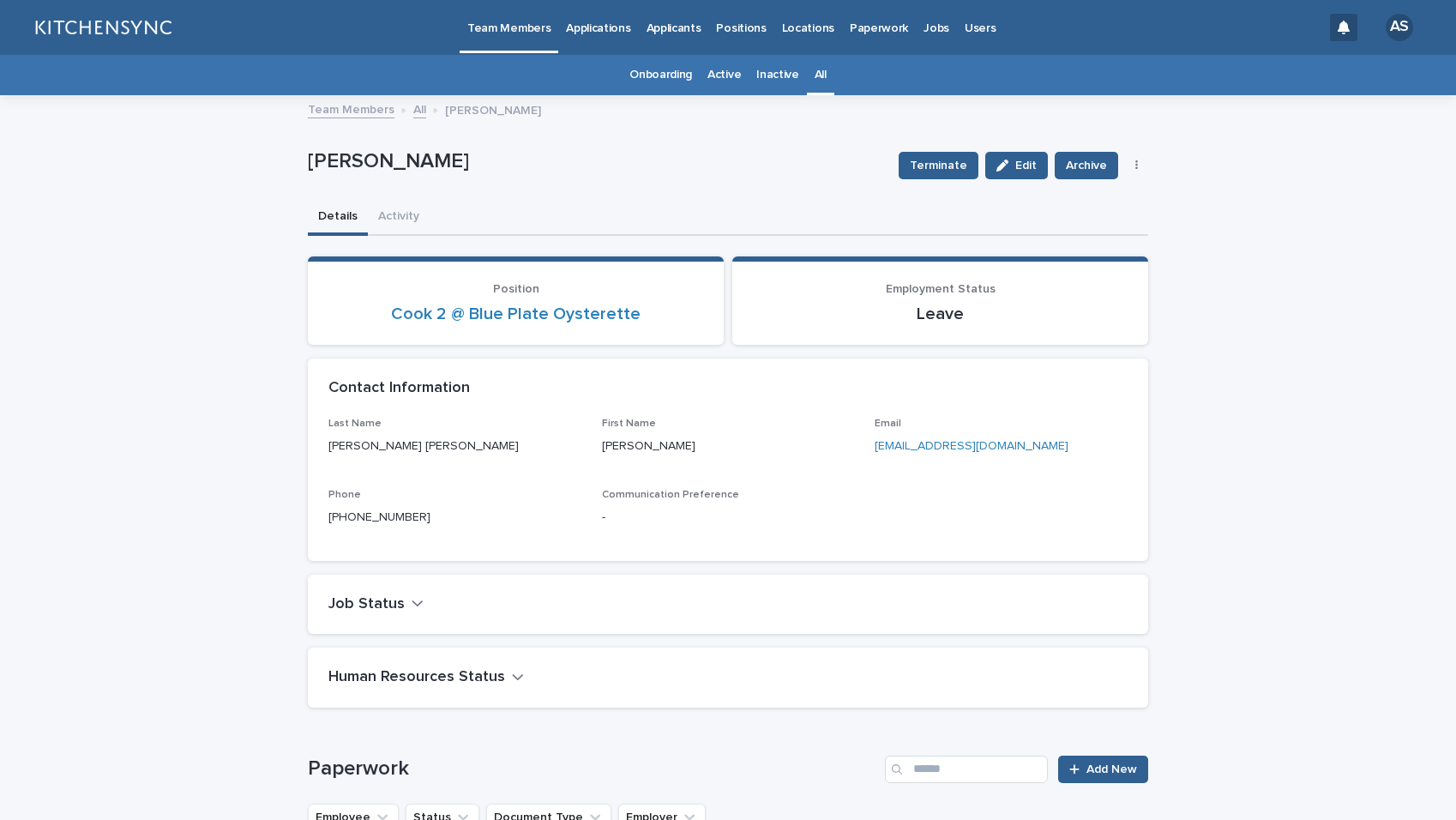
click at [818, 80] on link "All" at bounding box center [821, 75] width 12 height 41
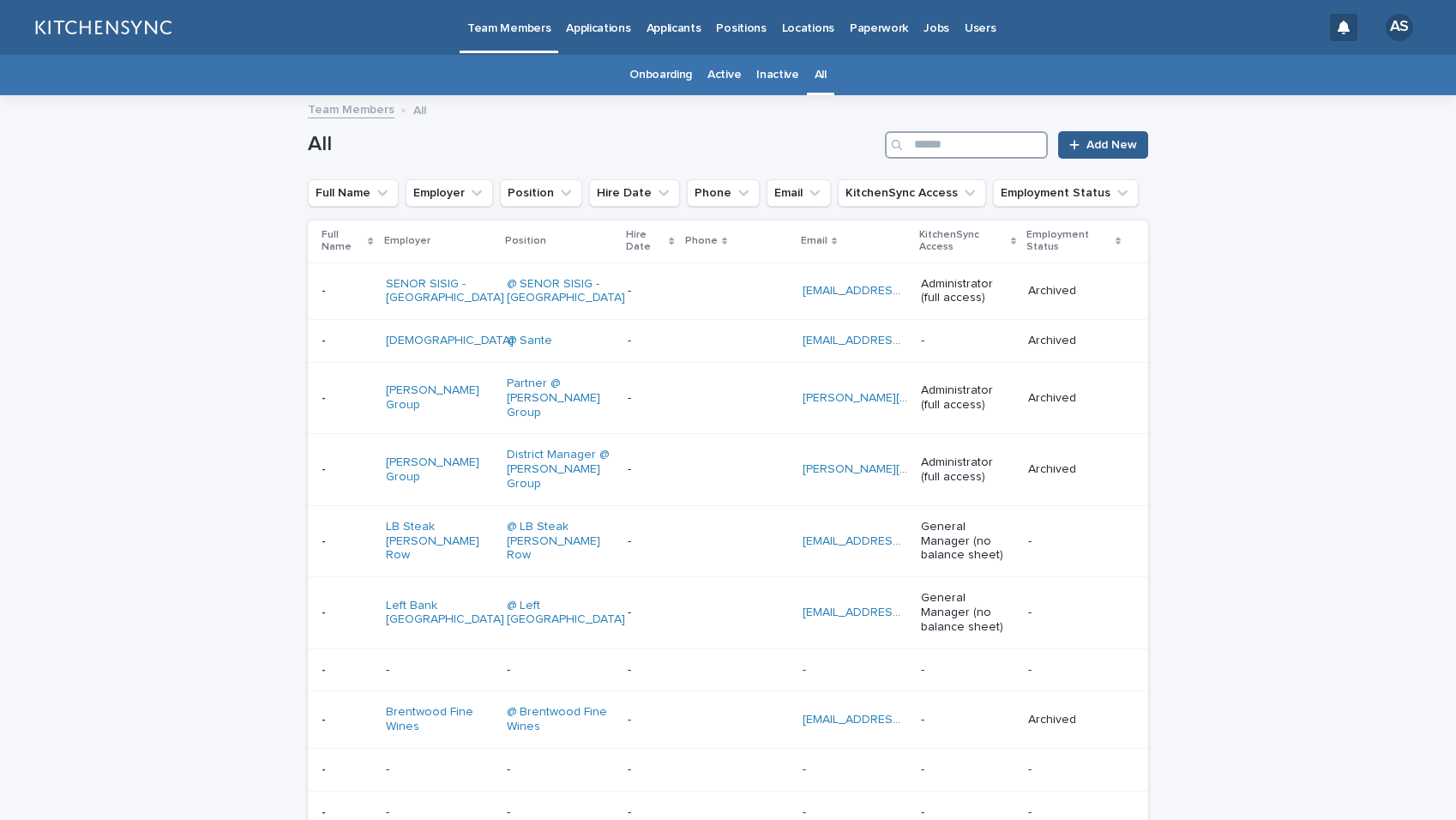
click at [966, 155] on input "Search" at bounding box center [966, 145] width 163 height 27
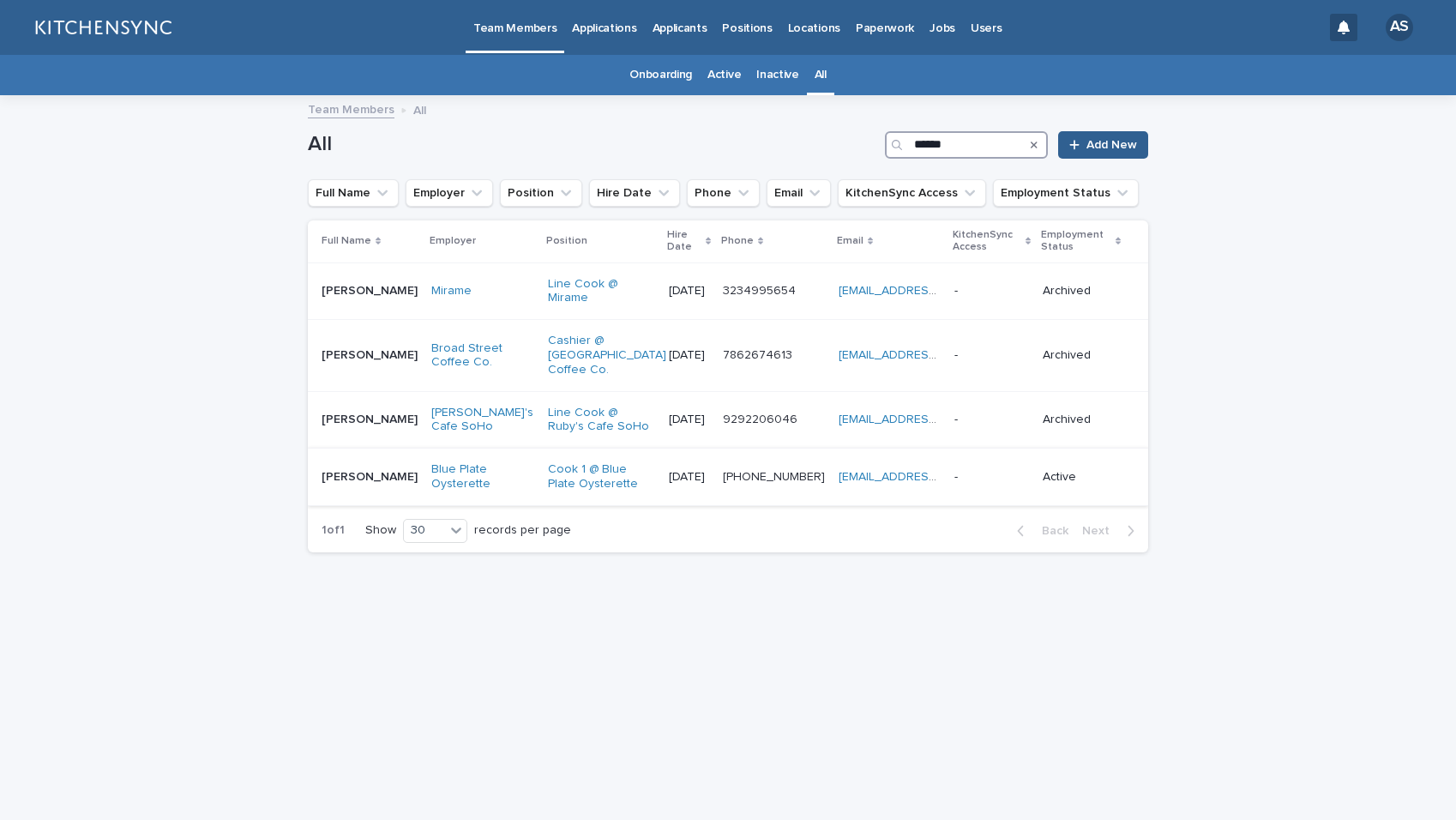
type input "******"
click at [372, 479] on td "[PERSON_NAME] [PERSON_NAME]" at bounding box center [366, 478] width 117 height 58
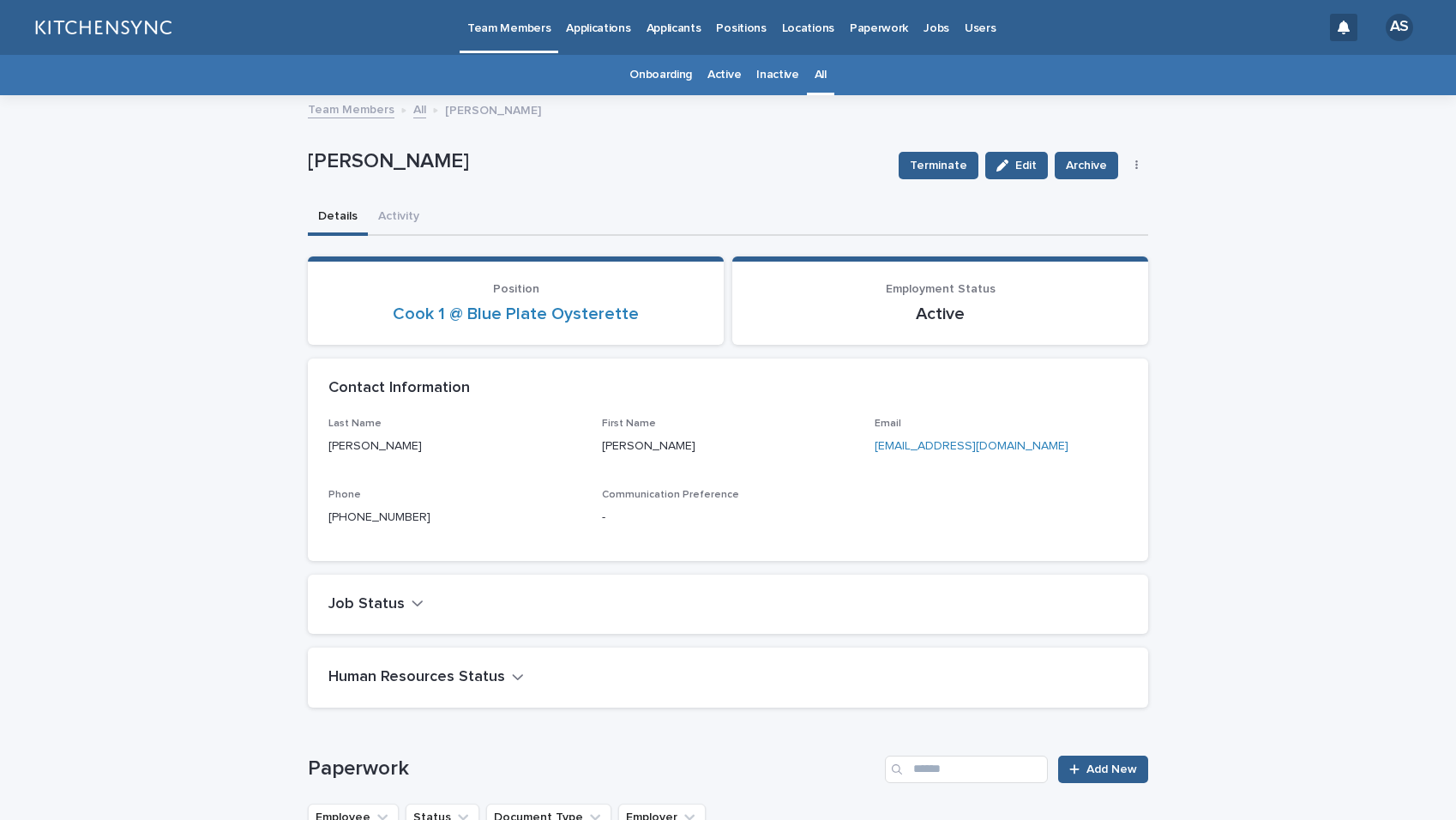
click at [815, 81] on link "All" at bounding box center [821, 75] width 12 height 41
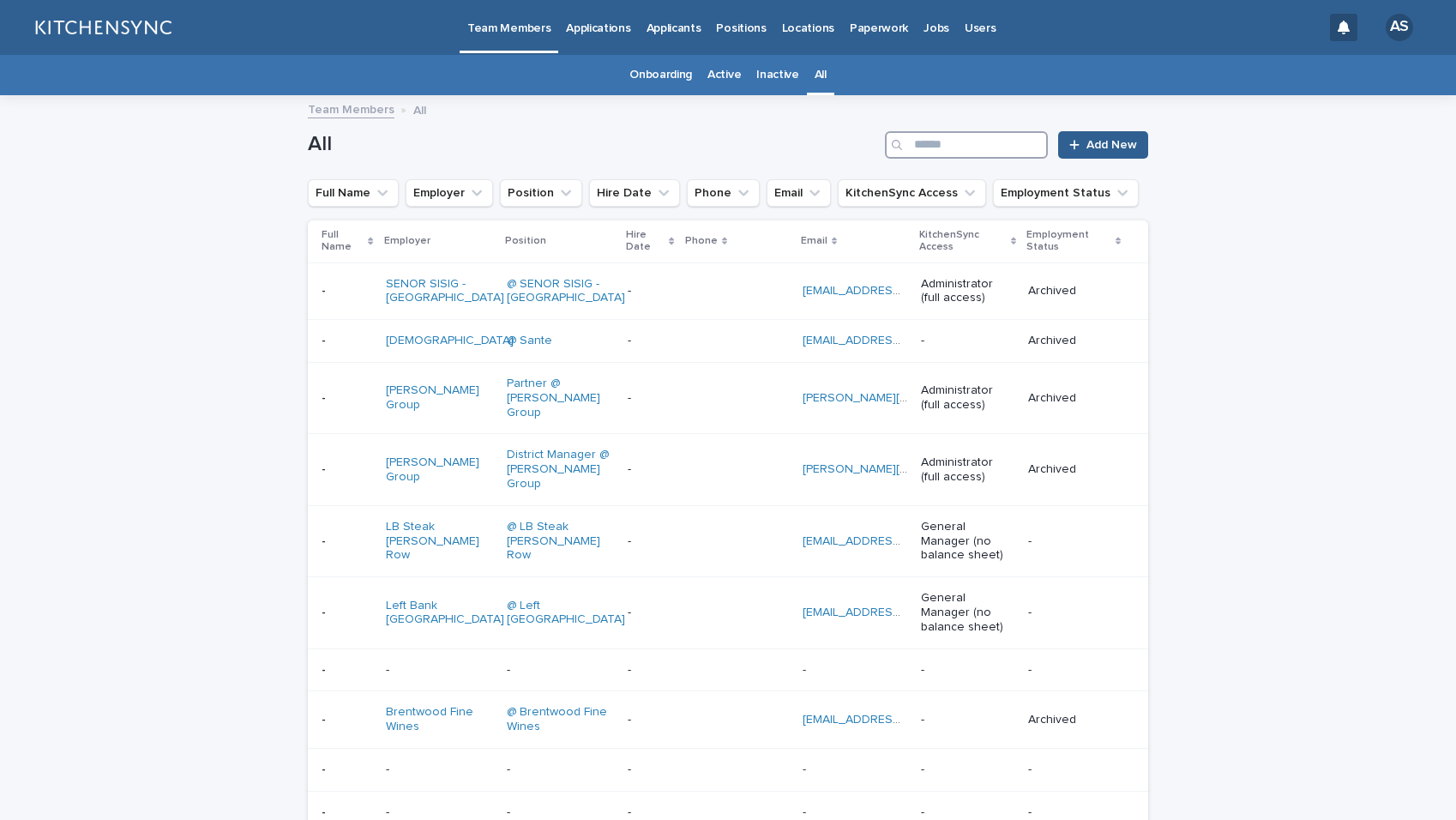
click at [967, 132] on input "Search" at bounding box center [966, 145] width 163 height 27
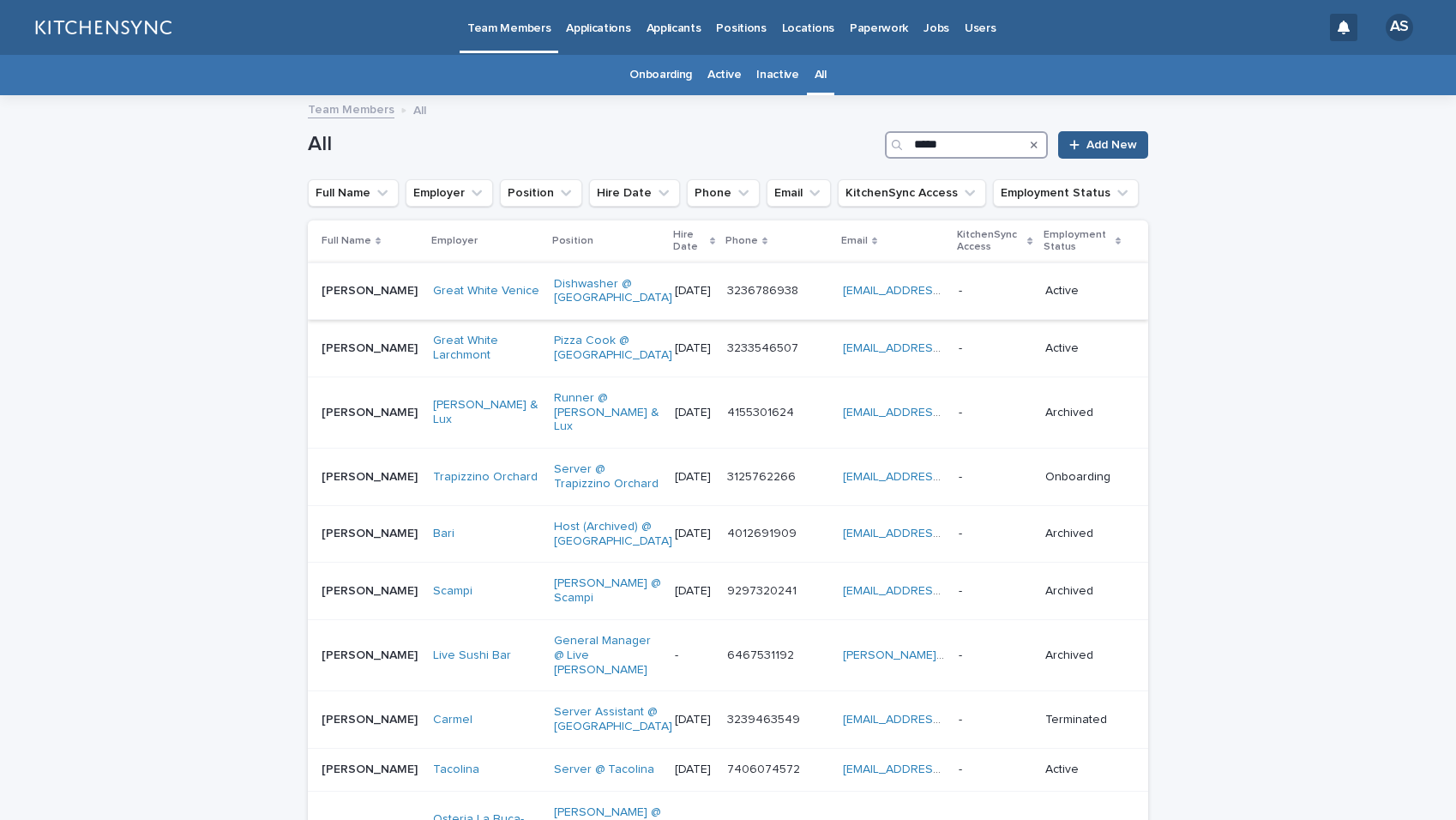
type input "*****"
click at [342, 316] on td "[PERSON_NAME] [PERSON_NAME]" at bounding box center [367, 292] width 119 height 58
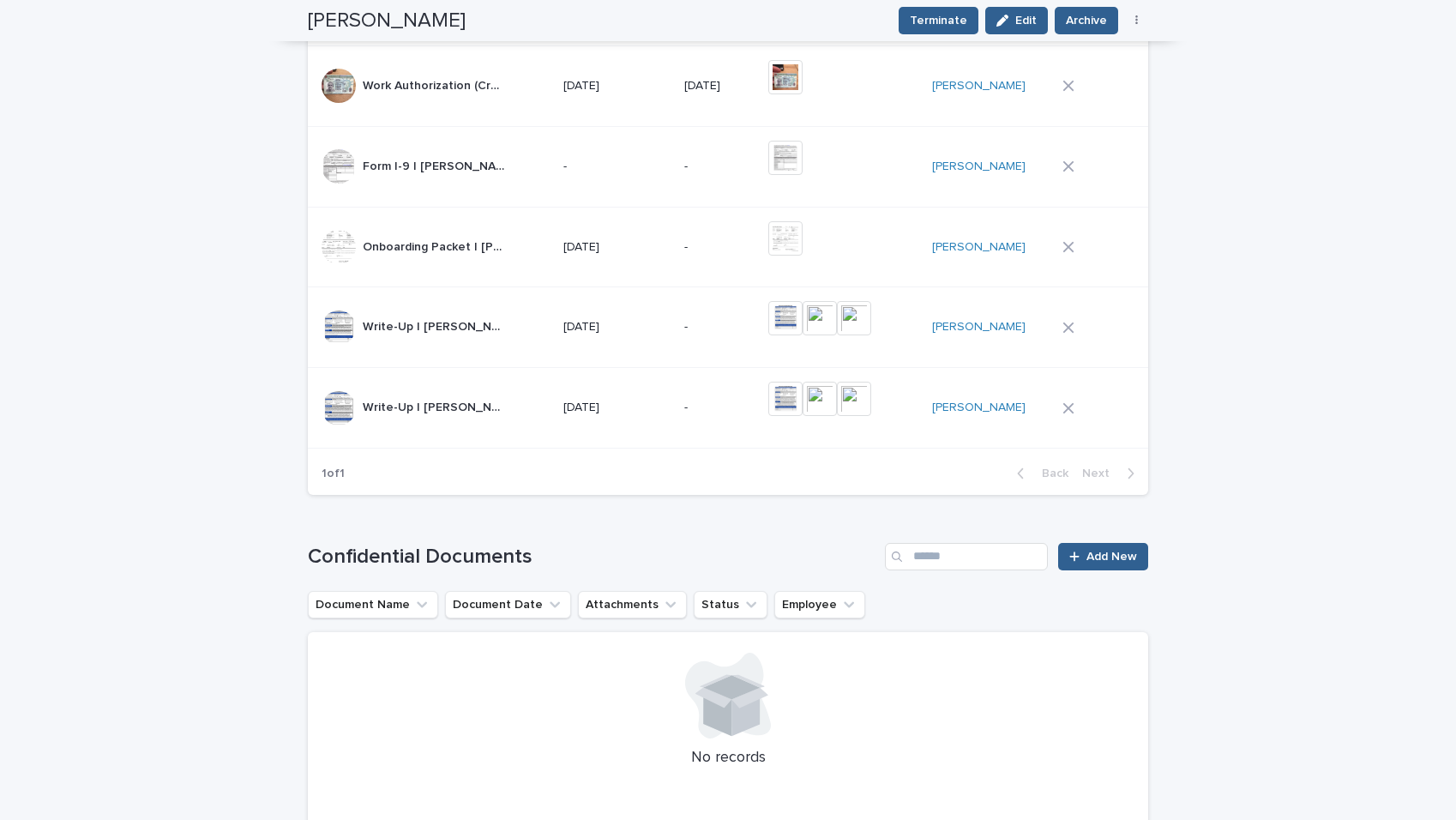
scroll to position [801, 0]
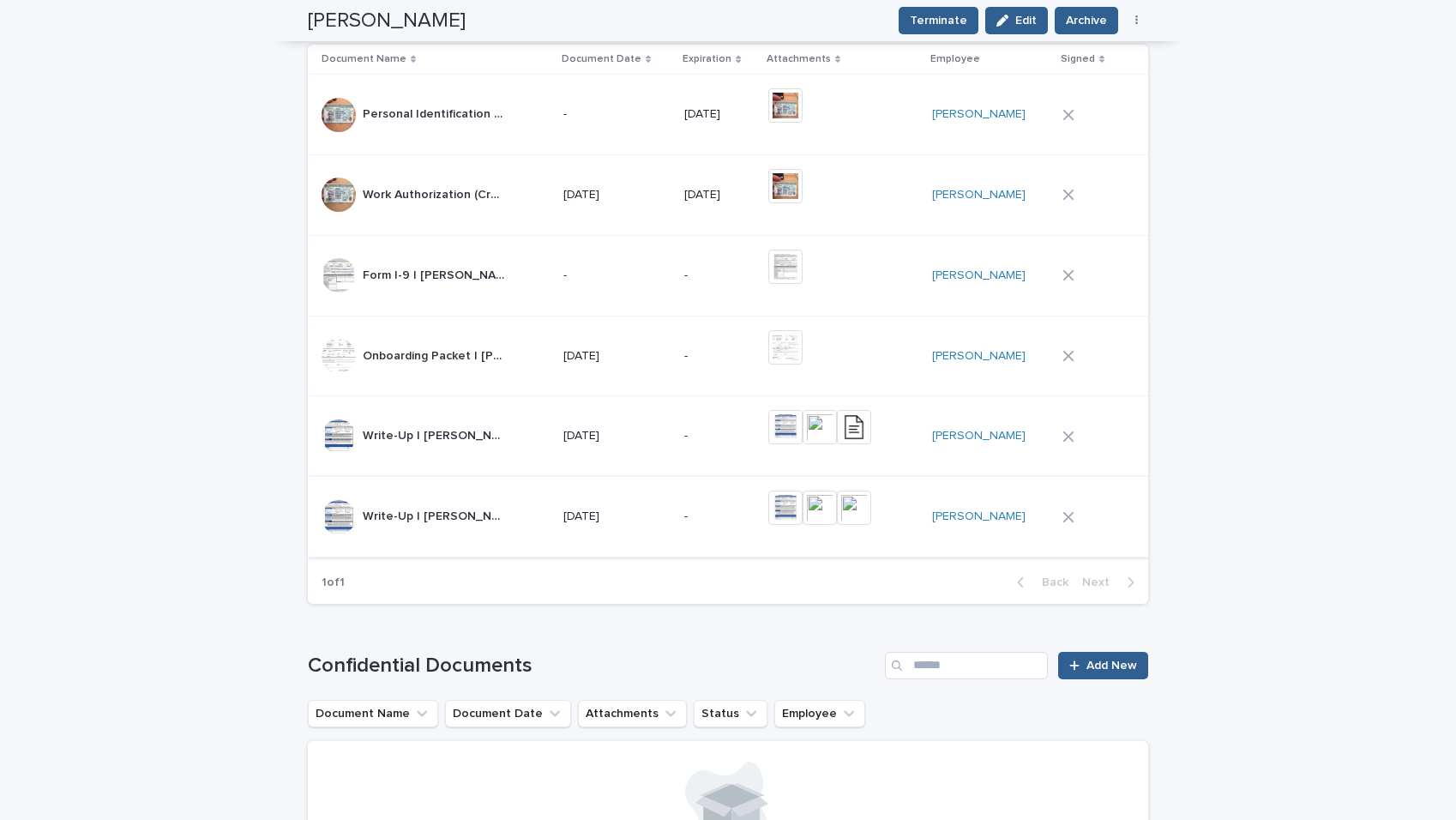
click at [801, 521] on img at bounding box center [786, 508] width 35 height 35
click at [870, 517] on img at bounding box center [854, 508] width 35 height 35
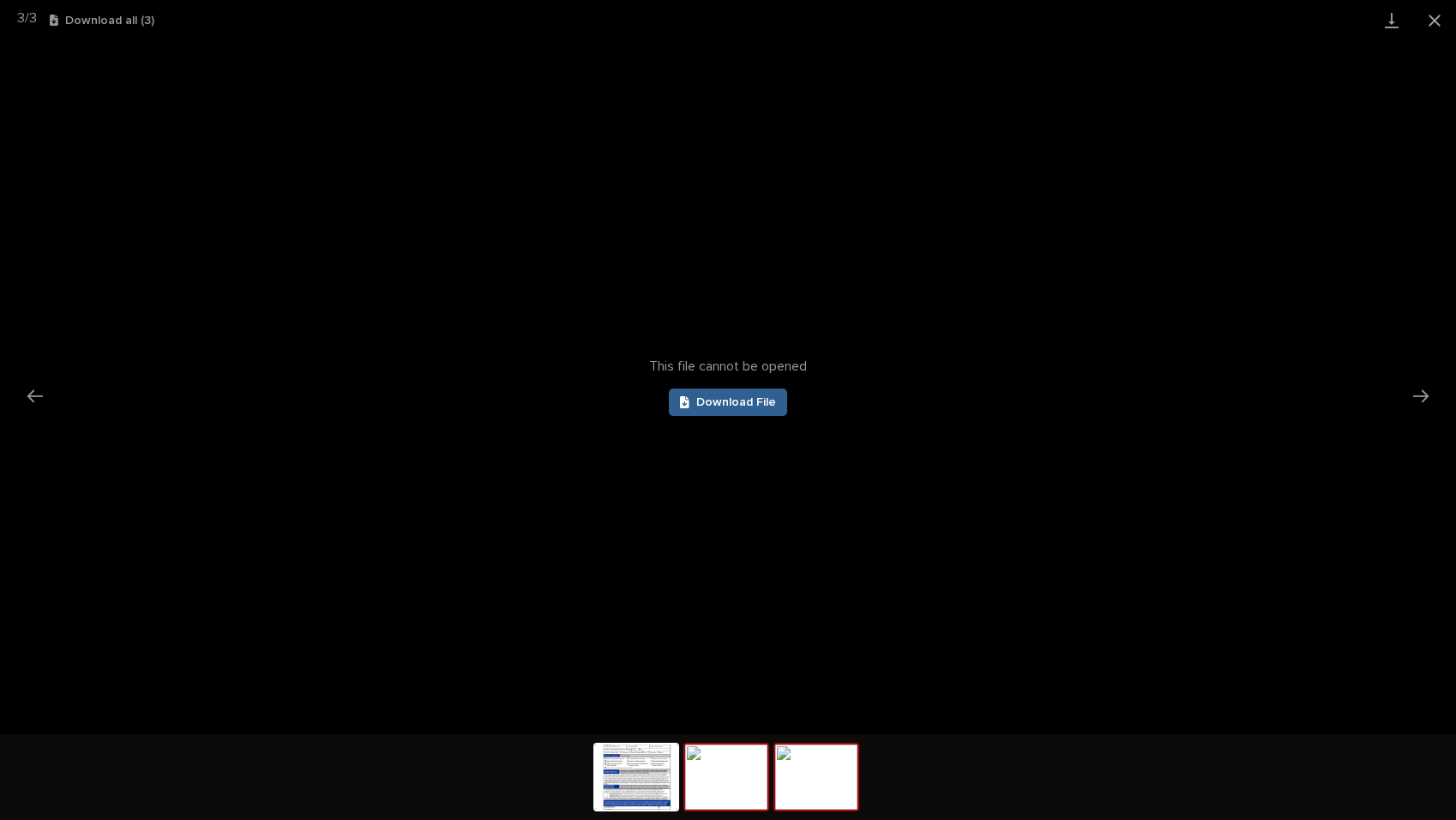
click at [718, 765] on img at bounding box center [726, 778] width 82 height 66
click at [637, 775] on img at bounding box center [635, 778] width 82 height 66
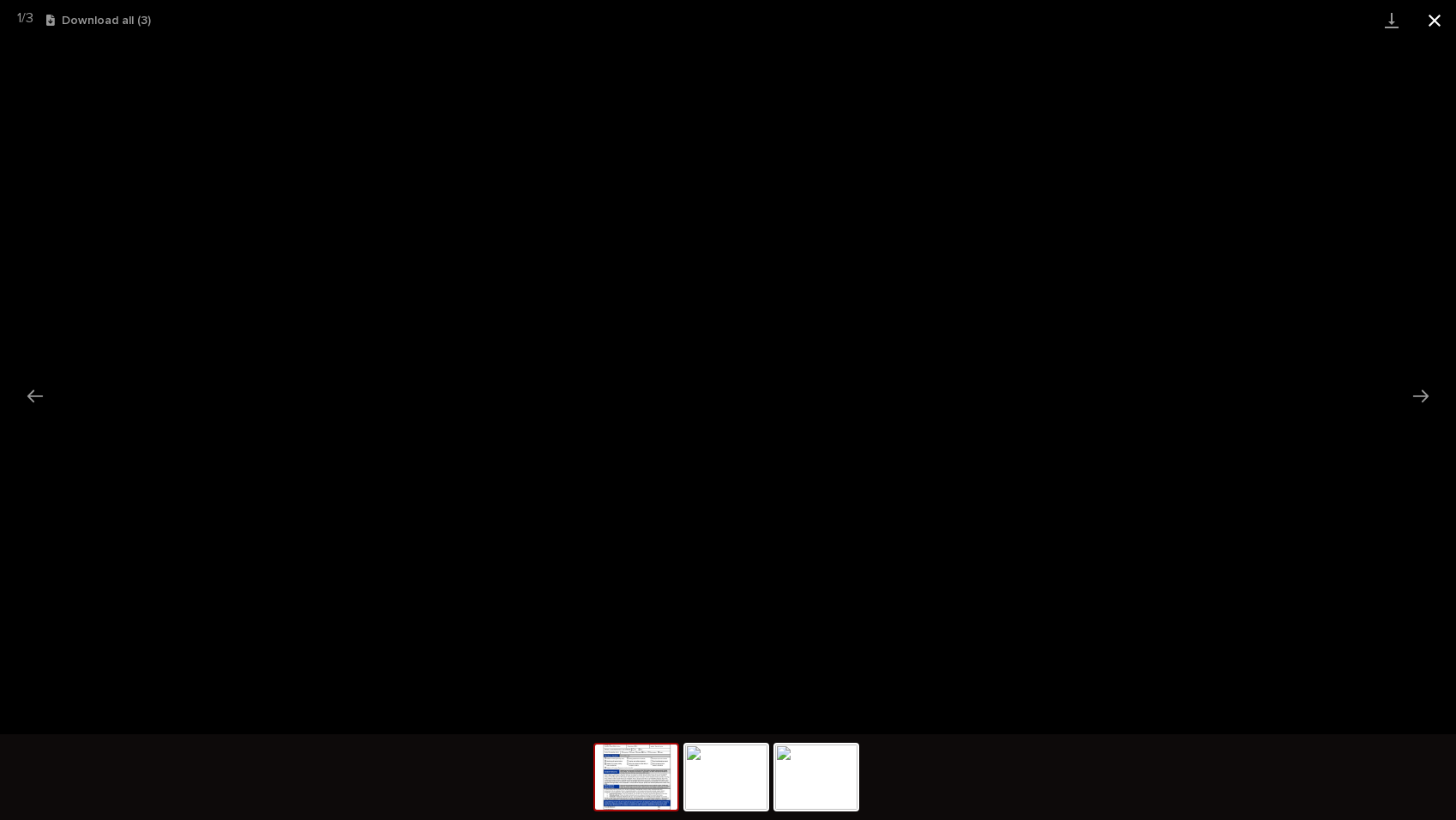
click at [1426, 27] on button "Close gallery" at bounding box center [1435, 20] width 42 height 41
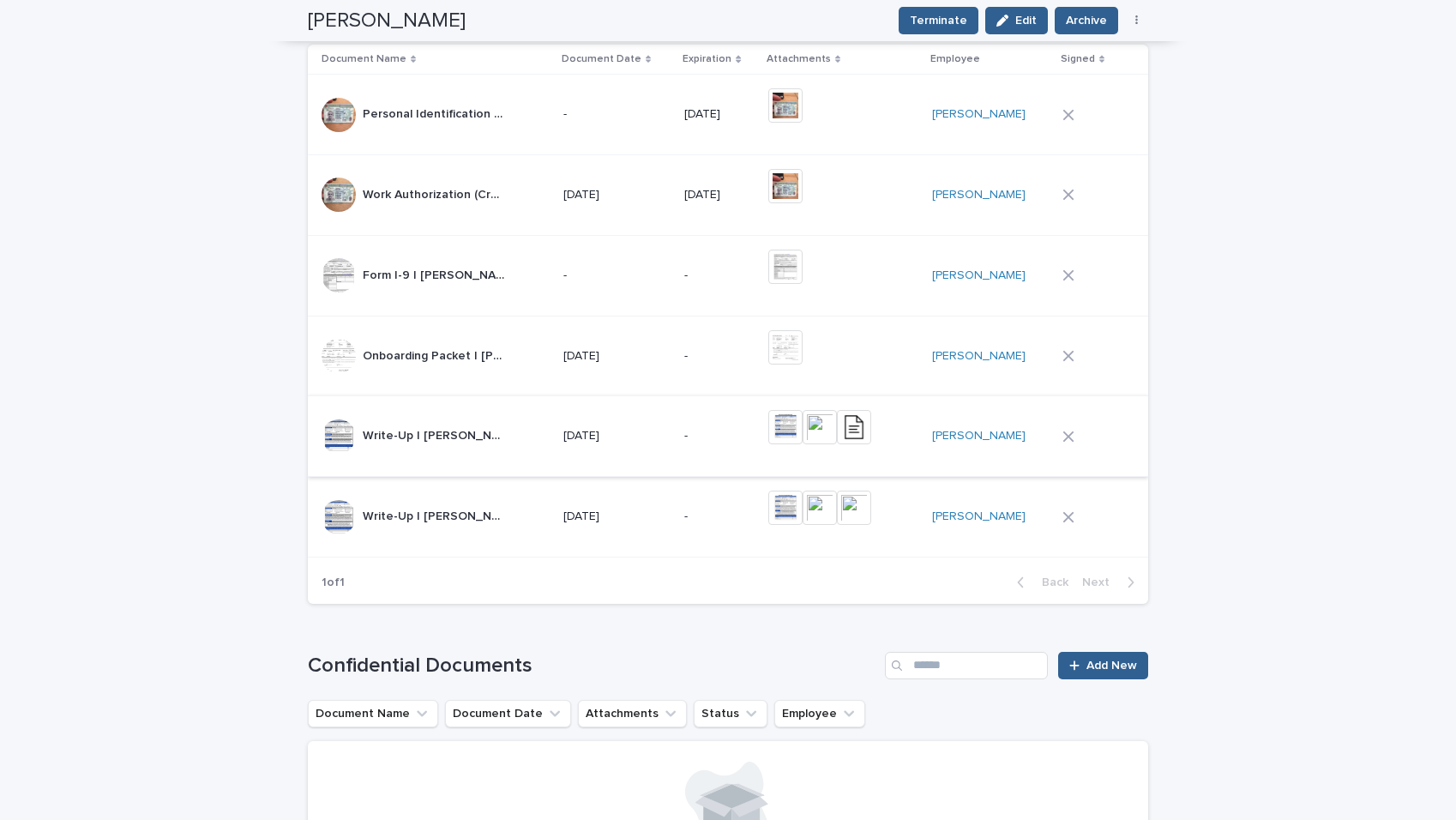
click at [795, 433] on img at bounding box center [786, 428] width 35 height 35
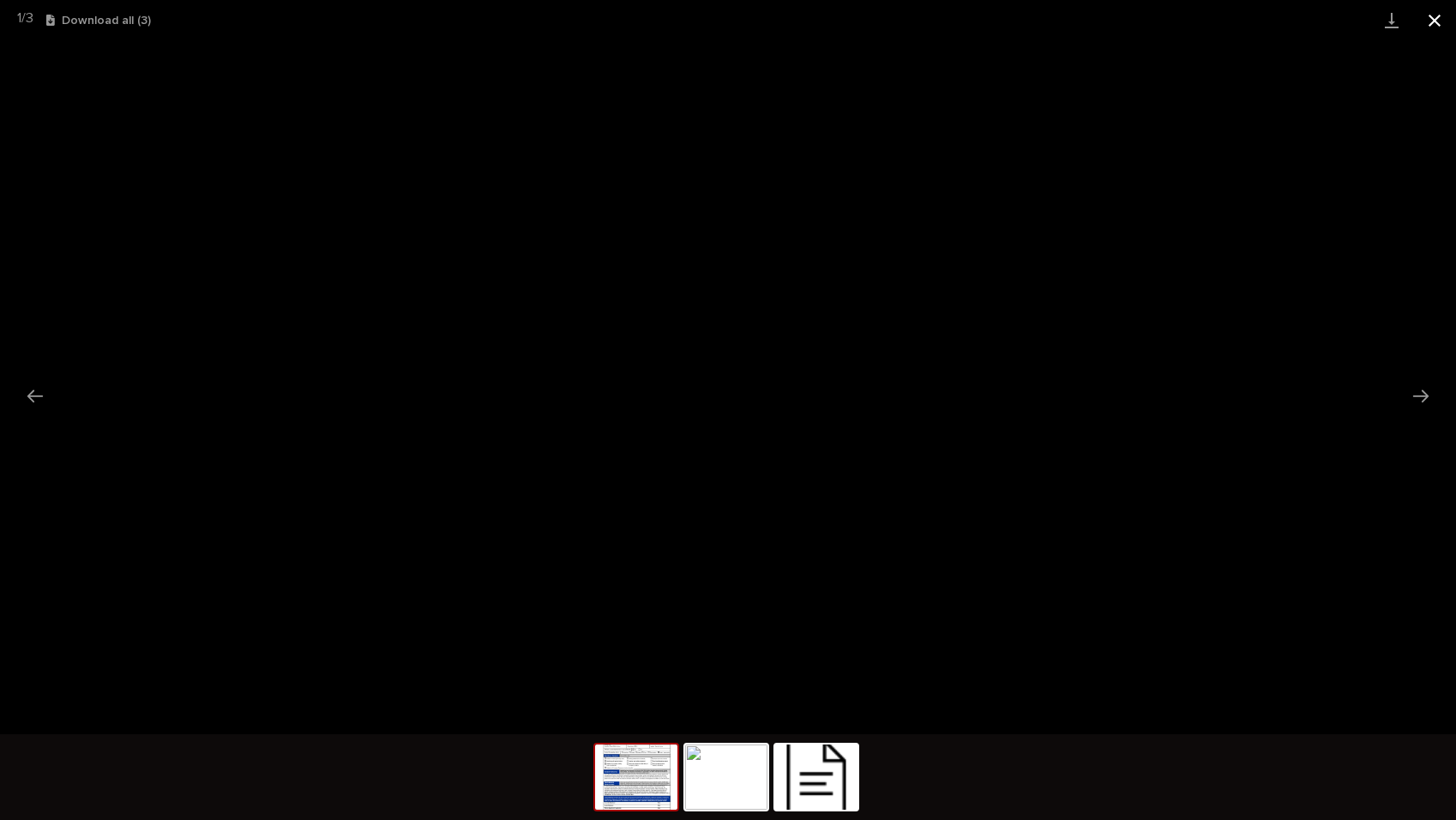
click at [1428, 19] on button "Close gallery" at bounding box center [1435, 20] width 42 height 41
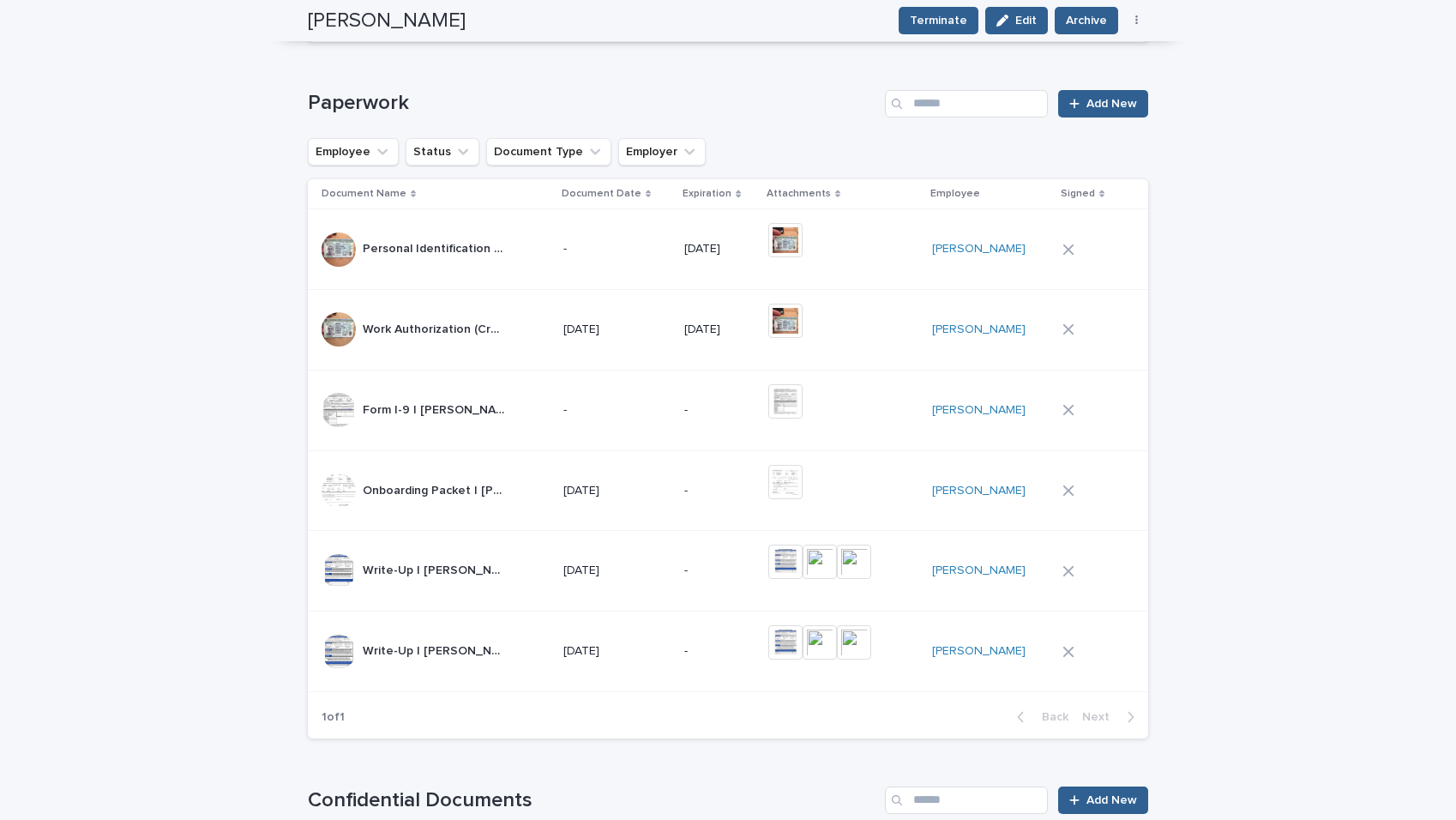
scroll to position [554, 0]
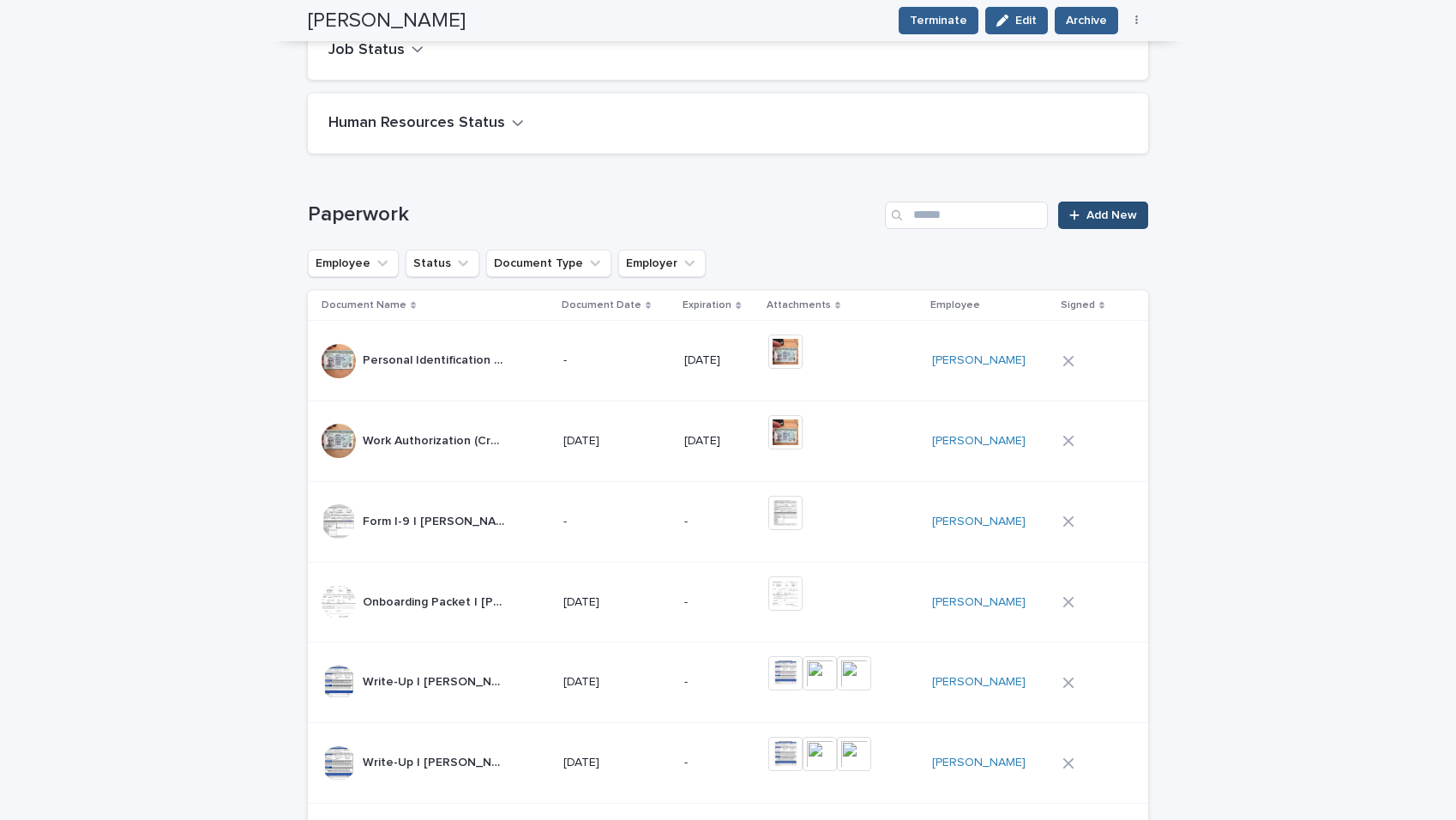
click at [1106, 208] on link "Add New" at bounding box center [1103, 215] width 90 height 27
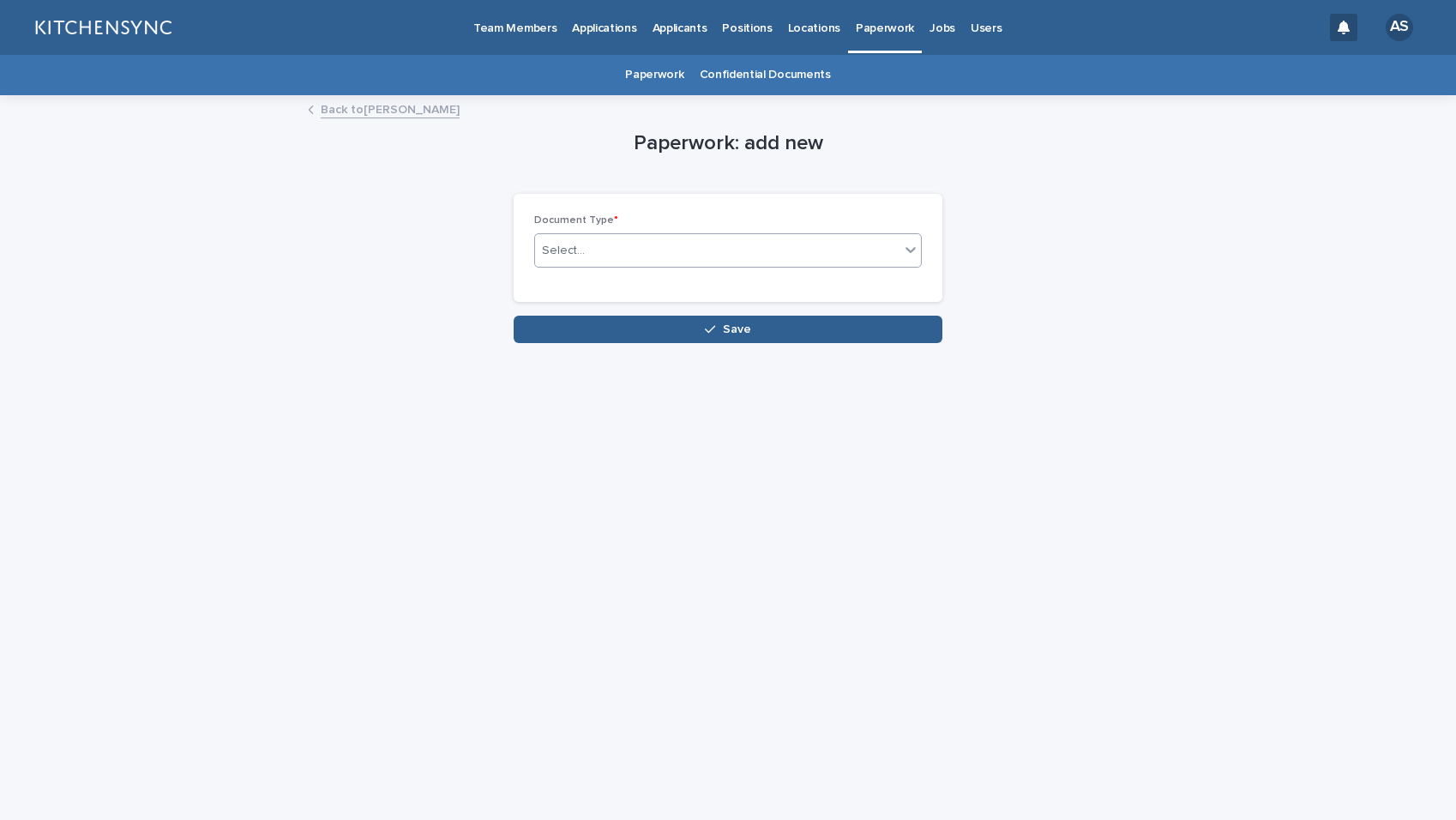
click at [735, 259] on div "Select..." at bounding box center [717, 250] width 365 height 28
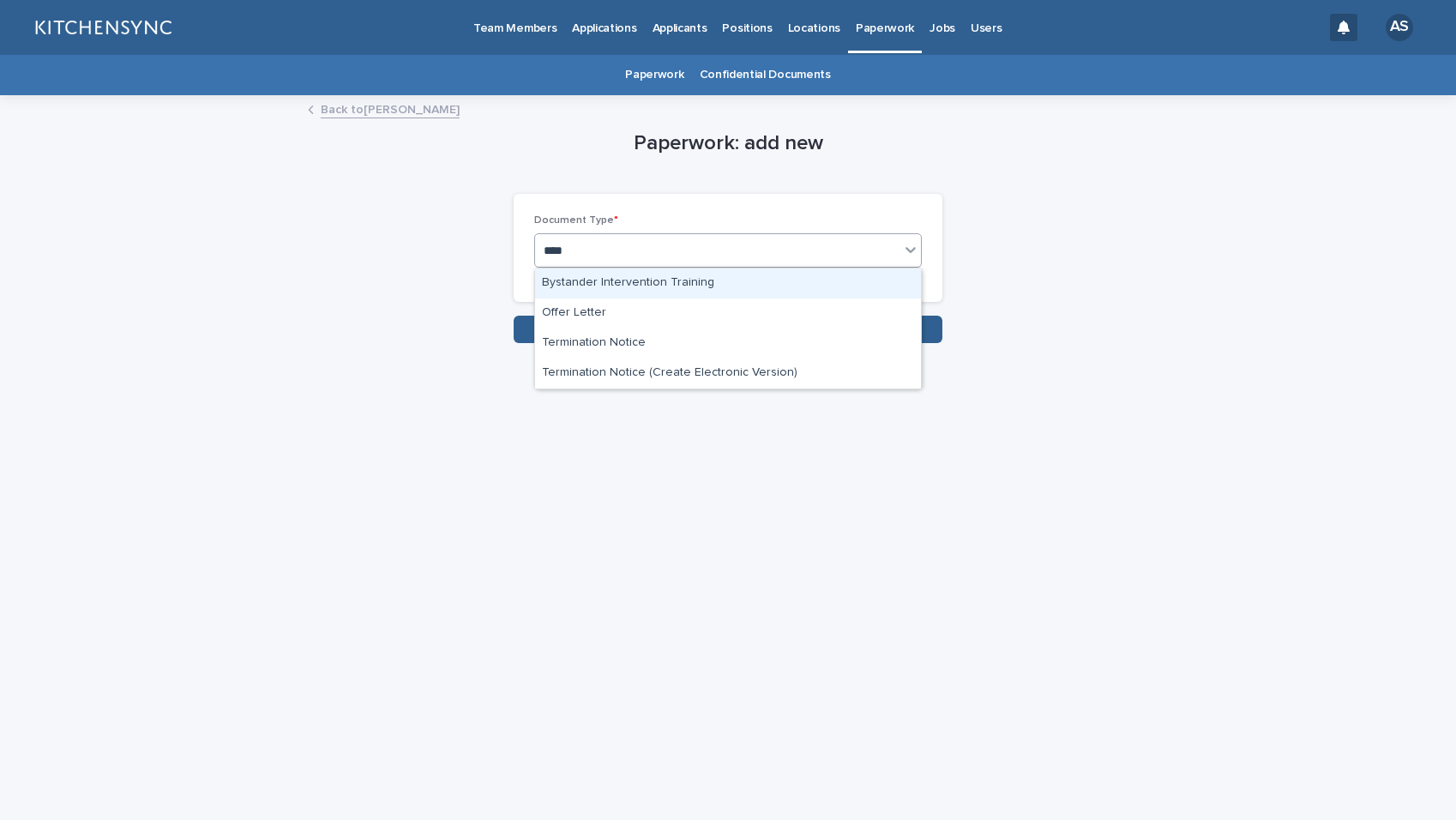
type input "*****"
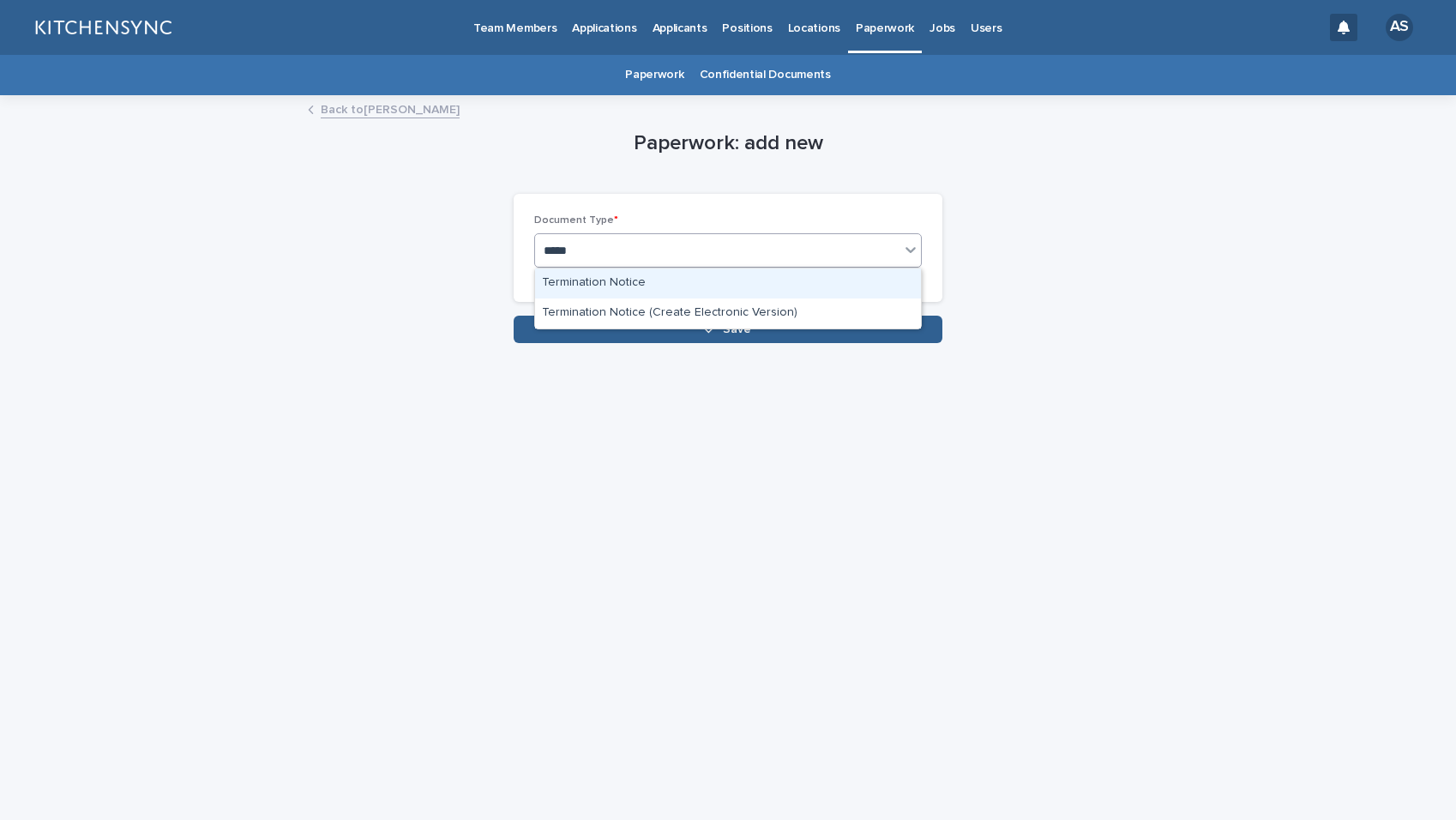
click at [657, 288] on div "Termination Notice" at bounding box center [728, 283] width 386 height 30
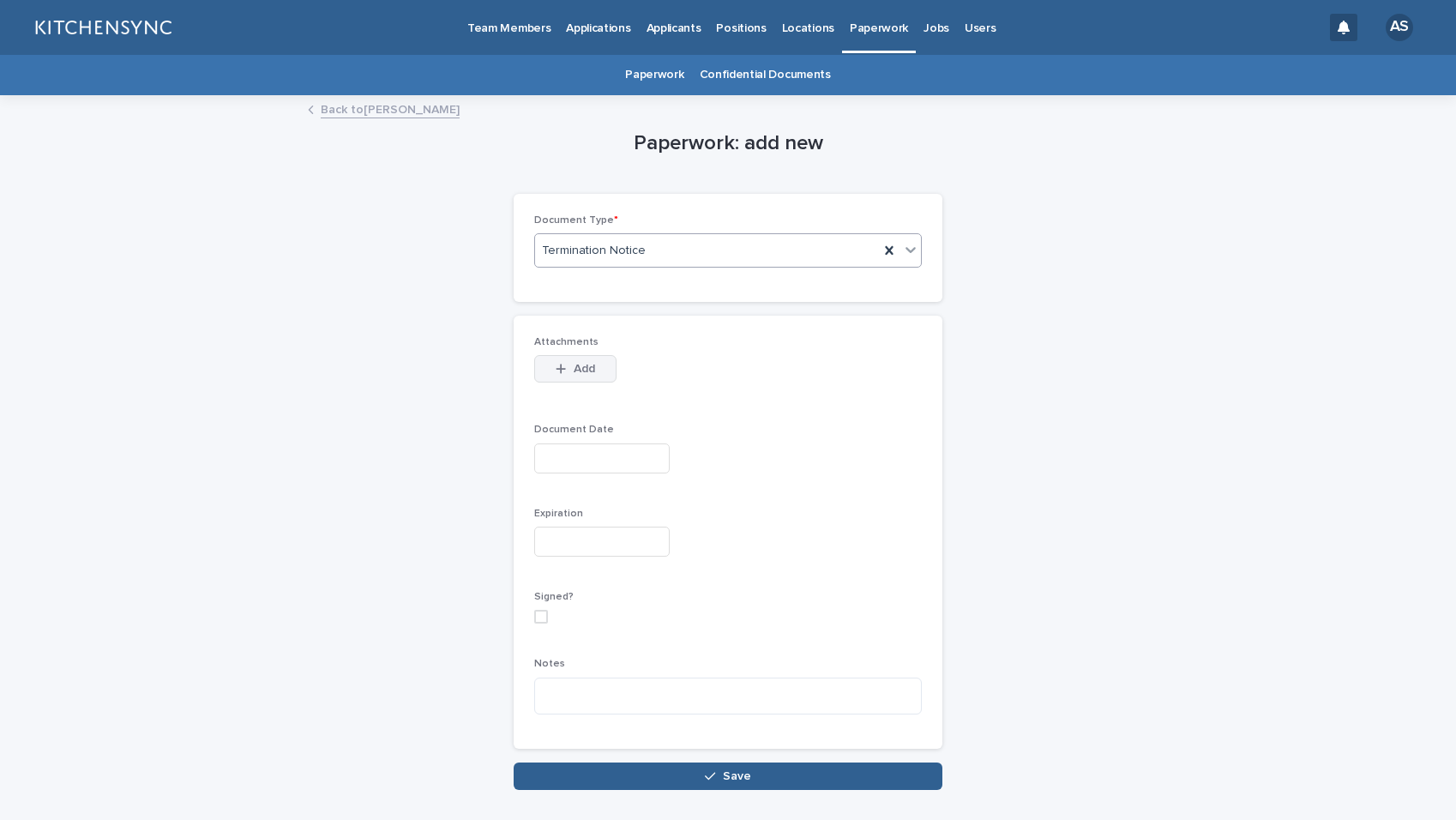
click at [563, 358] on button "Add" at bounding box center [574, 369] width 82 height 27
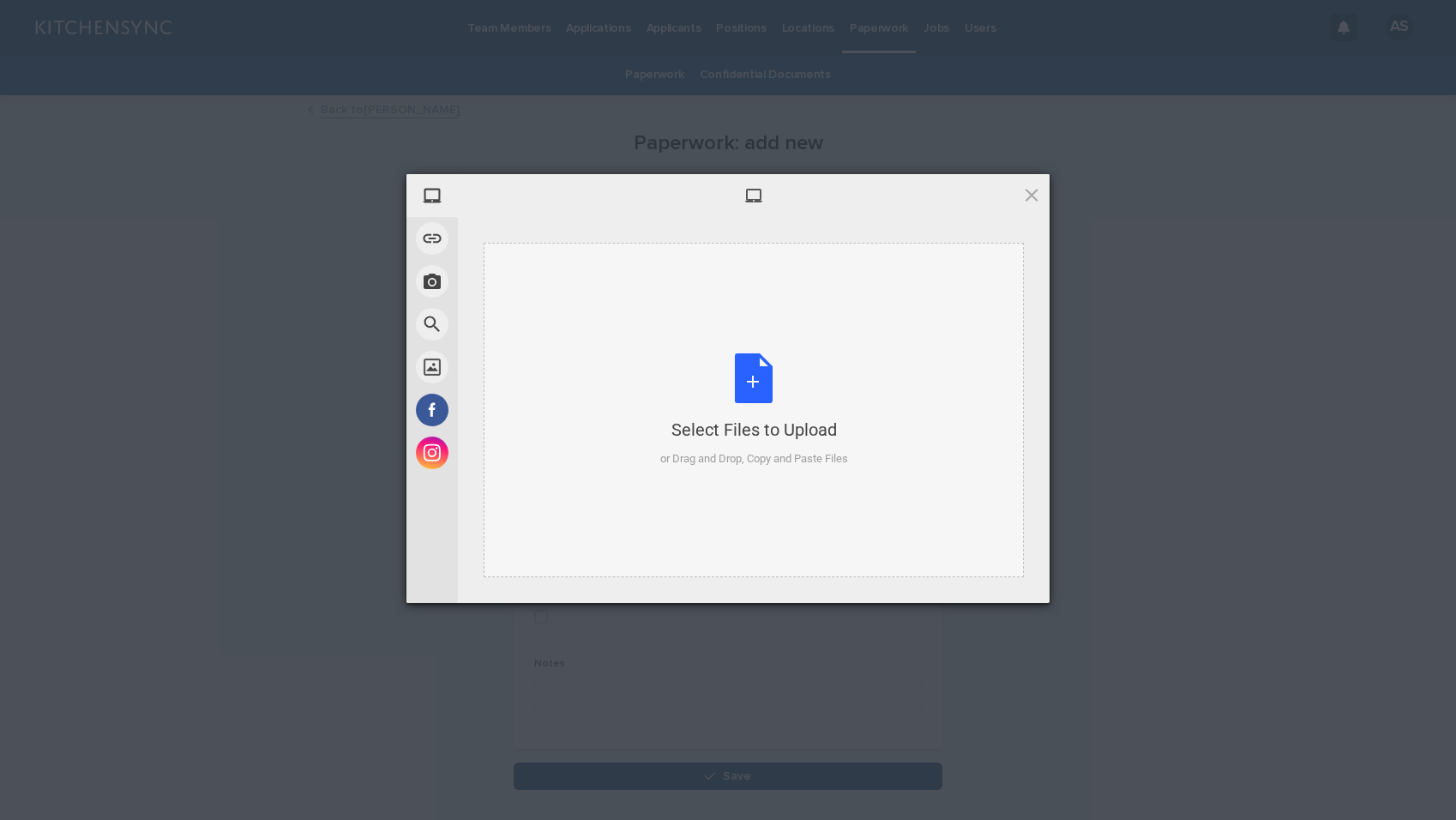
click at [742, 372] on div "Select Files to Upload or Drag and Drop, Copy and Paste Files" at bounding box center [754, 410] width 188 height 114
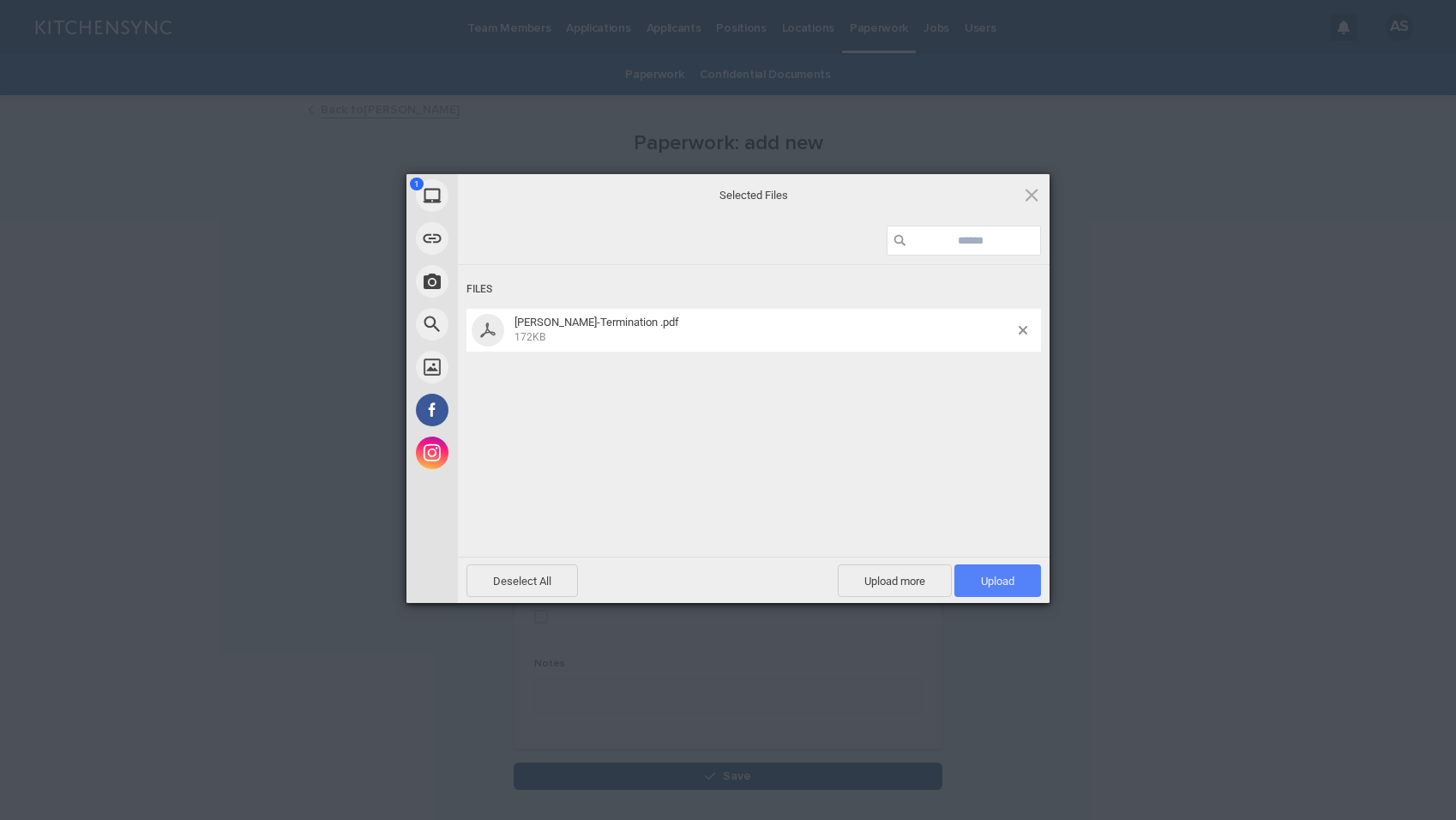
click at [1024, 586] on span "Upload 1" at bounding box center [998, 581] width 87 height 33
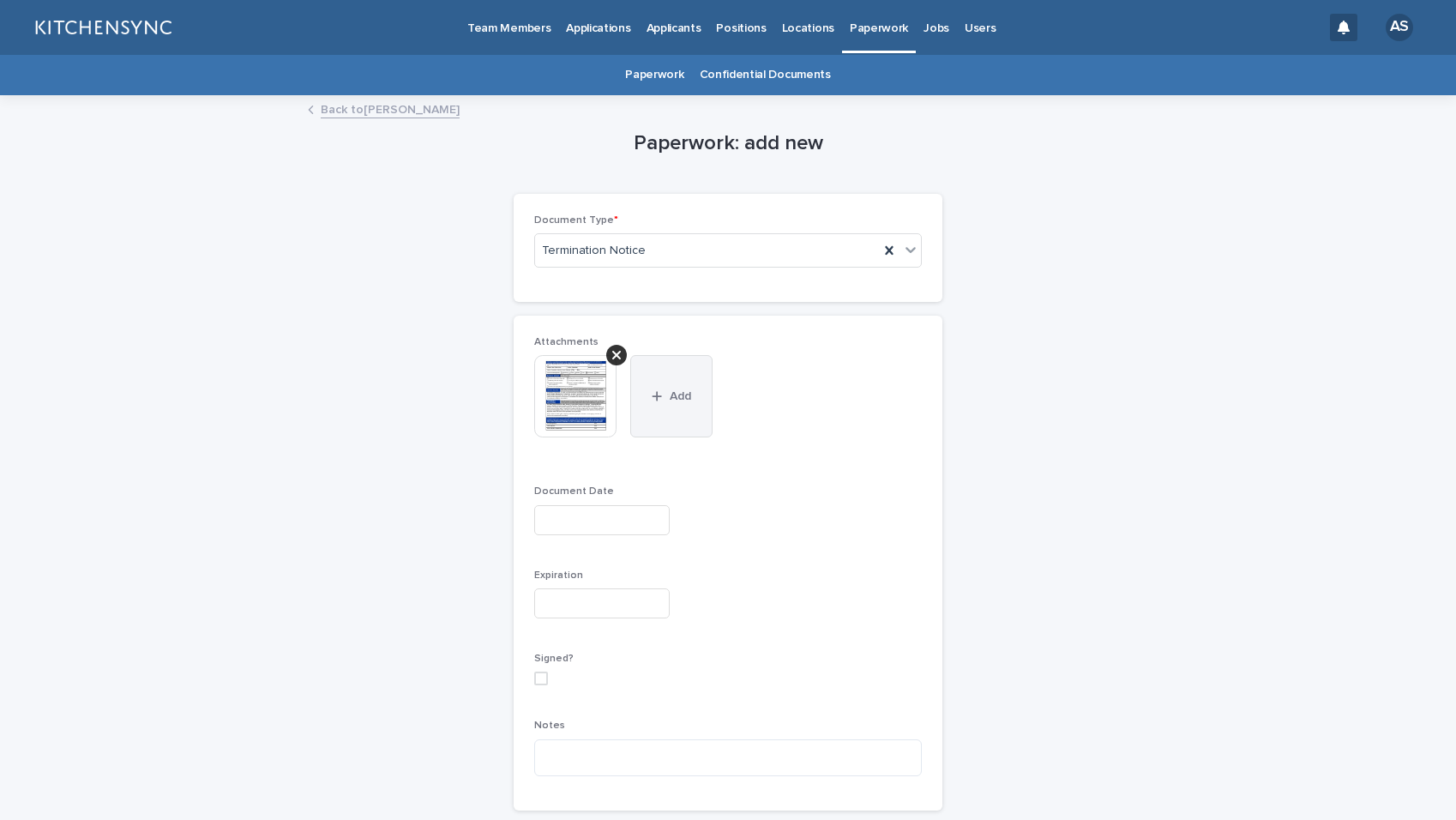
click at [674, 421] on button "Add" at bounding box center [671, 396] width 82 height 82
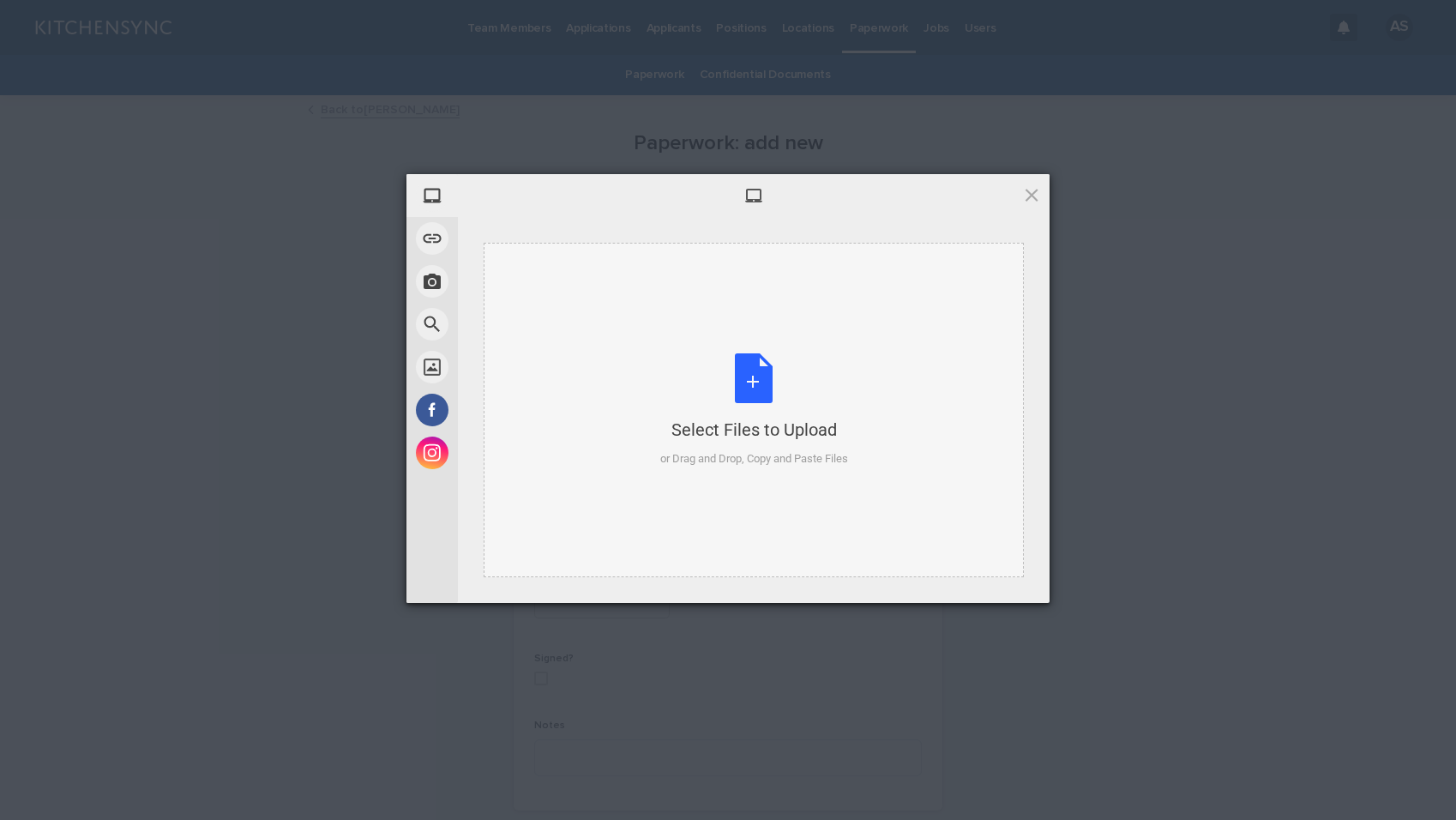
click at [724, 383] on div "Select Files to Upload or Drag and Drop, Copy and Paste Files" at bounding box center [754, 410] width 188 height 114
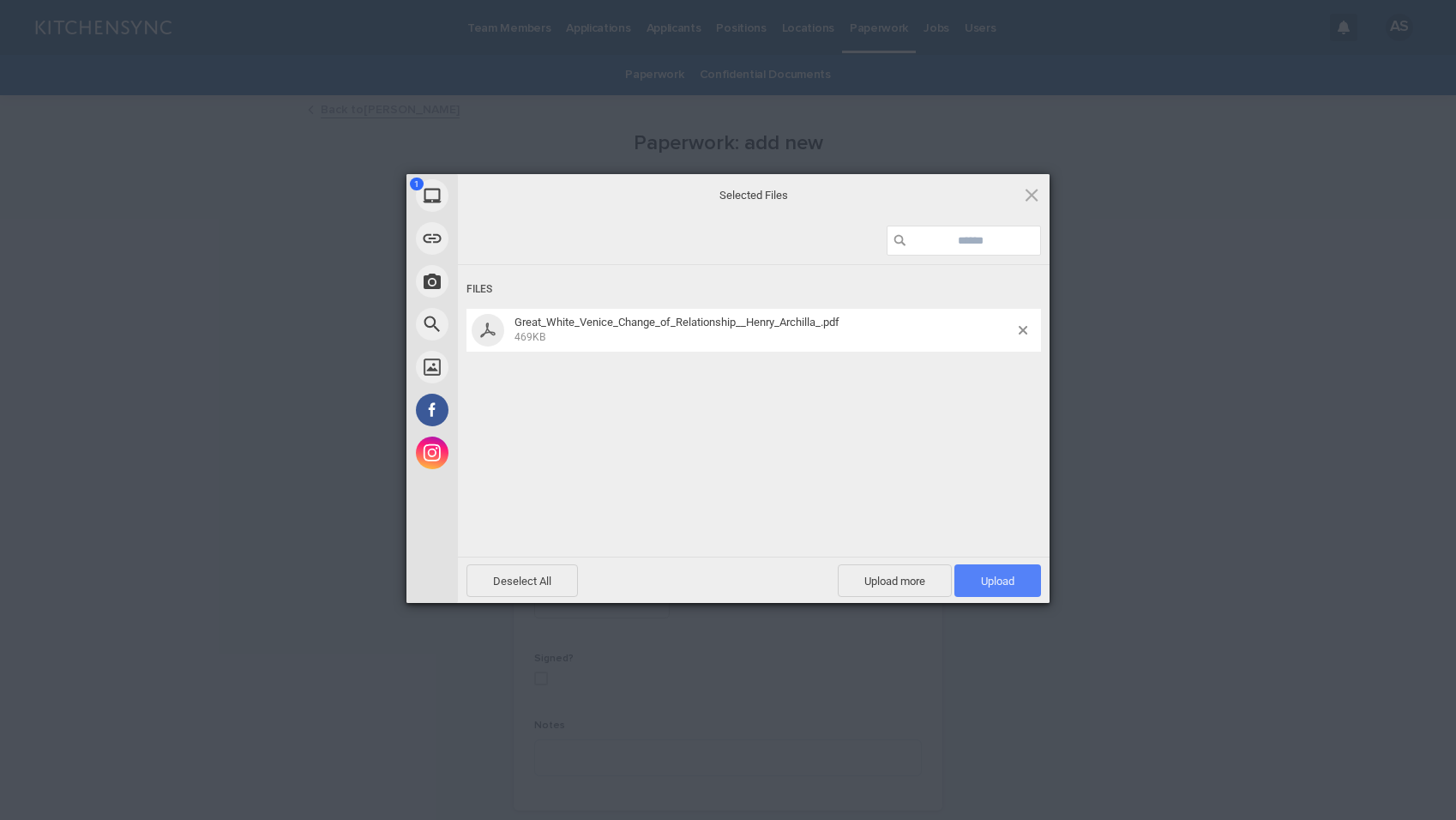
click at [990, 578] on span "Upload 1" at bounding box center [997, 580] width 34 height 13
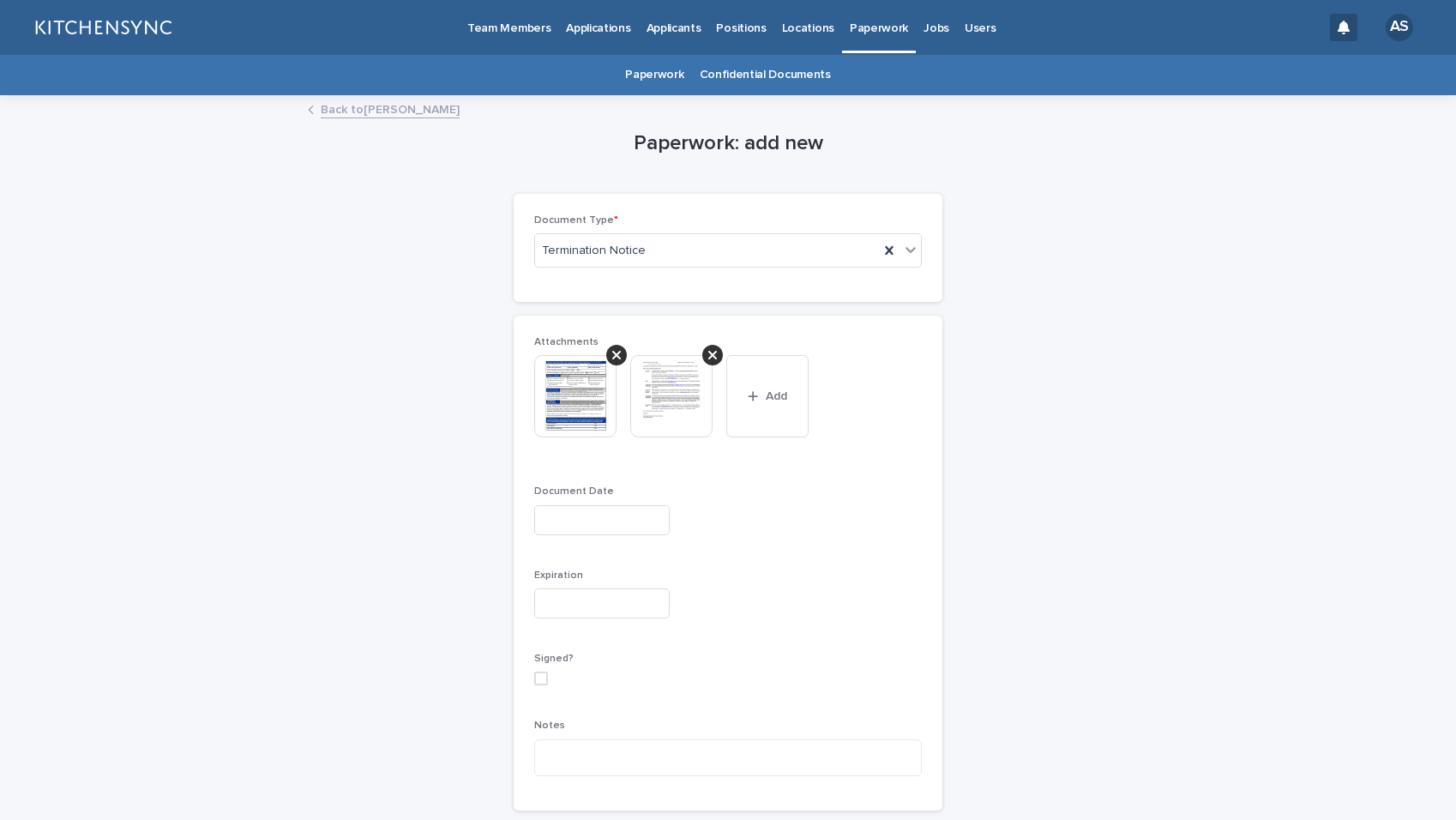
click at [587, 520] on input "text" at bounding box center [602, 520] width 135 height 30
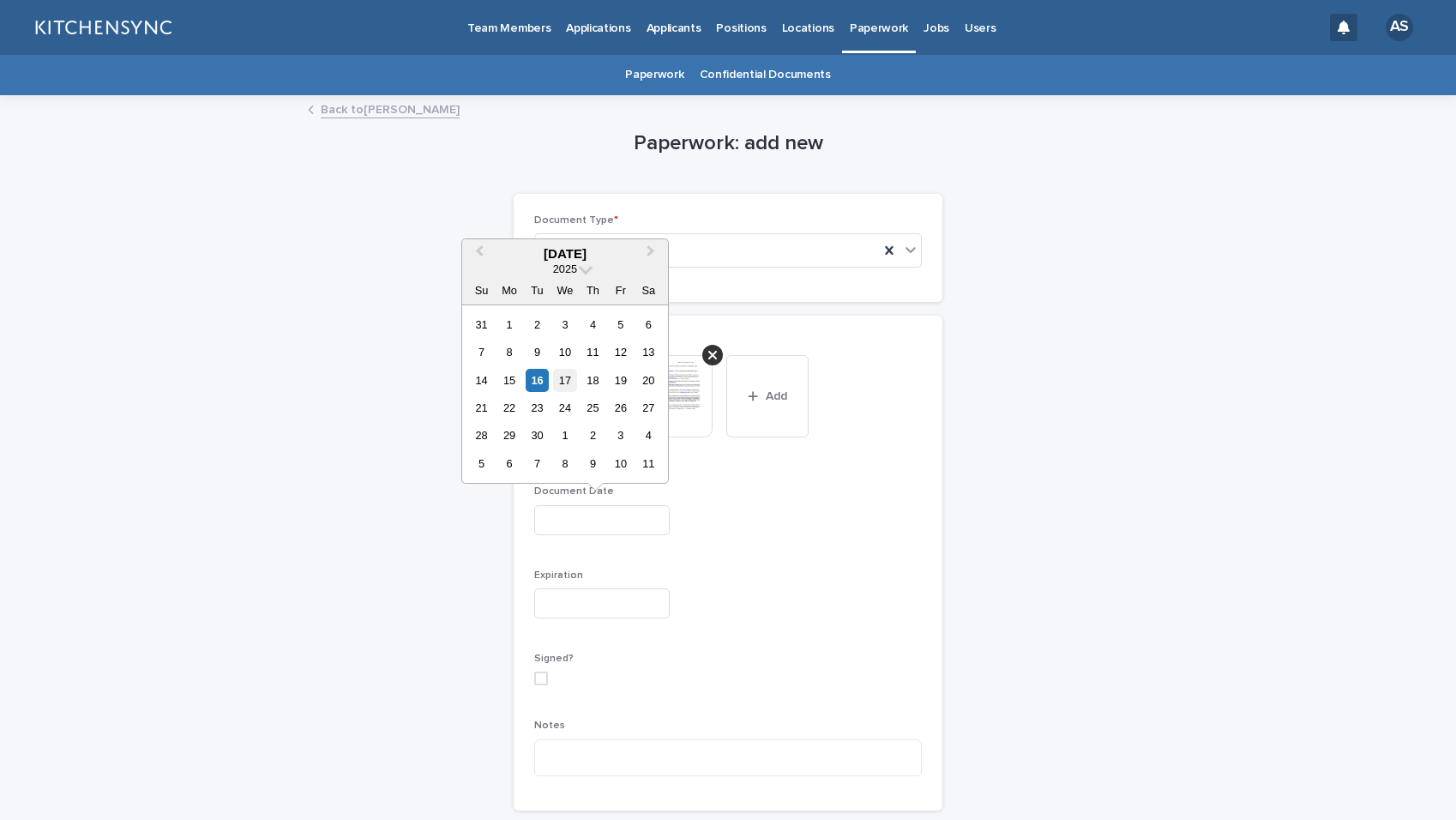
click at [564, 382] on div "17" at bounding box center [565, 381] width 23 height 23
type input "**********"
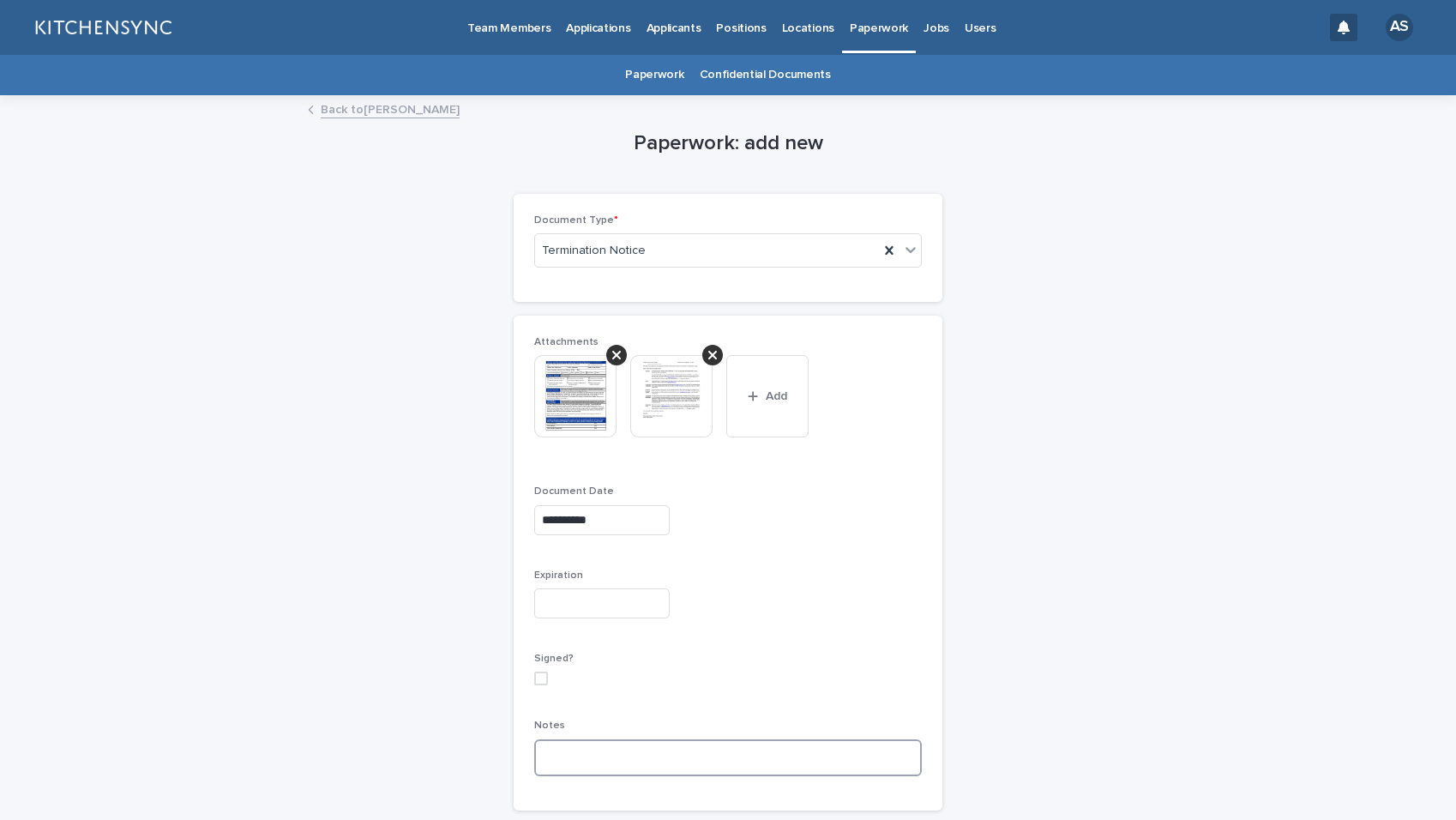
click at [568, 757] on textarea at bounding box center [728, 758] width 388 height 37
paste textarea "**********"
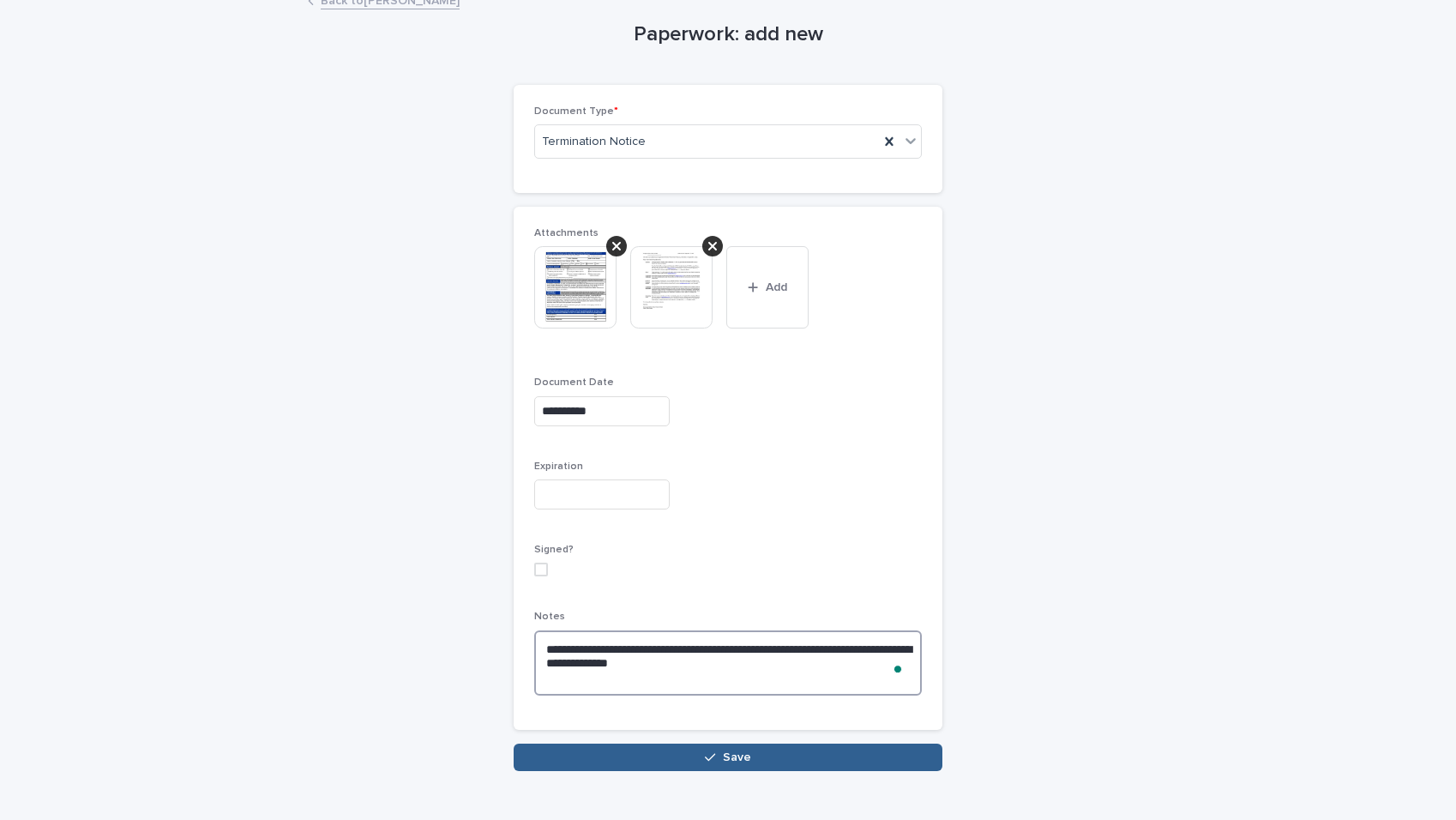
scroll to position [143, 0]
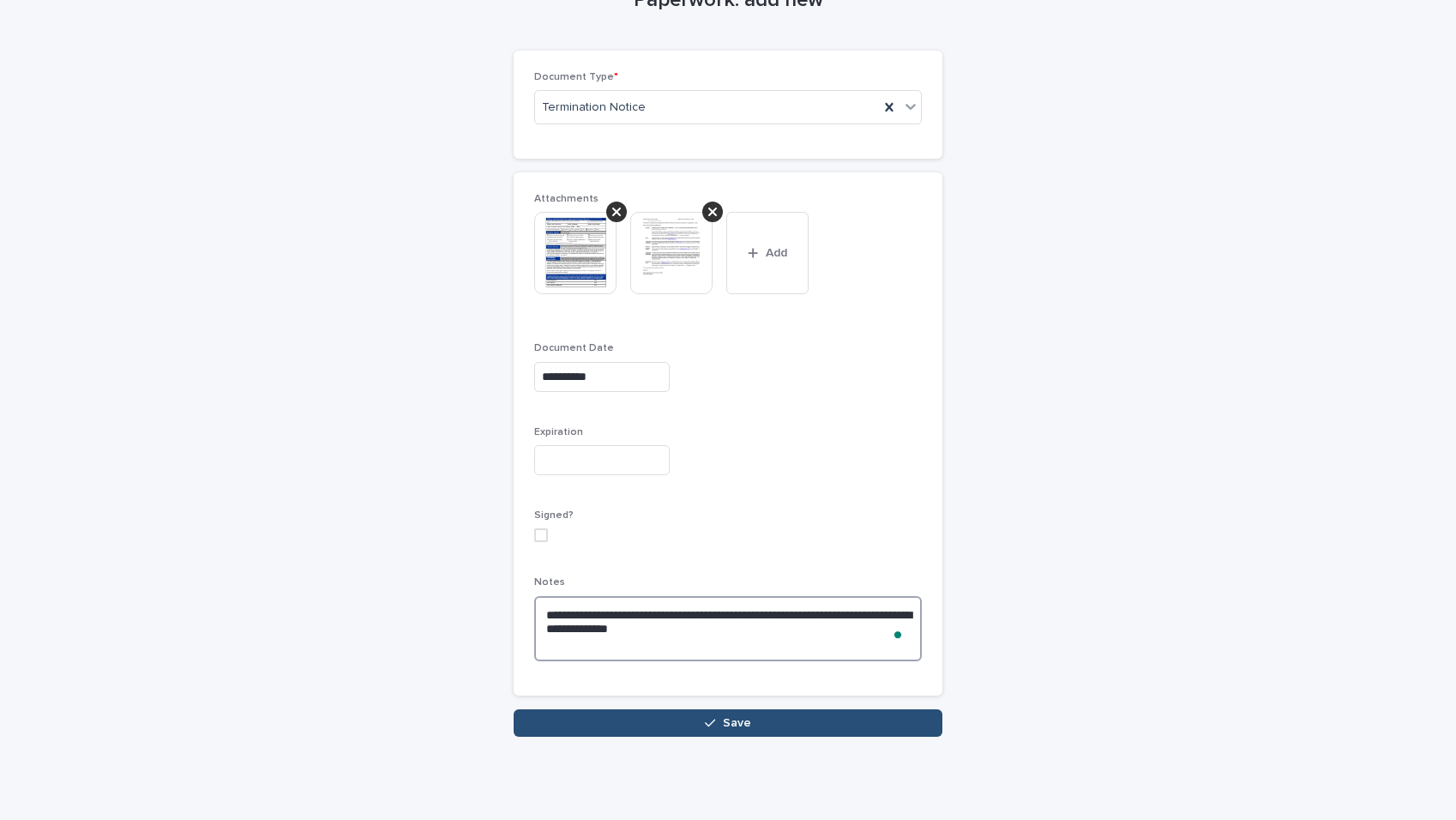
type textarea "**********"
click at [683, 722] on button "Save" at bounding box center [728, 723] width 429 height 27
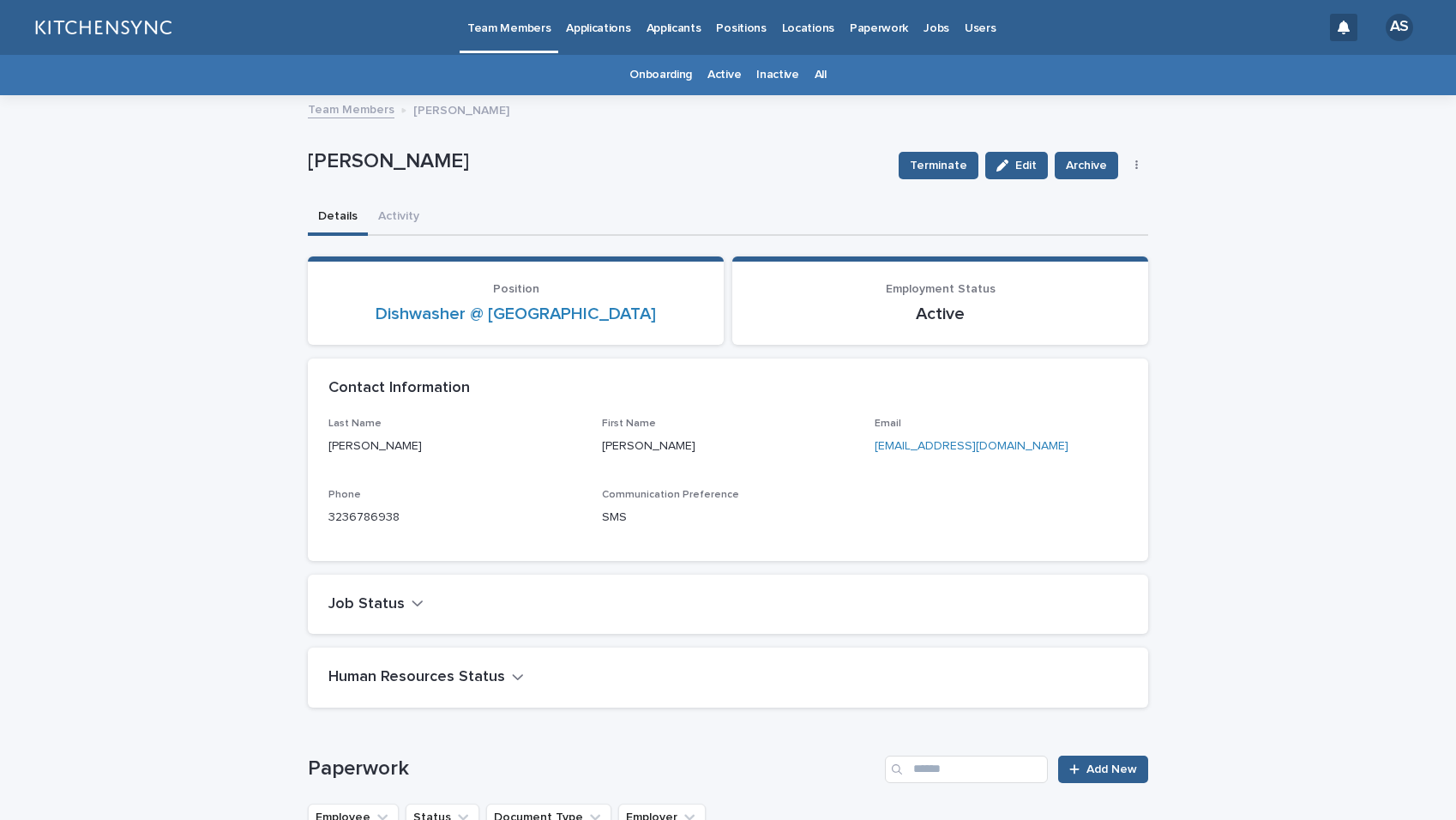
click at [815, 71] on link "All" at bounding box center [821, 75] width 12 height 41
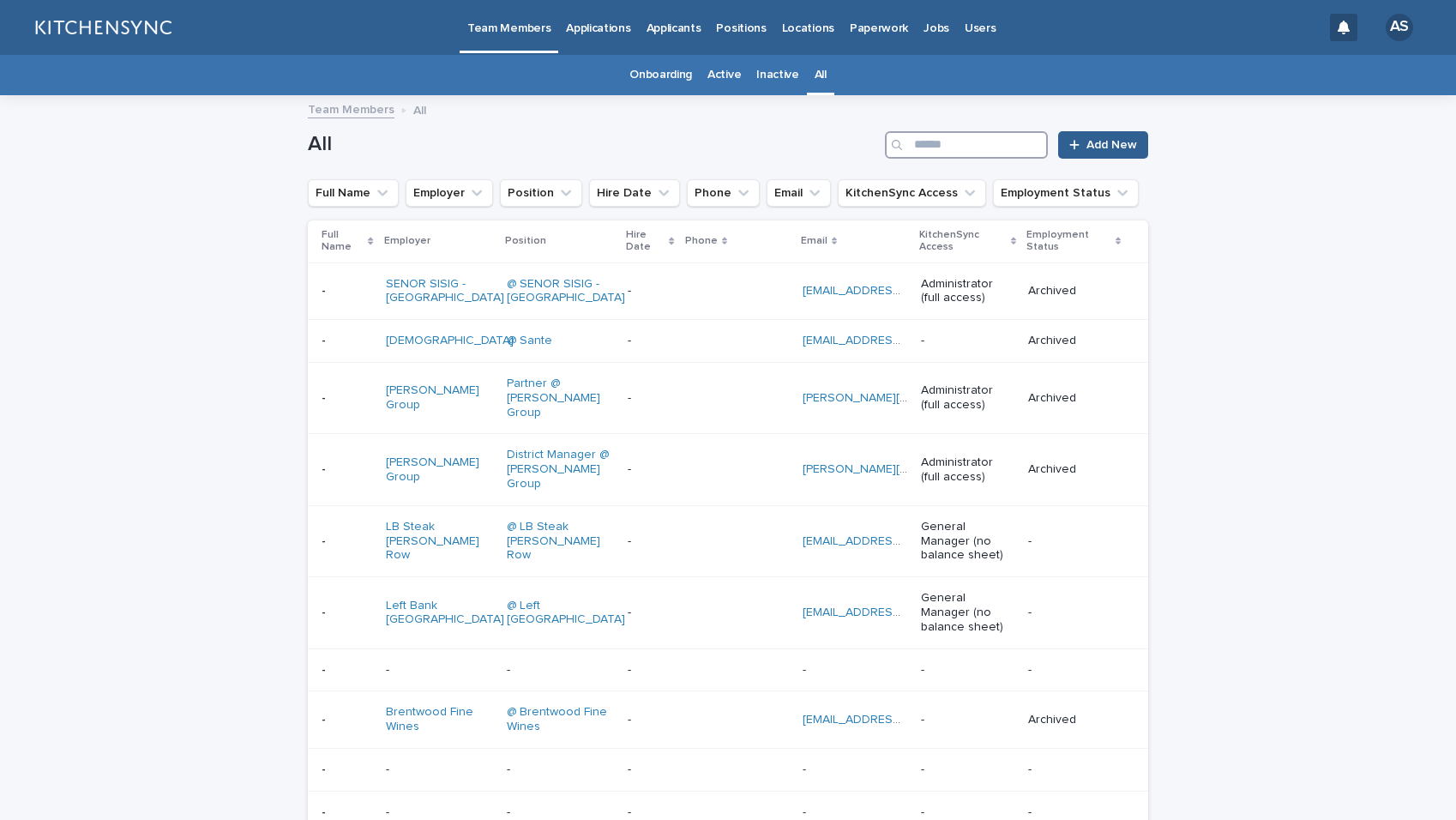
click at [931, 149] on input "Search" at bounding box center [966, 145] width 163 height 27
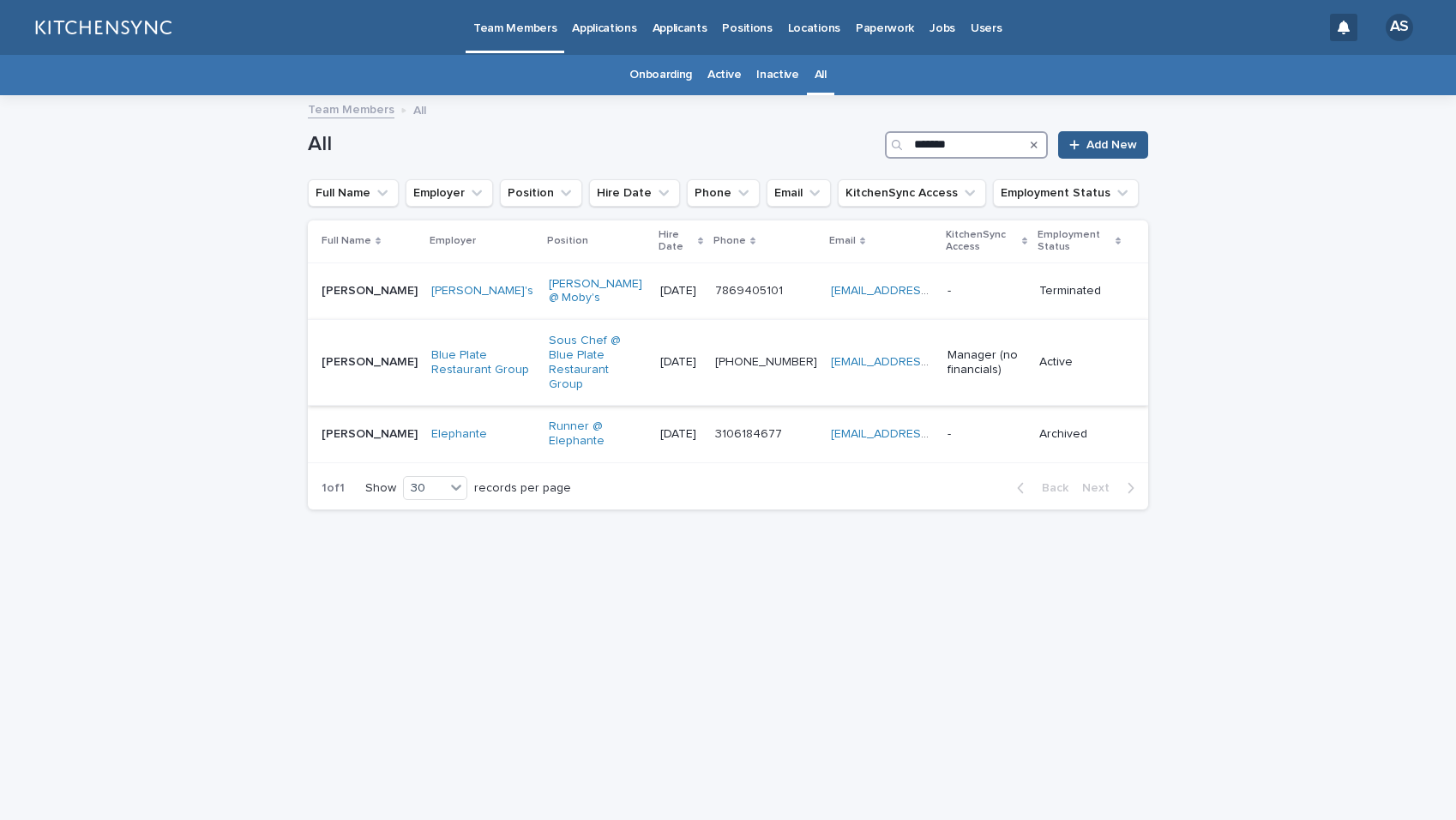
type input "*******"
click at [360, 360] on td "[PERSON_NAME] [PERSON_NAME]" at bounding box center [366, 362] width 117 height 86
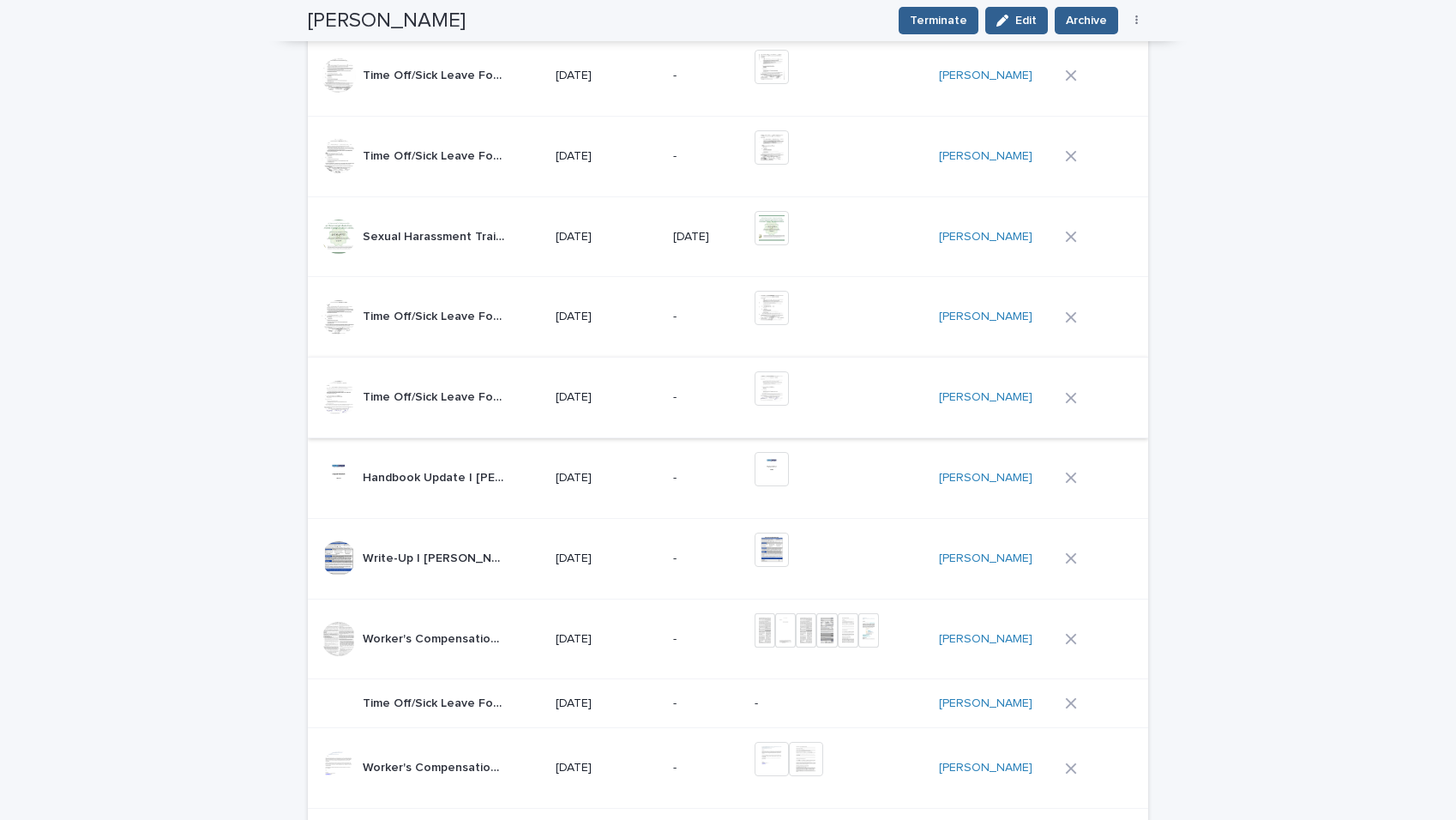
scroll to position [1542, 0]
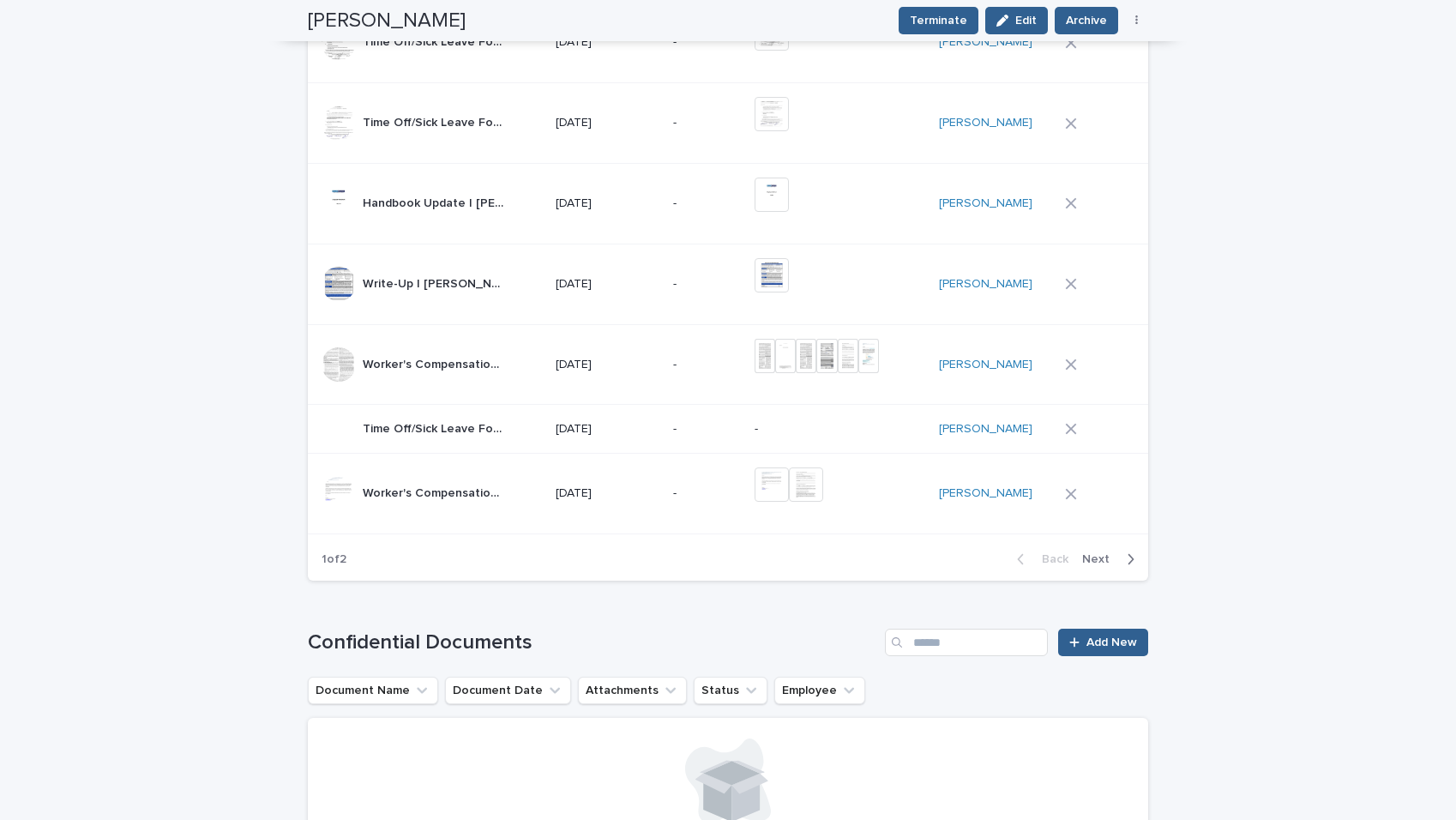
click at [1101, 560] on span "Next" at bounding box center [1101, 559] width 38 height 12
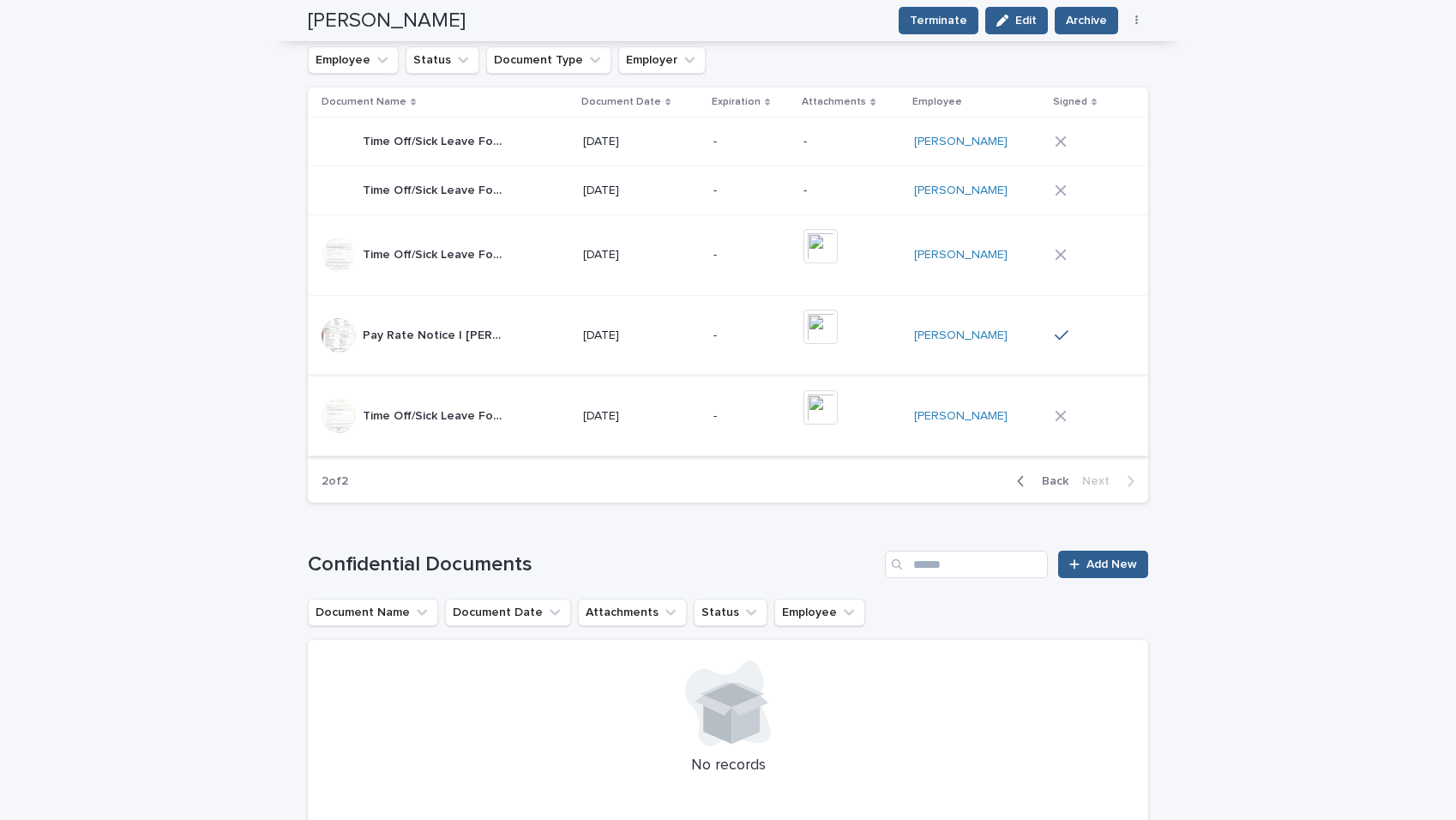
scroll to position [1186, 0]
click at [1044, 489] on button "Back" at bounding box center [1039, 482] width 72 height 15
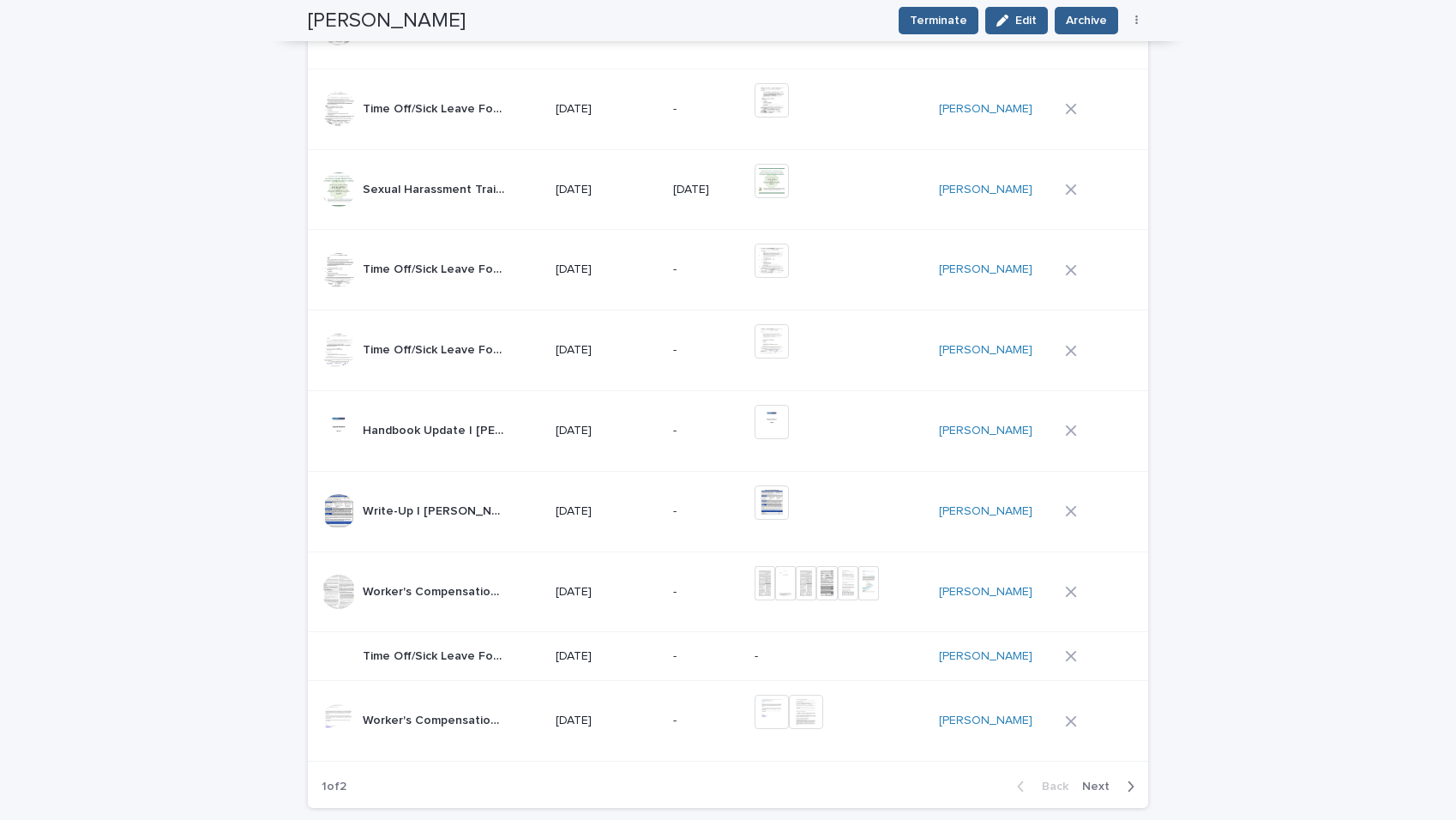
scroll to position [1587, 0]
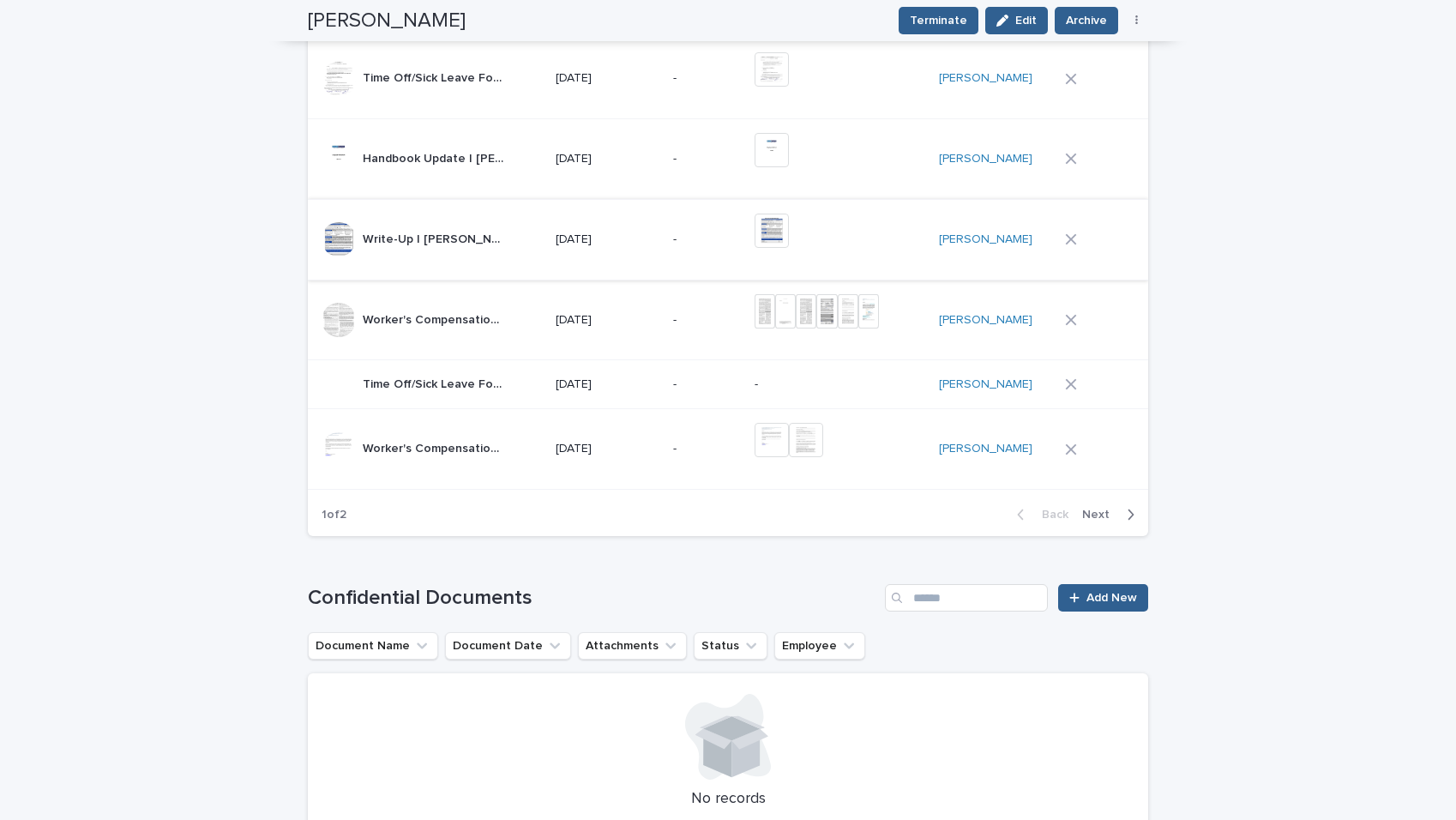
click at [783, 231] on img at bounding box center [772, 231] width 35 height 35
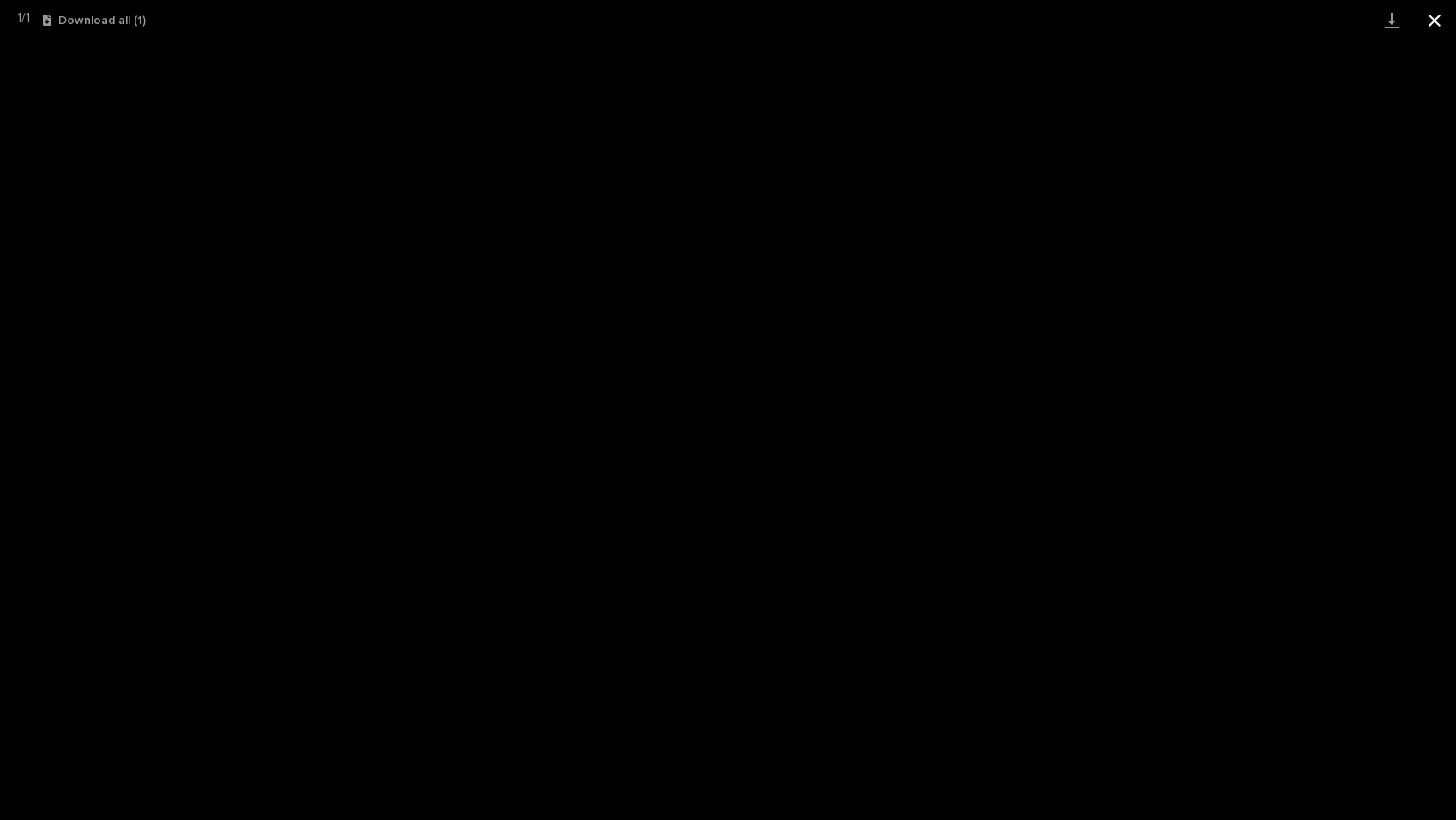
click at [1427, 23] on button "Close gallery" at bounding box center [1435, 20] width 42 height 41
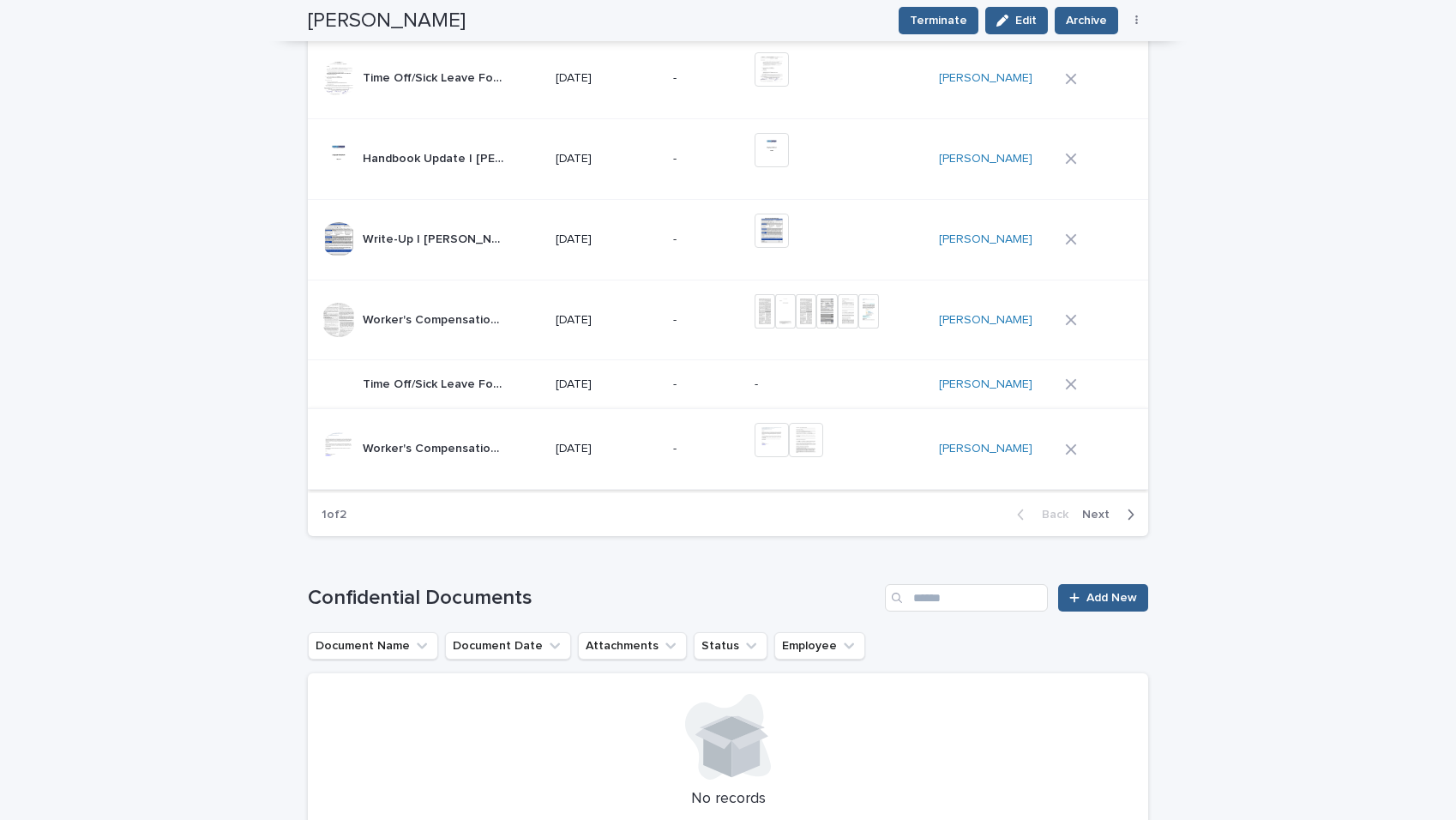
click at [781, 449] on img at bounding box center [772, 440] width 35 height 35
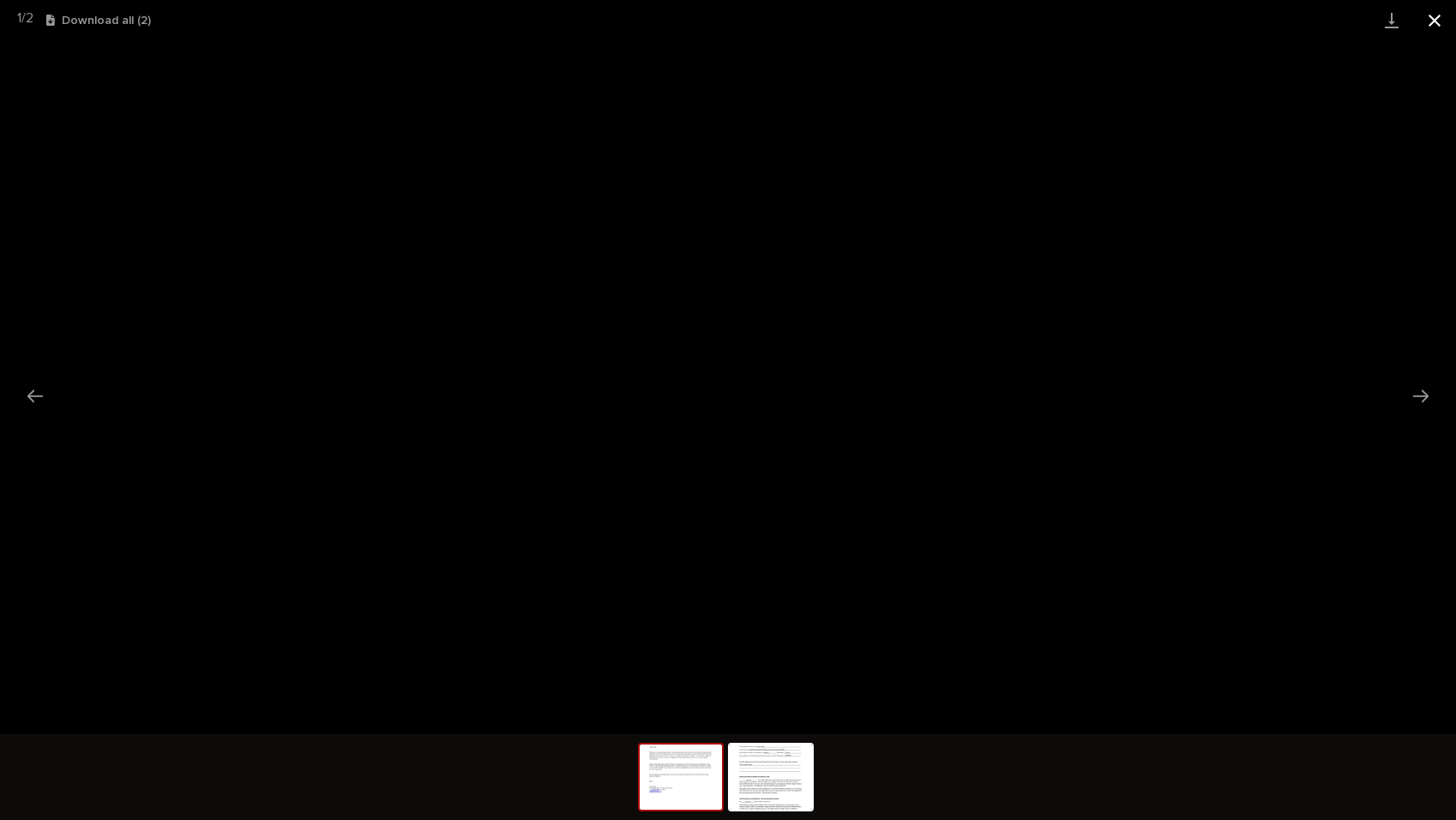
click at [1432, 30] on button "Close gallery" at bounding box center [1435, 20] width 42 height 41
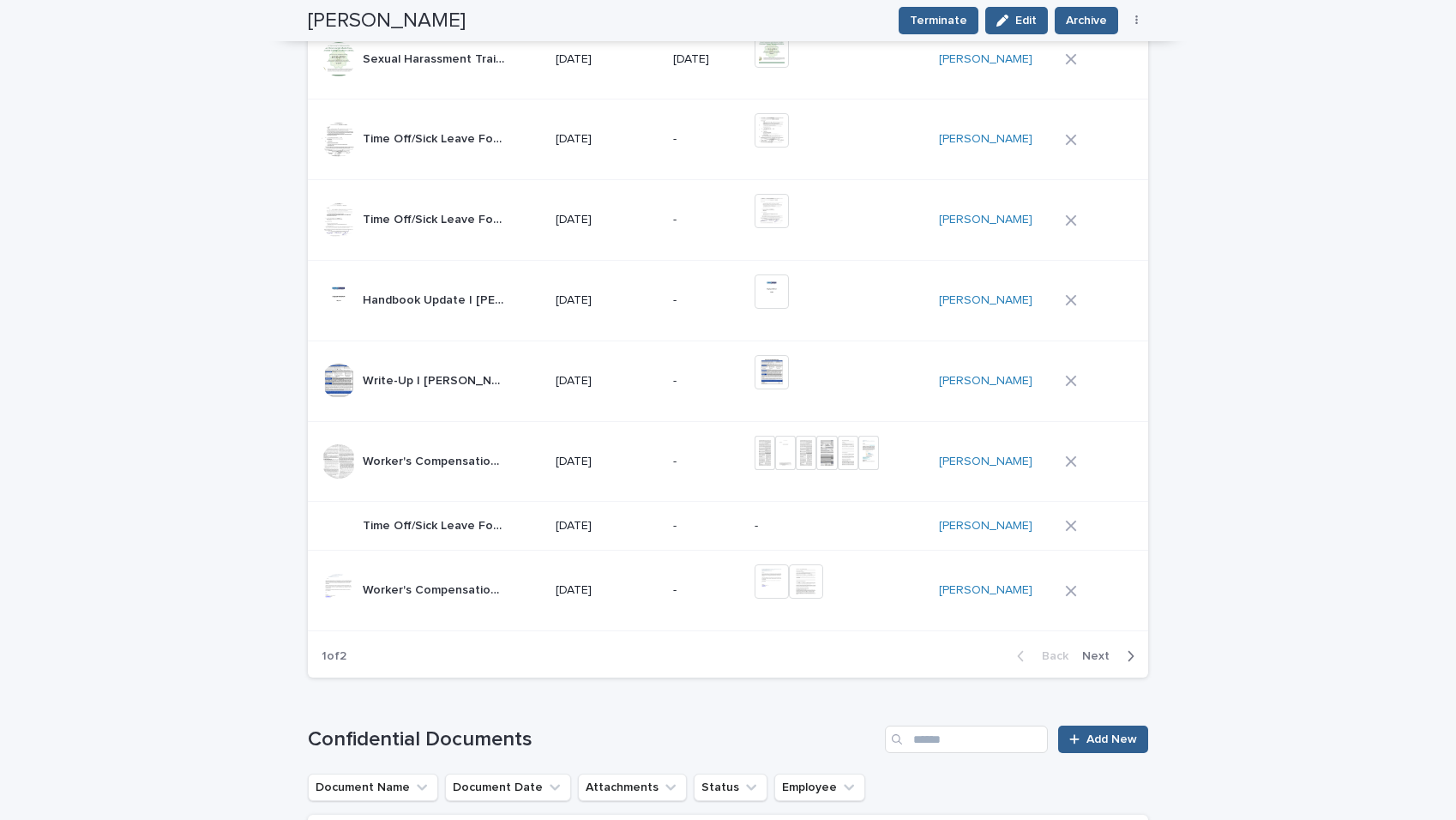
scroll to position [1652, 0]
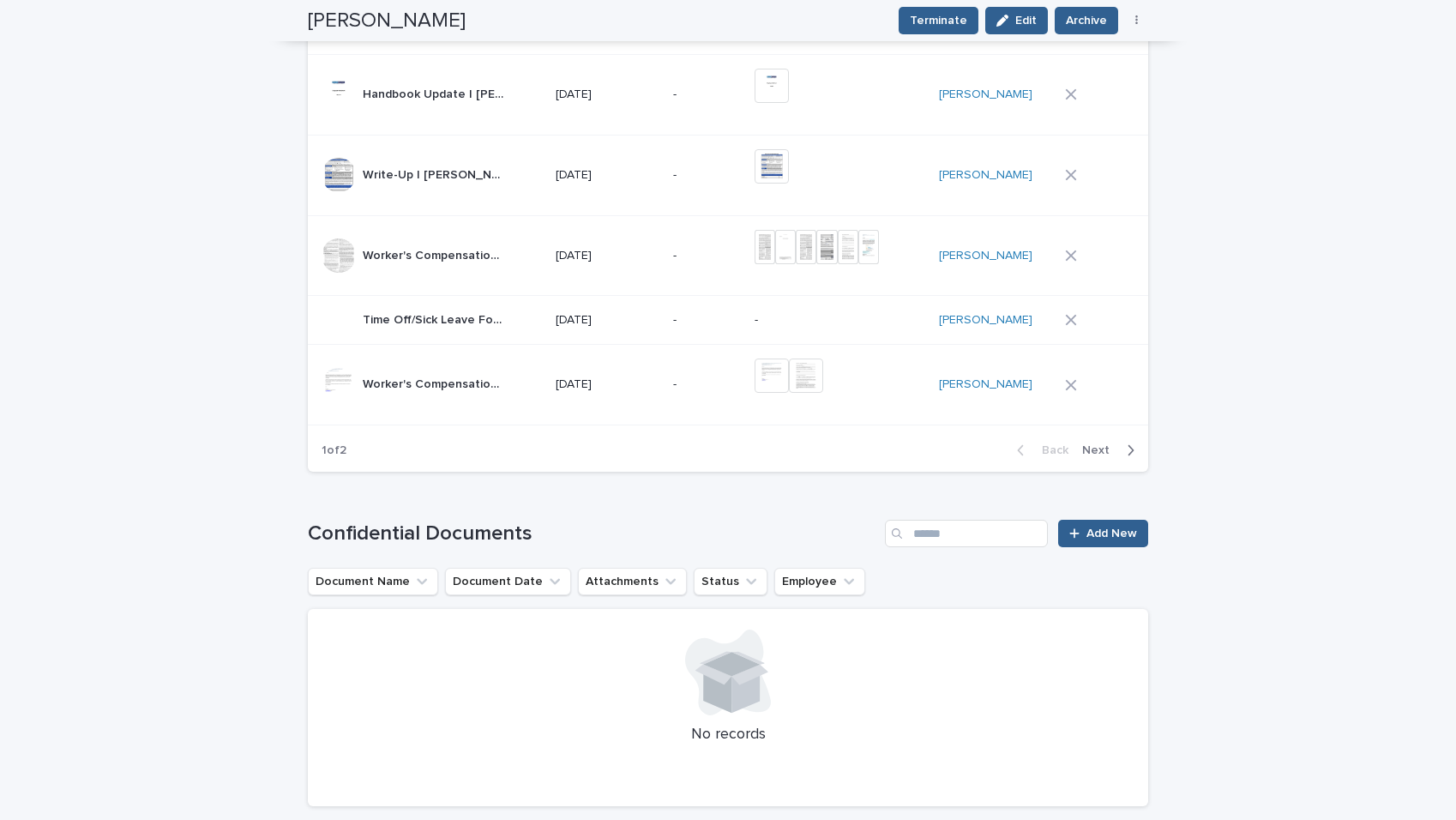
click at [1108, 447] on span "Next" at bounding box center [1101, 450] width 38 height 12
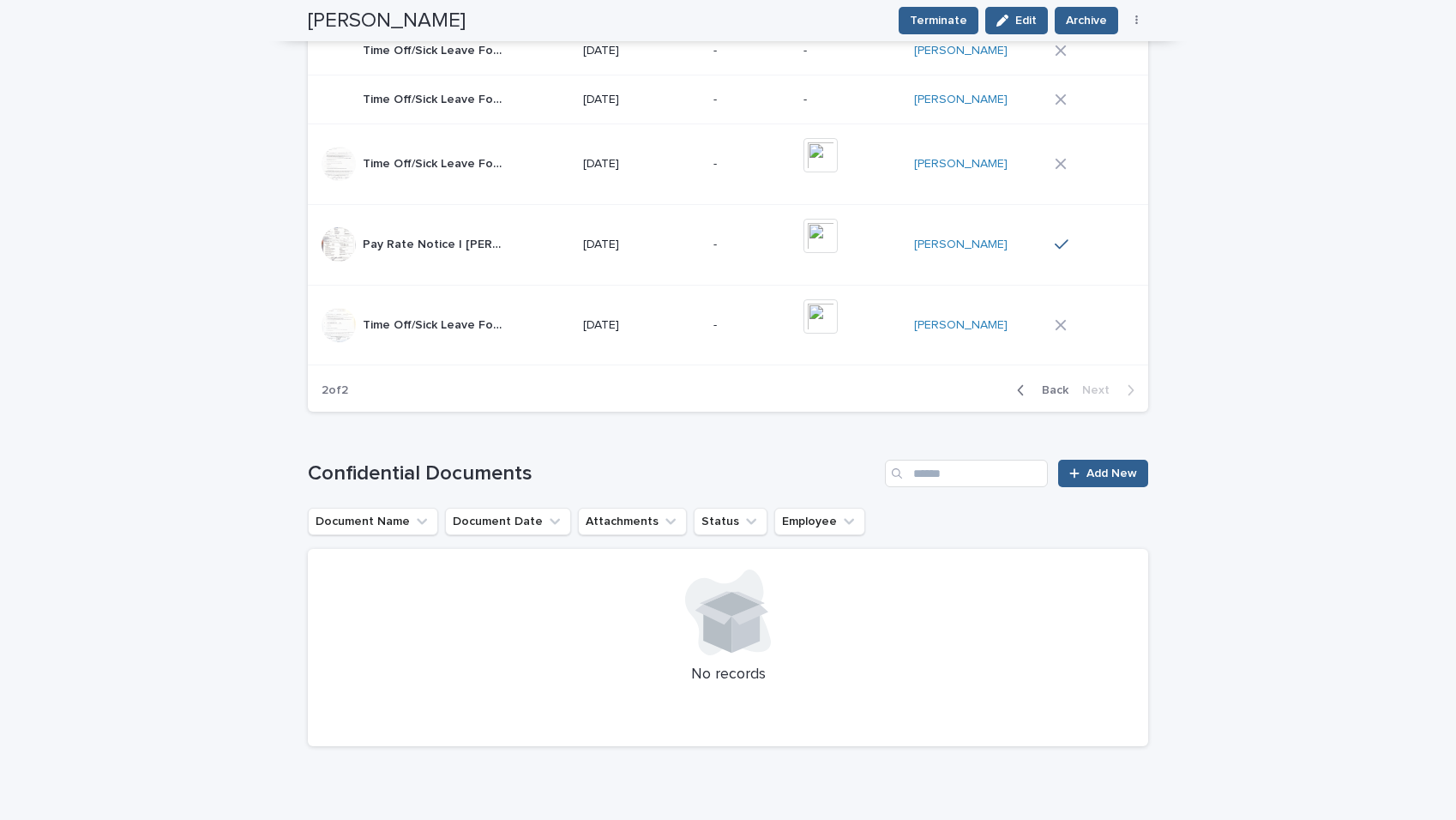
scroll to position [1081, 0]
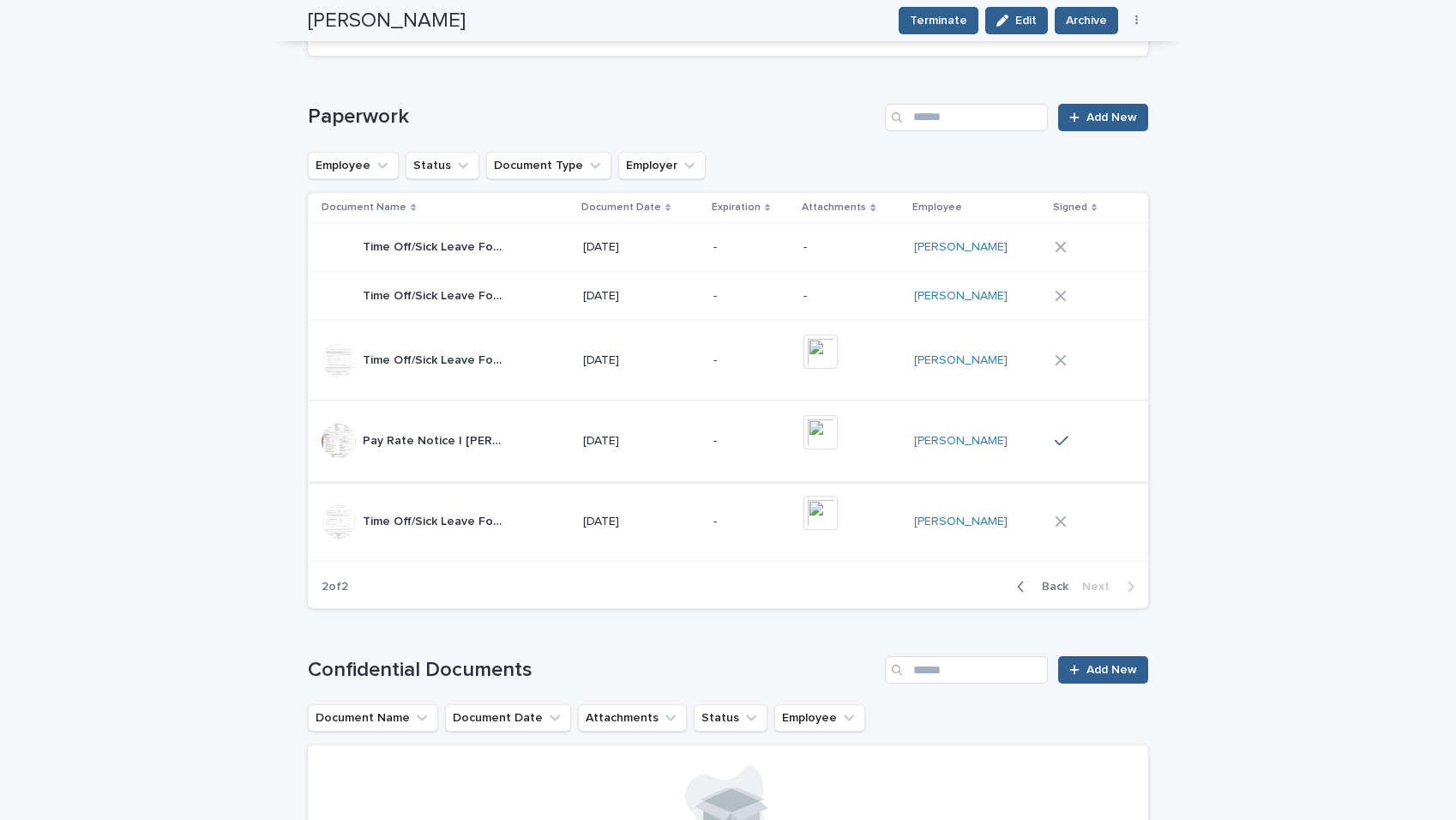
click at [838, 430] on img at bounding box center [821, 433] width 35 height 35
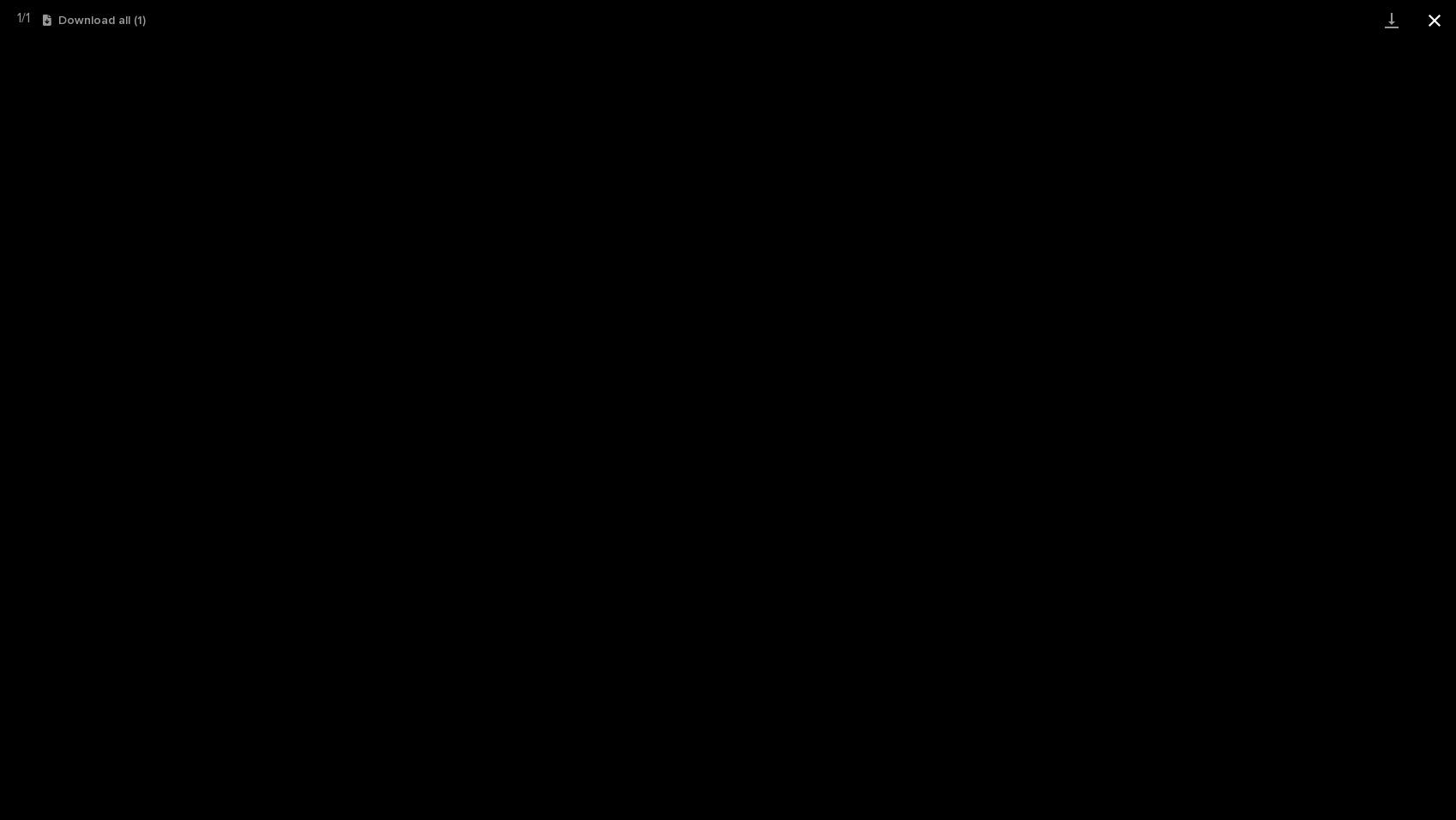
click at [1439, 19] on button "Close gallery" at bounding box center [1435, 20] width 42 height 41
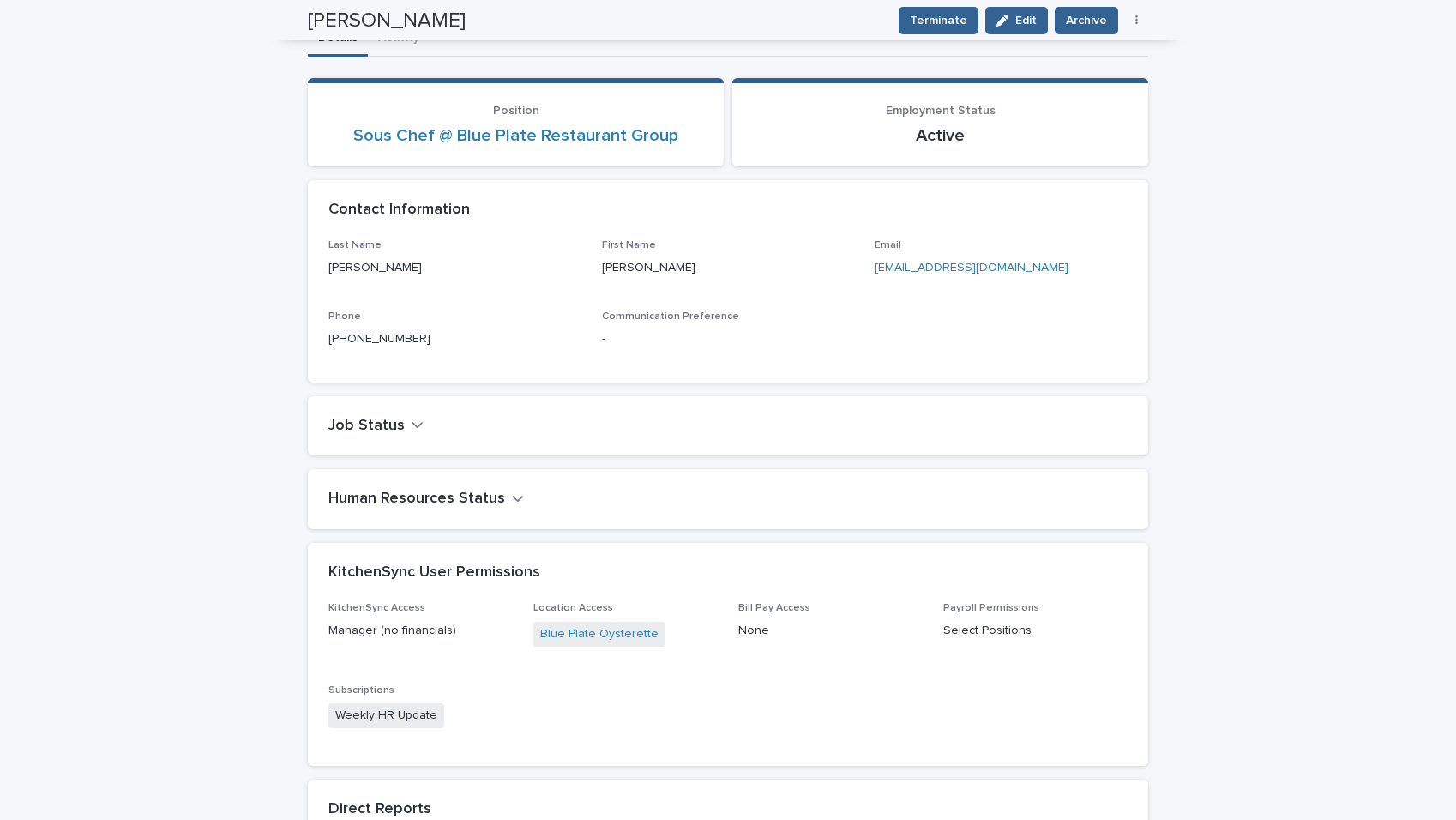
scroll to position [0, 0]
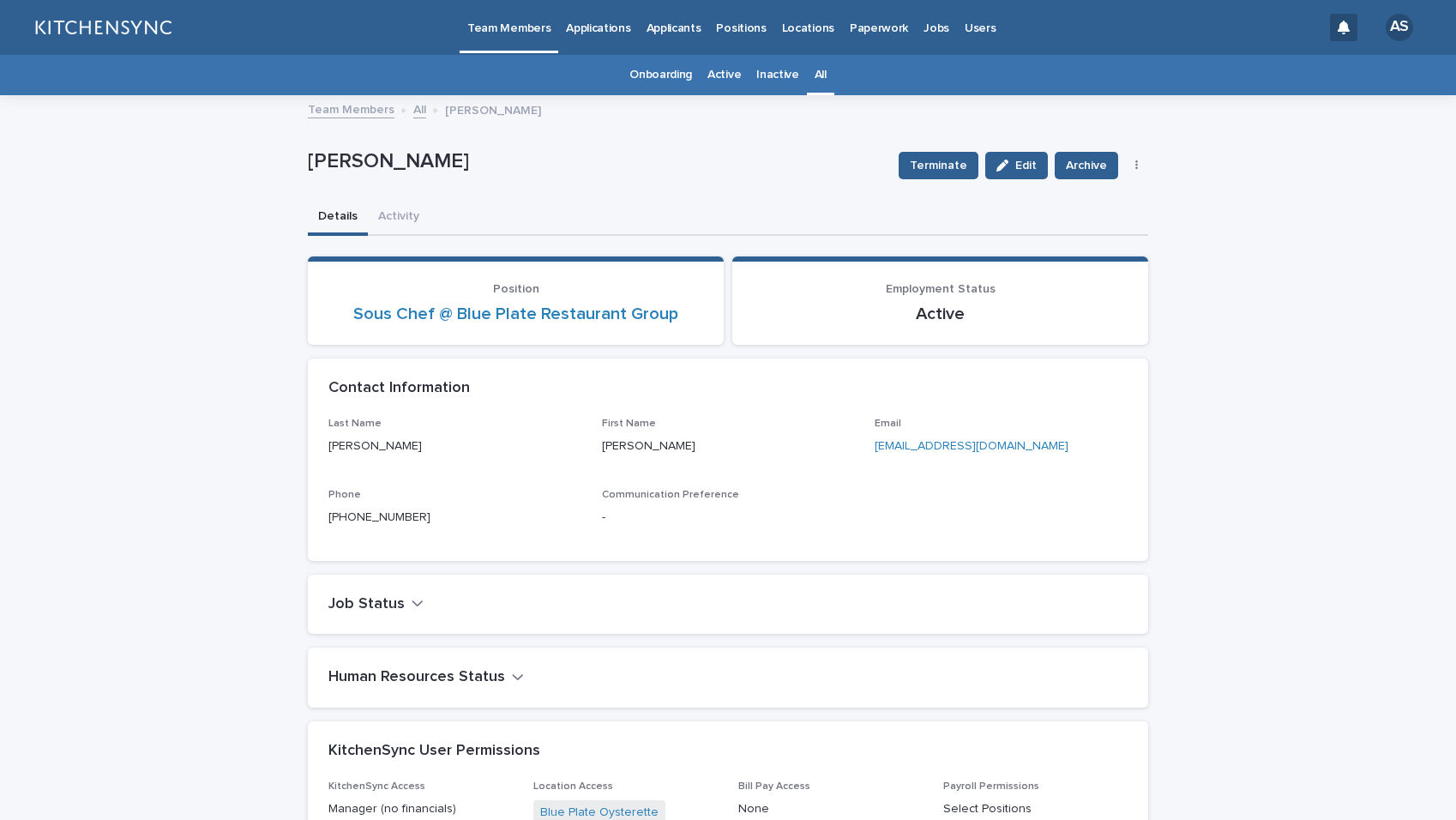
click at [818, 80] on link "All" at bounding box center [821, 75] width 12 height 41
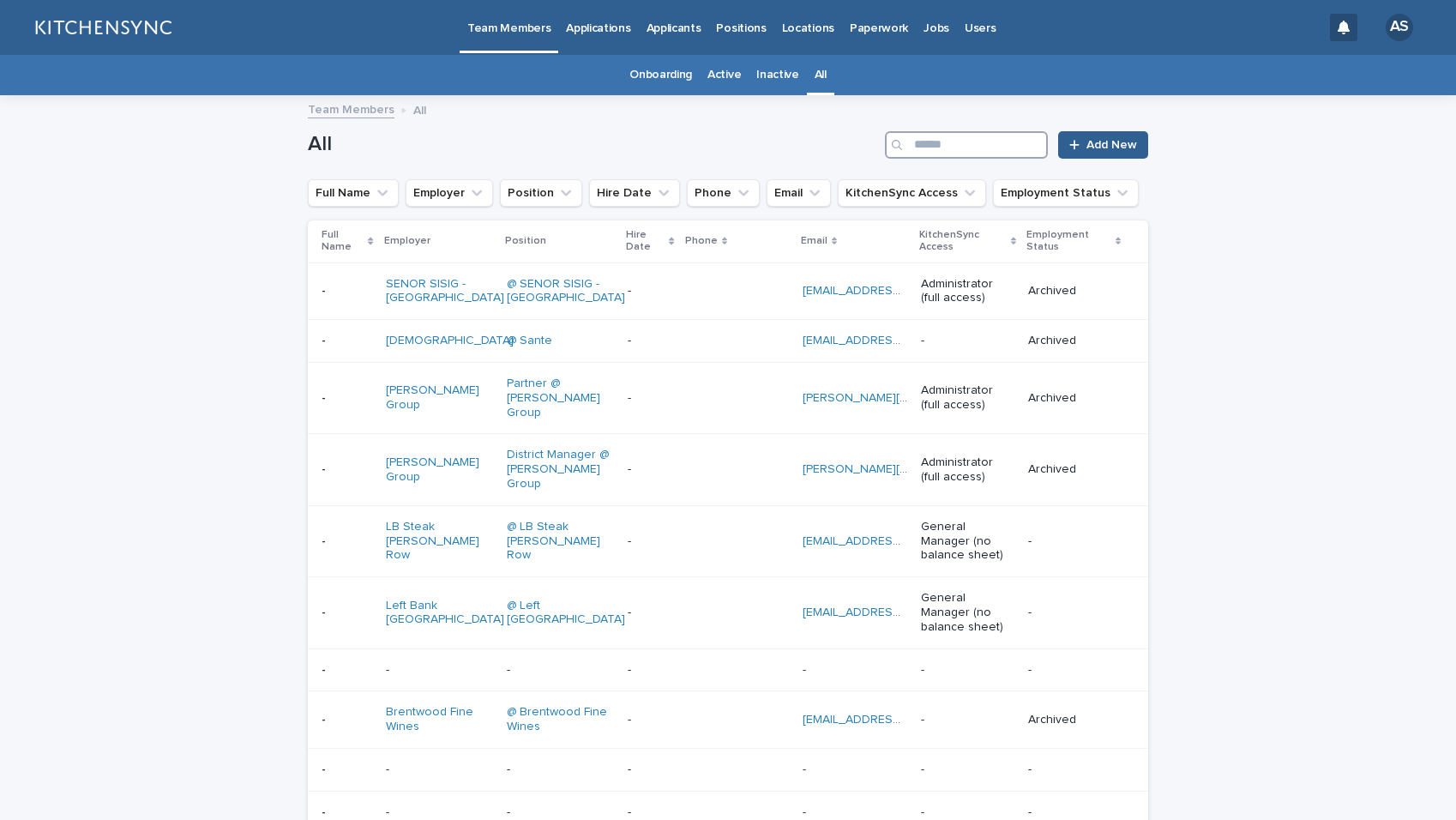
click at [983, 152] on input "Search" at bounding box center [966, 145] width 163 height 27
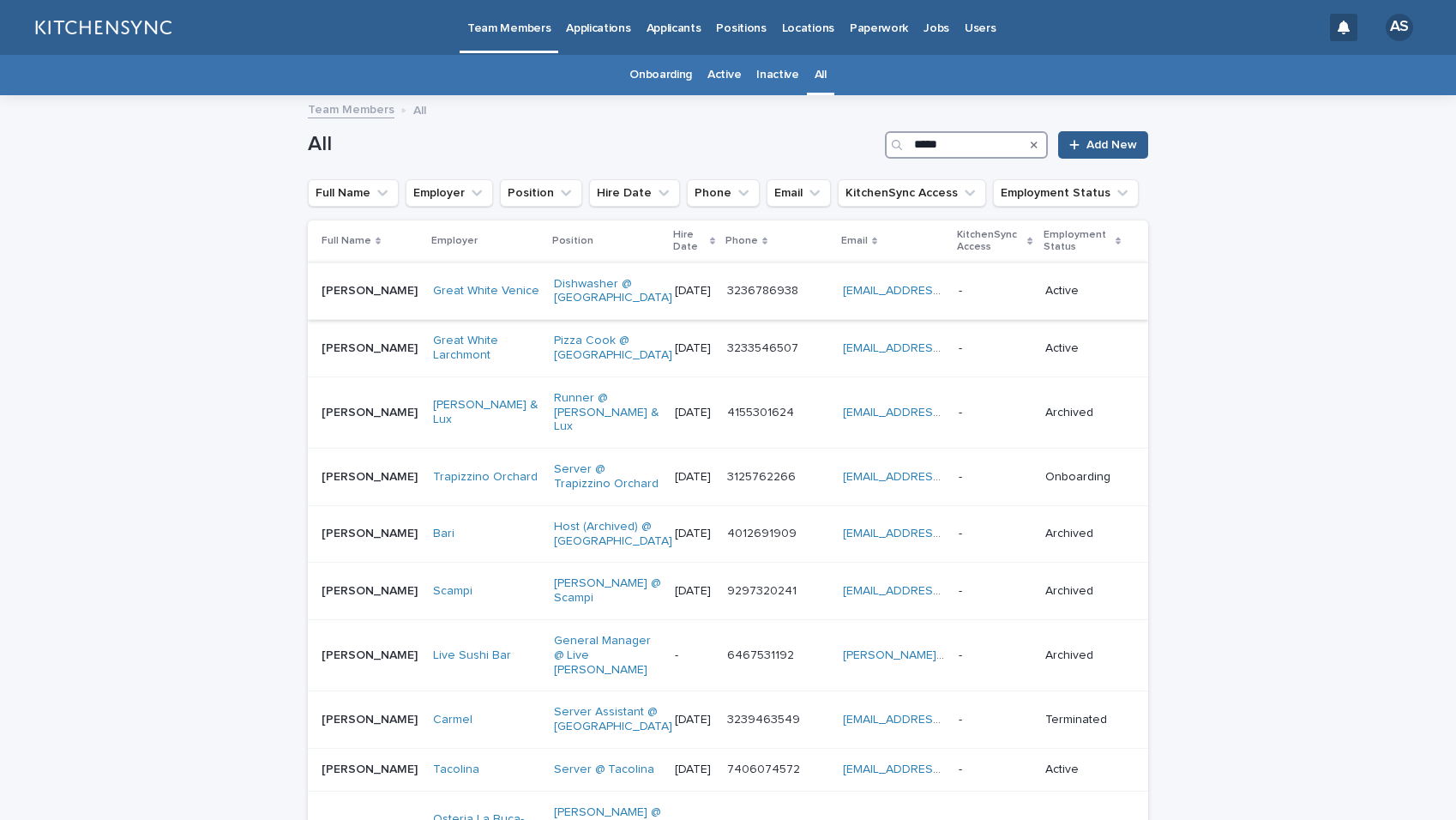
type input "*****"
click at [378, 319] on td "[PERSON_NAME] [PERSON_NAME]" at bounding box center [367, 292] width 119 height 58
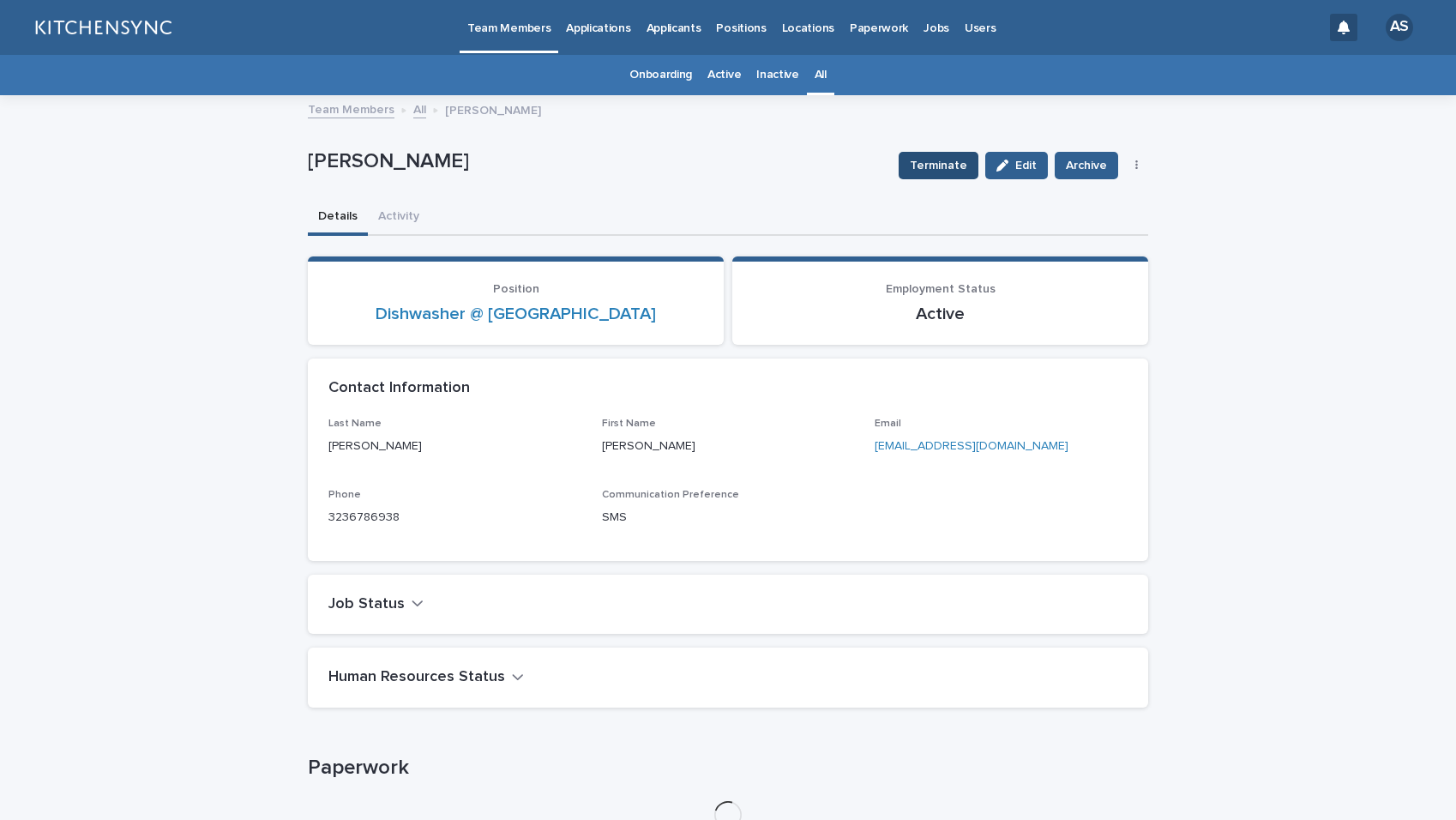
click at [919, 174] on button "Terminate" at bounding box center [938, 165] width 80 height 27
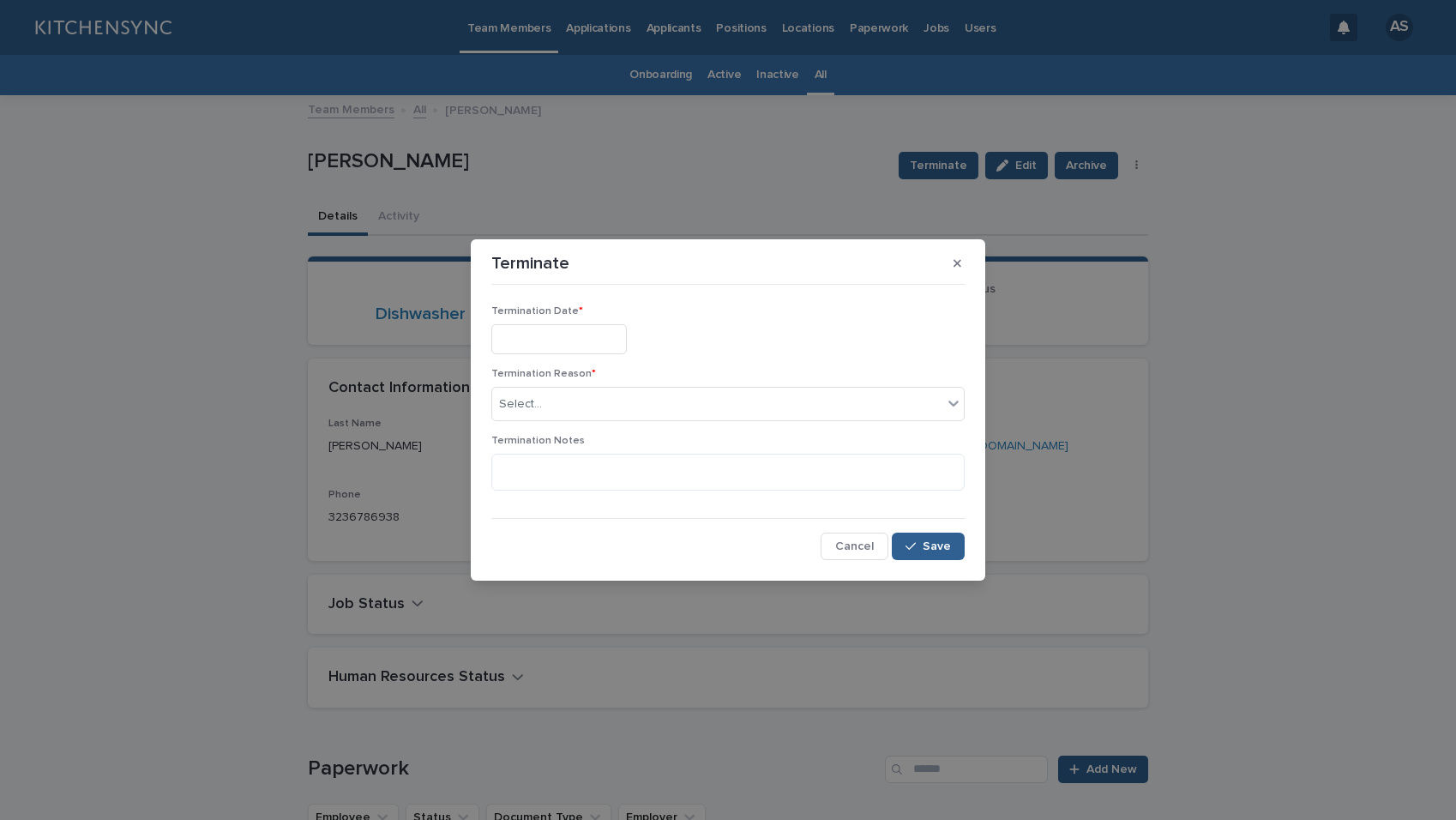
click at [546, 350] on input "text" at bounding box center [559, 339] width 135 height 30
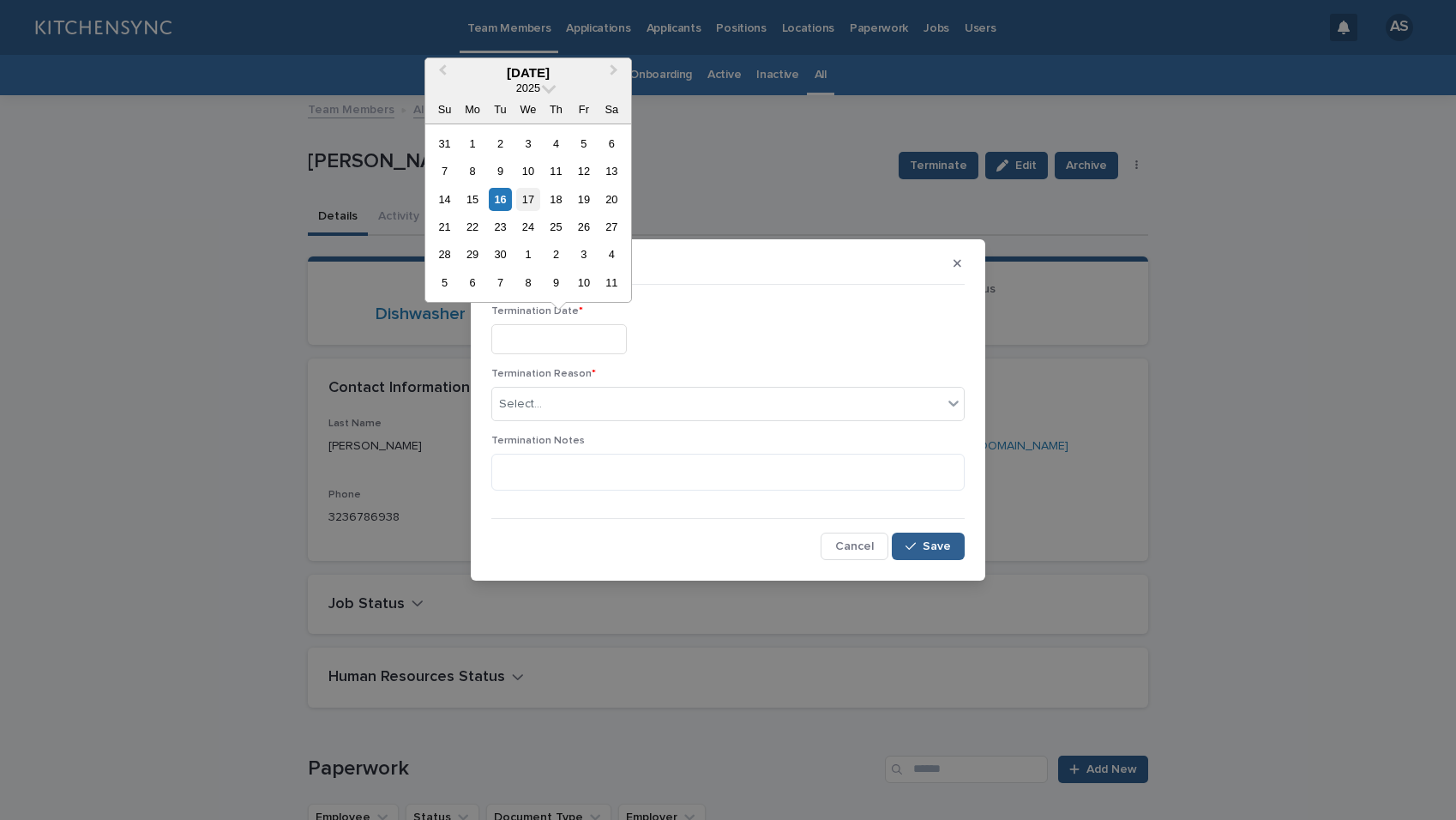
click at [527, 200] on div "17" at bounding box center [528, 200] width 23 height 23
type input "**********"
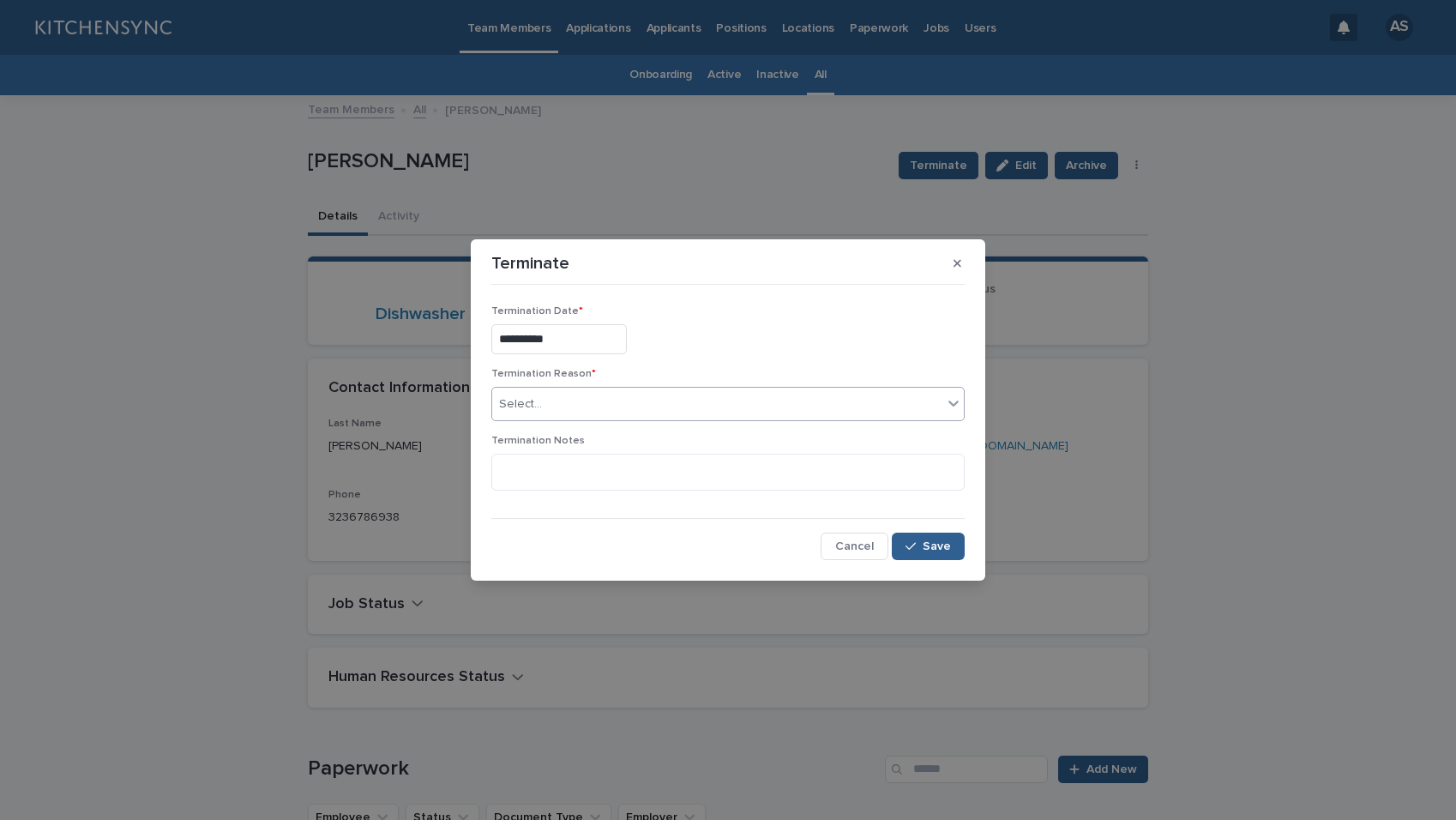
click at [557, 413] on div "Select..." at bounding box center [717, 404] width 450 height 28
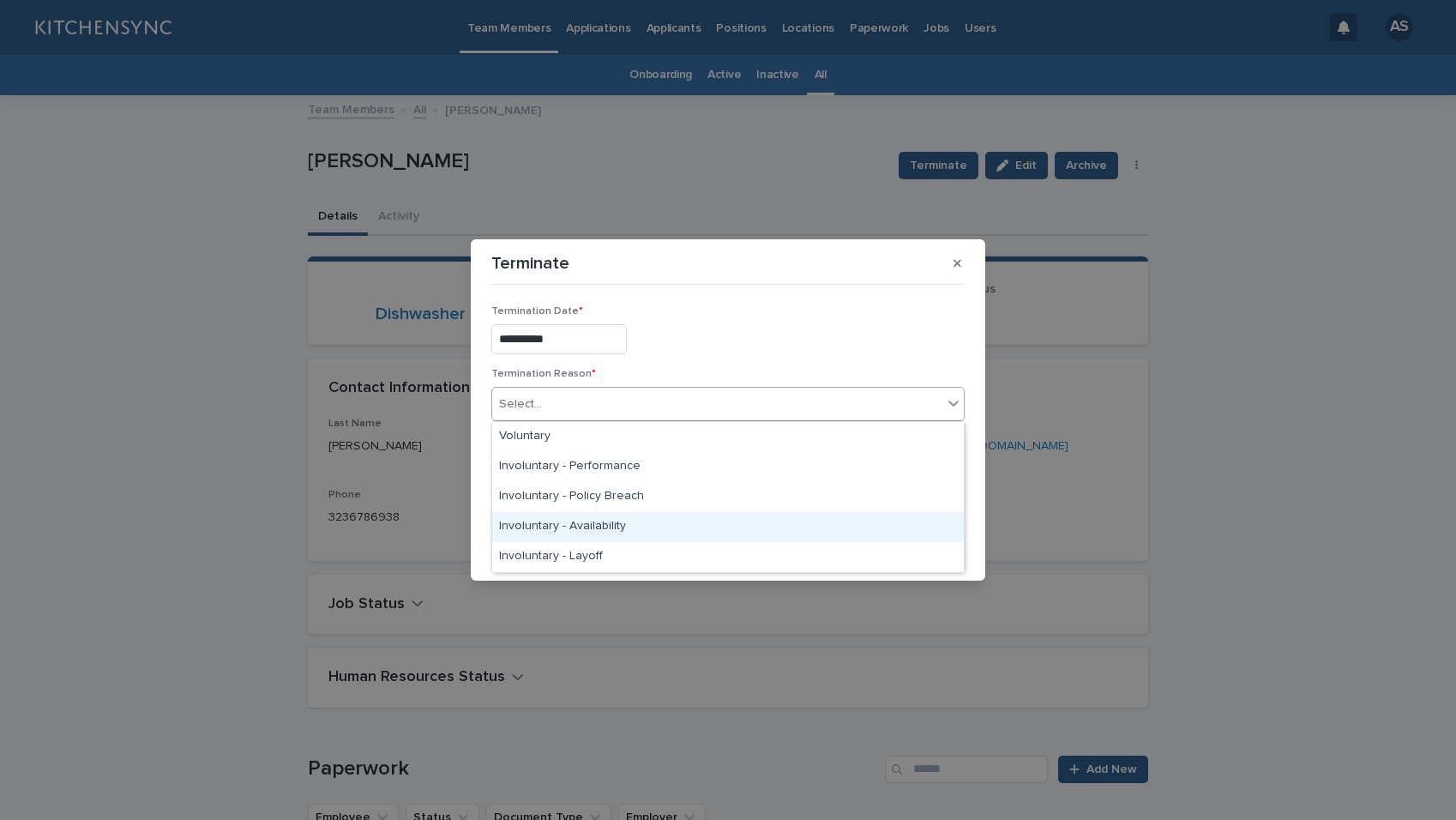
click at [560, 517] on div "Involuntary - Availability" at bounding box center [728, 526] width 472 height 30
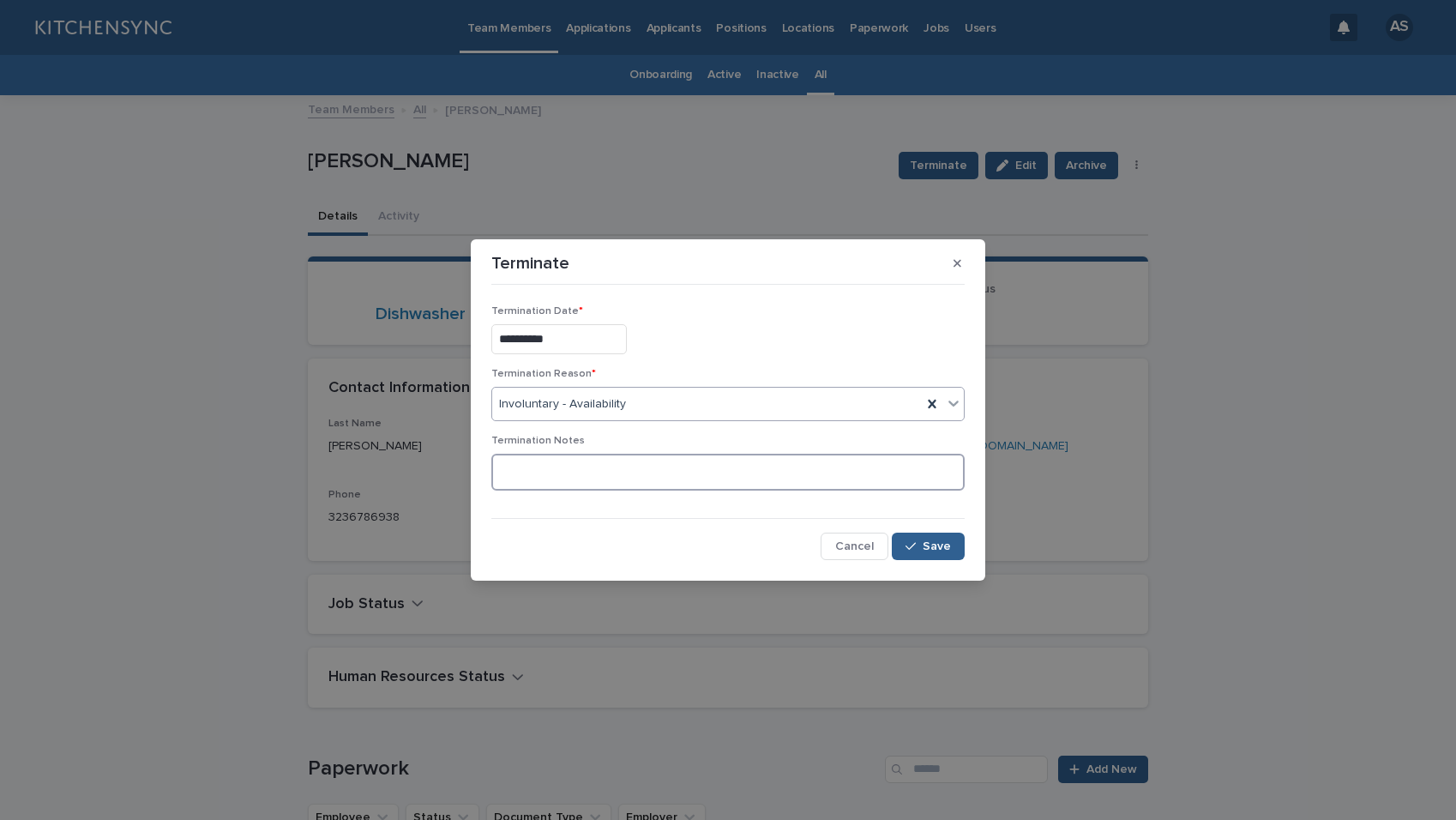
click at [532, 468] on textarea at bounding box center [728, 472] width 473 height 37
type textarea "**********"
click at [665, 548] on div "Cancel Save" at bounding box center [728, 547] width 473 height 27
click at [681, 545] on div "Cancel Save" at bounding box center [728, 547] width 473 height 27
click at [692, 535] on div "Cancel Save" at bounding box center [728, 547] width 473 height 27
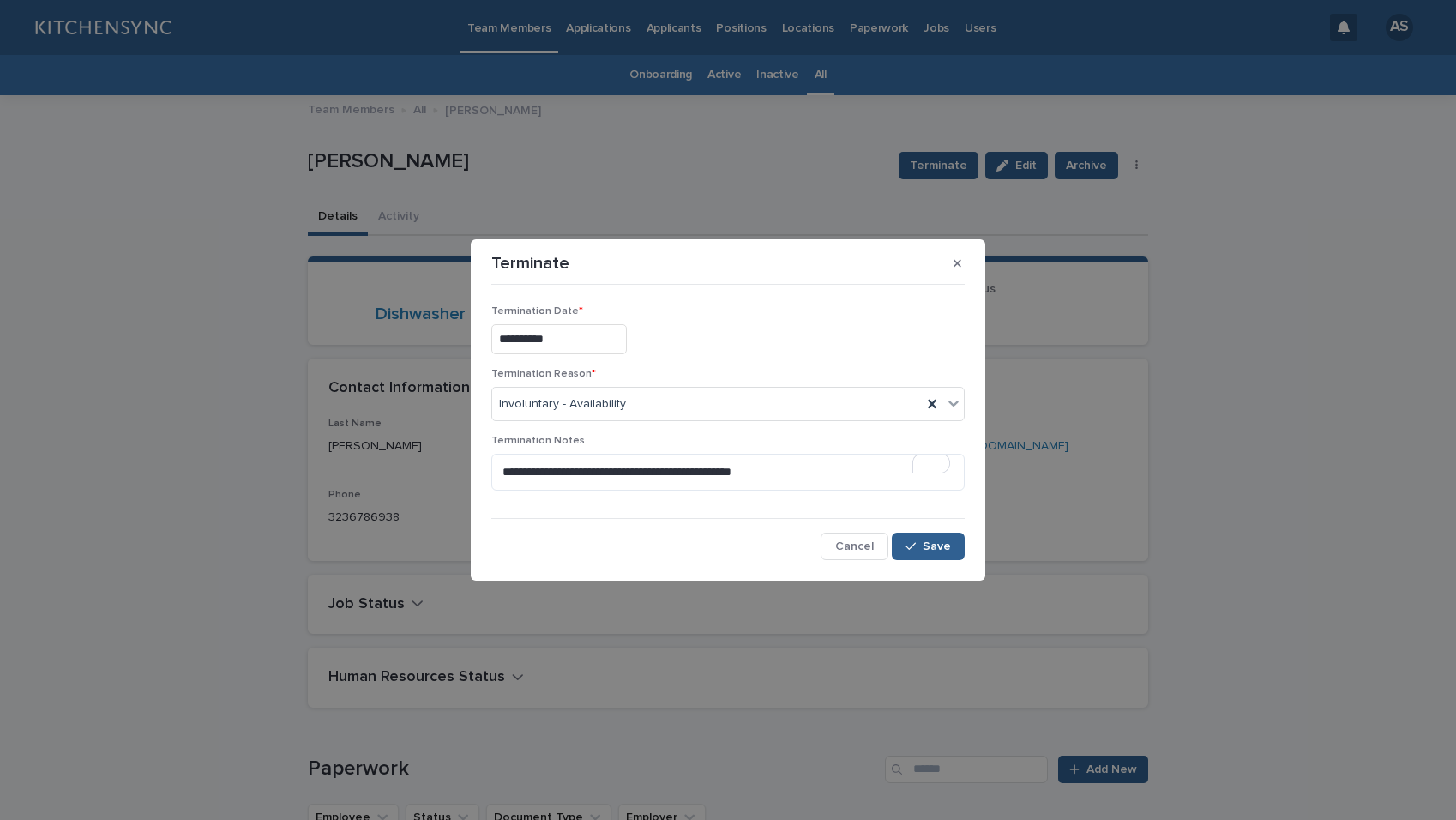
click at [692, 536] on div "Cancel Save" at bounding box center [728, 547] width 473 height 27
click at [741, 537] on div "Cancel Save" at bounding box center [728, 547] width 473 height 27
click at [642, 406] on div "Involuntary - Availability" at bounding box center [707, 404] width 430 height 28
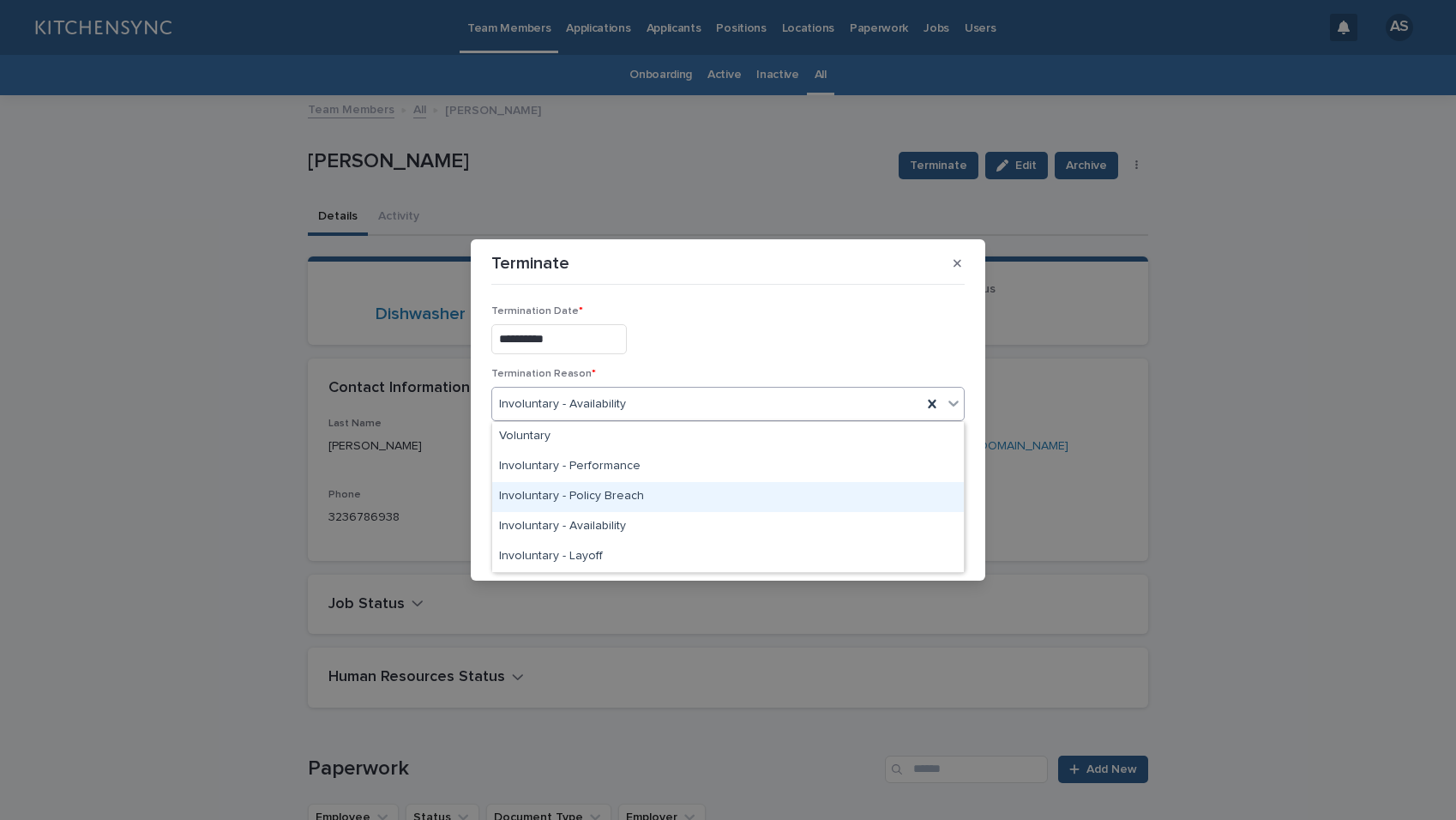
click at [653, 502] on div "Involuntary - Policy Breach" at bounding box center [728, 496] width 472 height 30
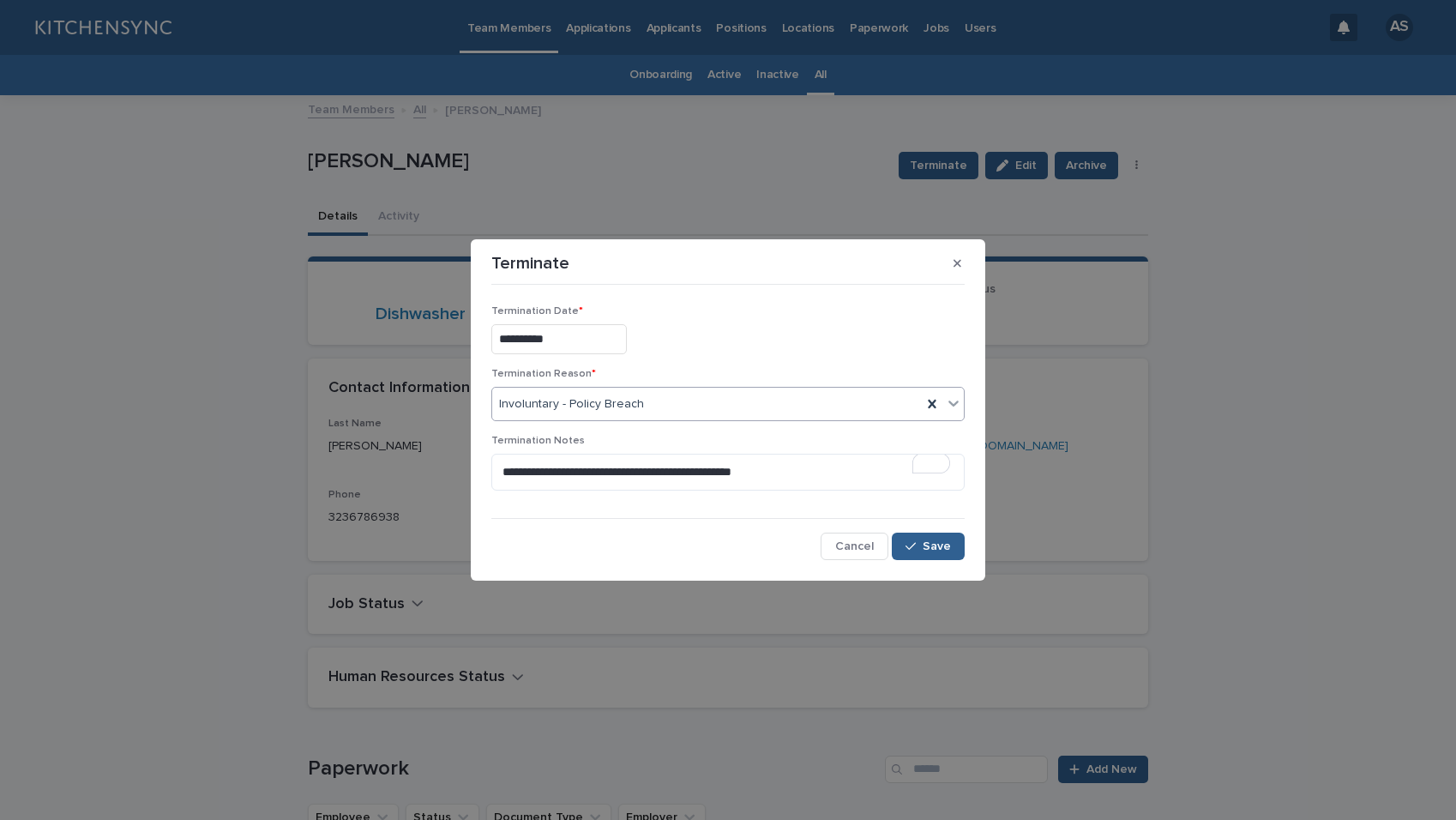
click at [672, 526] on div "**********" at bounding box center [728, 426] width 473 height 269
click at [912, 550] on icon "button" at bounding box center [910, 547] width 11 height 12
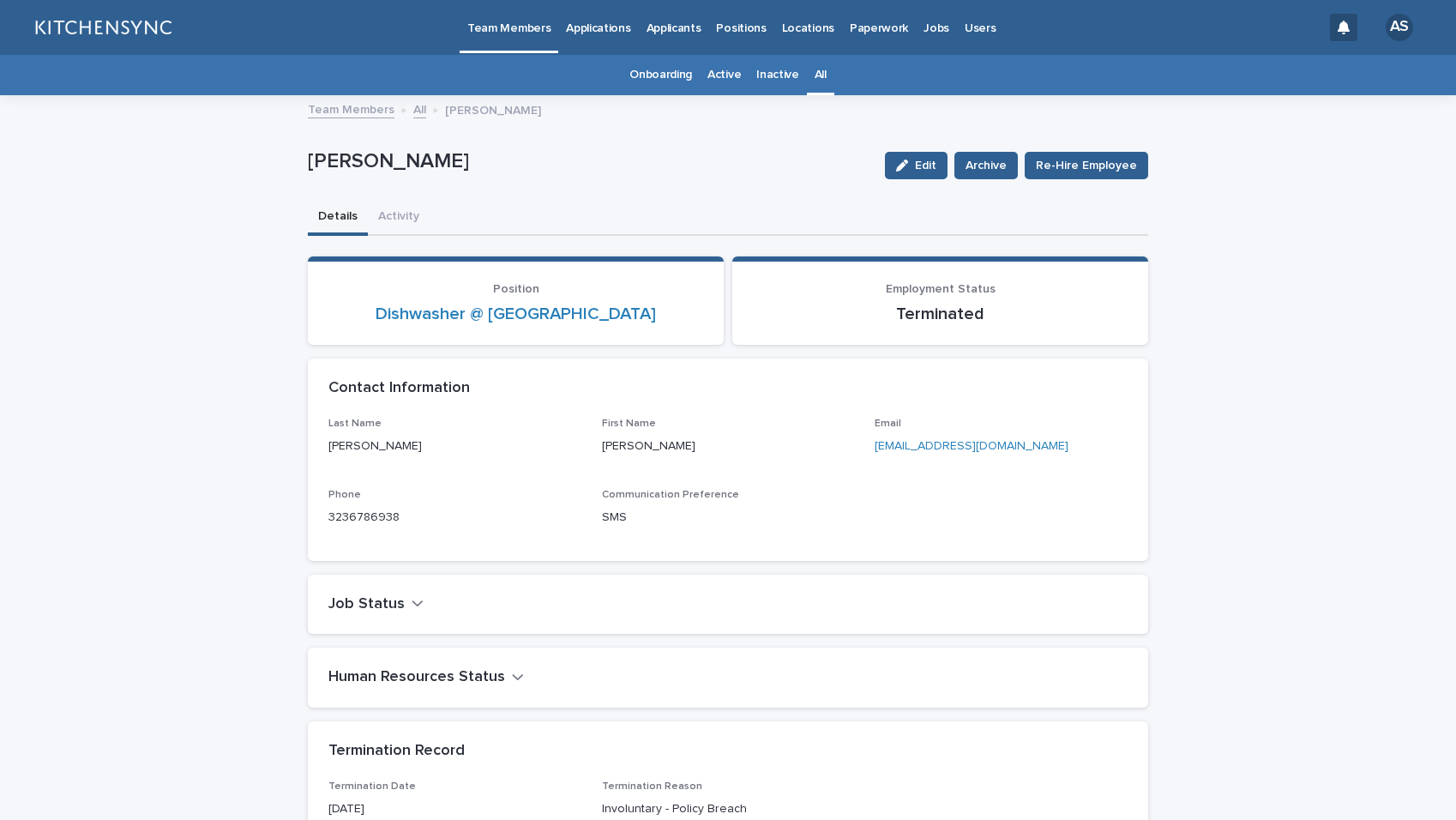
click at [815, 77] on link "All" at bounding box center [821, 75] width 12 height 41
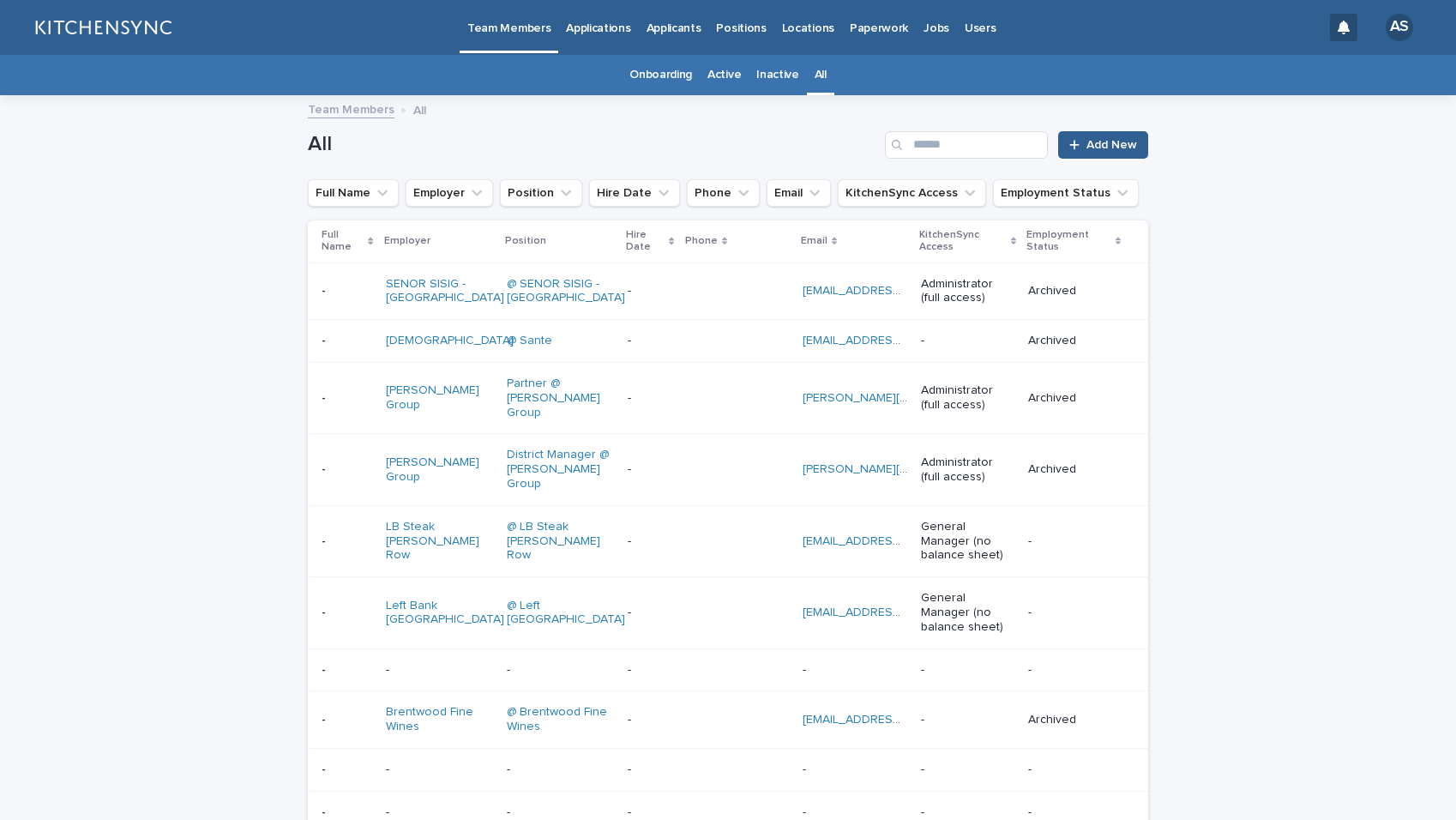
click at [526, 127] on div "All Add New" at bounding box center [728, 137] width 841 height 82
